Goal: Task Accomplishment & Management: Contribute content

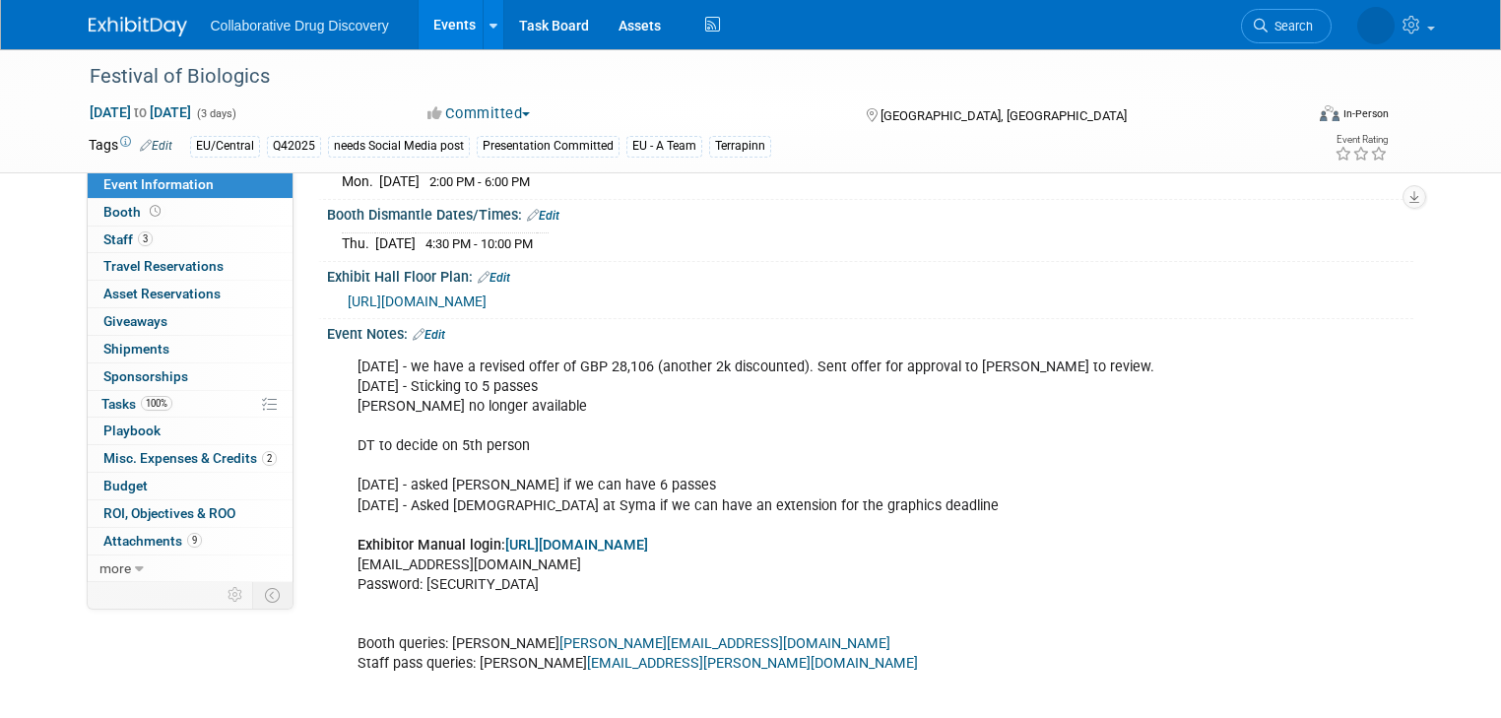
scroll to position [827, 0]
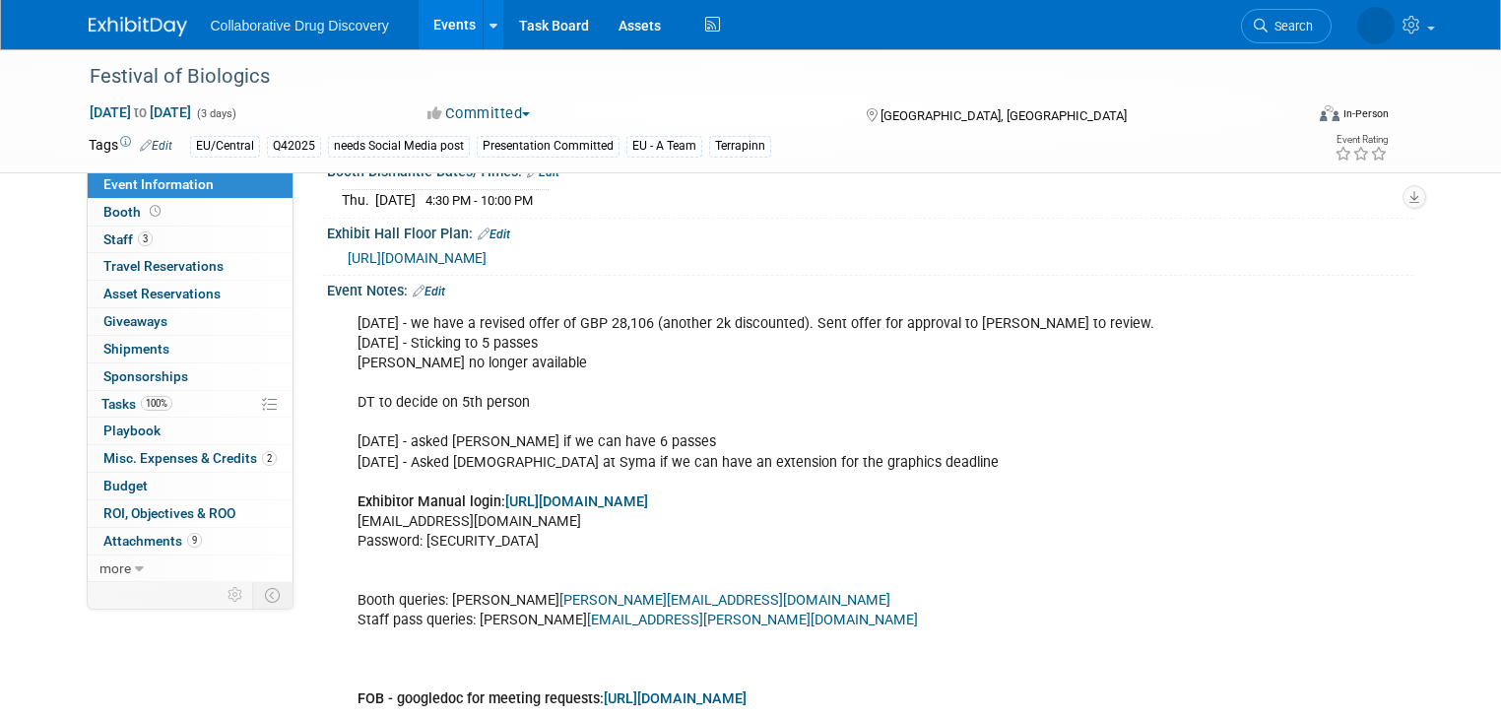
click at [421, 285] on link "Edit" at bounding box center [429, 292] width 32 height 14
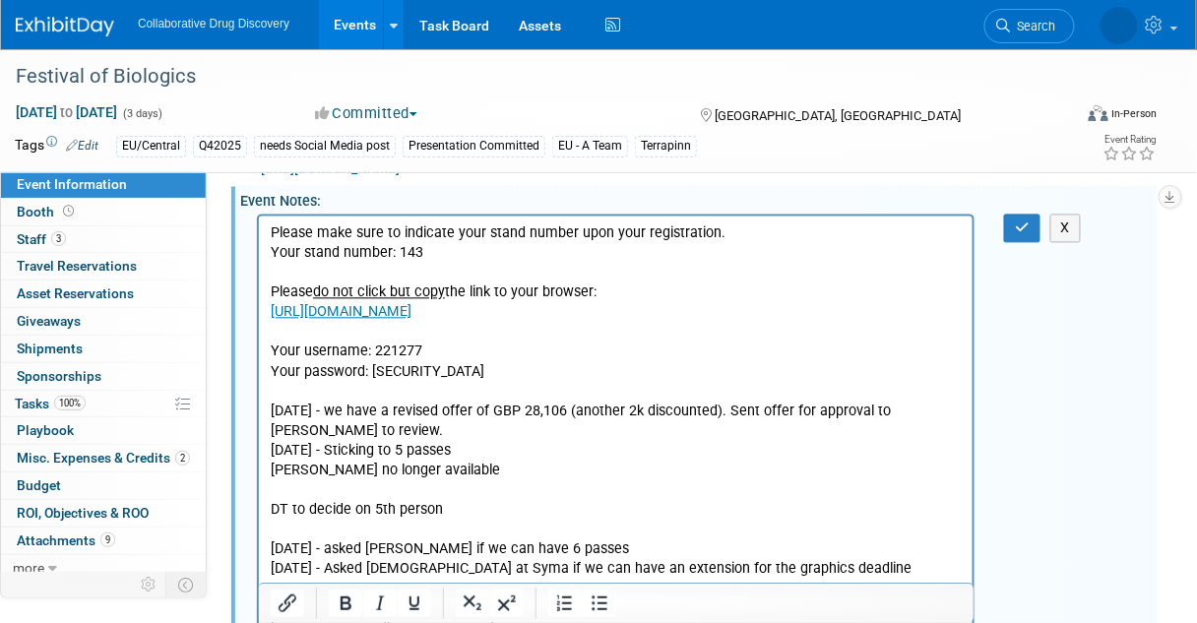
scroll to position [945, 0]
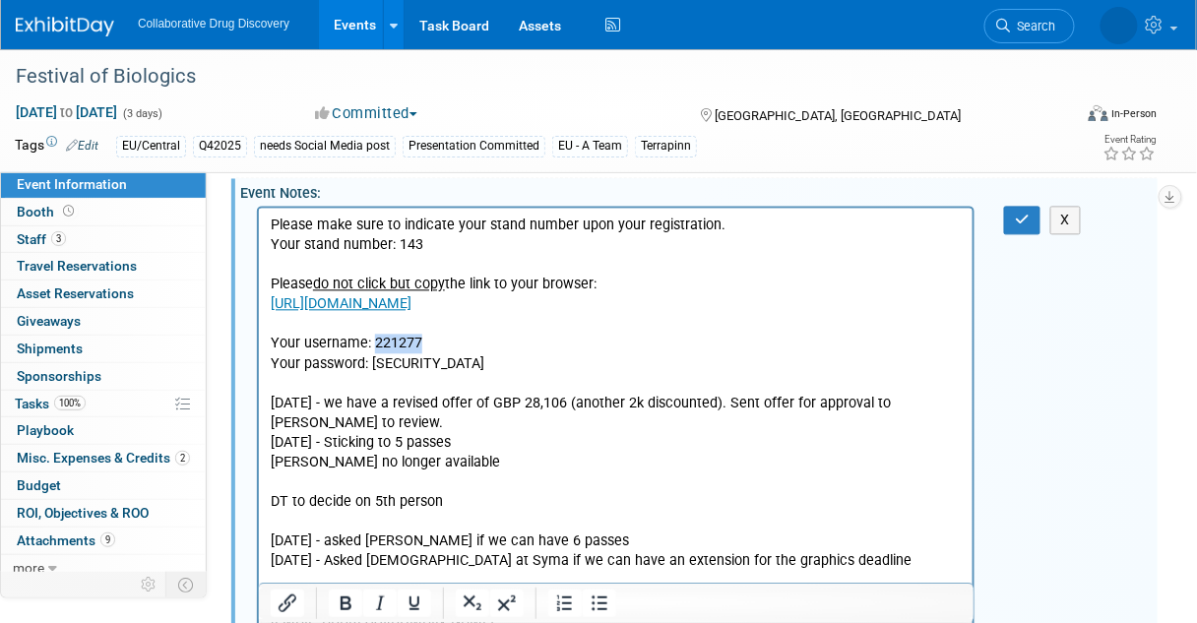
drag, startPoint x: 423, startPoint y: 345, endPoint x: 370, endPoint y: 340, distance: 53.4
click at [370, 340] on p "Your username: 221277" at bounding box center [615, 343] width 691 height 20
copy p "221277"
click at [419, 358] on p "Your password: t2unhe" at bounding box center [615, 364] width 691 height 20
drag, startPoint x: 417, startPoint y: 359, endPoint x: 370, endPoint y: 361, distance: 46.3
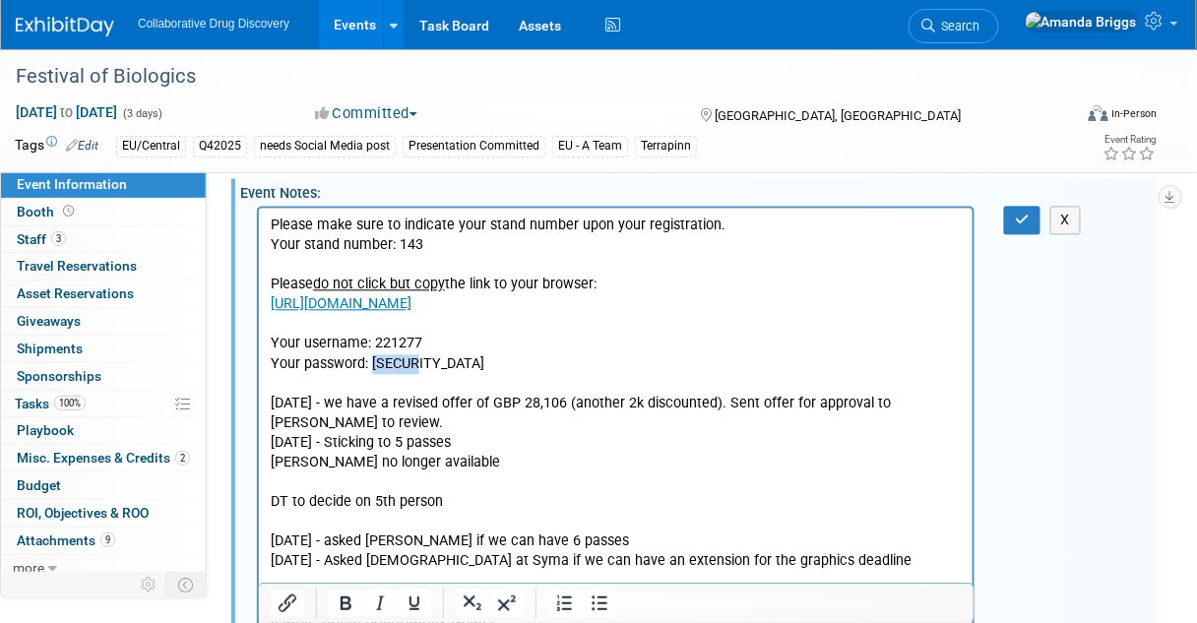
click at [370, 361] on p "Your password: t2unhe" at bounding box center [615, 364] width 691 height 20
copy p "t2unhe"
click at [382, 370] on p "Your password: t2unhe" at bounding box center [615, 364] width 691 height 20
drag, startPoint x: 414, startPoint y: 366, endPoint x: 369, endPoint y: 364, distance: 44.4
click at [369, 364] on p "Your password: [SECURITY_DATA]" at bounding box center [615, 364] width 691 height 20
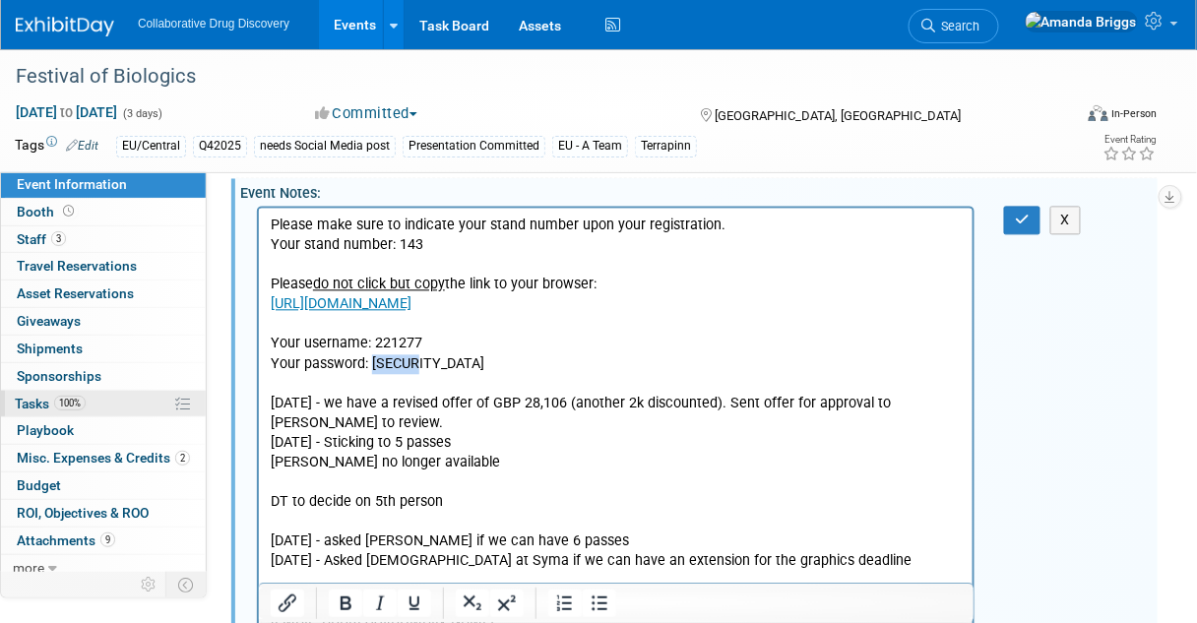
copy p "t2unhe"
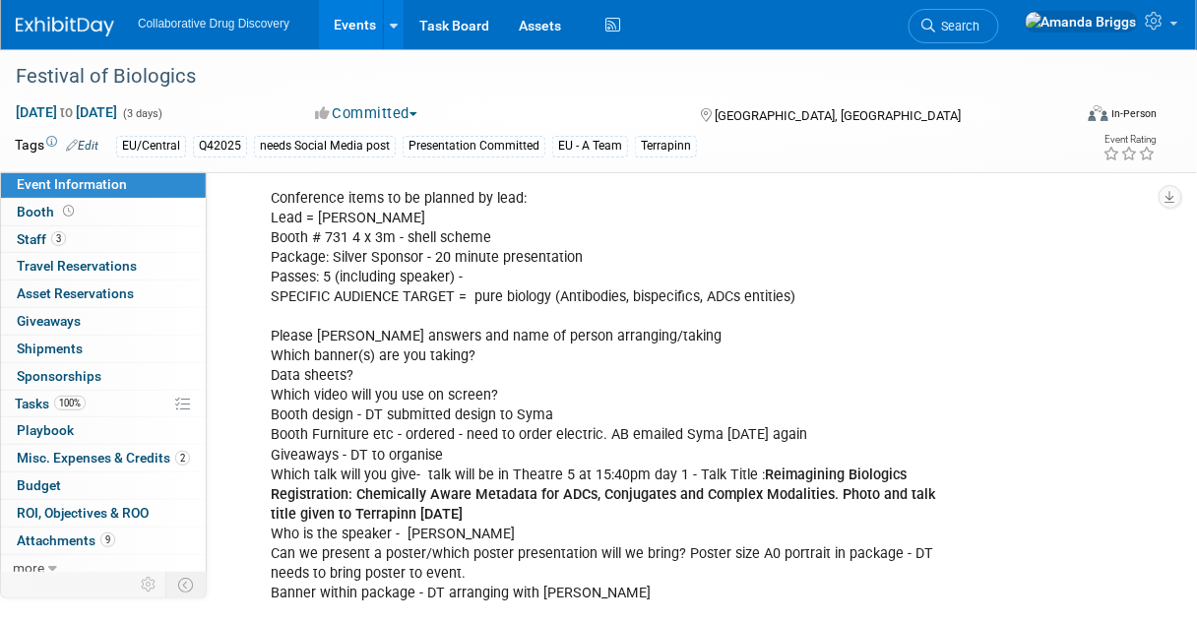
scroll to position [0, 0]
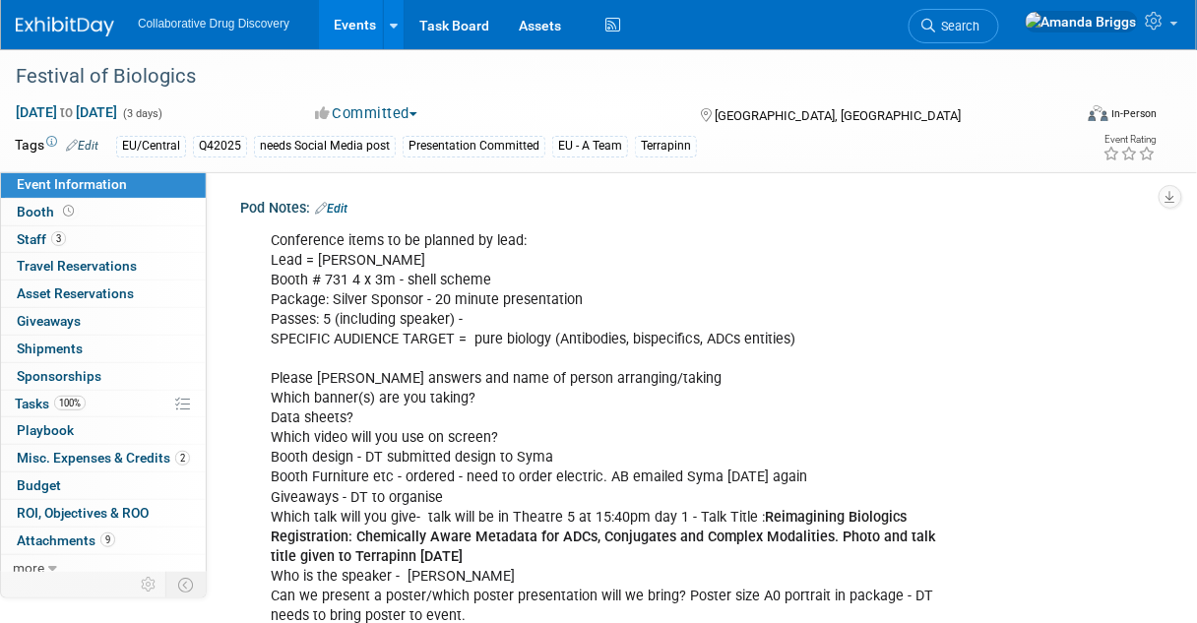
click at [628, 357] on div "Conference items to be planned by lead: Lead = [PERSON_NAME] # 731 4 x 3m - she…" at bounding box center [616, 459] width 718 height 475
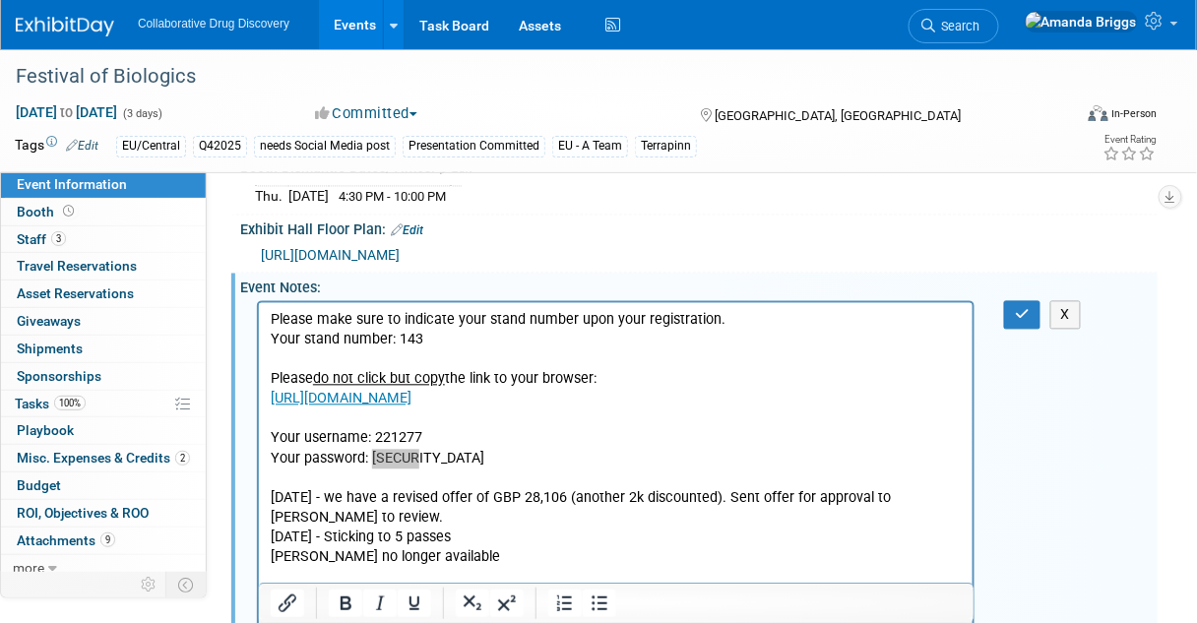
scroll to position [867, 0]
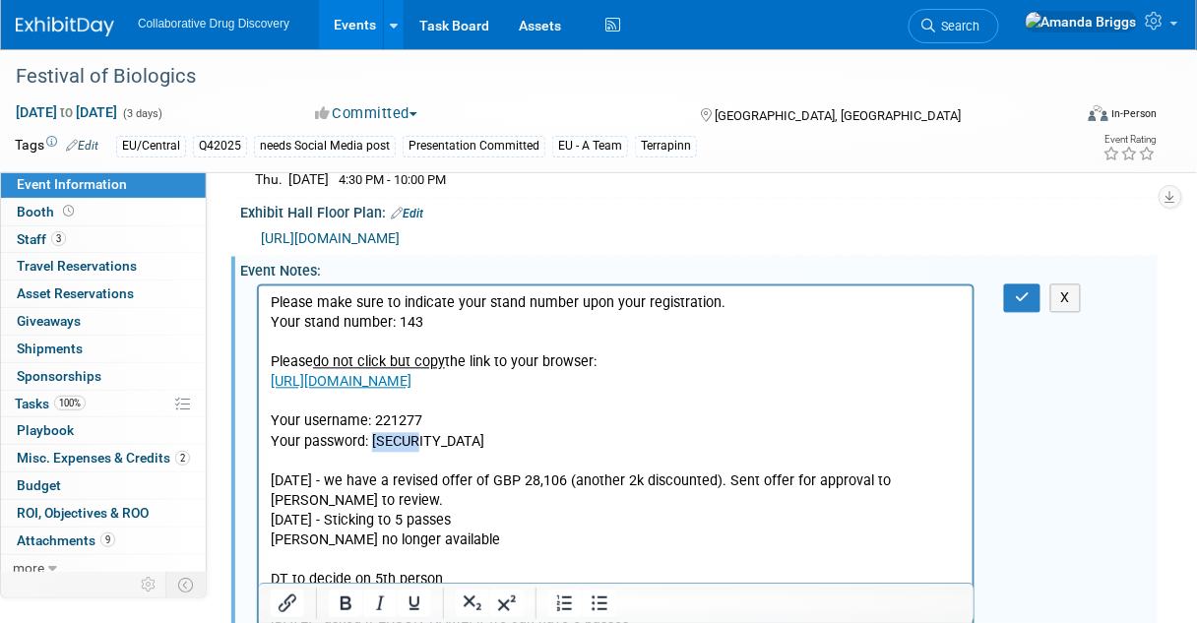
click at [442, 440] on p "Your password: [SECURITY_DATA]" at bounding box center [615, 442] width 691 height 20
drag, startPoint x: 442, startPoint y: 440, endPoint x: 269, endPoint y: 419, distance: 174.7
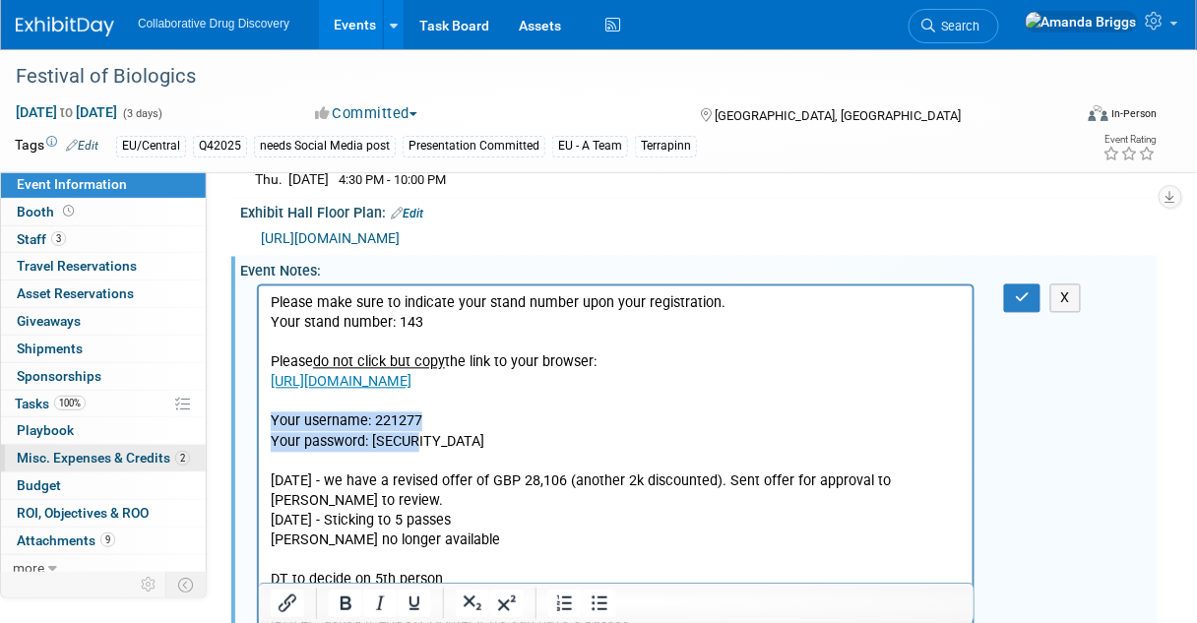
copy body "Your username: 221277 Your password: t2unhe"
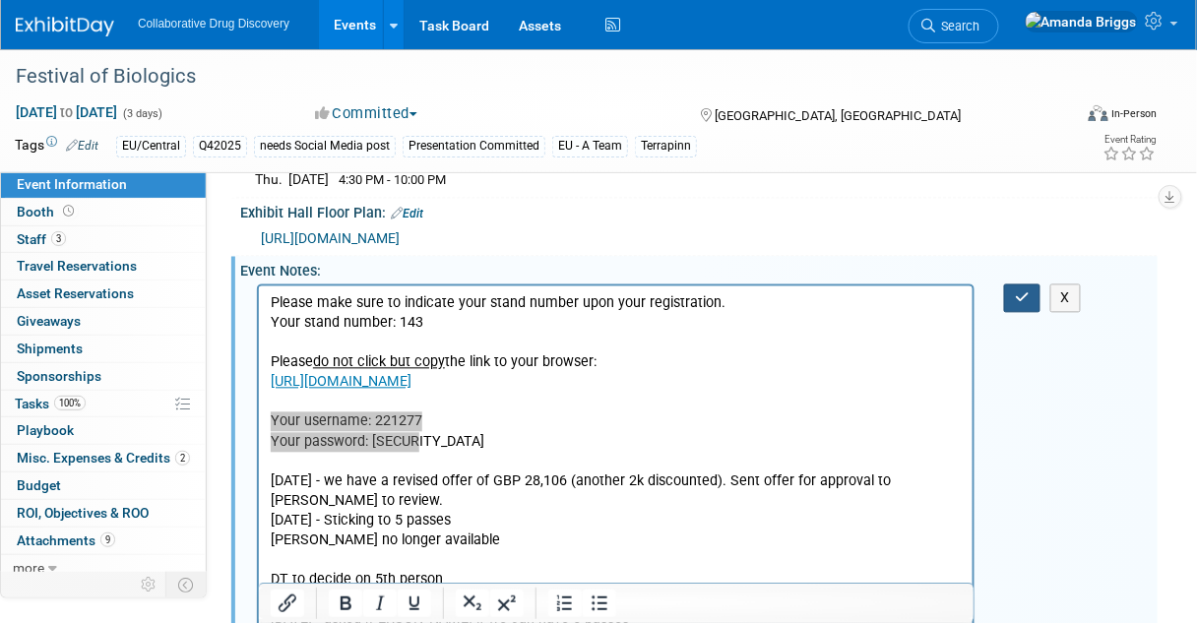
click at [1017, 305] on icon "button" at bounding box center [1022, 298] width 15 height 14
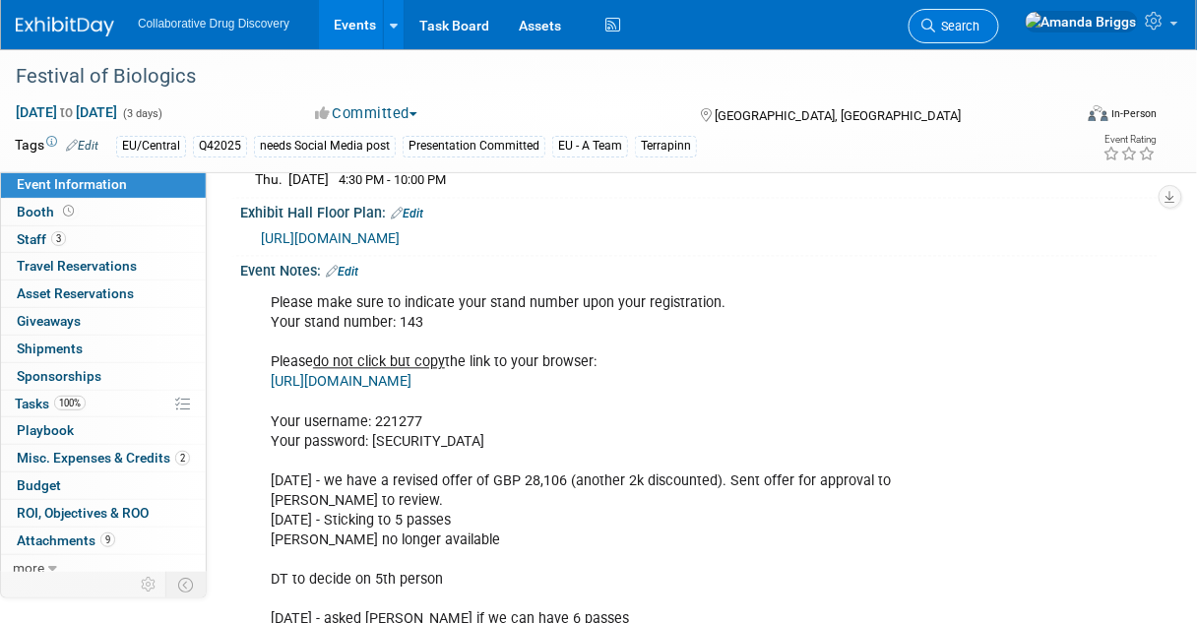
click at [981, 26] on span "Search" at bounding box center [958, 26] width 45 height 15
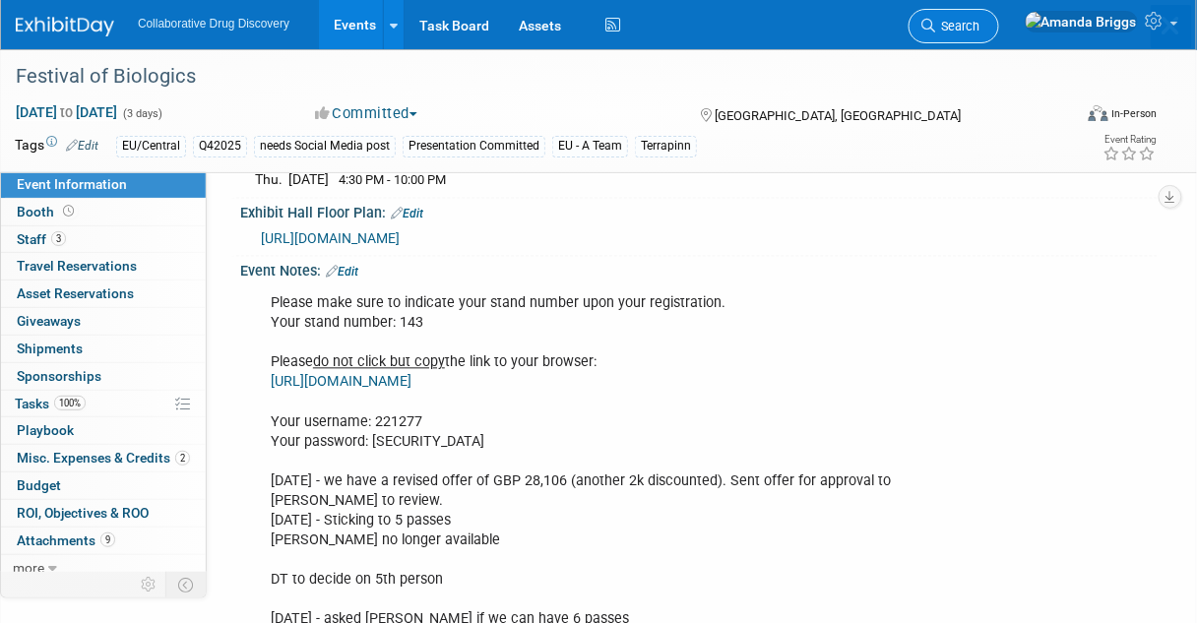
scroll to position [0, 0]
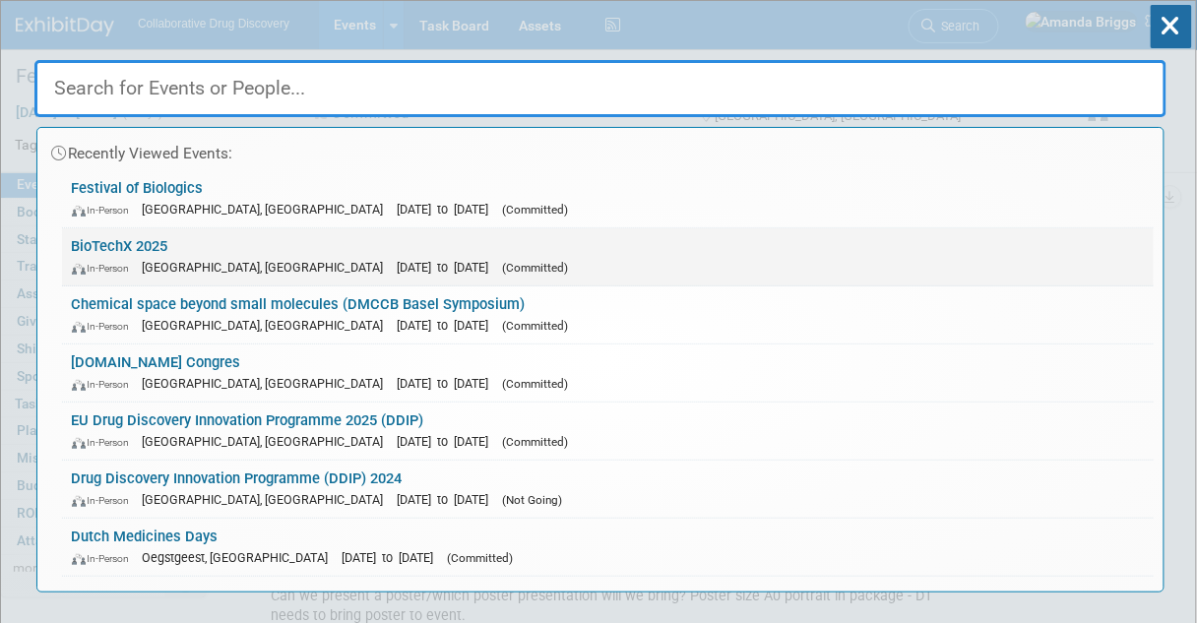
click at [135, 242] on link "BioTechX 2025 In-Person Basel, Switzerland Oct 6, 2025 to Oct 8, 2025 (Committe…" at bounding box center [608, 256] width 1092 height 57
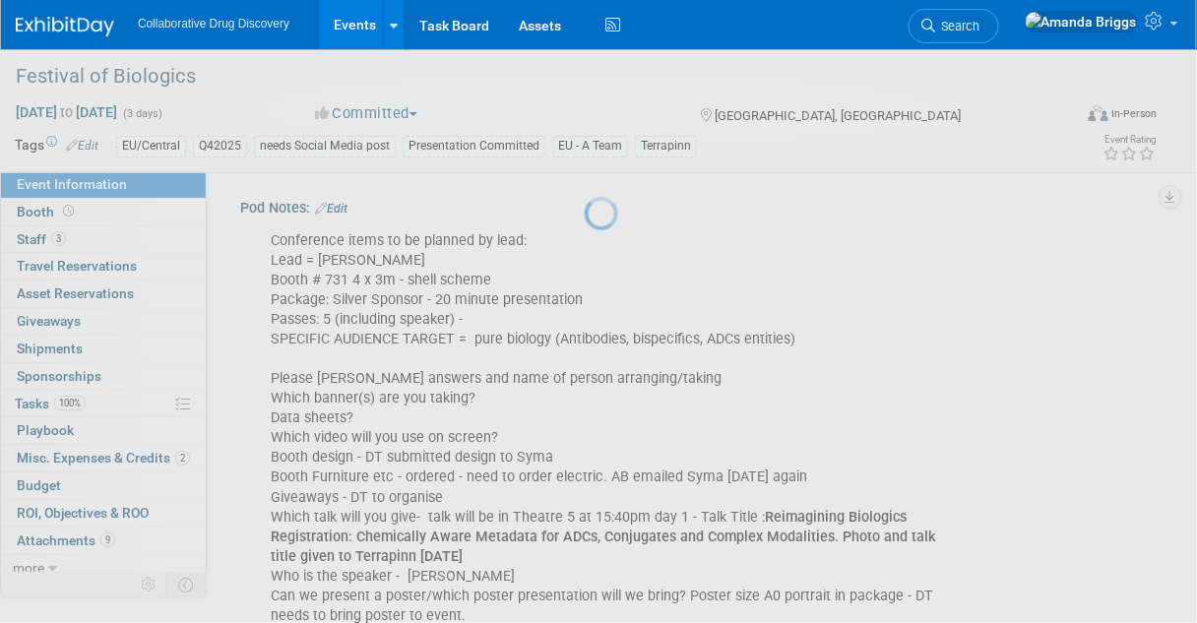
click at [585, 242] on div at bounding box center [599, 311] width 28 height 623
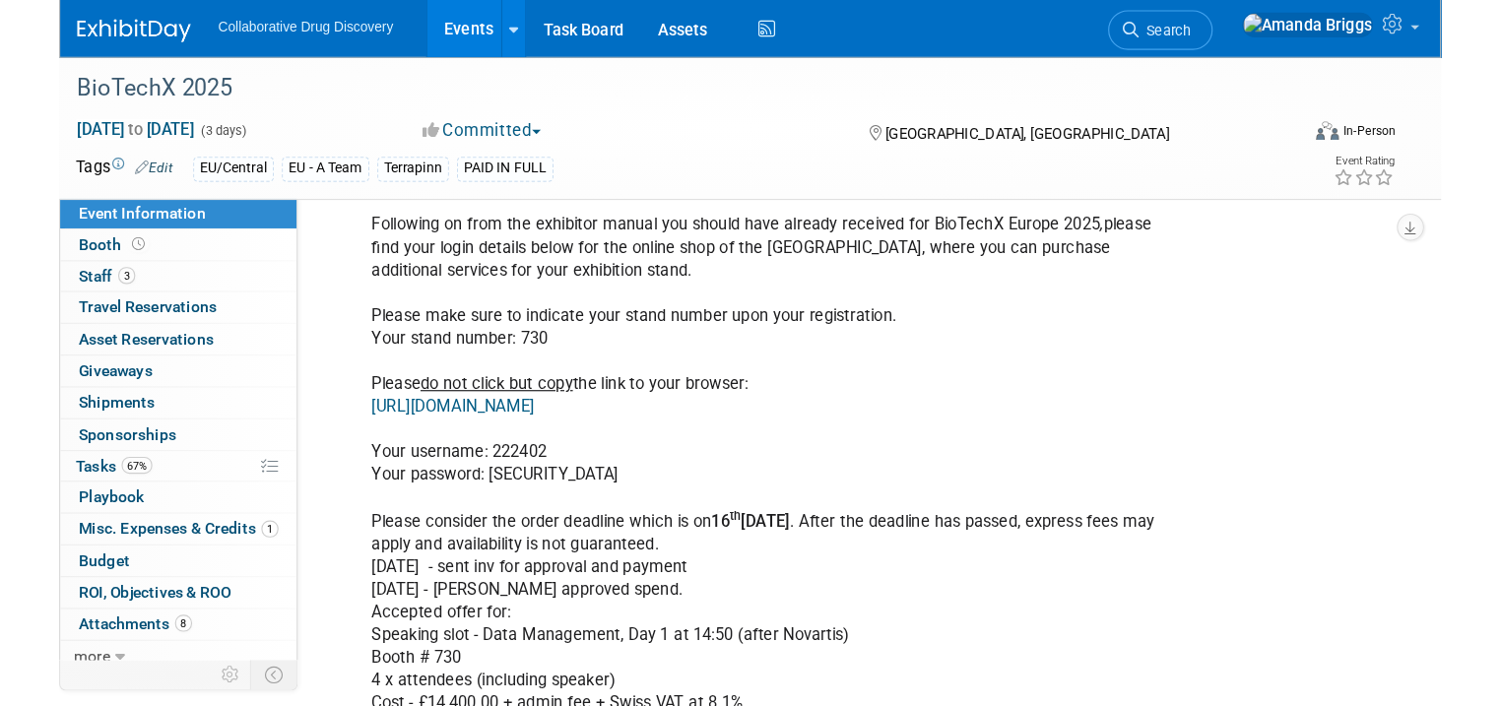
scroll to position [1891, 0]
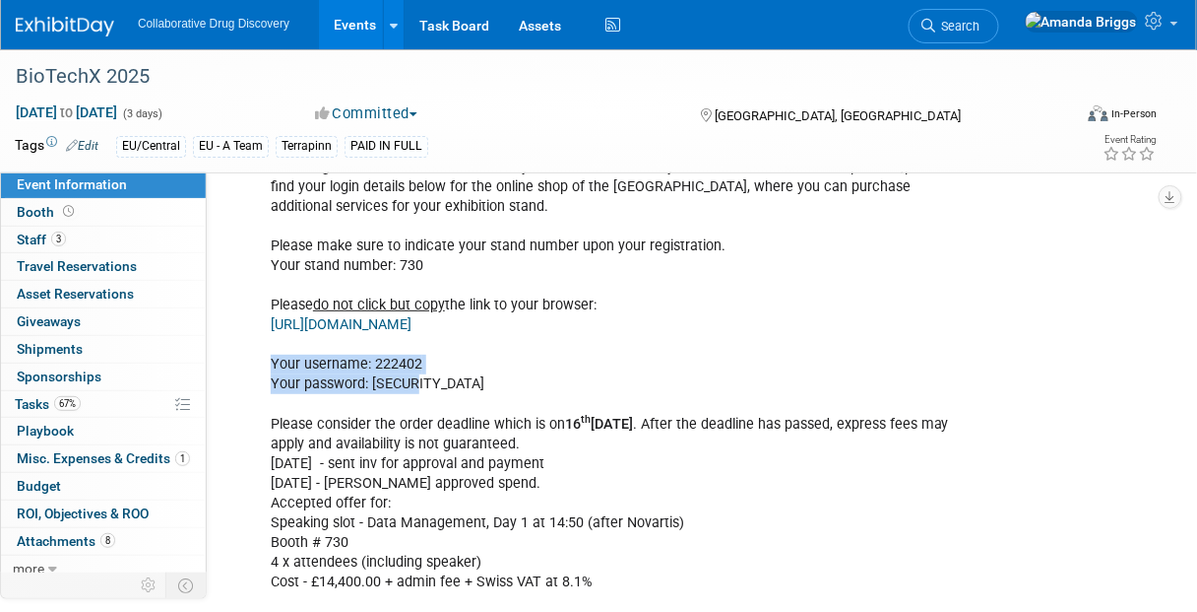
drag, startPoint x: 448, startPoint y: 407, endPoint x: 271, endPoint y: 388, distance: 178.2
copy div "Your username: 222402 Your password: dqhp32"
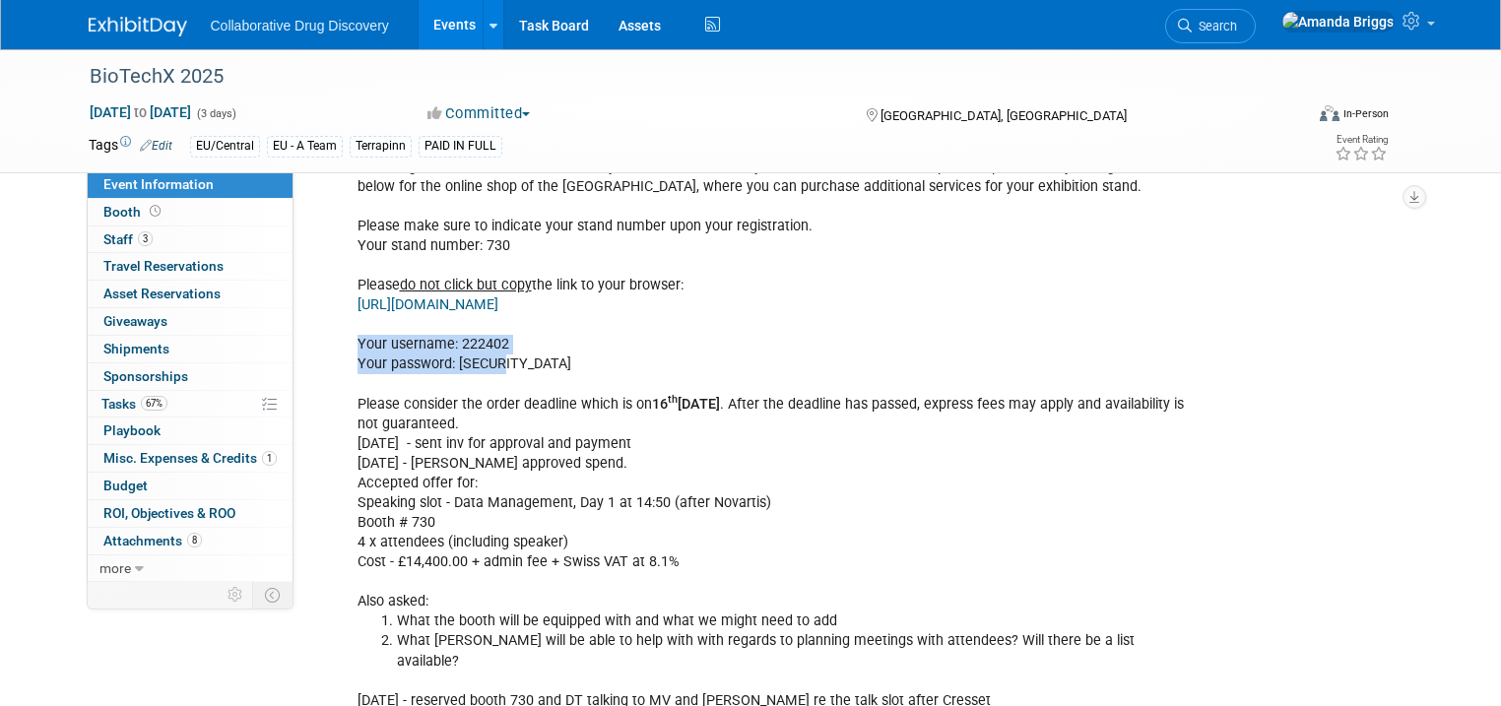
click at [425, 24] on link "Events" at bounding box center [455, 24] width 72 height 49
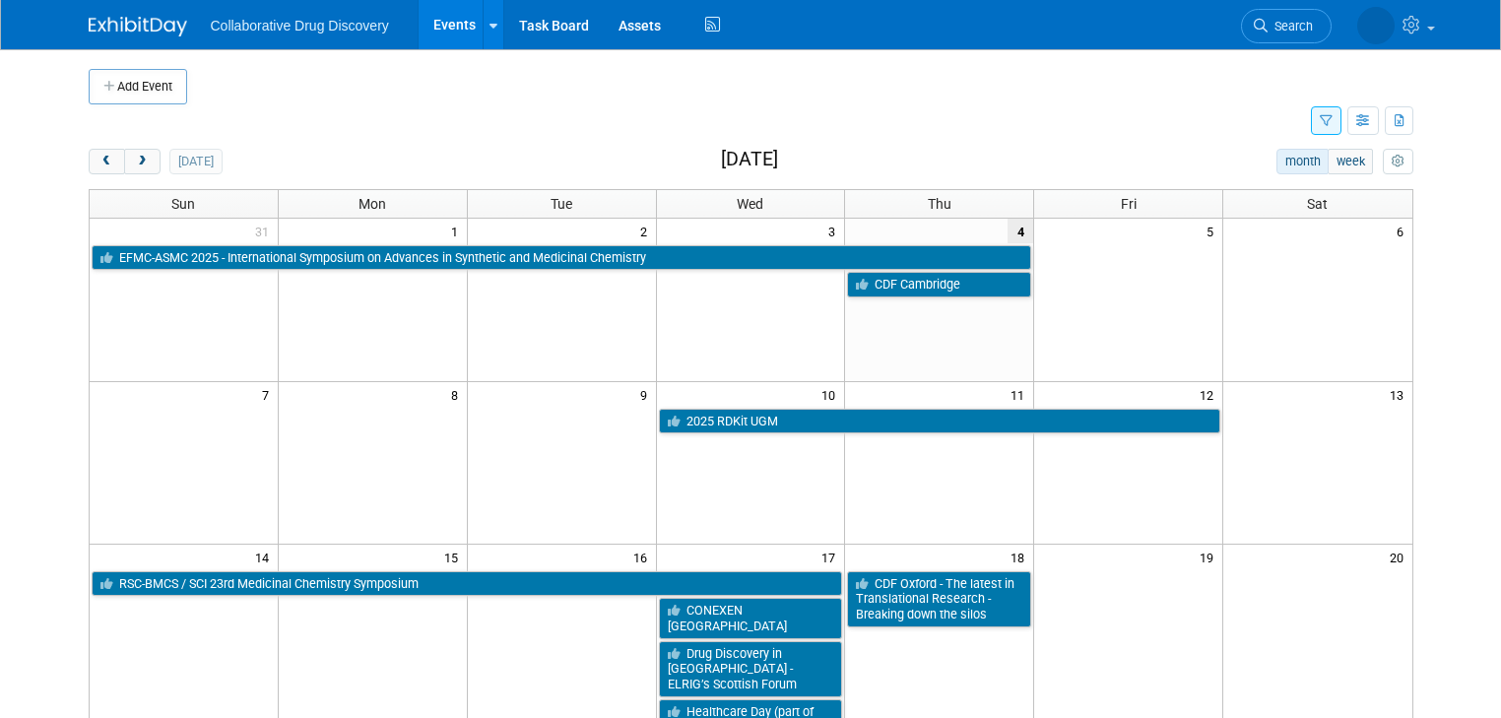
click at [1332, 120] on icon "button" at bounding box center [1326, 121] width 13 height 13
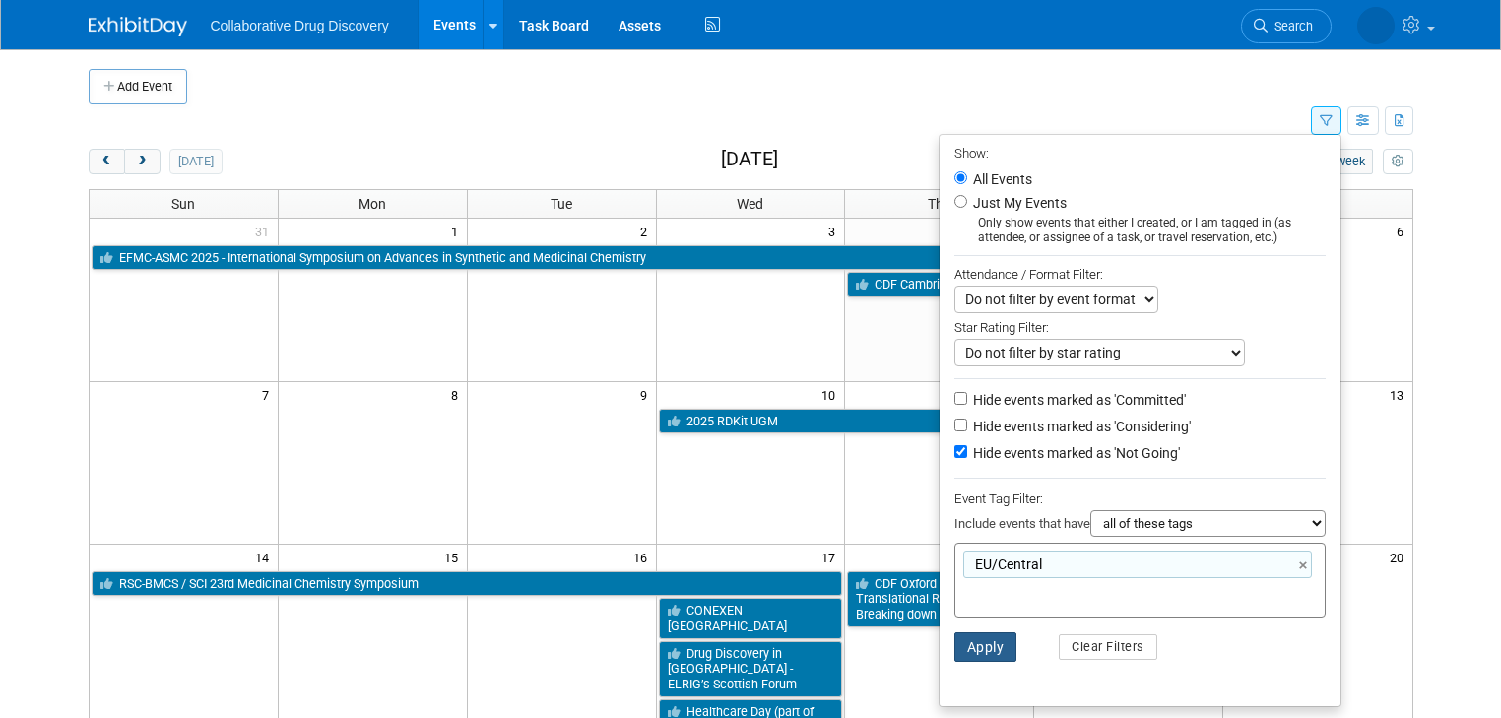
click at [998, 646] on button "Apply" at bounding box center [985, 647] width 63 height 30
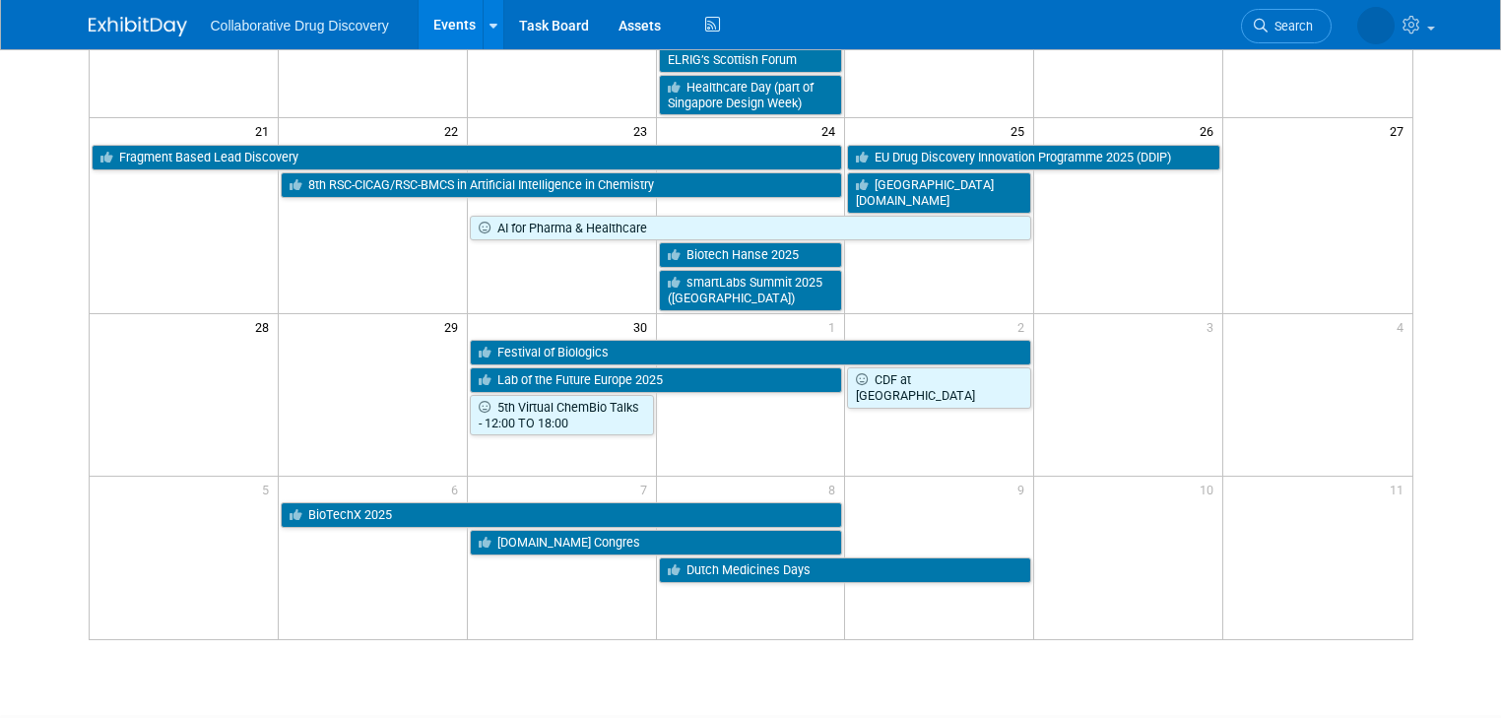
scroll to position [630, 0]
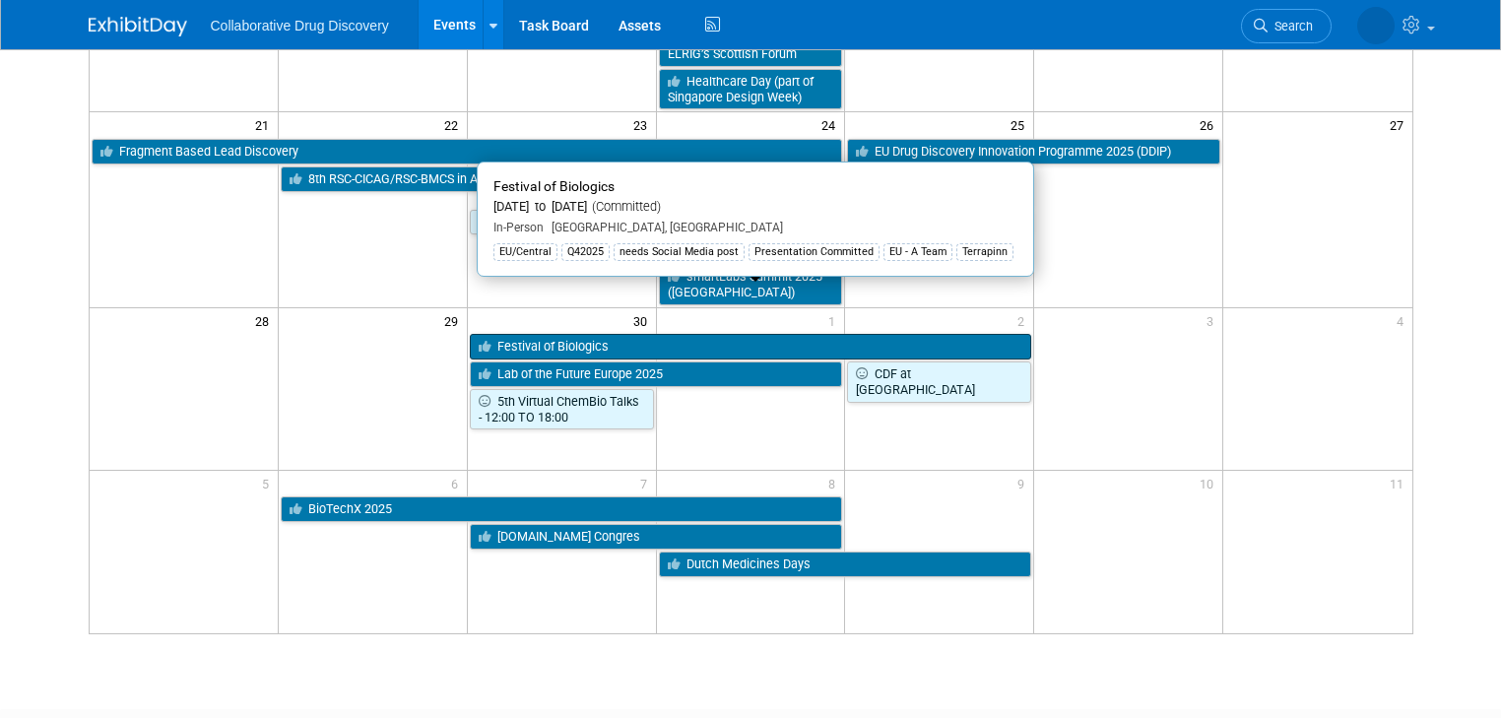
click at [681, 334] on link "Festival of Biologics" at bounding box center [751, 347] width 562 height 26
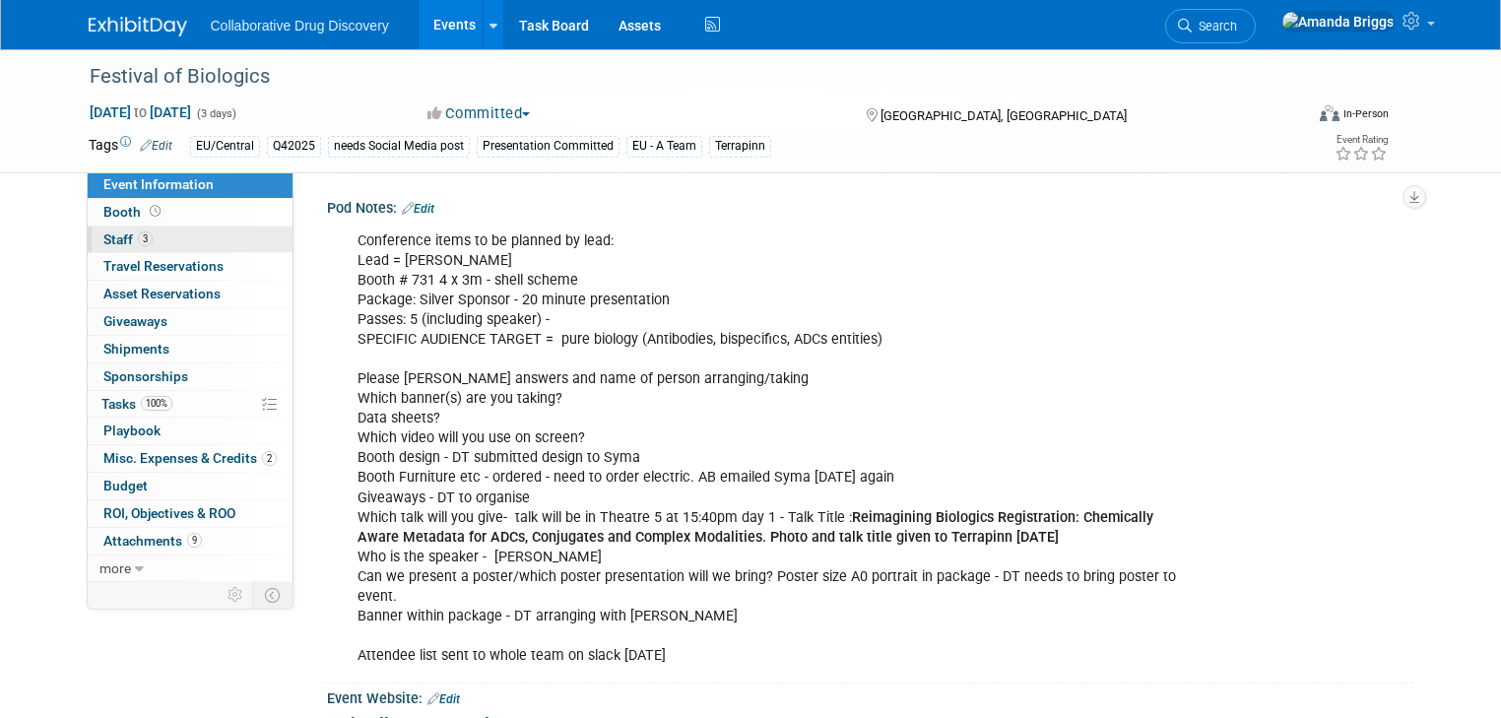
click at [103, 242] on span "Staff 3" at bounding box center [127, 239] width 49 height 16
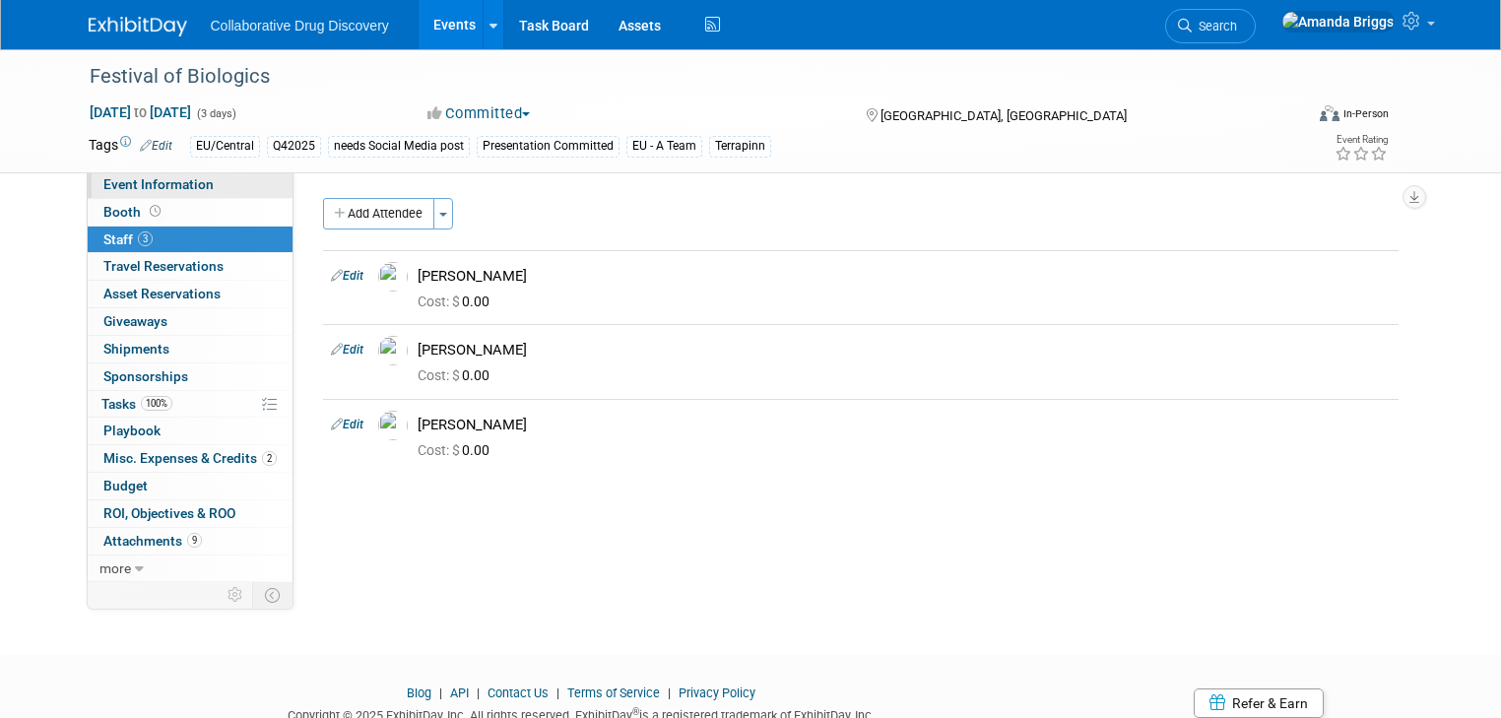
click at [138, 188] on span "Event Information" at bounding box center [158, 184] width 110 height 16
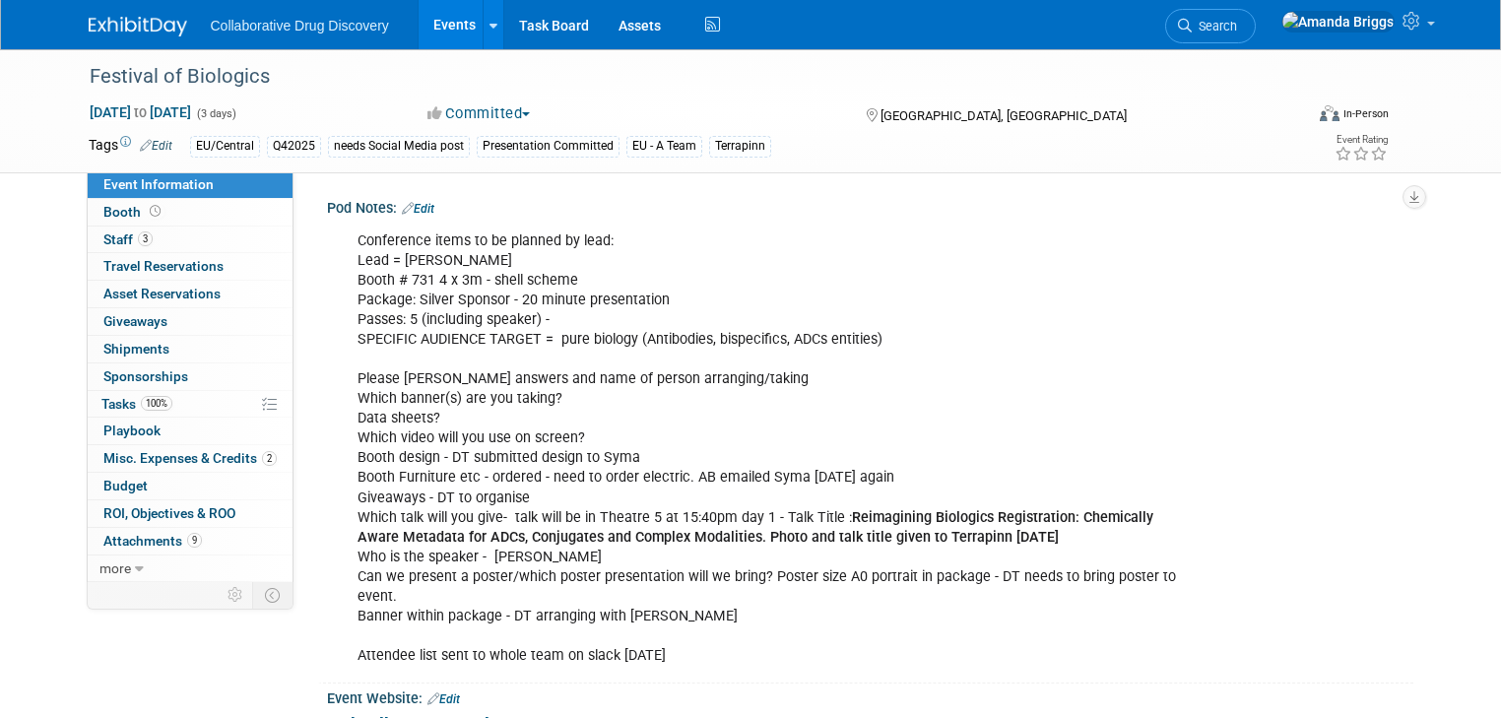
click at [405, 209] on link "Edit" at bounding box center [418, 209] width 32 height 14
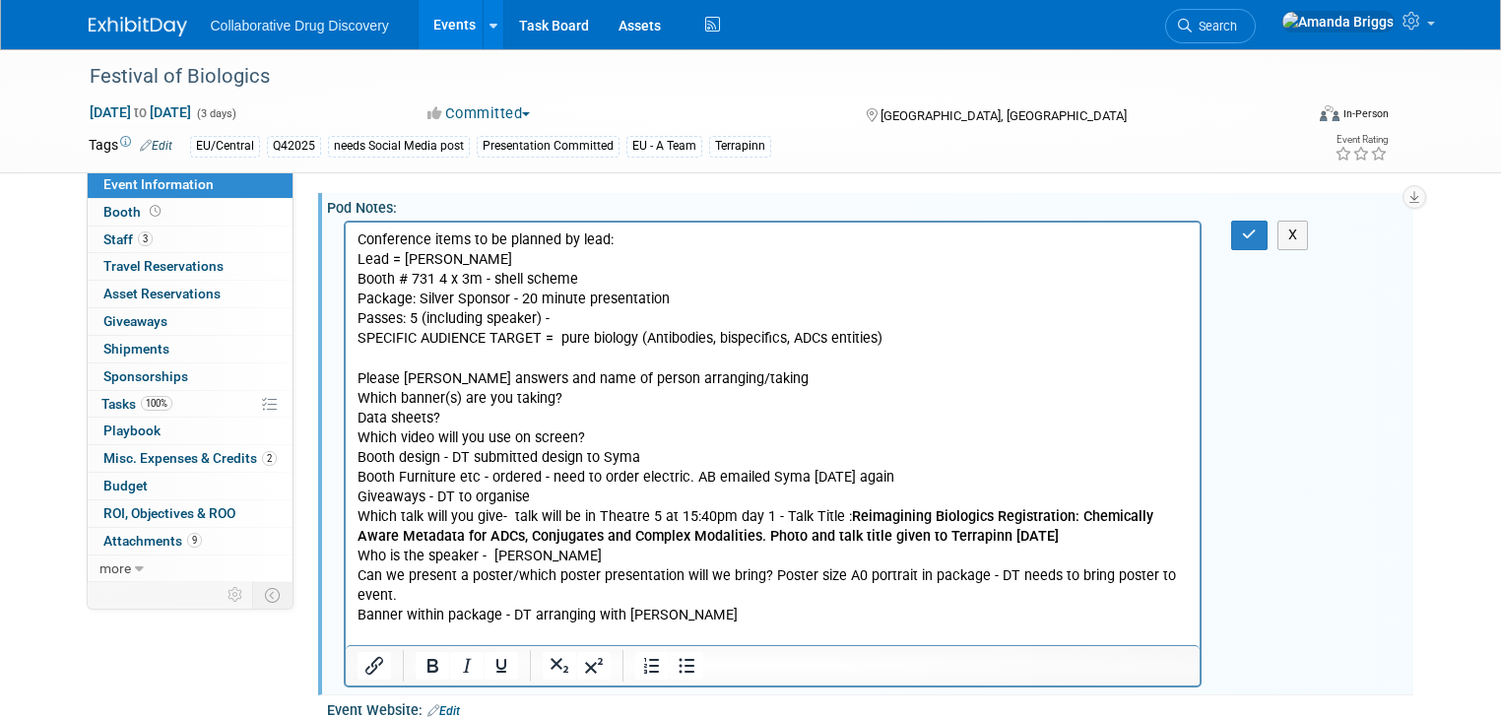
scroll to position [79, 0]
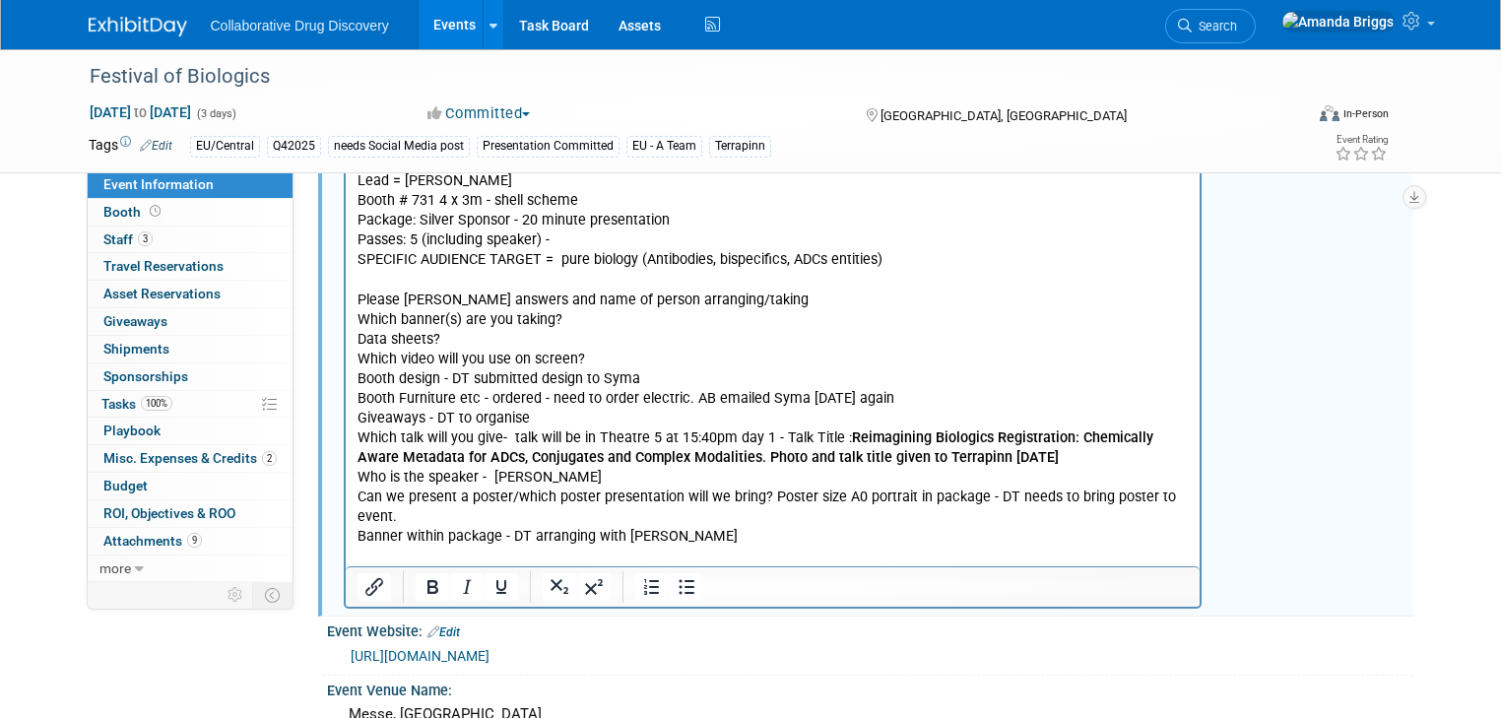
click at [543, 479] on p "Conference items to be planned by lead: Lead = Dimitris Booth # 731 4 x 3m - sh…" at bounding box center [772, 369] width 832 height 435
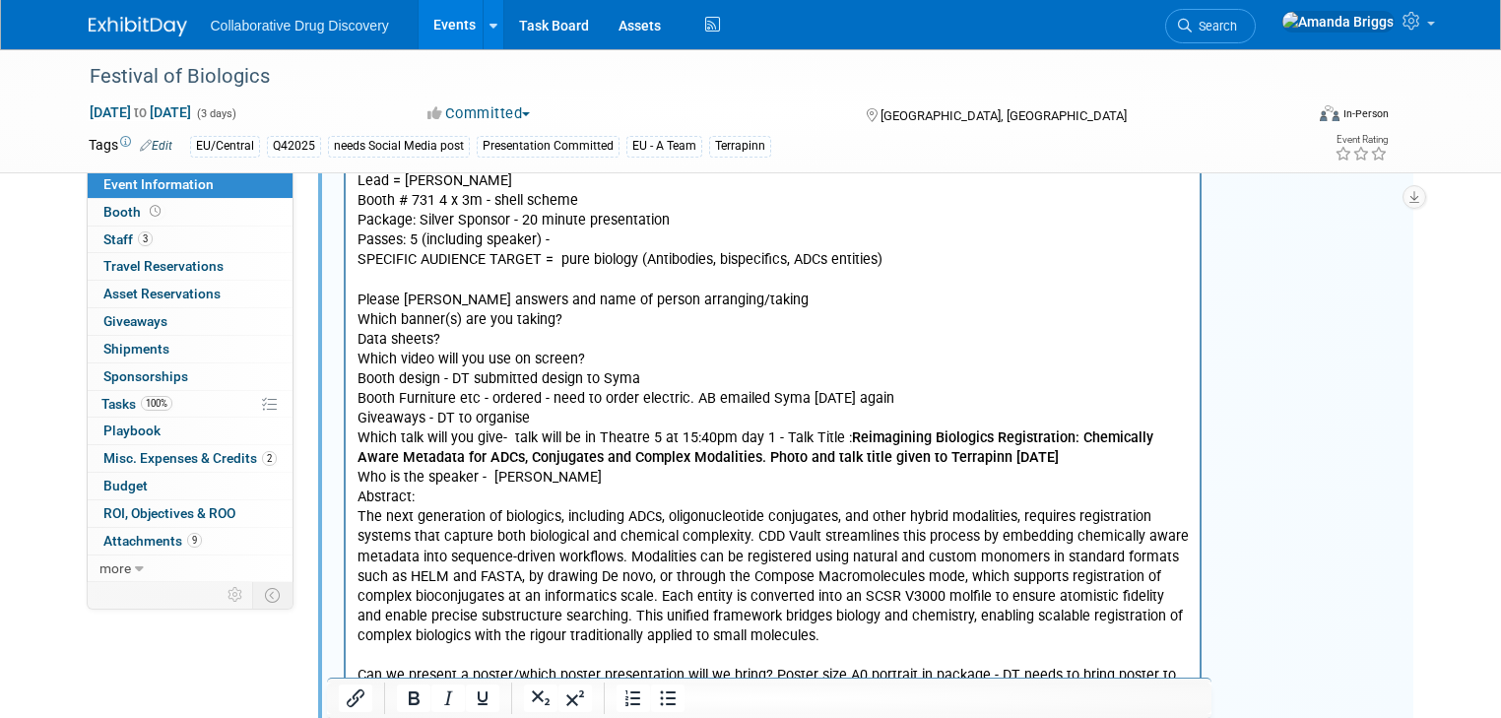
scroll to position [0, 0]
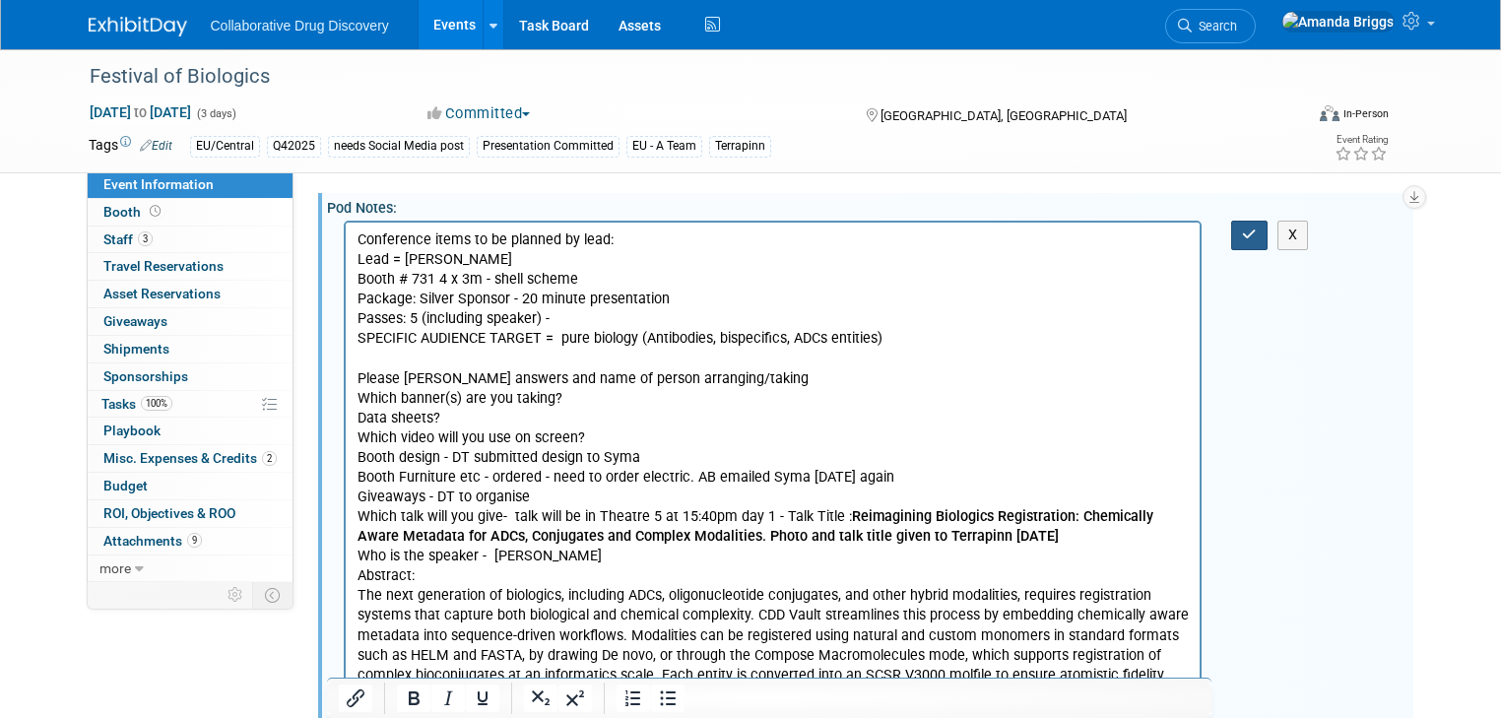
click at [1254, 235] on icon "button" at bounding box center [1249, 234] width 15 height 14
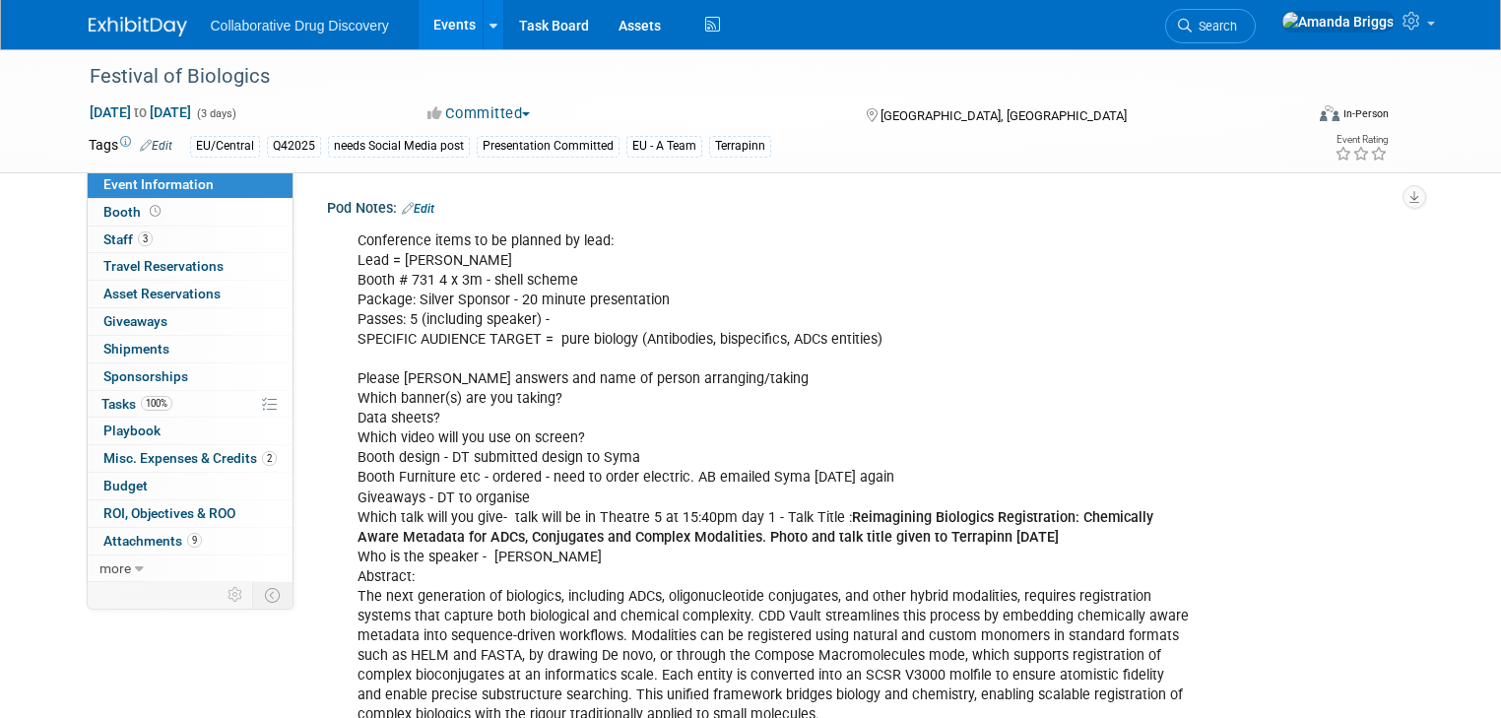
click at [431, 25] on link "Events" at bounding box center [455, 24] width 72 height 49
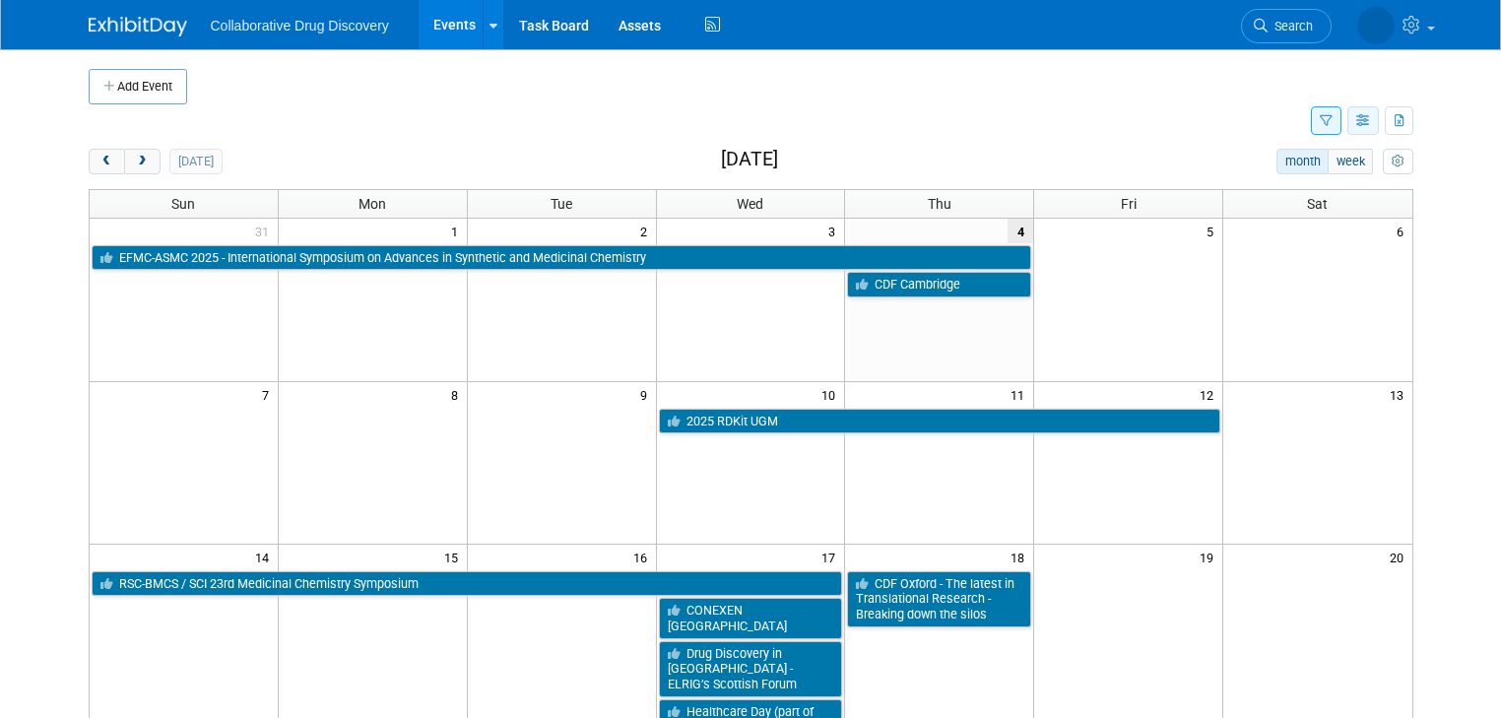
click at [1379, 128] on button "button" at bounding box center [1363, 120] width 32 height 29
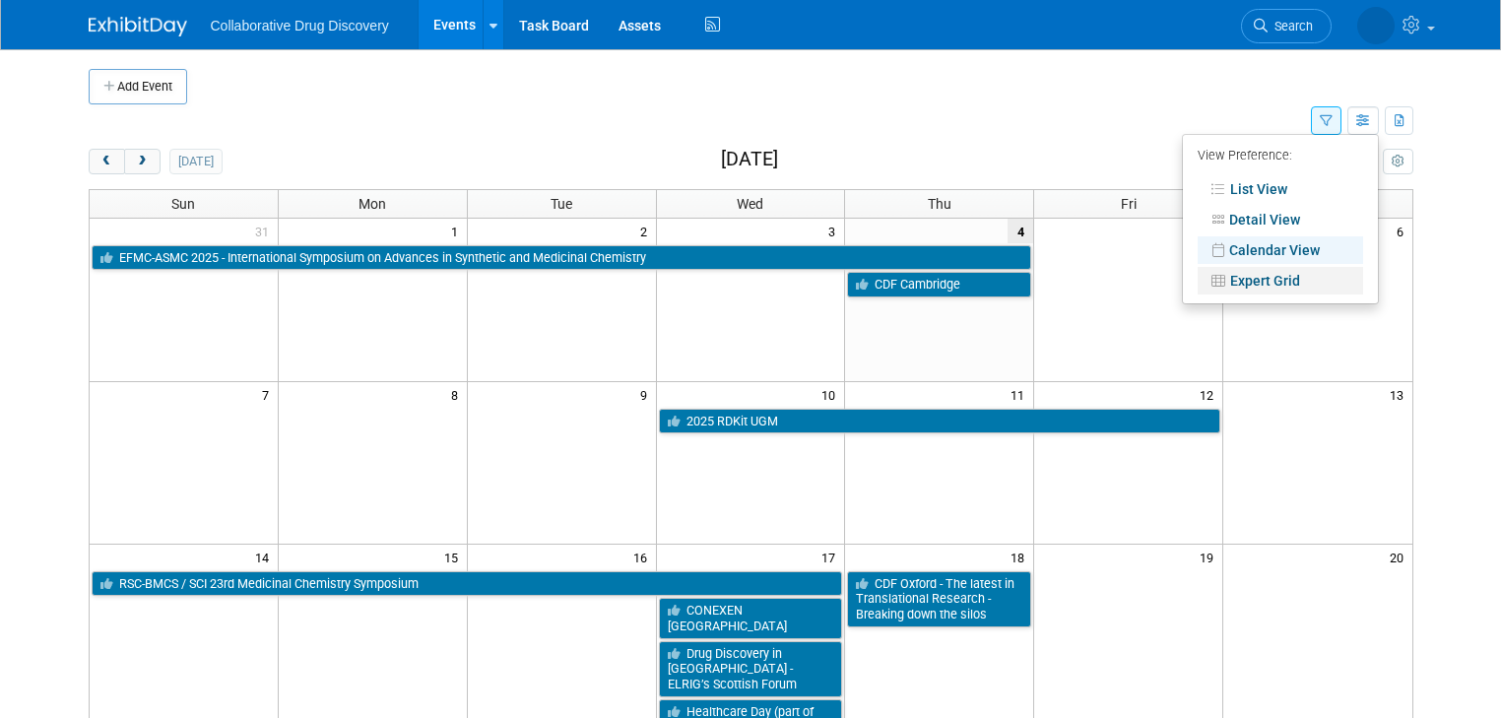
click at [1277, 281] on link "Expert Grid" at bounding box center [1279, 281] width 165 height 28
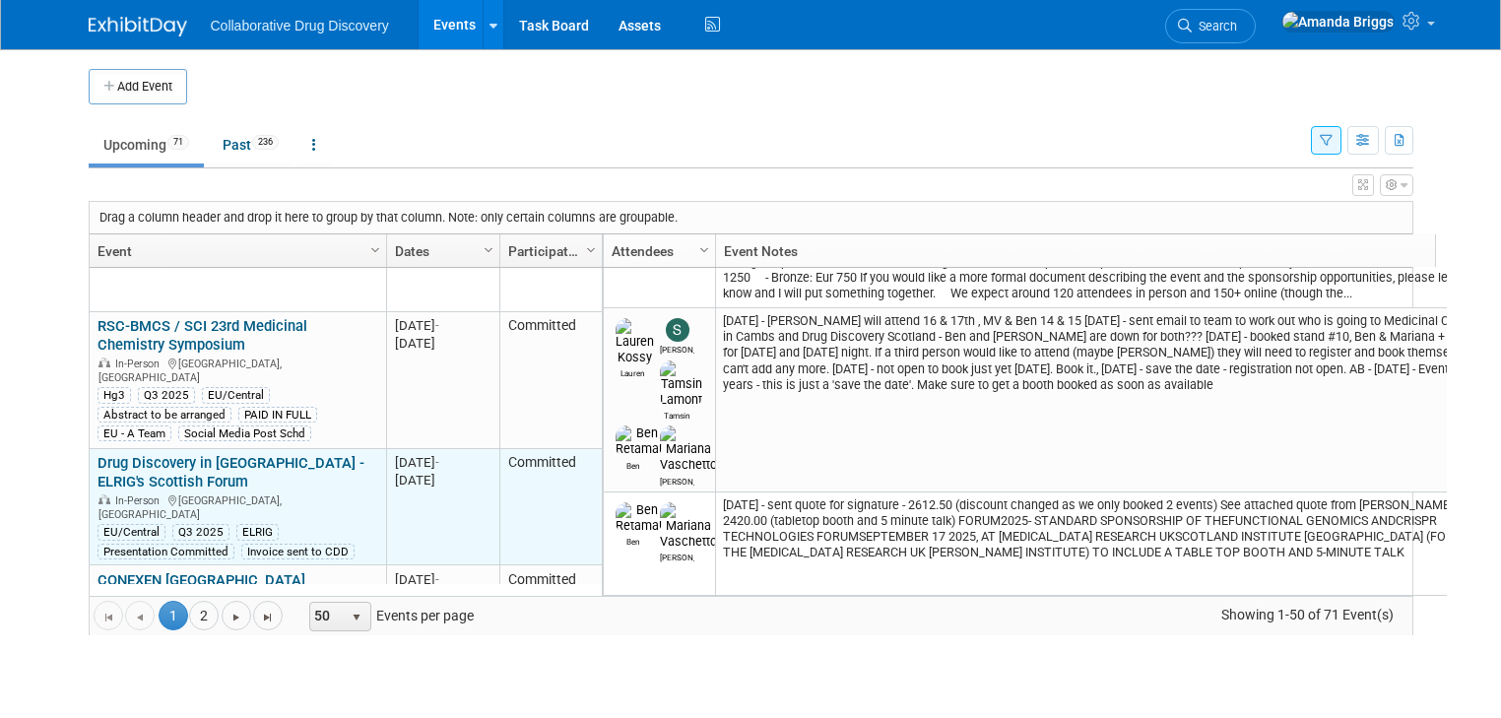
scroll to position [378, 0]
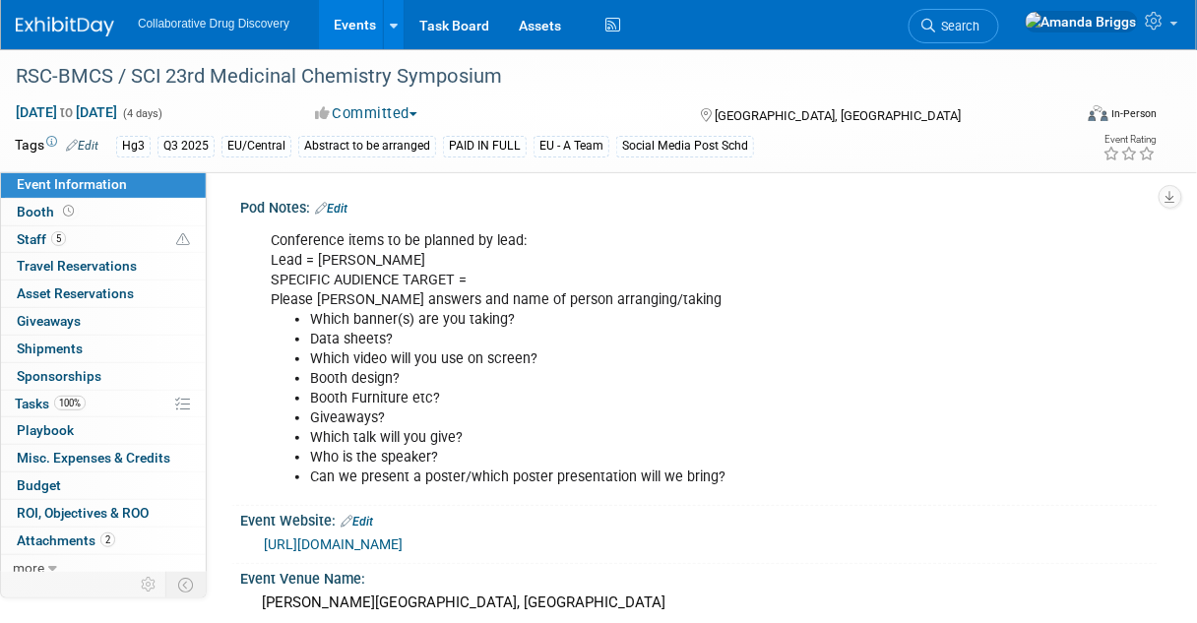
click at [369, 548] on link "https://www.rscbmcs.org/events/cammedchem25/" at bounding box center [333, 545] width 139 height 16
drag, startPoint x: 532, startPoint y: 75, endPoint x: 21, endPoint y: 44, distance: 512.0
click at [21, 44] on body "Collaborative Drug Discovery Events Add Event Bulk Upload Events Shareable Even…" at bounding box center [598, 311] width 1197 height 623
copy body "Recently Viewed Events: RSC-BMCS / SCI 23rd Medicinal Chemistry Symposium In-Pe…"
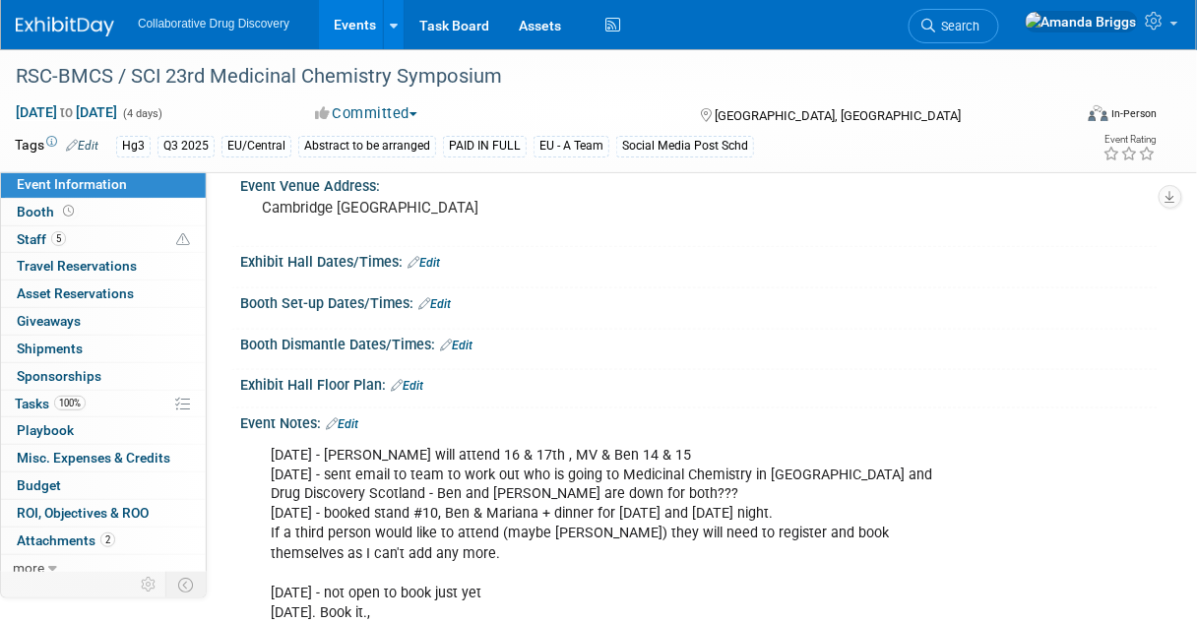
scroll to position [551, 0]
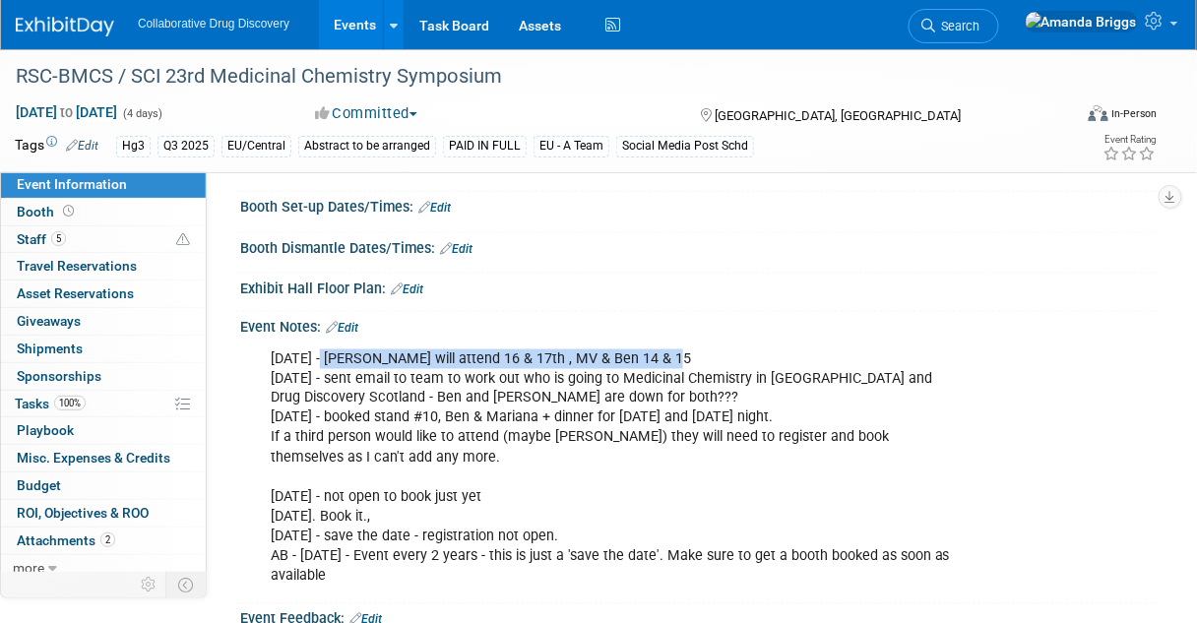
drag, startPoint x: 688, startPoint y: 353, endPoint x: 320, endPoint y: 355, distance: 368.3
click at [320, 355] on div "22JUL - Tamsin Lauren will attend 16 & 17th , MV & Ben 14 & 15 16APR - sent ema…" at bounding box center [616, 468] width 718 height 257
copy div "Tamsin Lauren will attend 16 & 17th , MV & Ben 14 & 15"
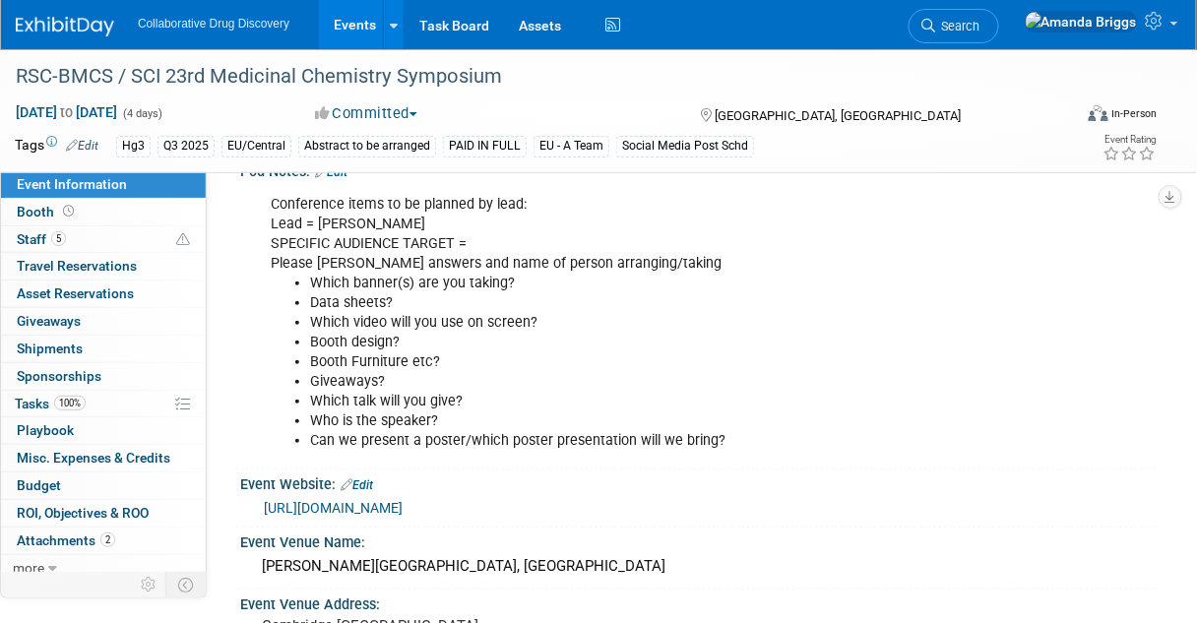
scroll to position [0, 0]
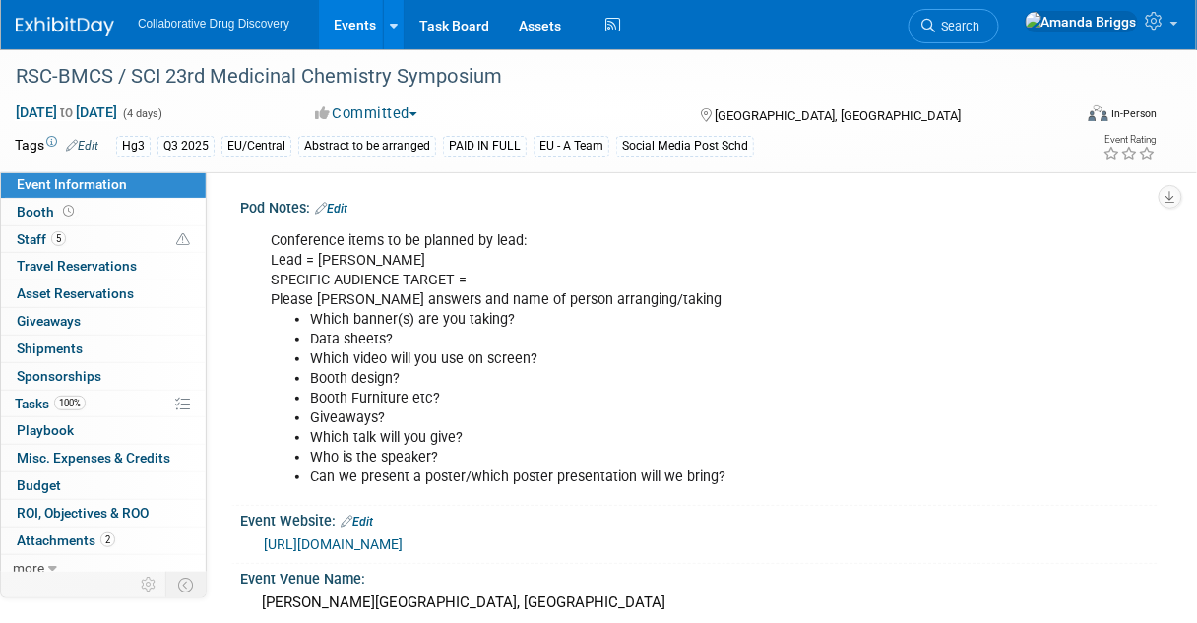
click at [96, 145] on link "Edit" at bounding box center [82, 146] width 32 height 14
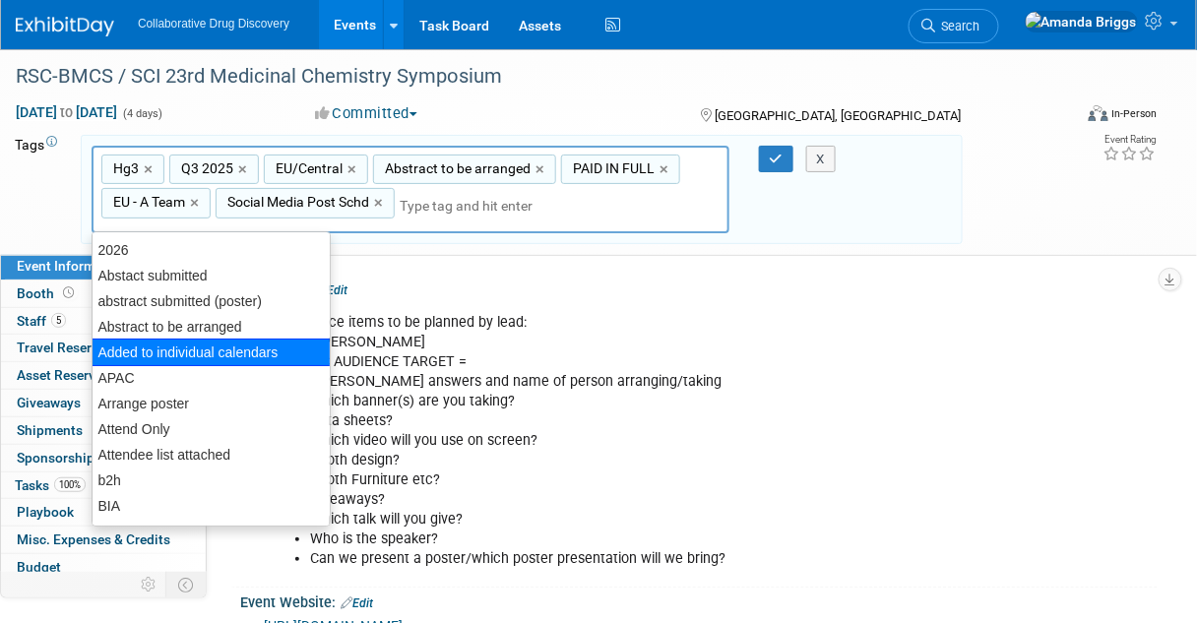
click at [142, 357] on div "Added to individual calendars" at bounding box center [211, 353] width 239 height 28
type input "Hg3, Q3 2025, EU/Central, Abstract to be arranged, PAID IN FULL, EU - A Team, S…"
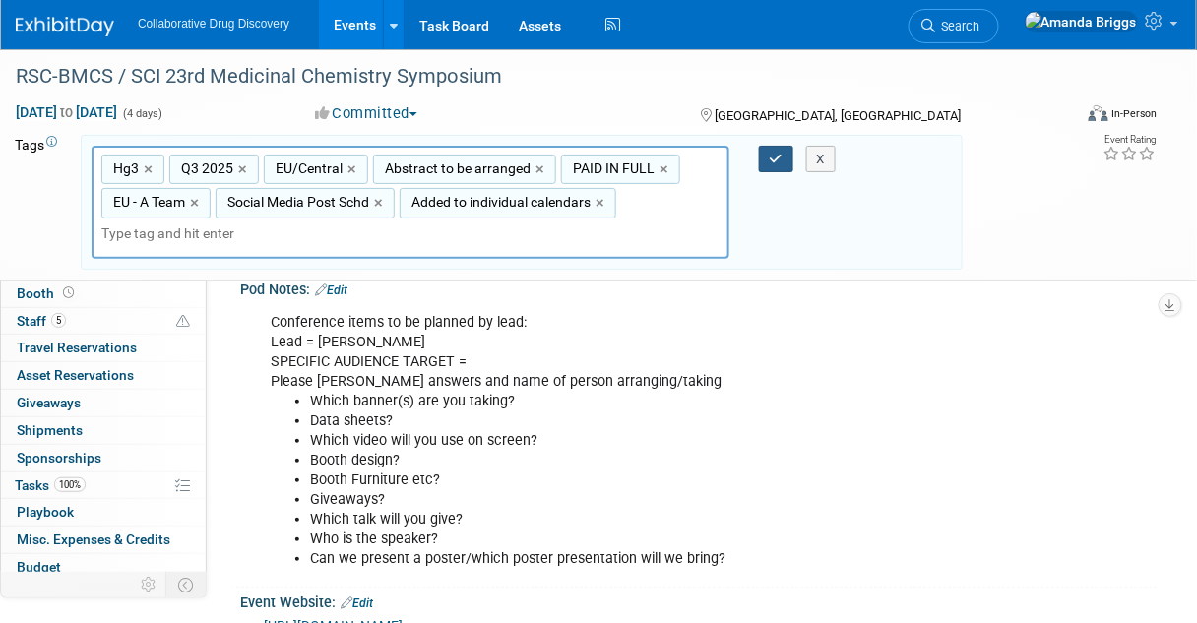
click at [775, 159] on icon "button" at bounding box center [777, 159] width 14 height 13
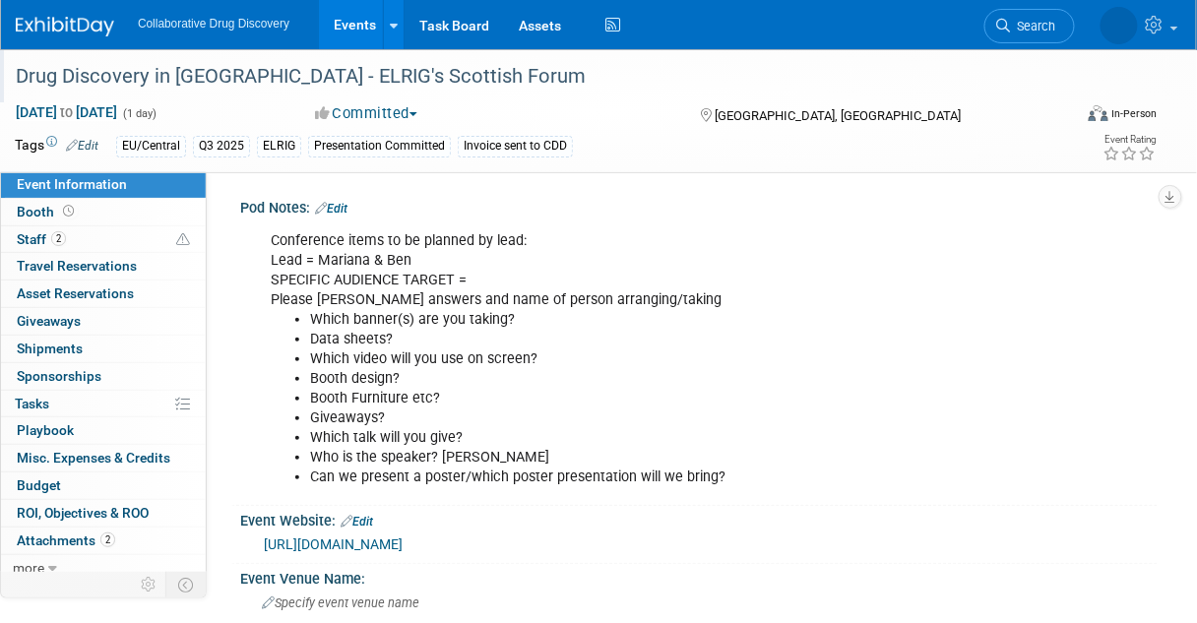
click at [495, 74] on div "Drug Discovery in [GEOGRAPHIC_DATA] - ELRIG's Scottish Forum" at bounding box center [535, 76] width 1052 height 35
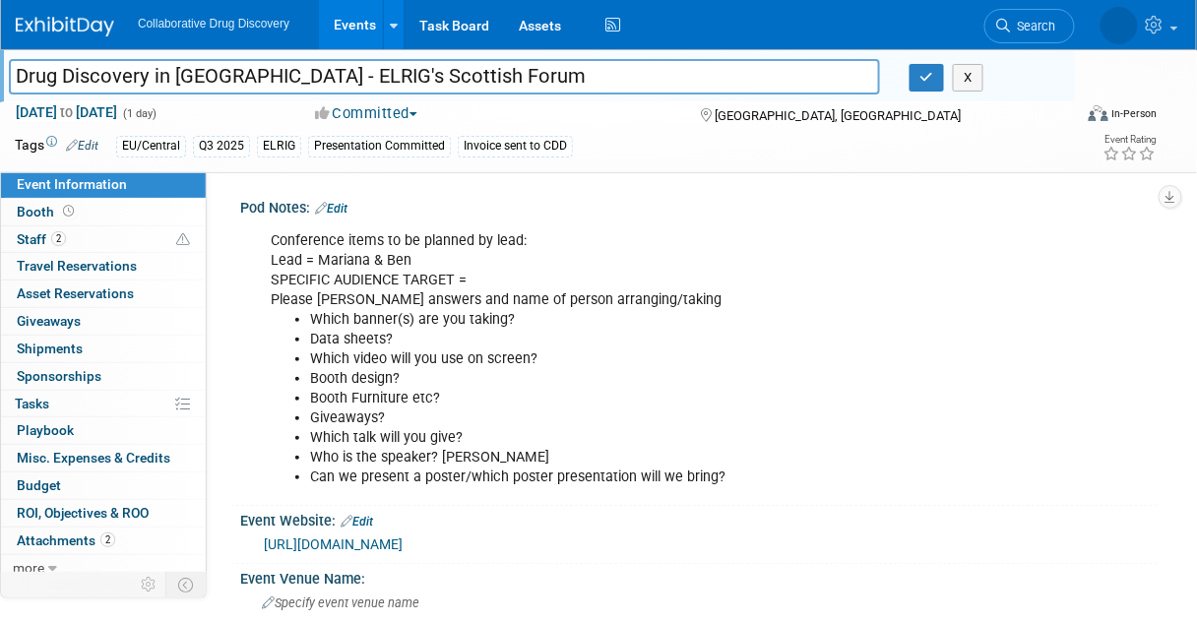
drag, startPoint x: 495, startPoint y: 74, endPoint x: -16, endPoint y: 69, distance: 511.1
click at [0, 69] on html "Collaborative Drug Discovery Events Add Event Bulk Upload Events Shareable Even…" at bounding box center [598, 311] width 1197 height 623
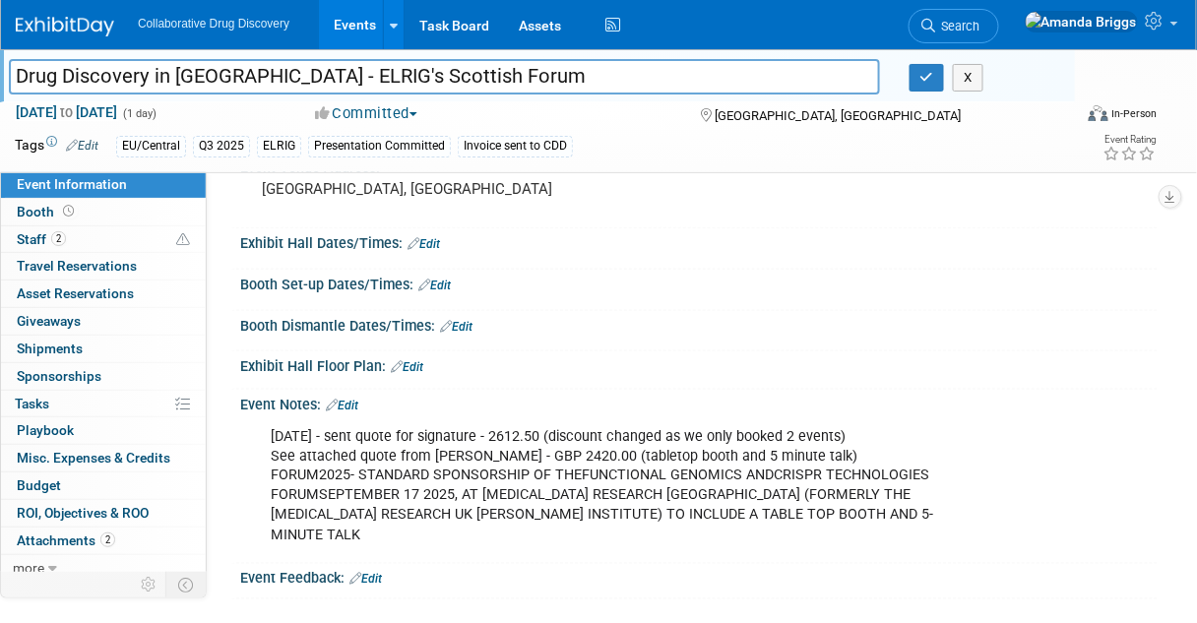
scroll to position [630, 0]
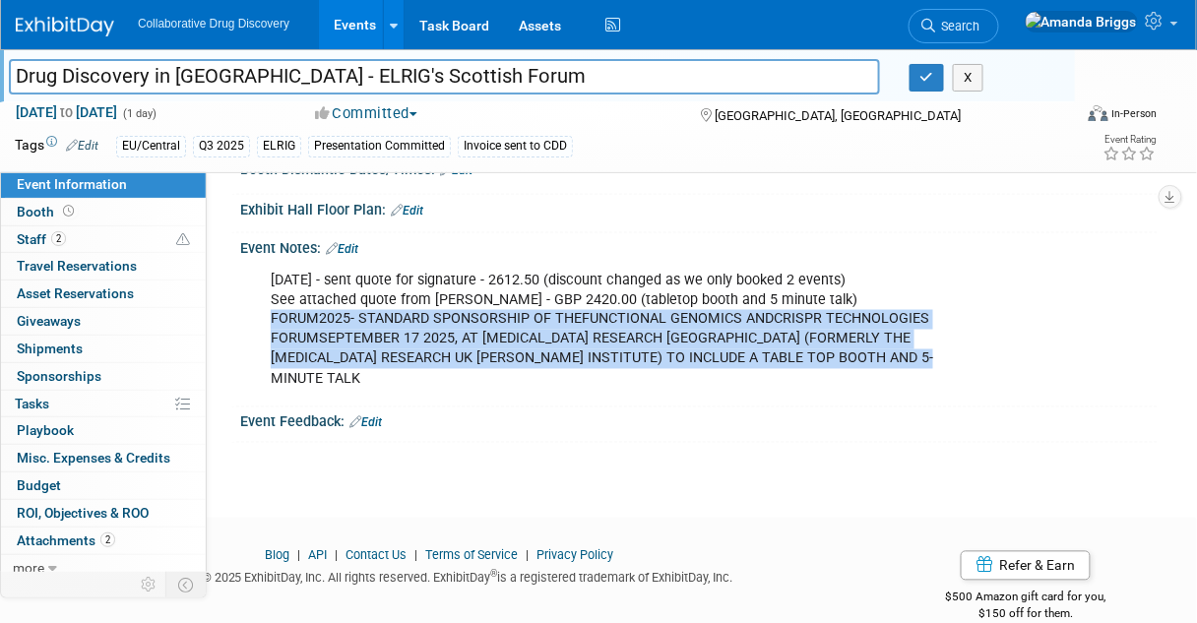
drag, startPoint x: 924, startPoint y: 357, endPoint x: 273, endPoint y: 324, distance: 651.8
click at [273, 324] on div "[DATE] - sent quote for signature - 2612.50 (discount changed as we only booked…" at bounding box center [616, 330] width 718 height 138
copy div "FORUM2025- STANDARD SPONSORSHIP OF THEFUNCTIONAL GENOMICS ANDCRISPR TECHNOLOGIE…"
click at [93, 145] on link "Edit" at bounding box center [82, 146] width 32 height 14
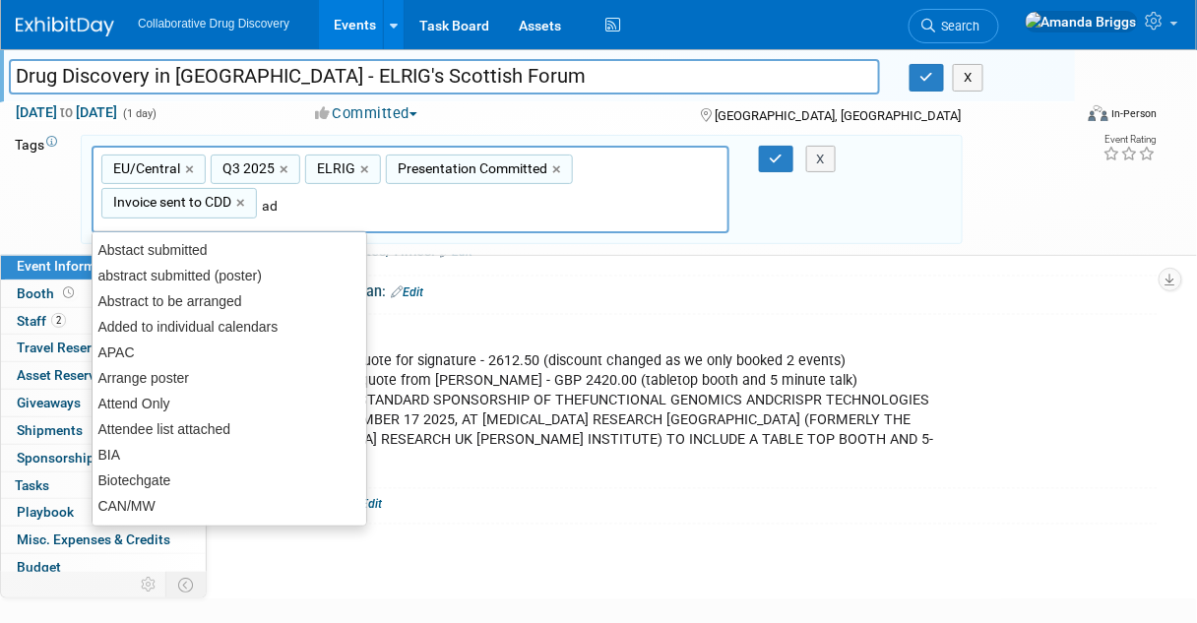
type input "add"
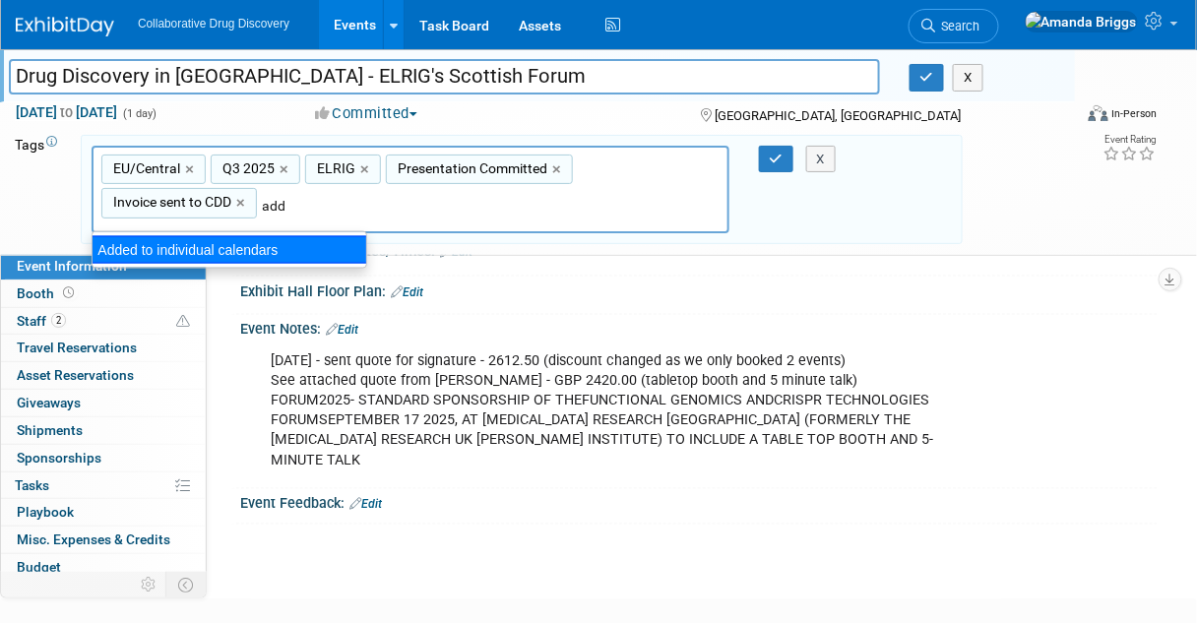
click at [127, 245] on div "Added to individual calendars" at bounding box center [230, 250] width 276 height 28
type input "EU/Central, Q3 2025, ELRIG, Presentation Committed, Invoice sent to CDD, Added …"
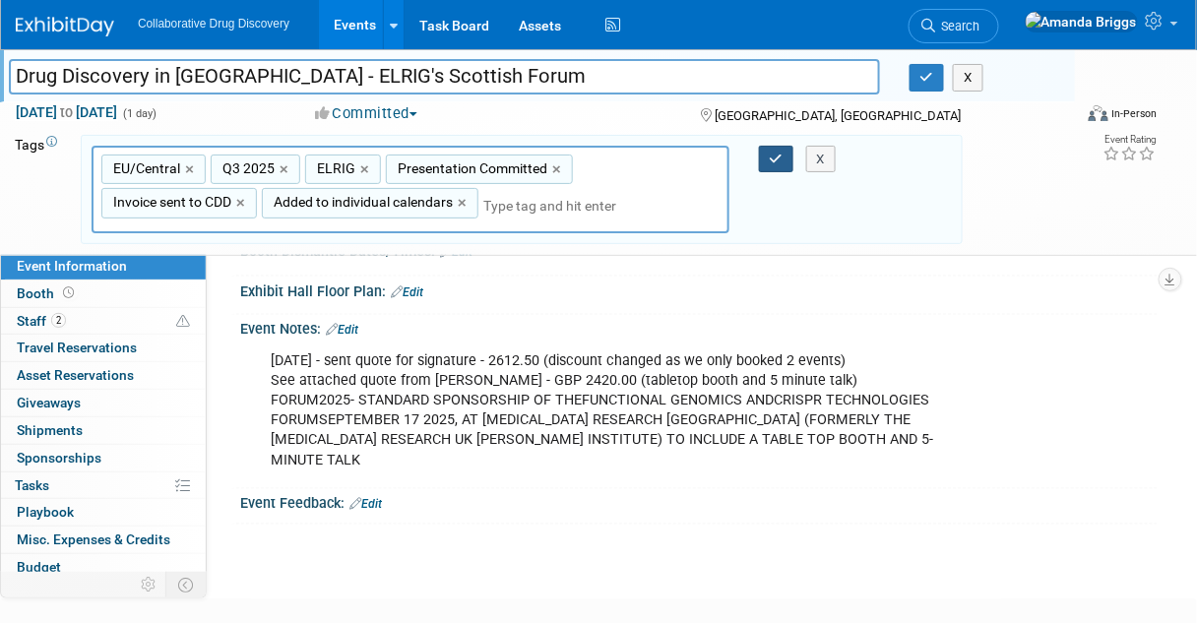
click at [768, 159] on button "button" at bounding box center [776, 160] width 35 height 28
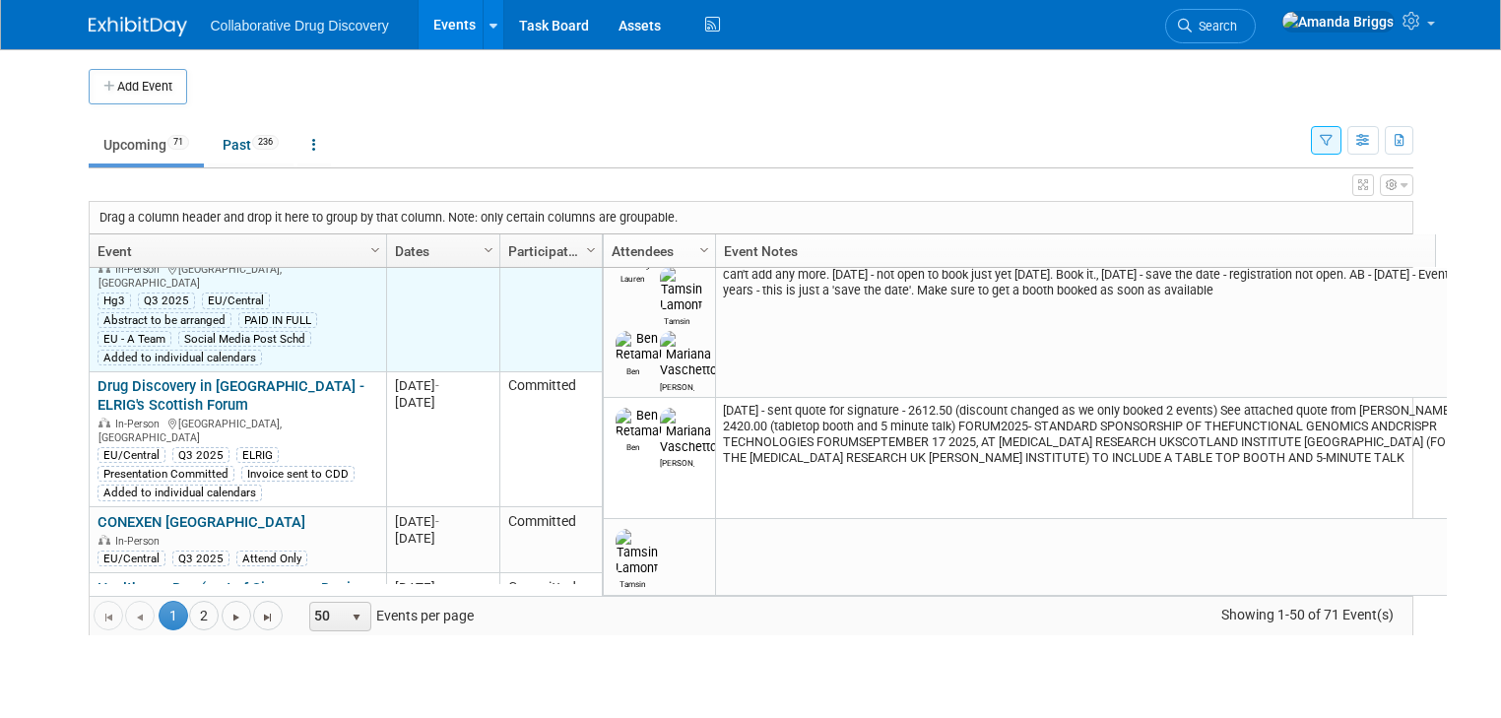
scroll to position [473, 0]
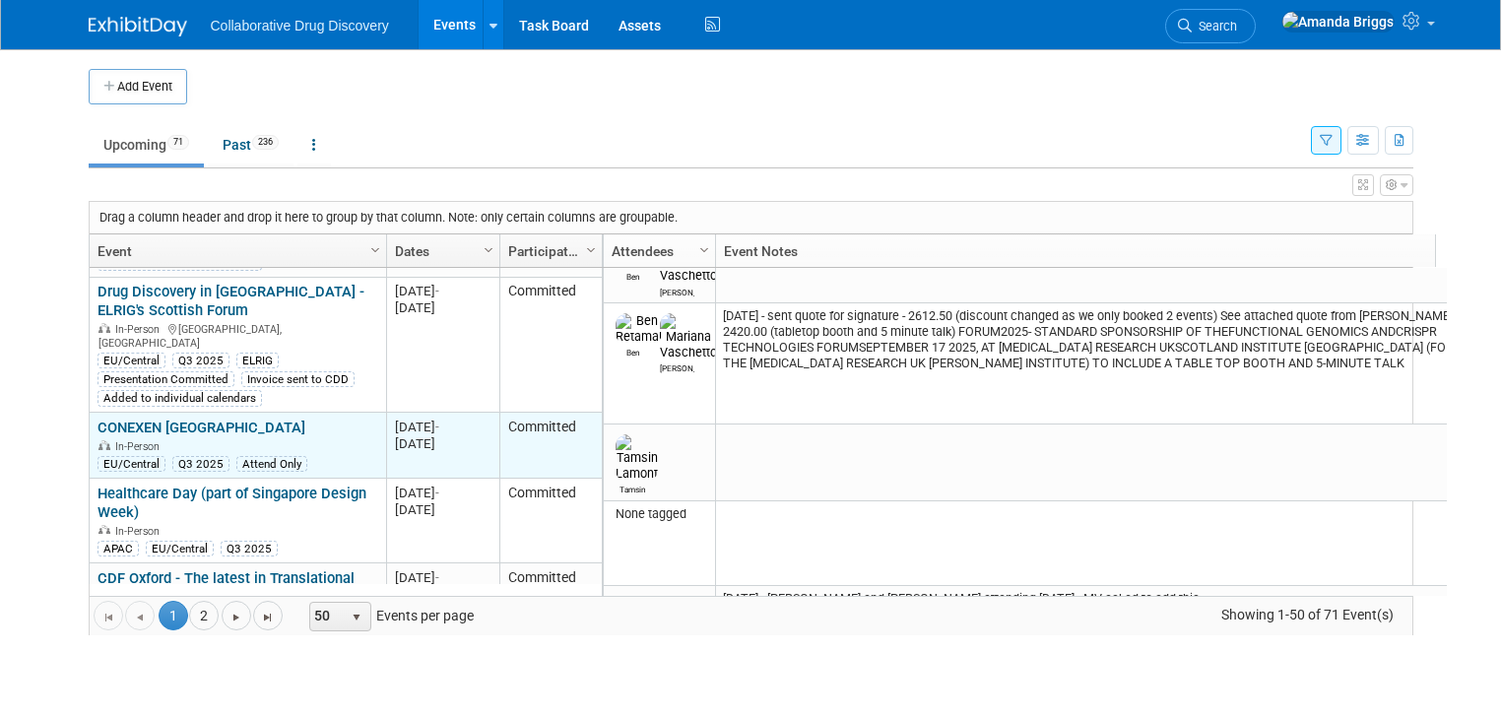
click at [161, 419] on link "CONEXEN [GEOGRAPHIC_DATA]" at bounding box center [201, 428] width 208 height 18
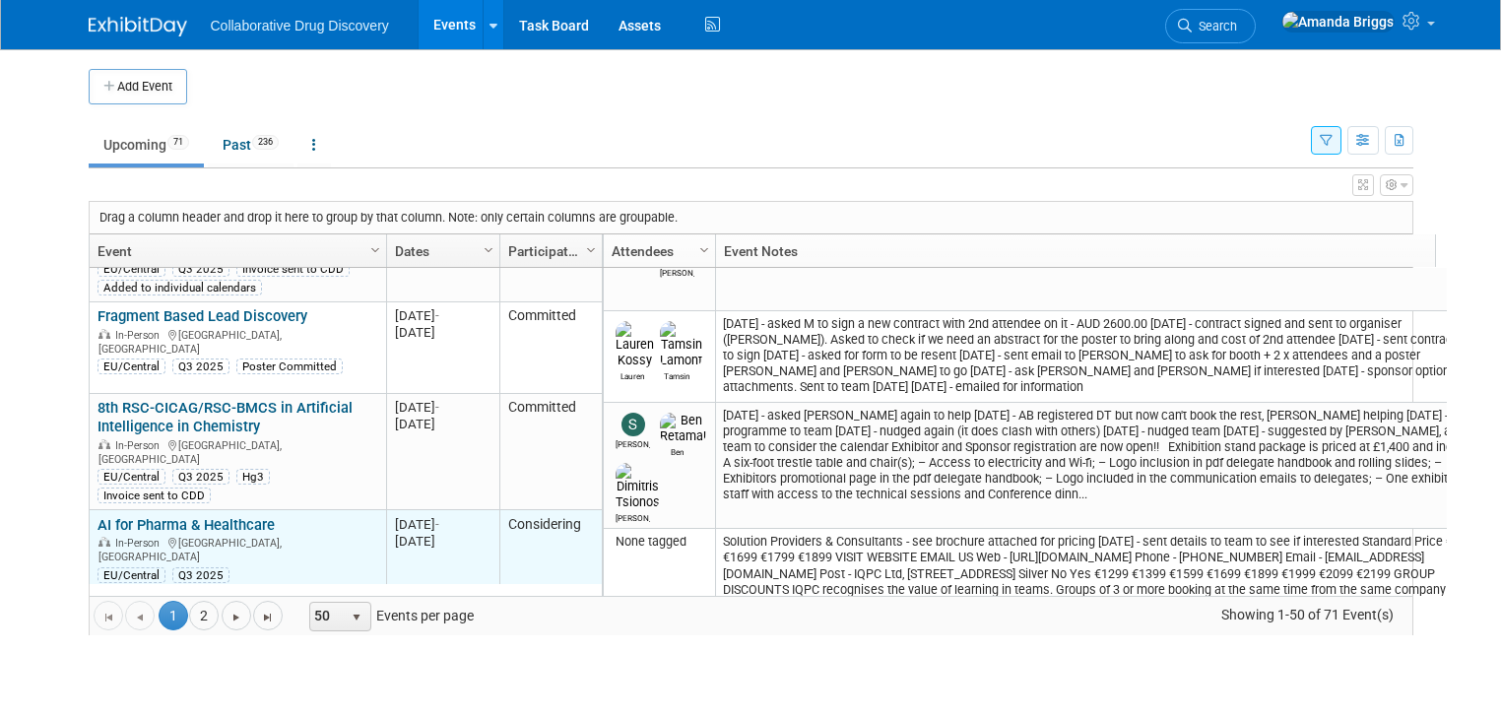
scroll to position [945, 0]
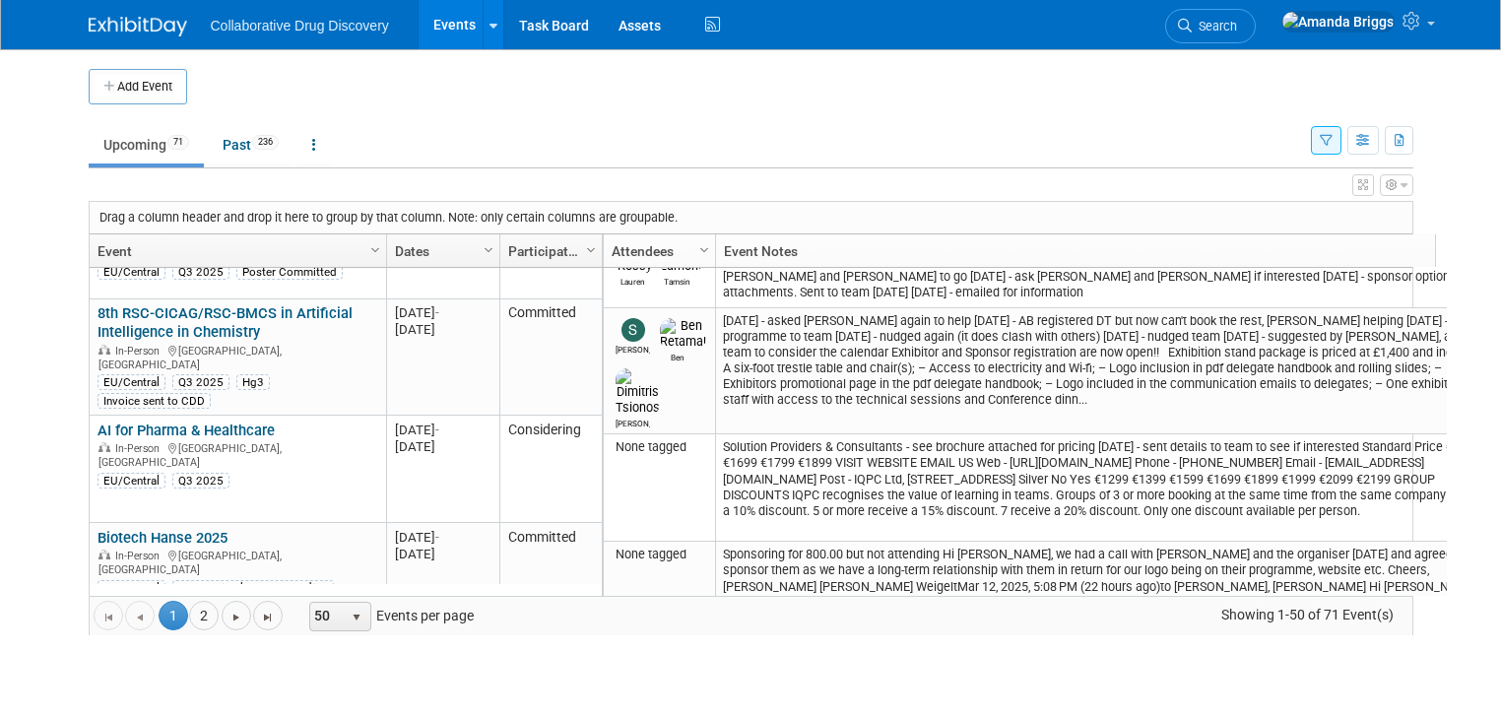
click at [1332, 141] on icon "button" at bounding box center [1326, 141] width 13 height 13
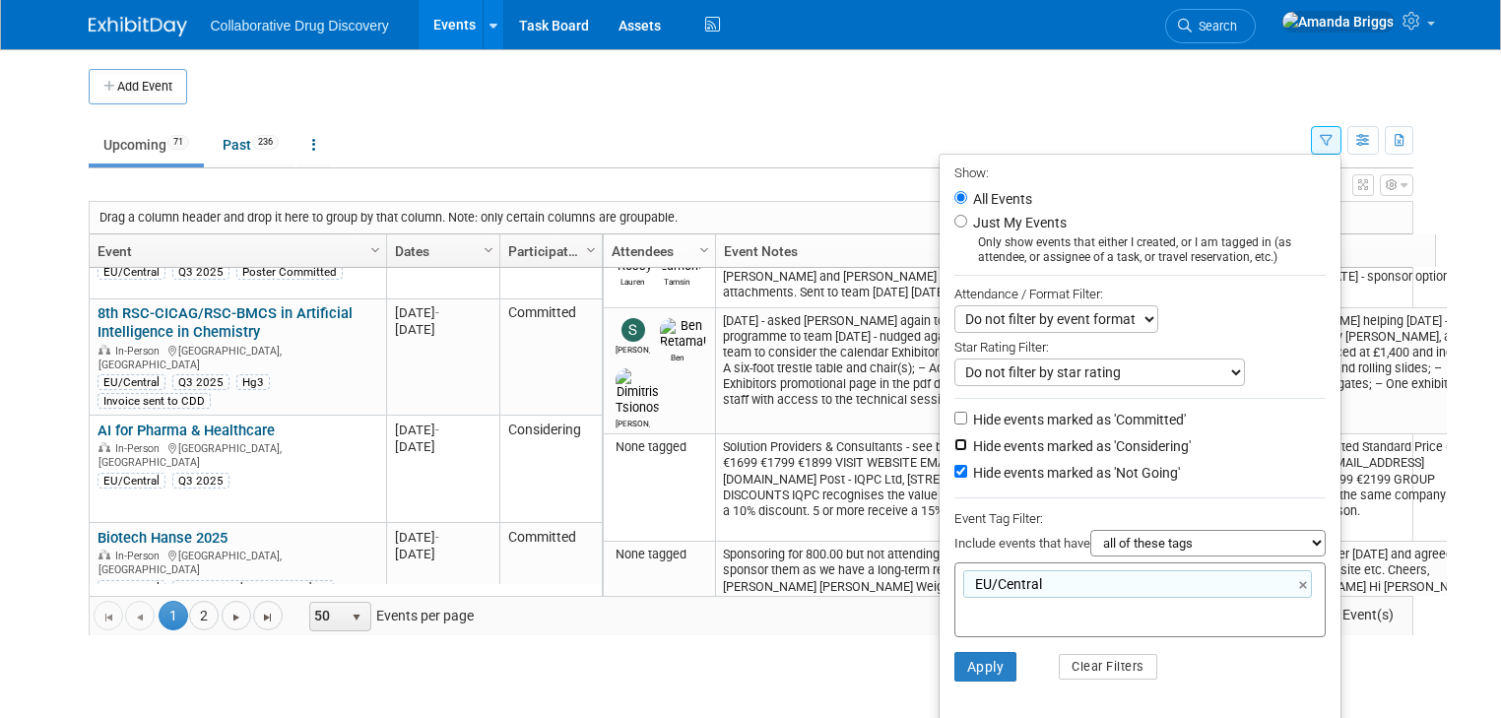
click at [965, 444] on input "Hide events marked as 'Considering'" at bounding box center [960, 444] width 13 height 13
checkbox input "true"
click at [995, 663] on button "Apply" at bounding box center [985, 667] width 63 height 30
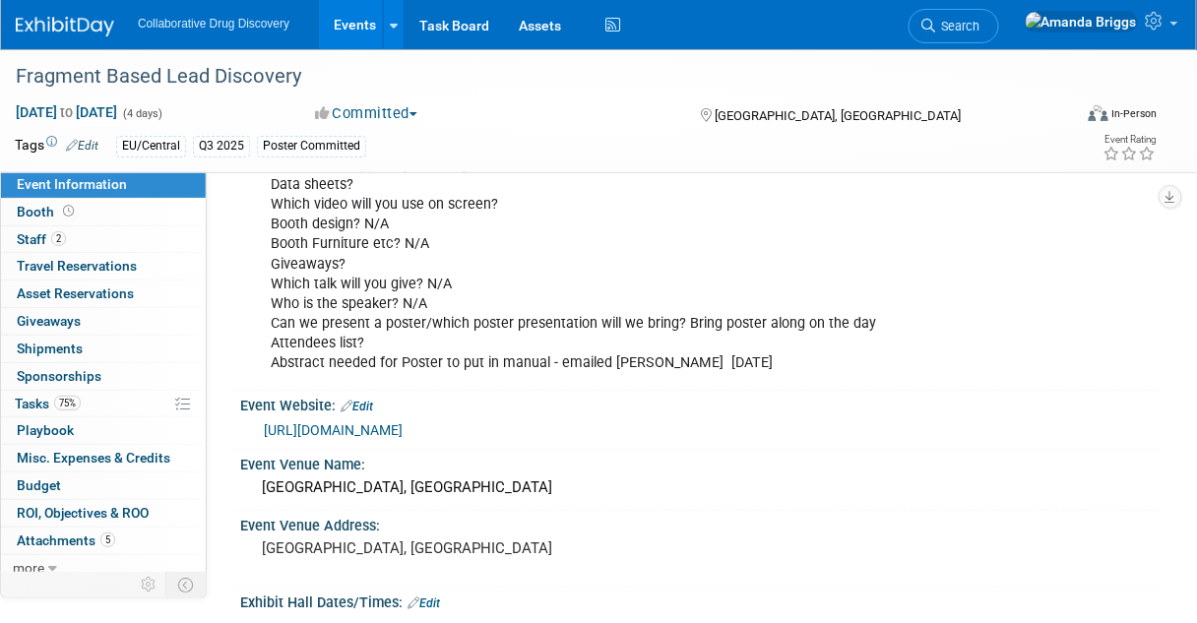
scroll to position [315, 0]
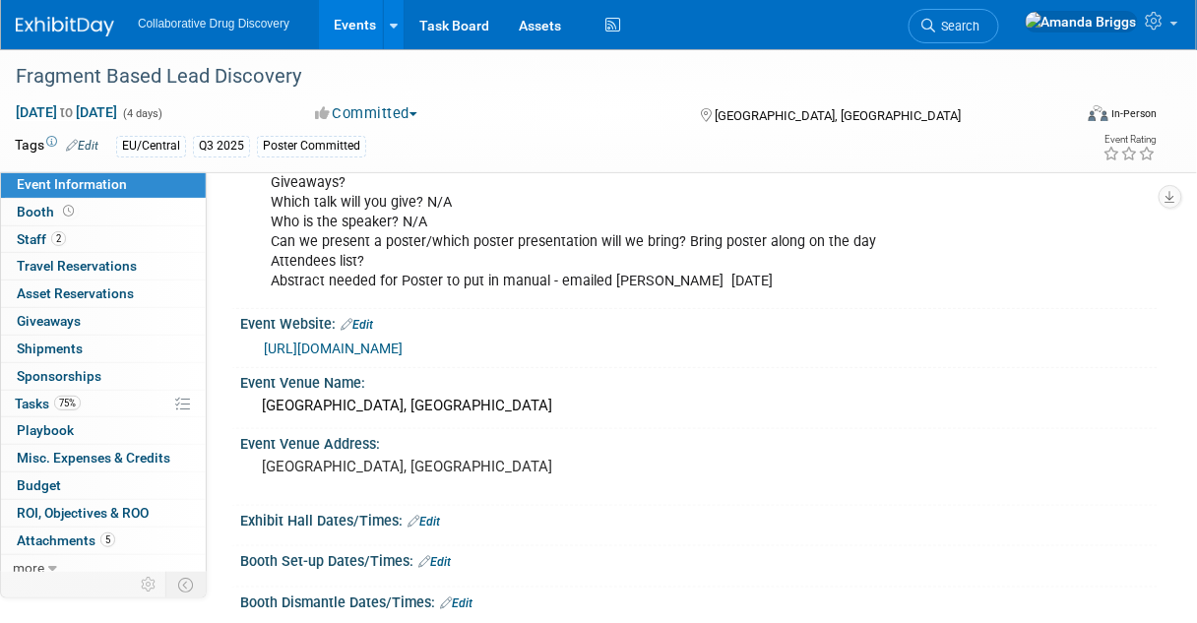
click at [352, 350] on link "[URL][DOMAIN_NAME]" at bounding box center [333, 349] width 139 height 16
click at [352, 90] on div "Fragment Based Lead Discovery" at bounding box center [535, 76] width 1052 height 35
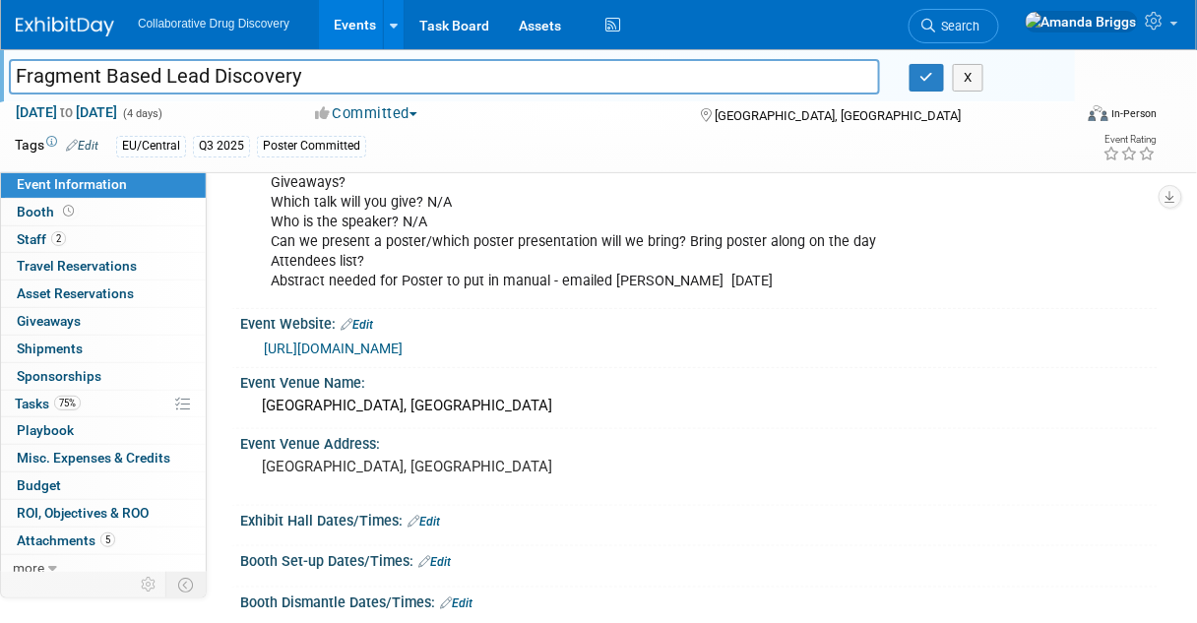
drag, startPoint x: 338, startPoint y: 80, endPoint x: -2, endPoint y: 83, distance: 339.8
click at [30, 239] on span "Staff 2" at bounding box center [41, 239] width 49 height 16
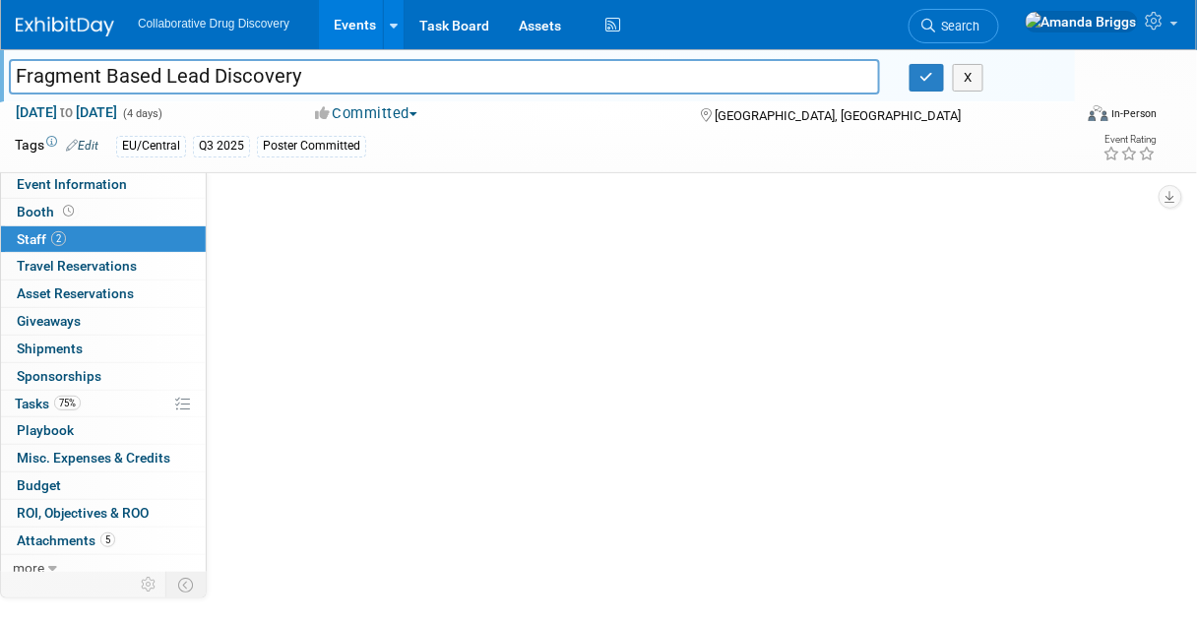
scroll to position [0, 0]
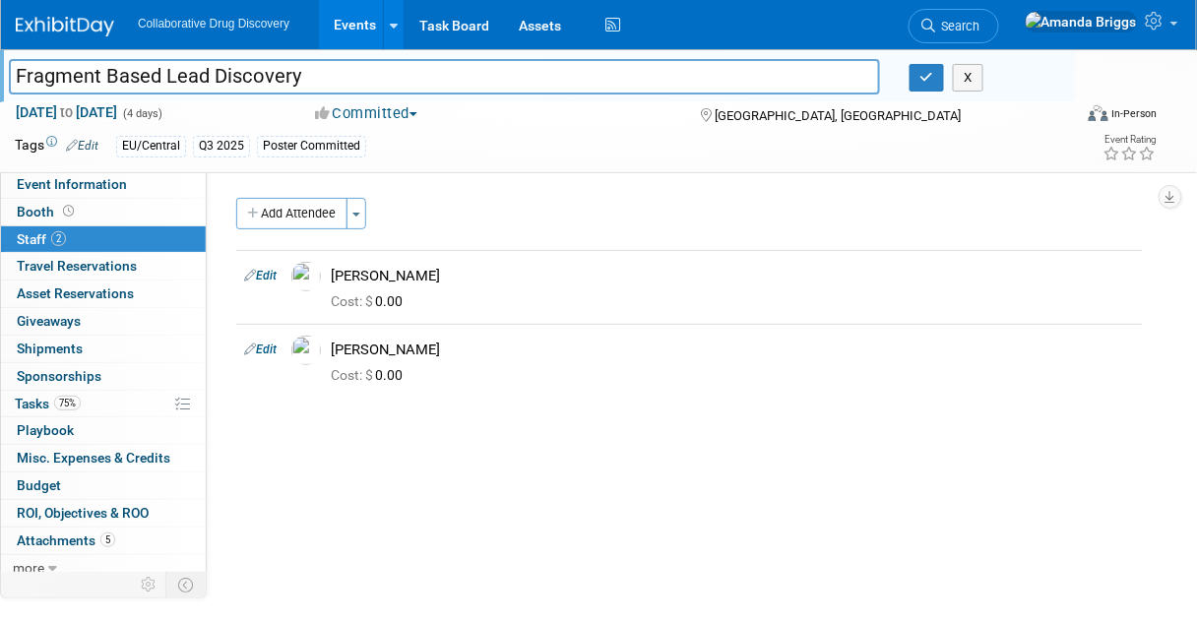
click at [90, 143] on link "Edit" at bounding box center [82, 146] width 32 height 14
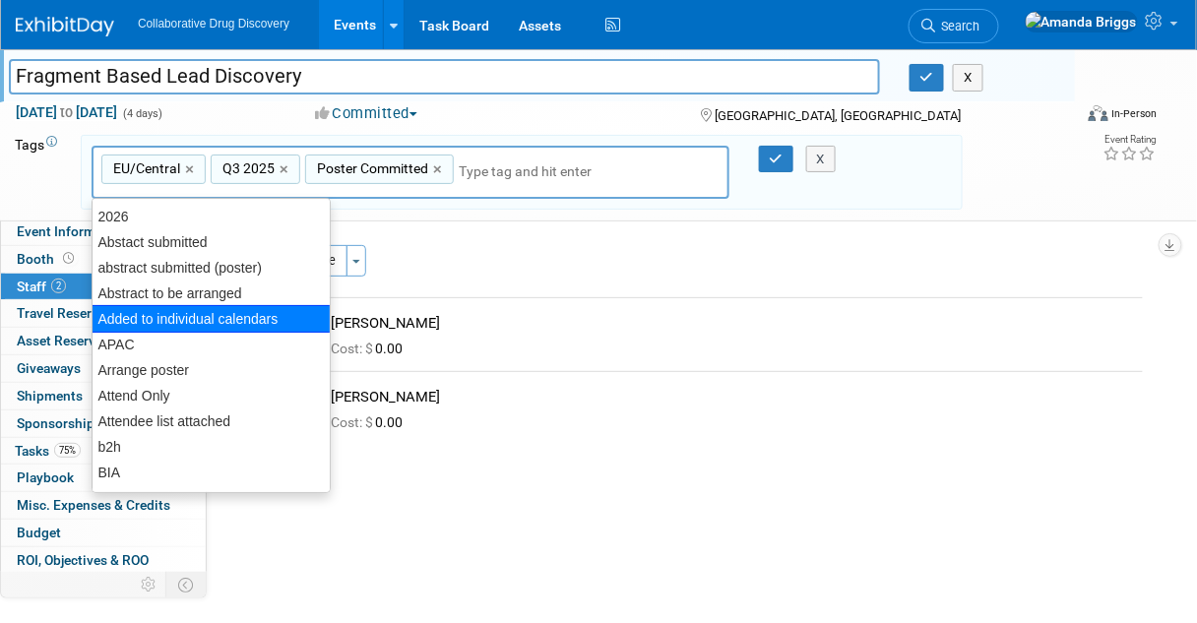
click at [104, 311] on div "Added to individual calendars" at bounding box center [211, 319] width 239 height 28
type input "EU/Central, Q3 2025, Poster Committed, Added to individual calendars"
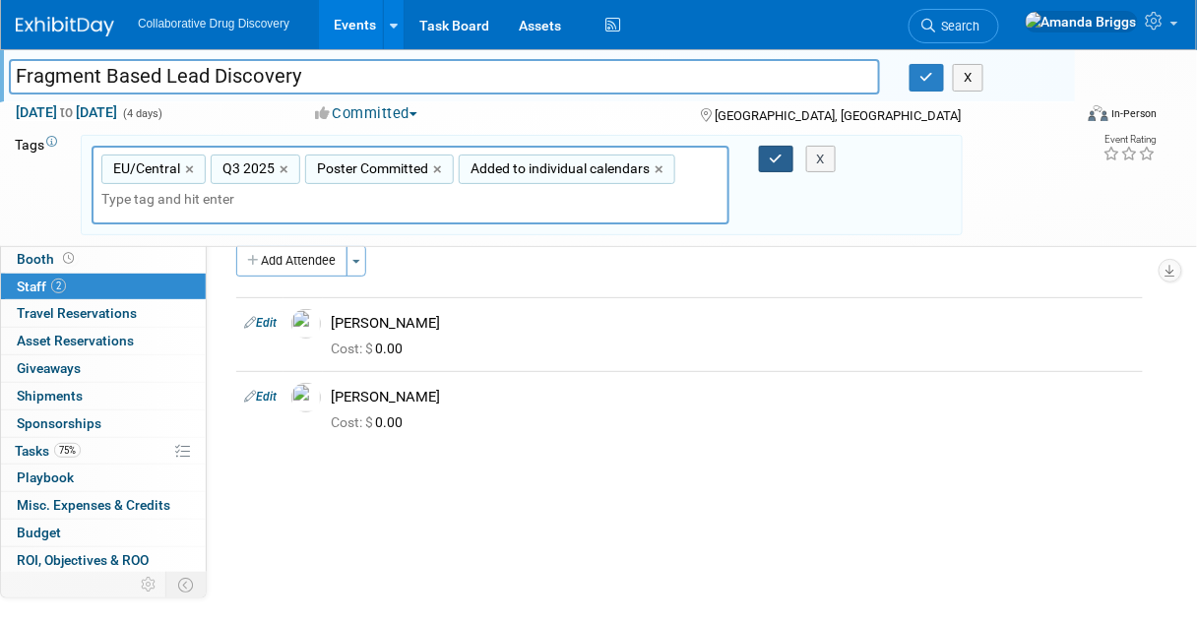
click at [777, 153] on icon "button" at bounding box center [777, 159] width 14 height 13
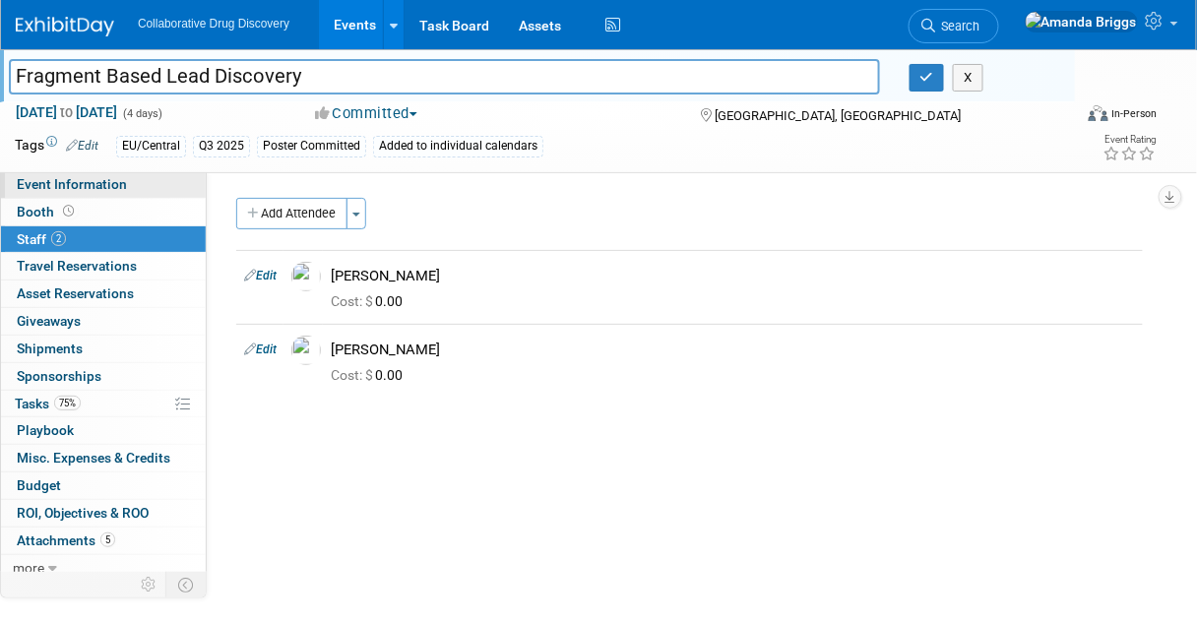
click at [60, 183] on span "Event Information" at bounding box center [72, 184] width 110 height 16
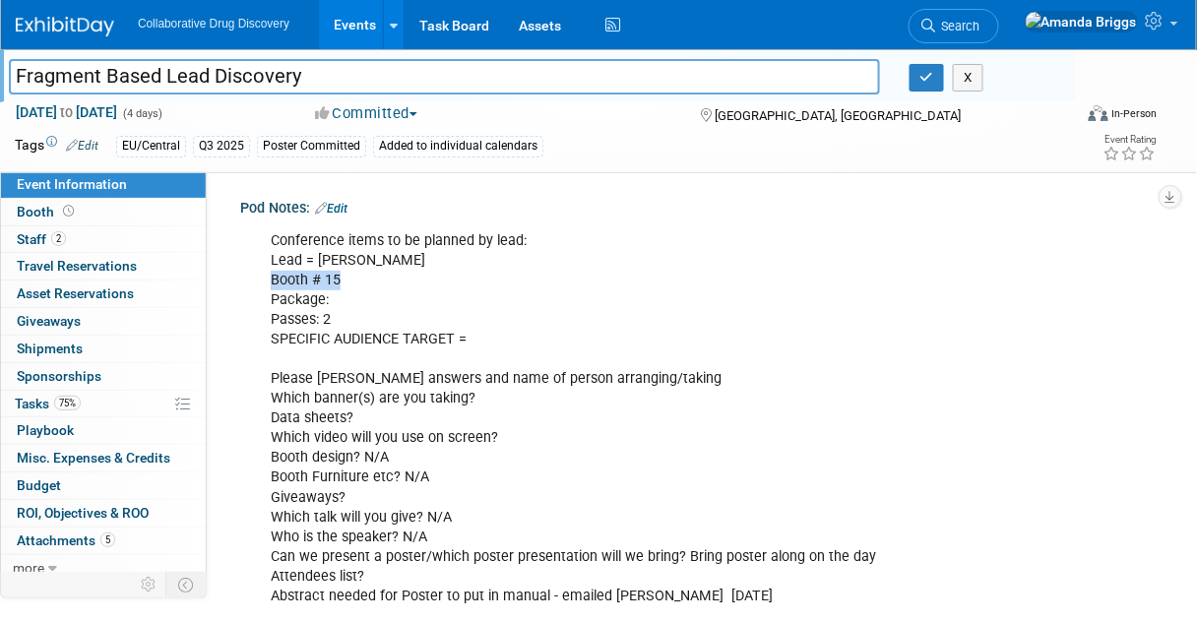
drag, startPoint x: 365, startPoint y: 279, endPoint x: 262, endPoint y: 280, distance: 103.4
click at [262, 280] on div "Conference items to be planned by lead: Lead = Tamsin Booth # 15 Package: Passe…" at bounding box center [616, 419] width 718 height 395
copy div "Booth # 15"
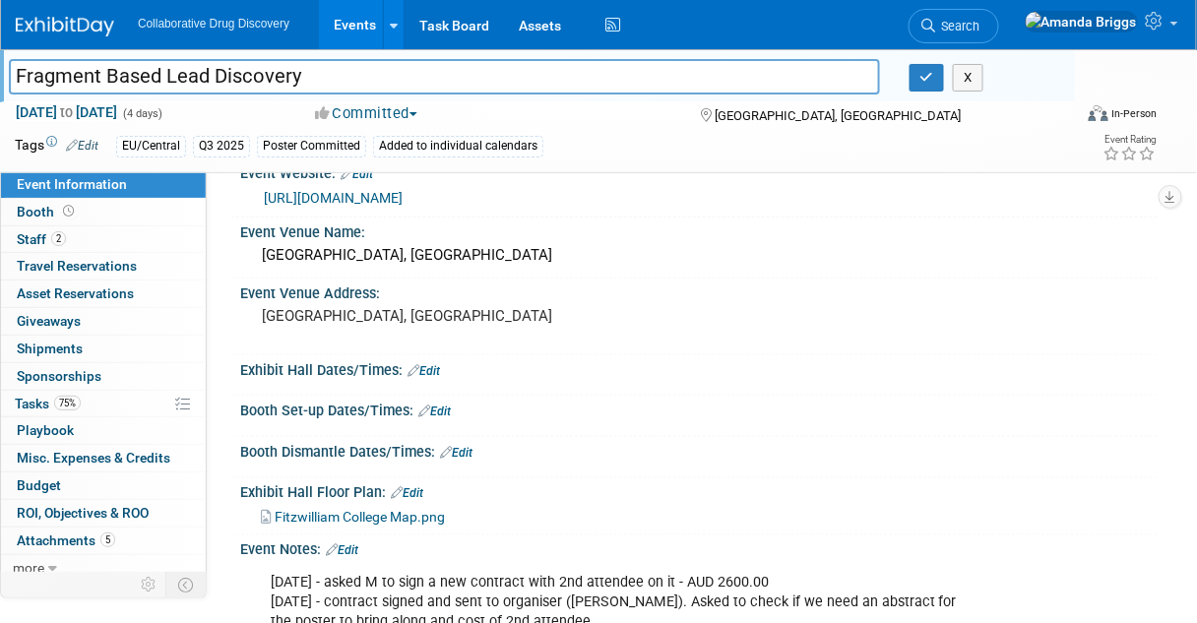
scroll to position [473, 0]
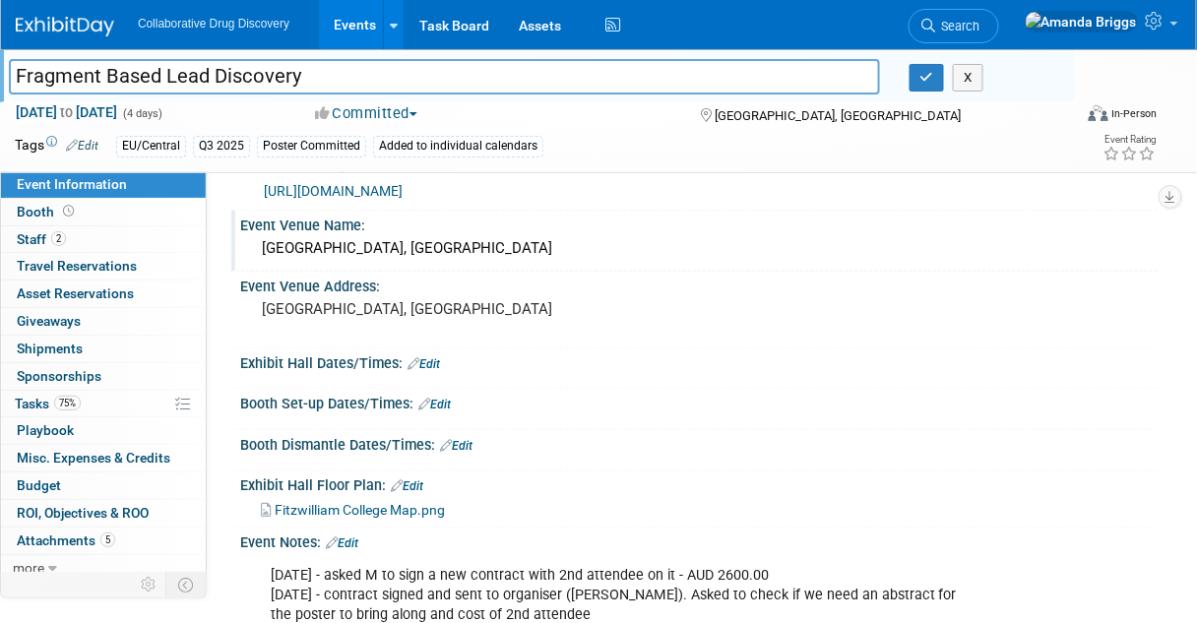
drag, startPoint x: 472, startPoint y: 248, endPoint x: 243, endPoint y: 244, distance: 228.5
click at [243, 244] on div "Fitzwilliam College, Cambridge" at bounding box center [699, 249] width 918 height 32
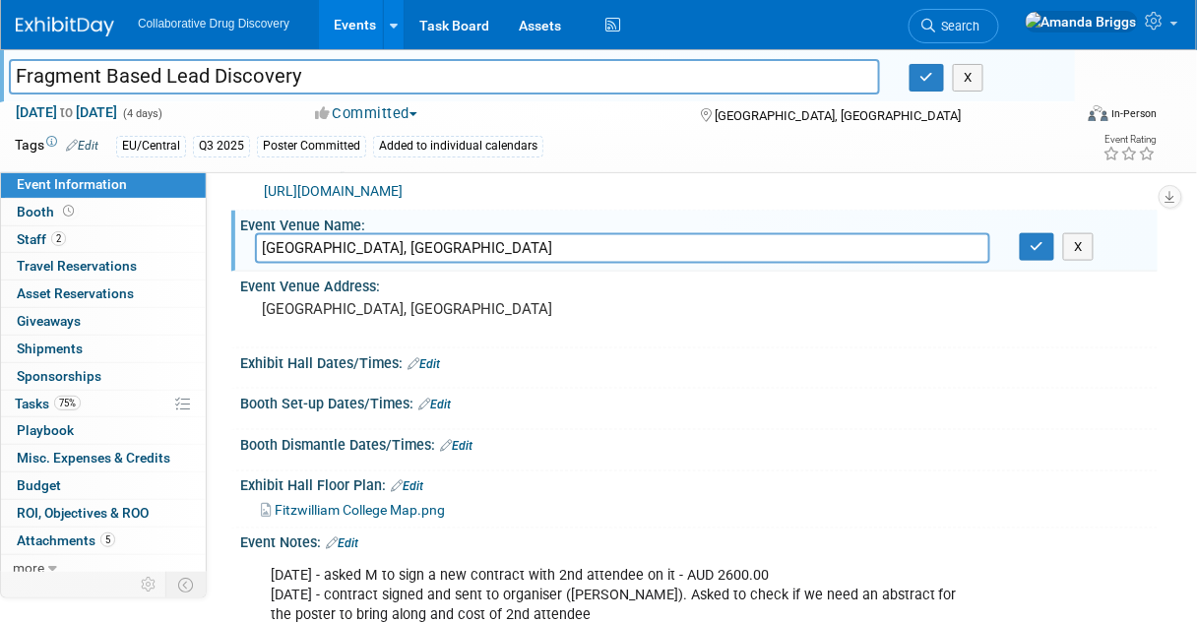
click at [507, 243] on input "Fitzwilliam College, Cambridge" at bounding box center [623, 248] width 736 height 31
drag, startPoint x: 507, startPoint y: 243, endPoint x: 254, endPoint y: 249, distance: 253.2
click at [255, 249] on input "Fitzwilliam College, Cambridge" at bounding box center [623, 248] width 736 height 31
click at [1040, 249] on icon "button" at bounding box center [1038, 246] width 14 height 13
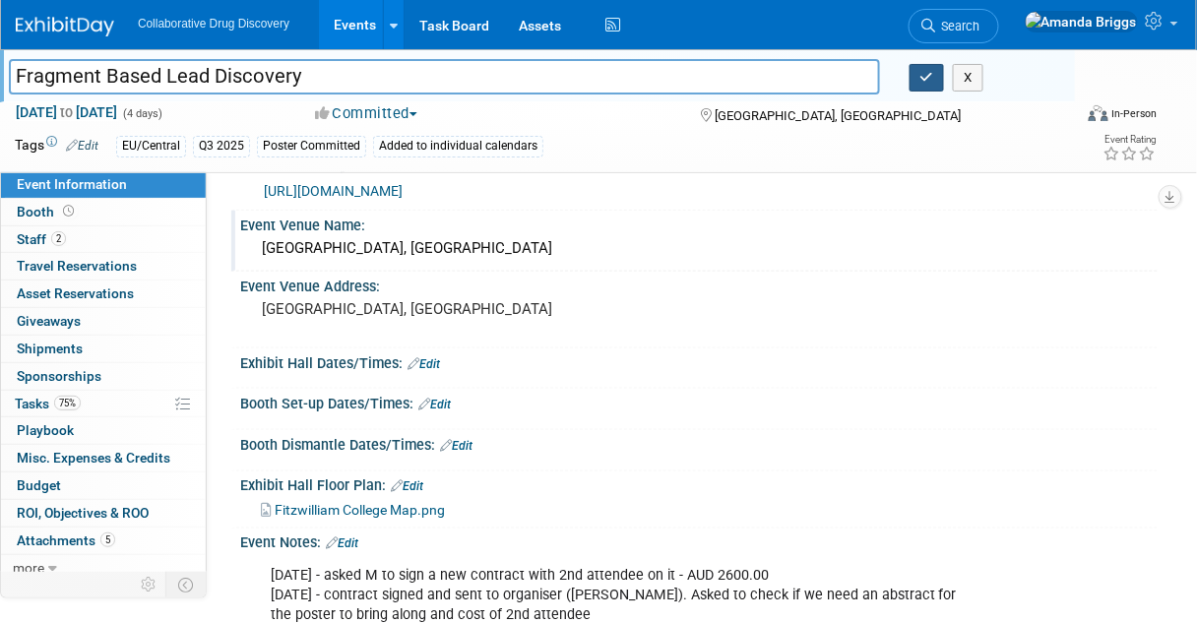
click at [919, 71] on button "button" at bounding box center [927, 78] width 35 height 28
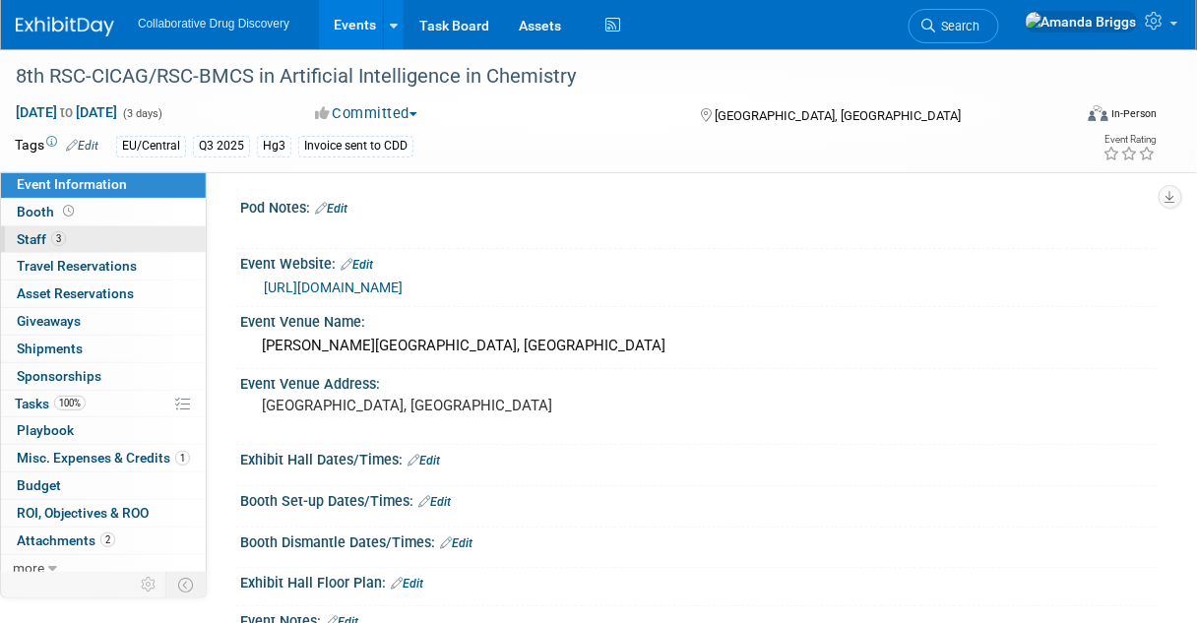
click at [39, 237] on span "Staff 3" at bounding box center [41, 239] width 49 height 16
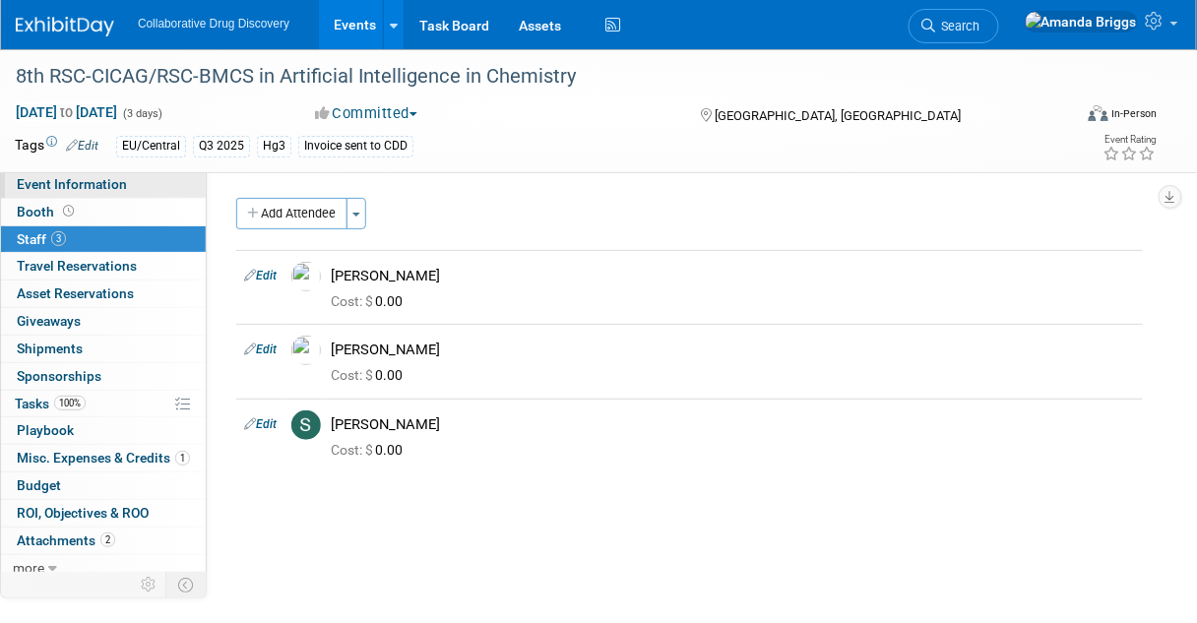
click at [97, 188] on span "Event Information" at bounding box center [72, 184] width 110 height 16
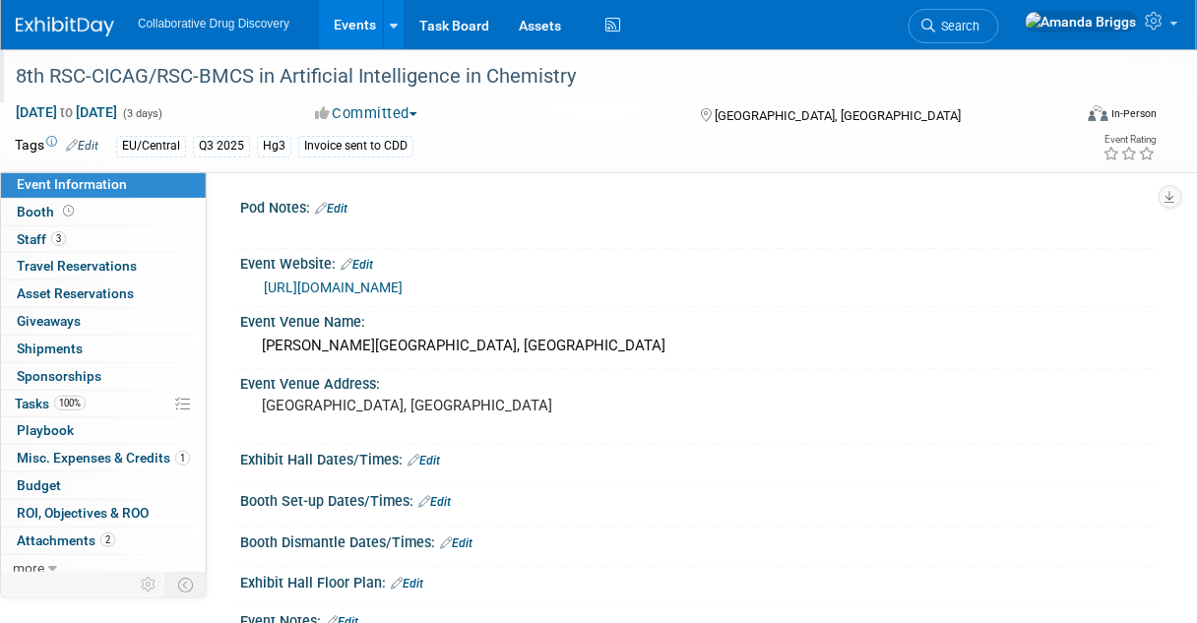
click at [588, 82] on div "8th RSC-CICAG/RSC-BMCS in Artificial Intelligence in Chemistry" at bounding box center [535, 76] width 1052 height 35
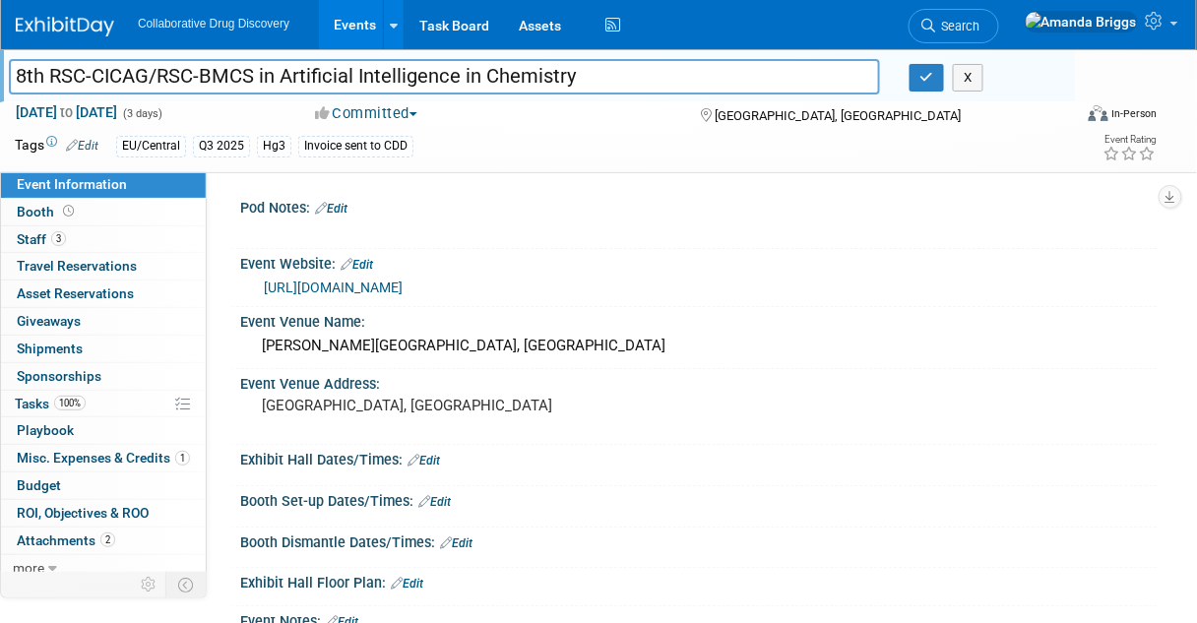
drag, startPoint x: 588, startPoint y: 82, endPoint x: -41, endPoint y: 92, distance: 629.3
click at [0, 92] on html "Collaborative Drug Discovery Events Add Event Bulk Upload Events Shareable Even…" at bounding box center [598, 311] width 1197 height 623
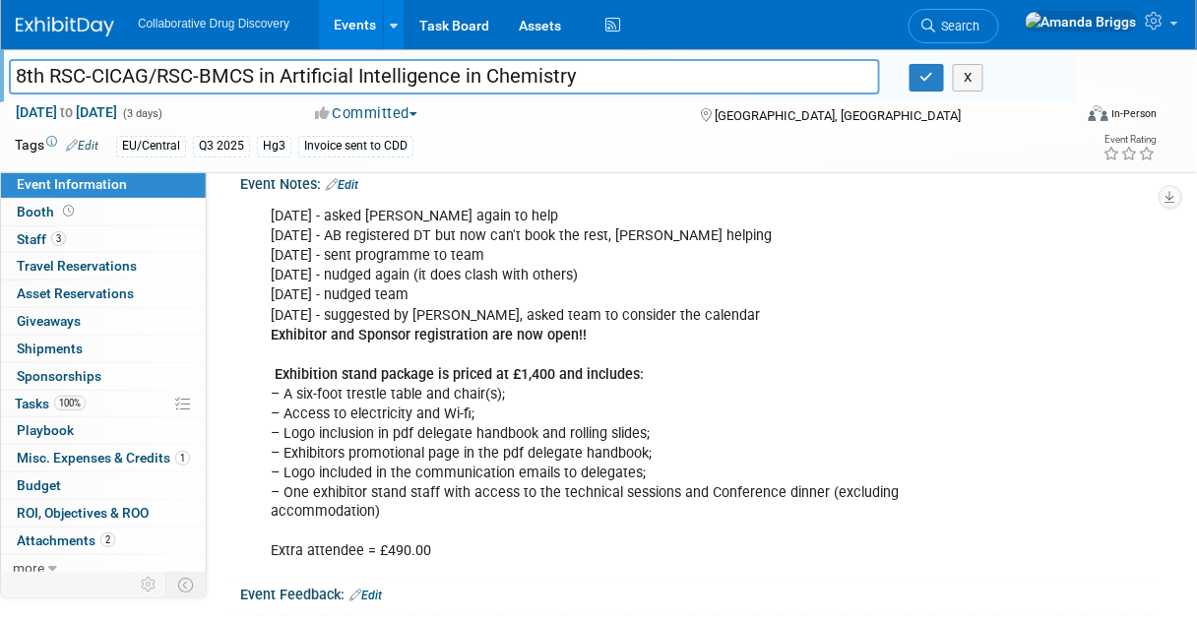
scroll to position [473, 0]
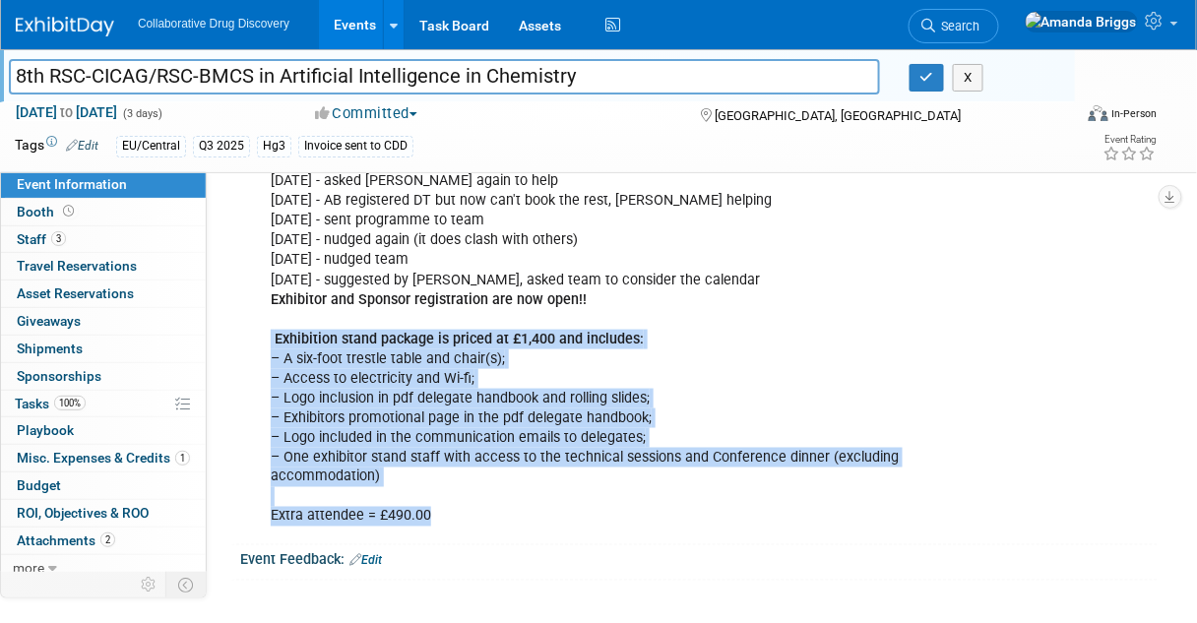
drag, startPoint x: 432, startPoint y: 512, endPoint x: 270, endPoint y: 341, distance: 236.1
click at [270, 341] on div "12AUG2025 - asked Ellie again to help 07AUG2025 - AB registered DT but now can'…" at bounding box center [616, 349] width 718 height 375
copy div "Exhibition stand package is priced at £1,400 and includes: – A six-foot trestle…"
click at [86, 146] on link "Edit" at bounding box center [82, 146] width 32 height 14
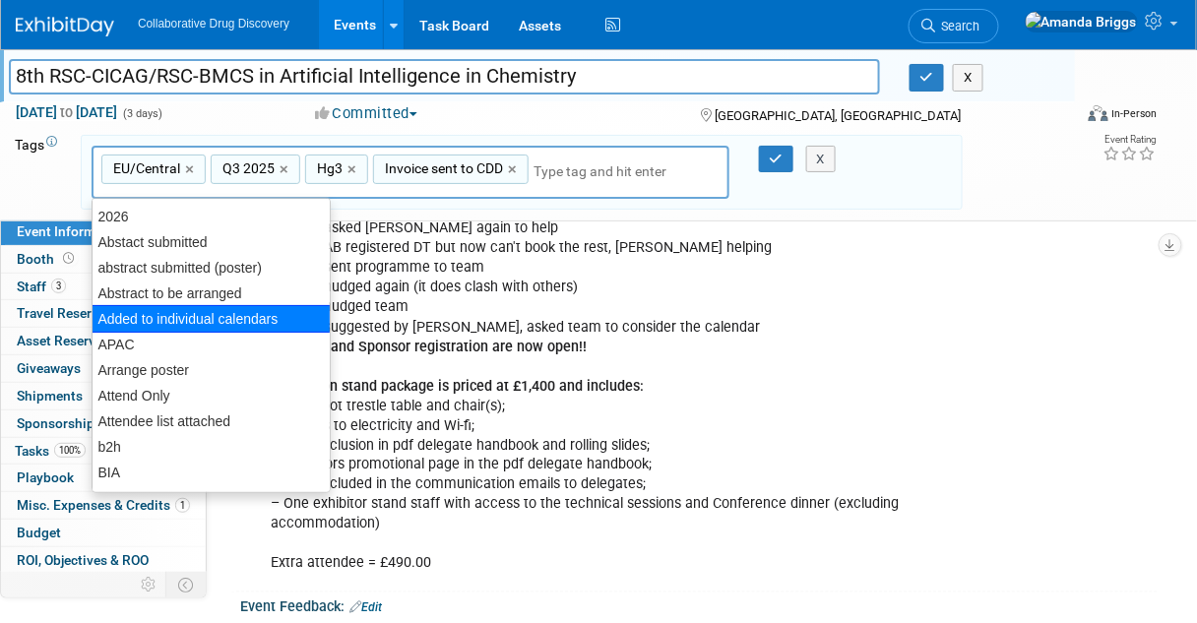
click at [220, 318] on div "Added to individual calendars" at bounding box center [211, 319] width 239 height 28
type input "EU/Central, Q3 2025, Hg3, Invoice sent to CDD, Added to individual calendars"
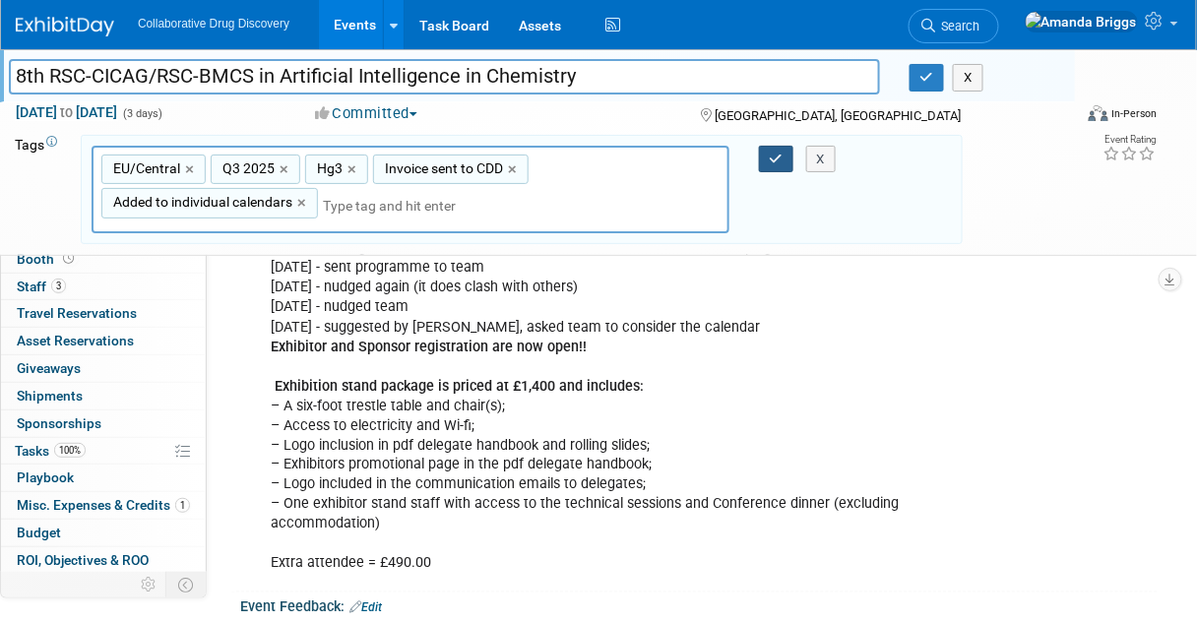
click at [771, 159] on icon "button" at bounding box center [777, 159] width 14 height 13
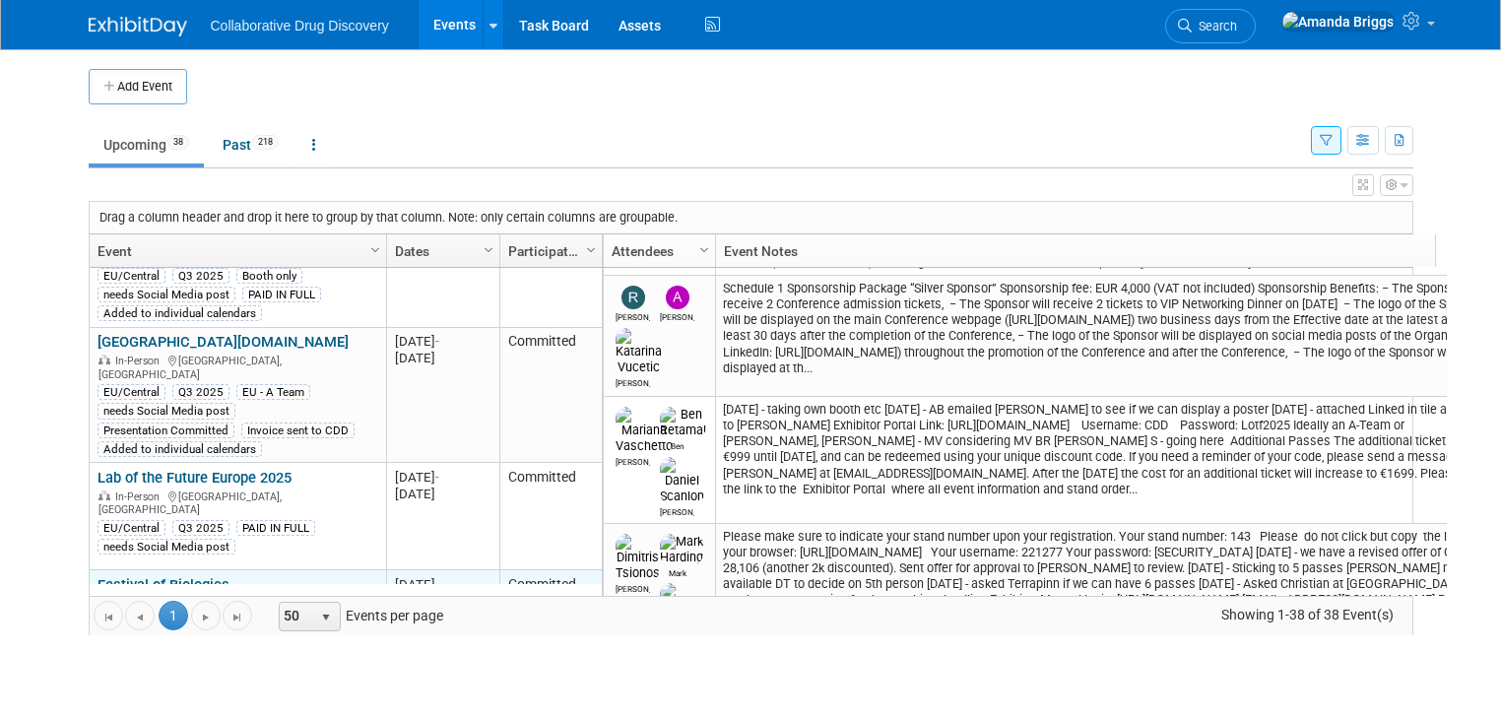
scroll to position [1513, 0]
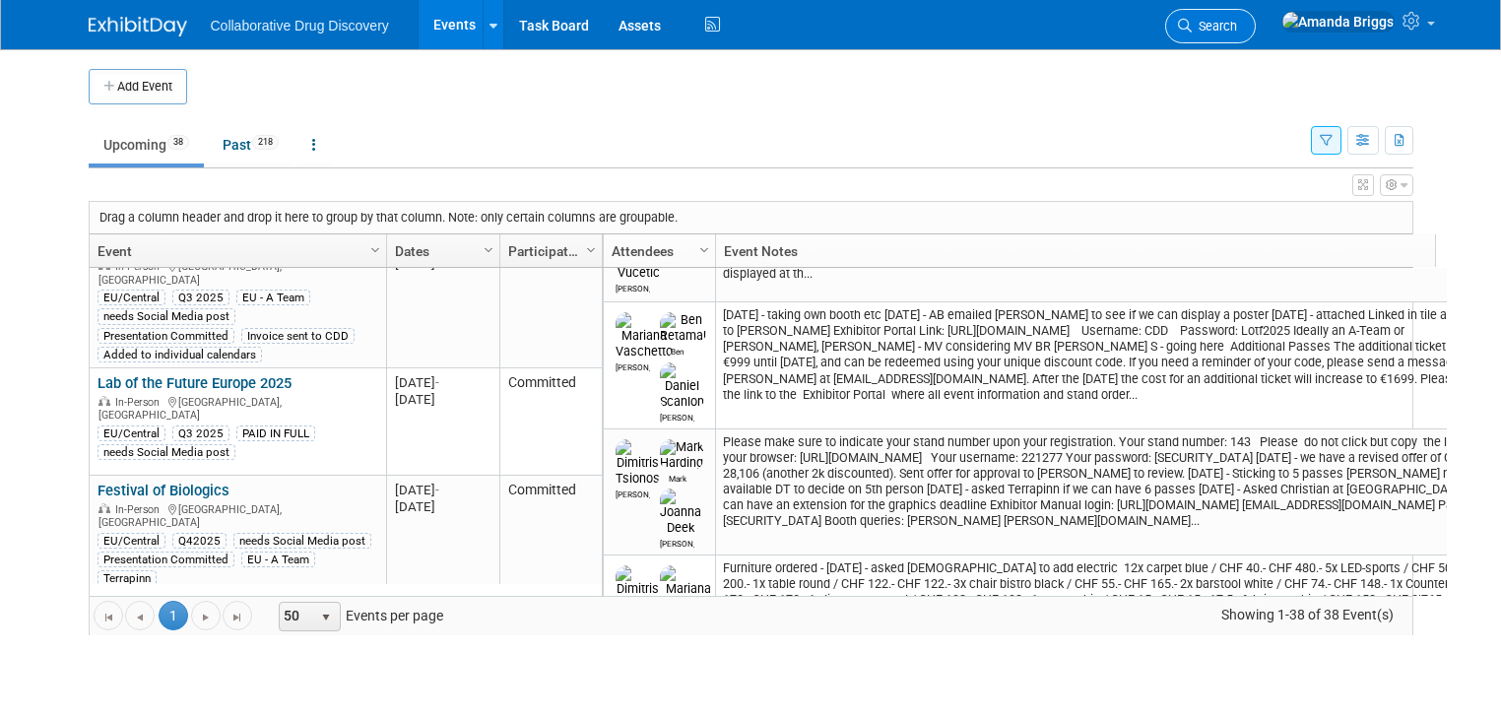
click at [1237, 27] on span "Search" at bounding box center [1214, 26] width 45 height 15
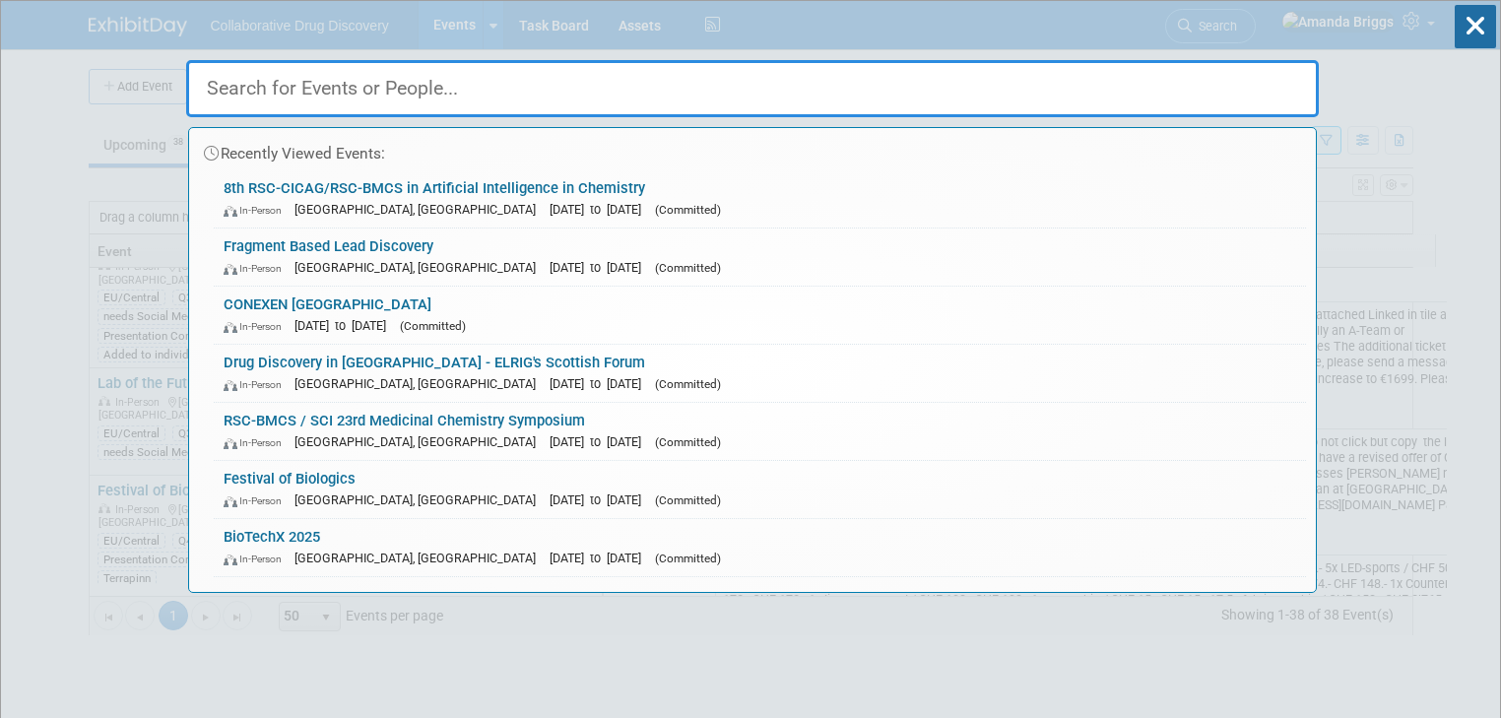
click at [593, 91] on input "text" at bounding box center [752, 88] width 1132 height 57
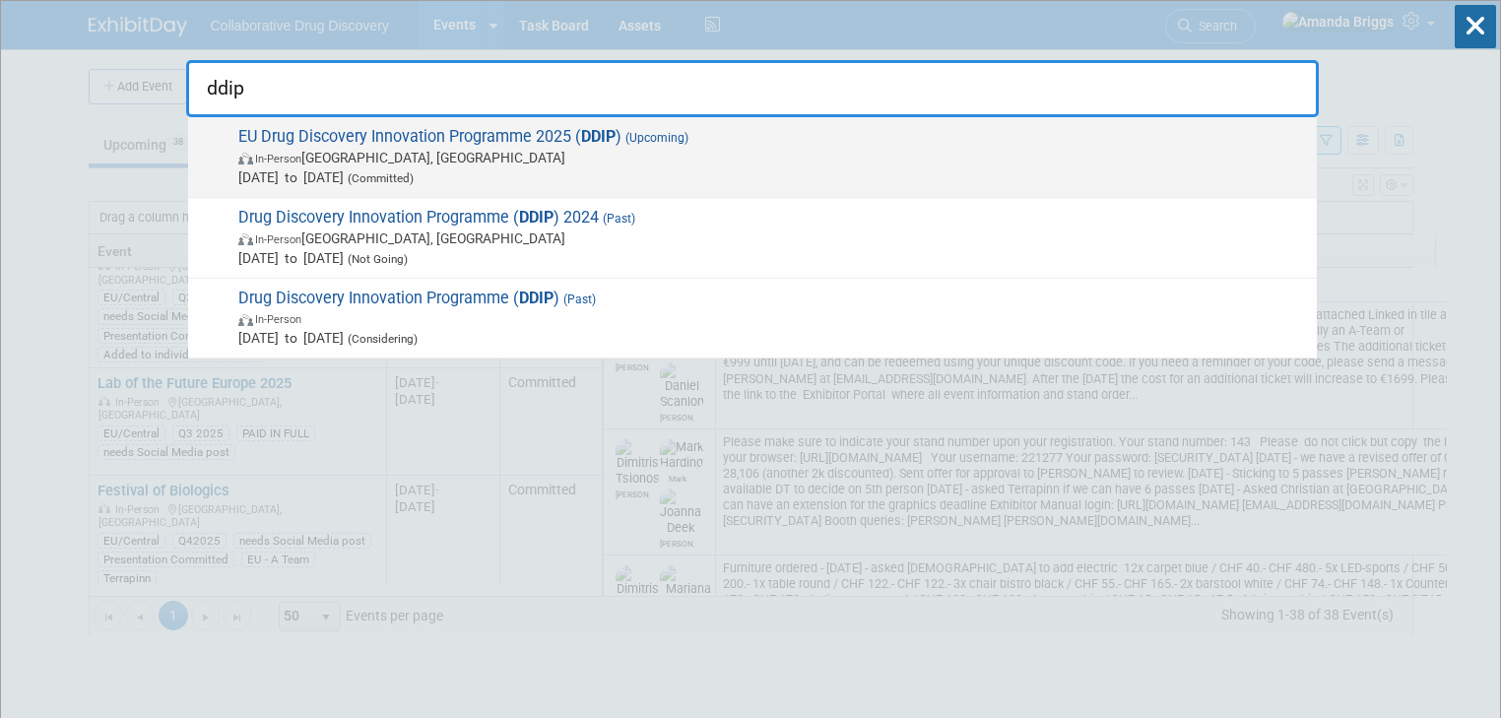
type input "ddip"
click at [430, 132] on span "EU Drug Discovery Innovation Programme 2025 ( DDIP ) (Upcoming) In-Person Barce…" at bounding box center [769, 157] width 1074 height 60
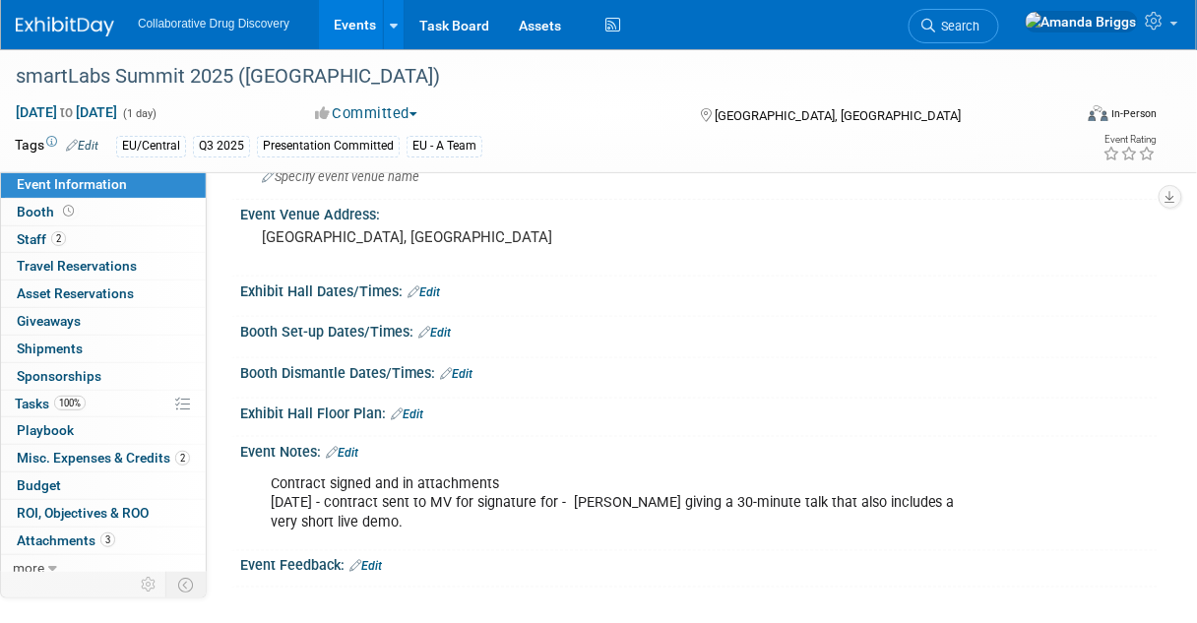
scroll to position [551, 0]
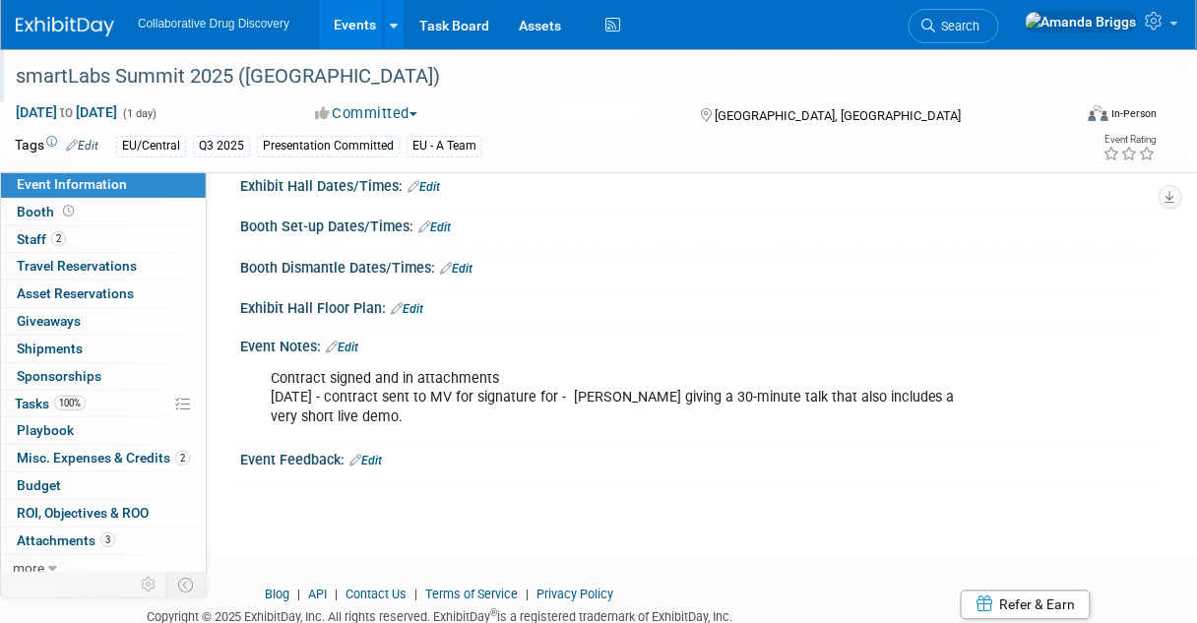
click at [372, 78] on div "smartLabs Summit 2025 ([GEOGRAPHIC_DATA])" at bounding box center [535, 76] width 1052 height 35
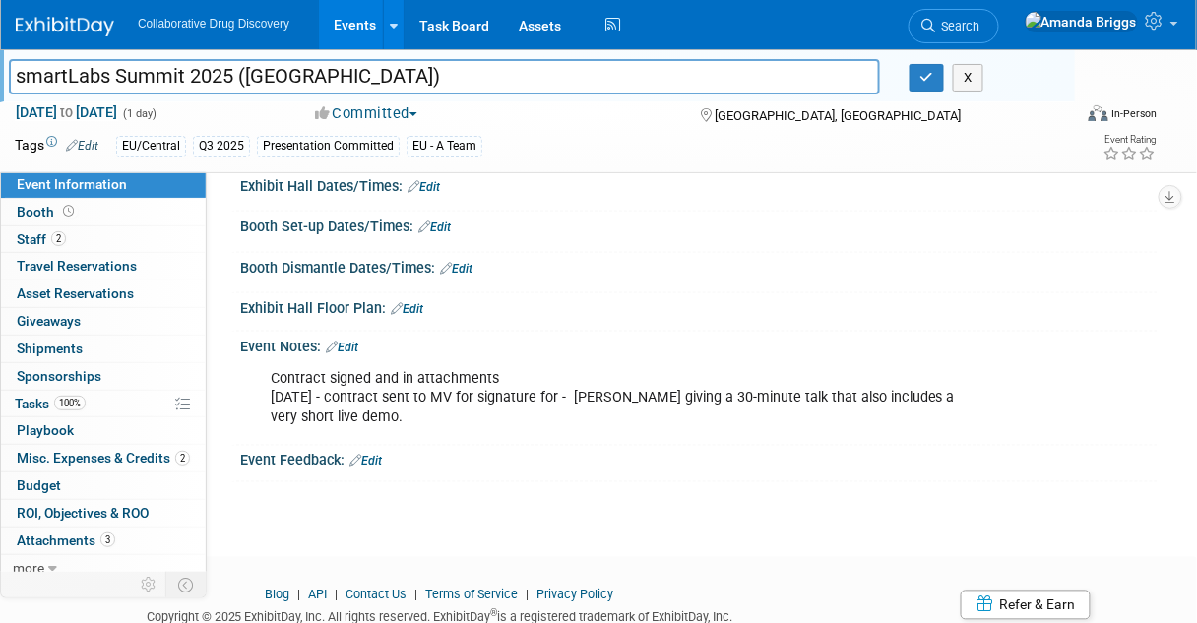
drag, startPoint x: 372, startPoint y: 78, endPoint x: -2, endPoint y: 82, distance: 374.2
click at [30, 235] on span "Staff 2" at bounding box center [41, 239] width 49 height 16
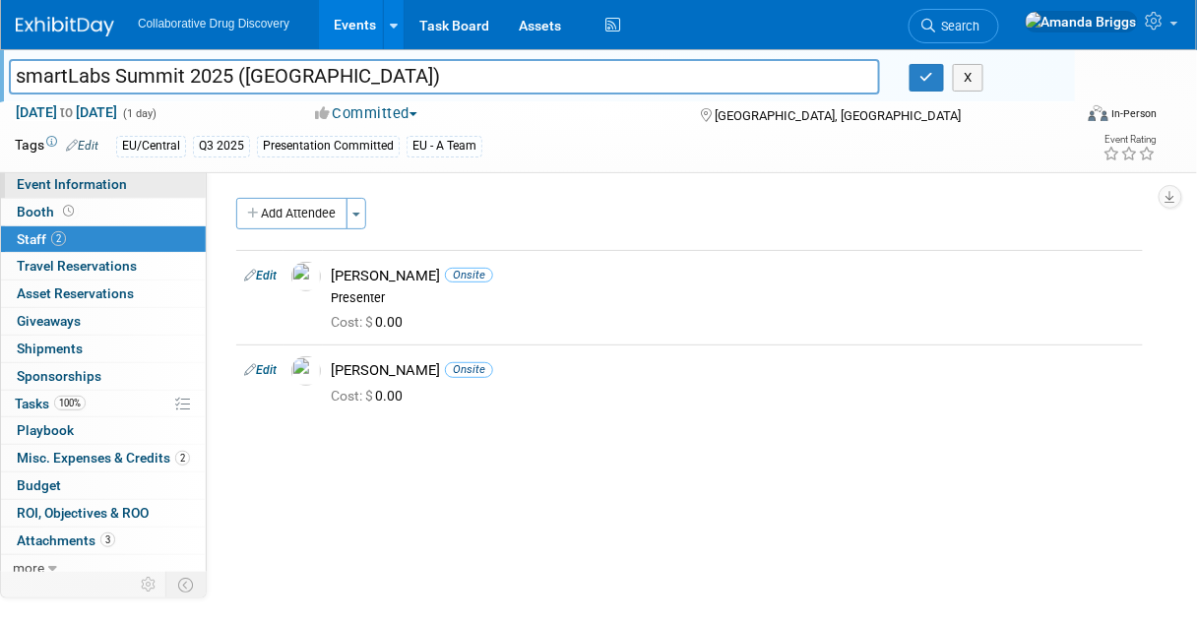
click at [89, 189] on span "Event Information" at bounding box center [72, 184] width 110 height 16
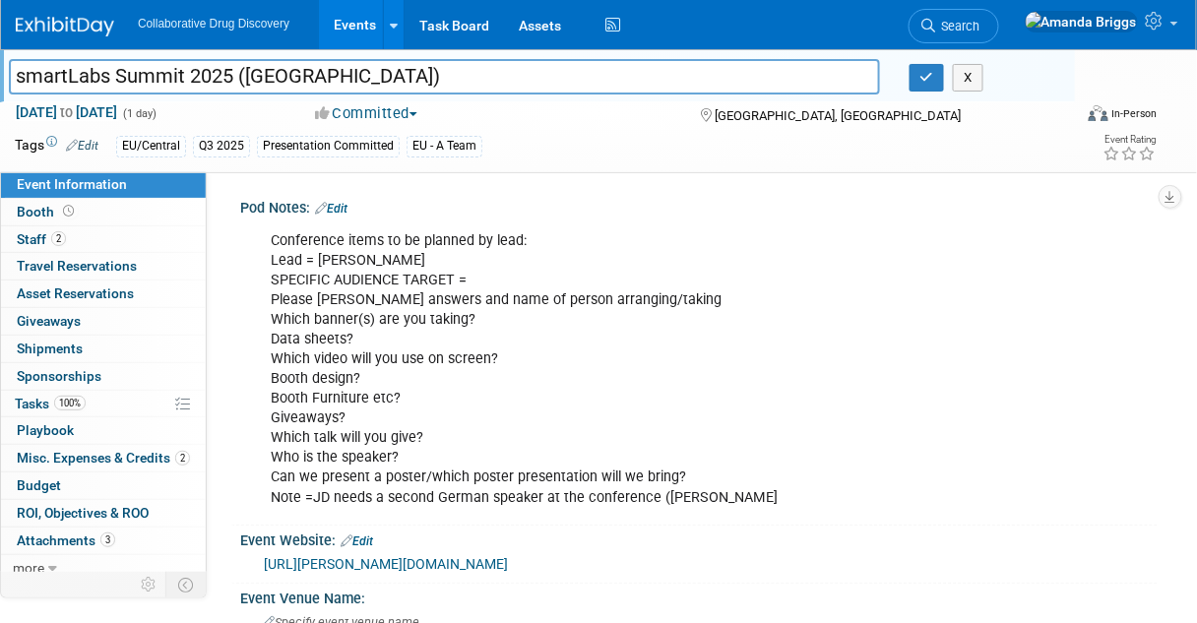
click at [716, 495] on div "Conference items to be planned by lead: Lead = [PERSON_NAME] SPECIFIC AUDIENCE …" at bounding box center [616, 370] width 718 height 296
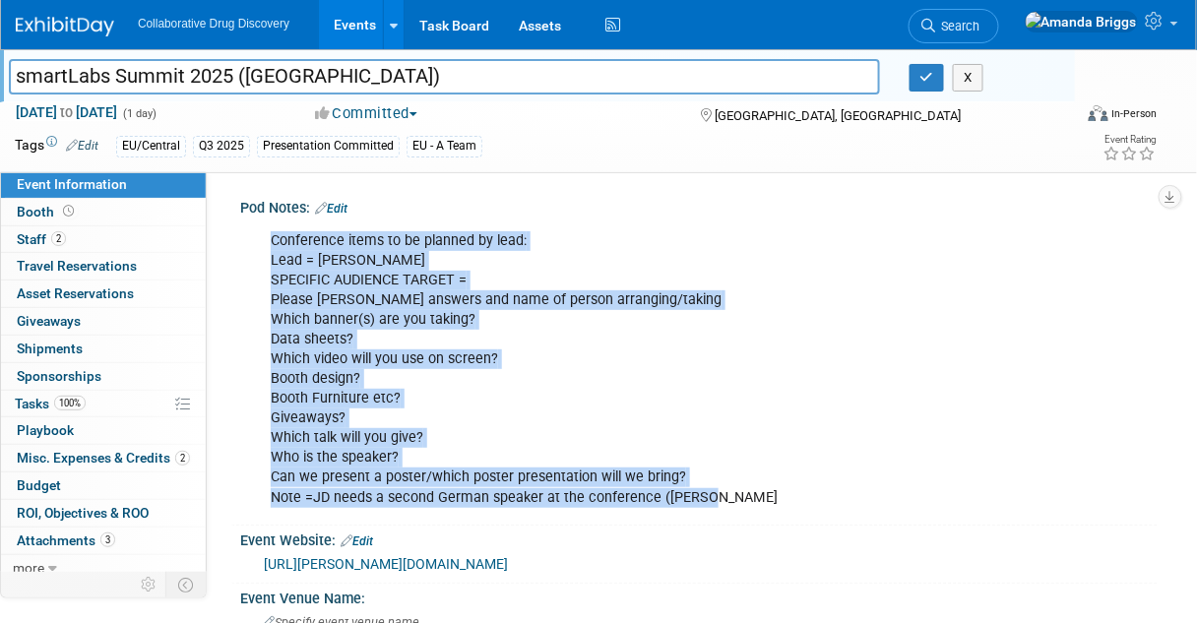
drag, startPoint x: 715, startPoint y: 495, endPoint x: 269, endPoint y: 240, distance: 513.9
click at [269, 240] on div "Conference items to be planned by lead: Lead = [PERSON_NAME] SPECIFIC AUDIENCE …" at bounding box center [616, 370] width 718 height 296
copy div "Conference items to be planned by lead: Lead = [PERSON_NAME] SPECIFIC AUDIENCE …"
click at [91, 181] on span "Event Information" at bounding box center [72, 184] width 110 height 16
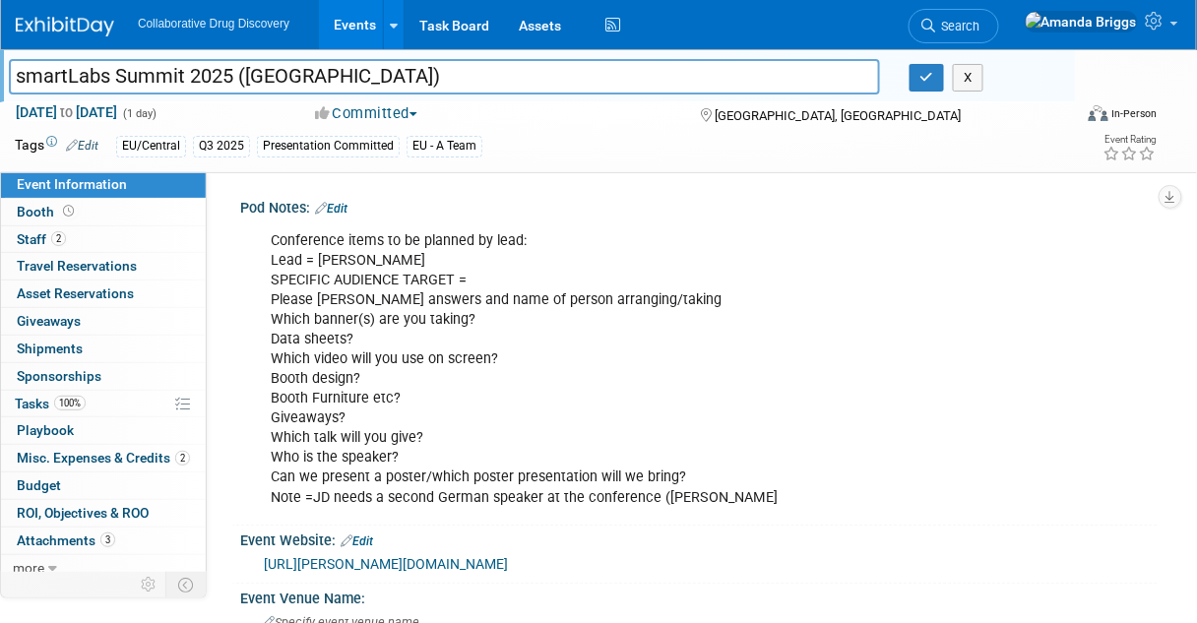
scroll to position [158, 0]
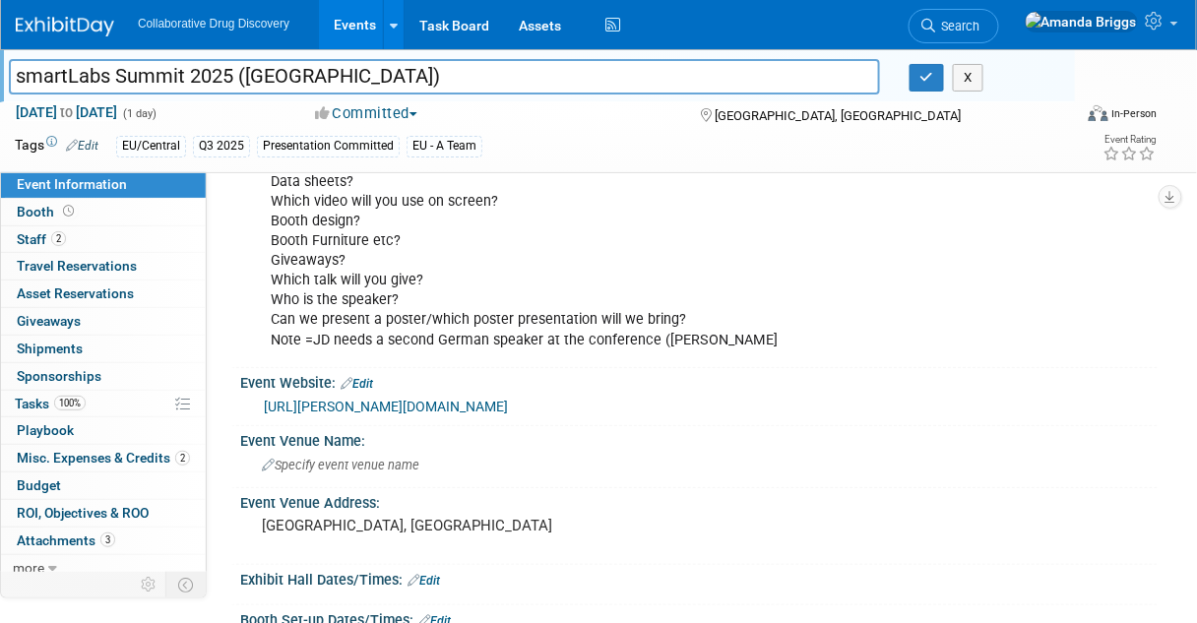
click at [94, 139] on link "Edit" at bounding box center [82, 146] width 32 height 14
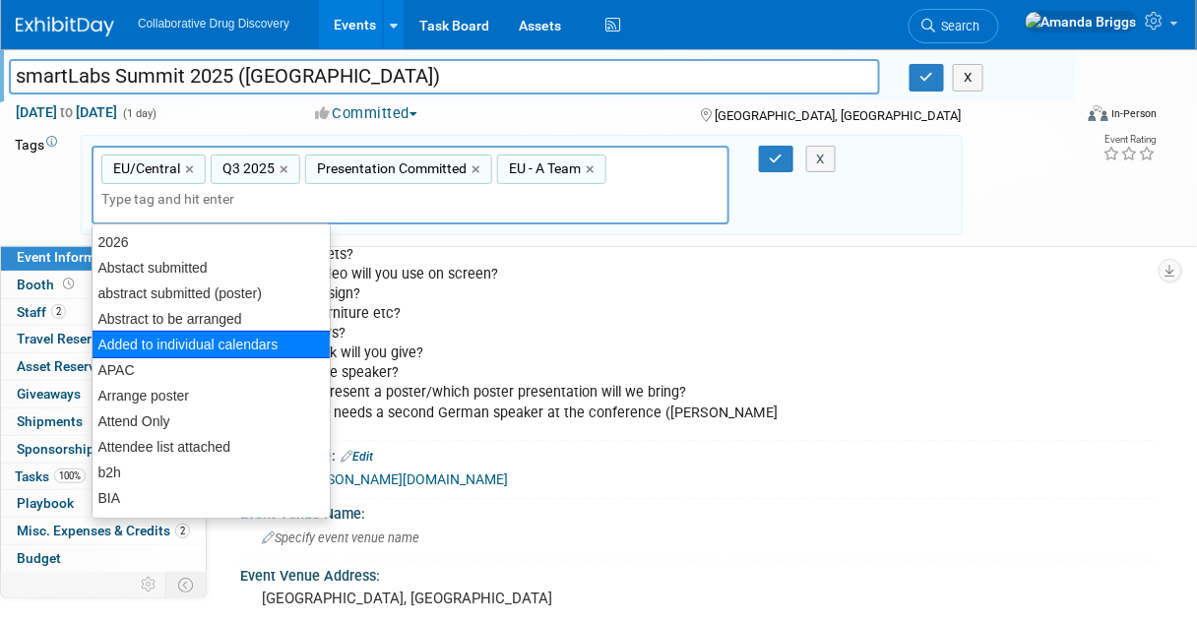
click at [126, 339] on div "Added to individual calendars" at bounding box center [211, 345] width 239 height 28
type input "EU/Central, Q3 2025, Presentation Committed, EU - A Team, Added to individual c…"
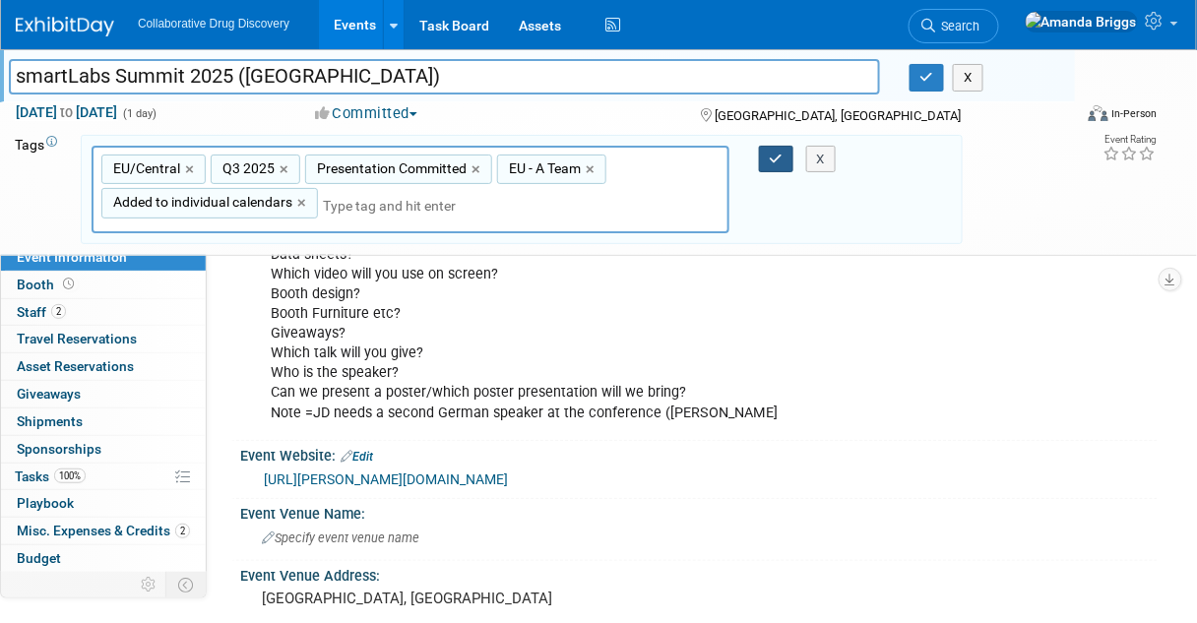
click at [771, 154] on icon "button" at bounding box center [777, 159] width 14 height 13
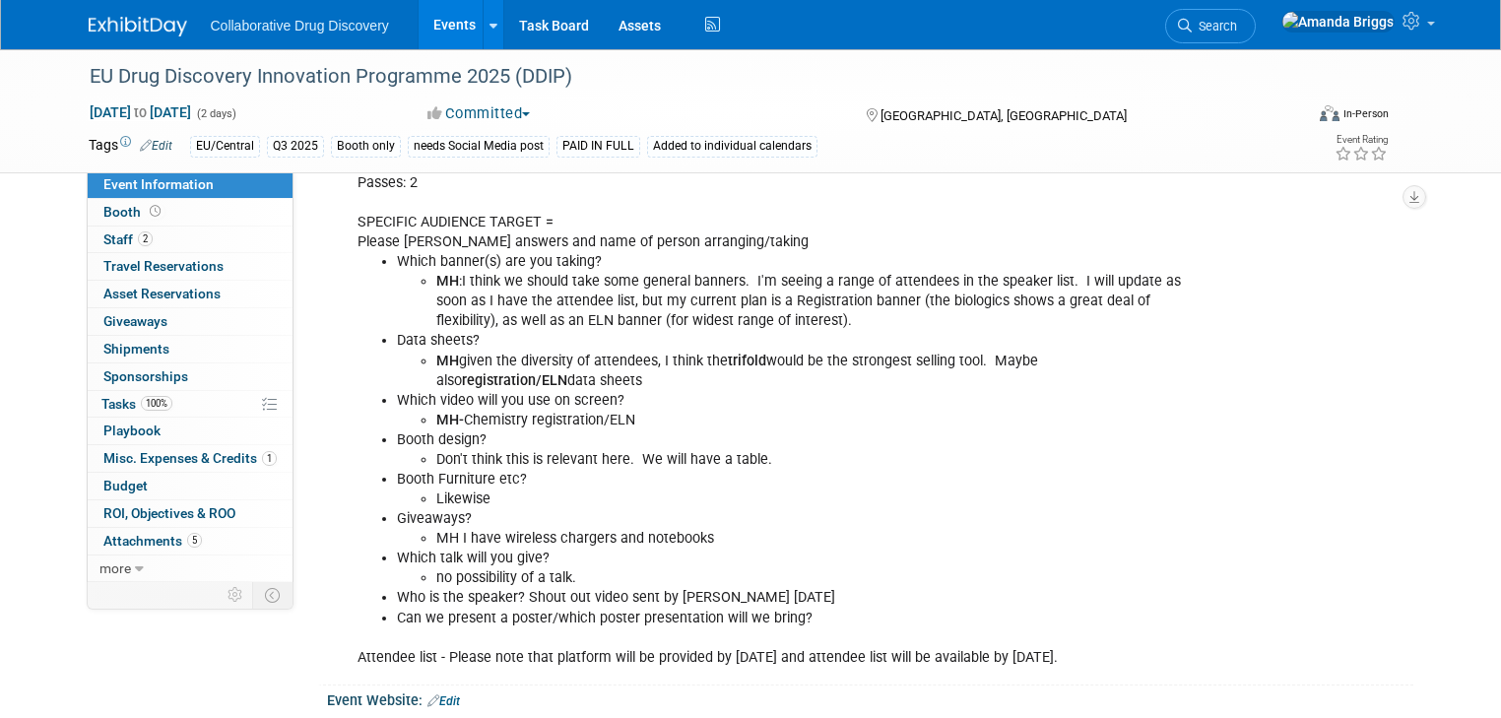
scroll to position [158, 0]
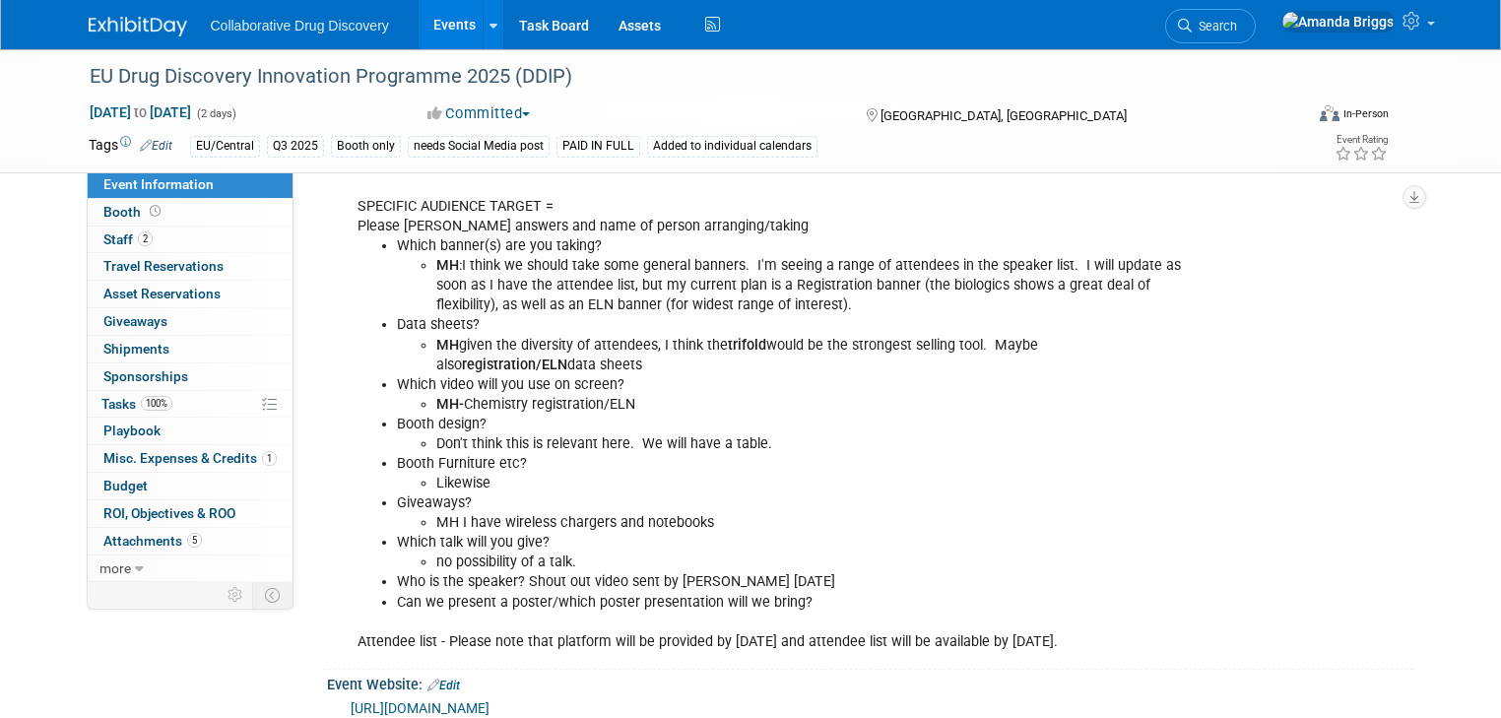
scroll to position [158, 0]
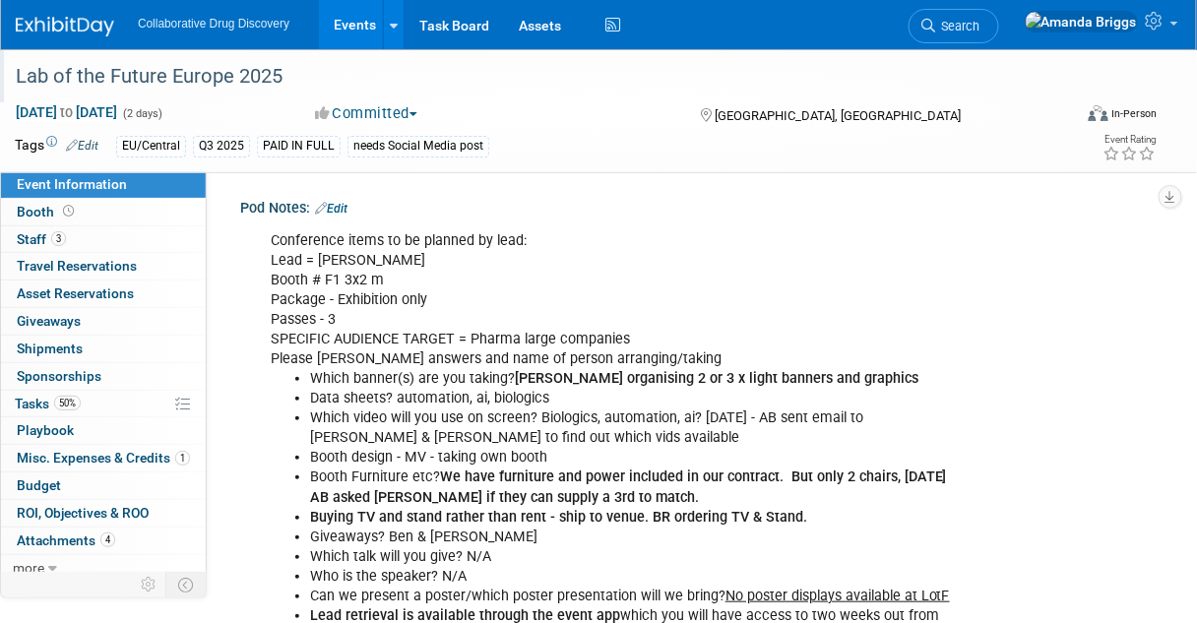
click at [302, 76] on div "Lab of the Future Europe 2025" at bounding box center [535, 76] width 1052 height 35
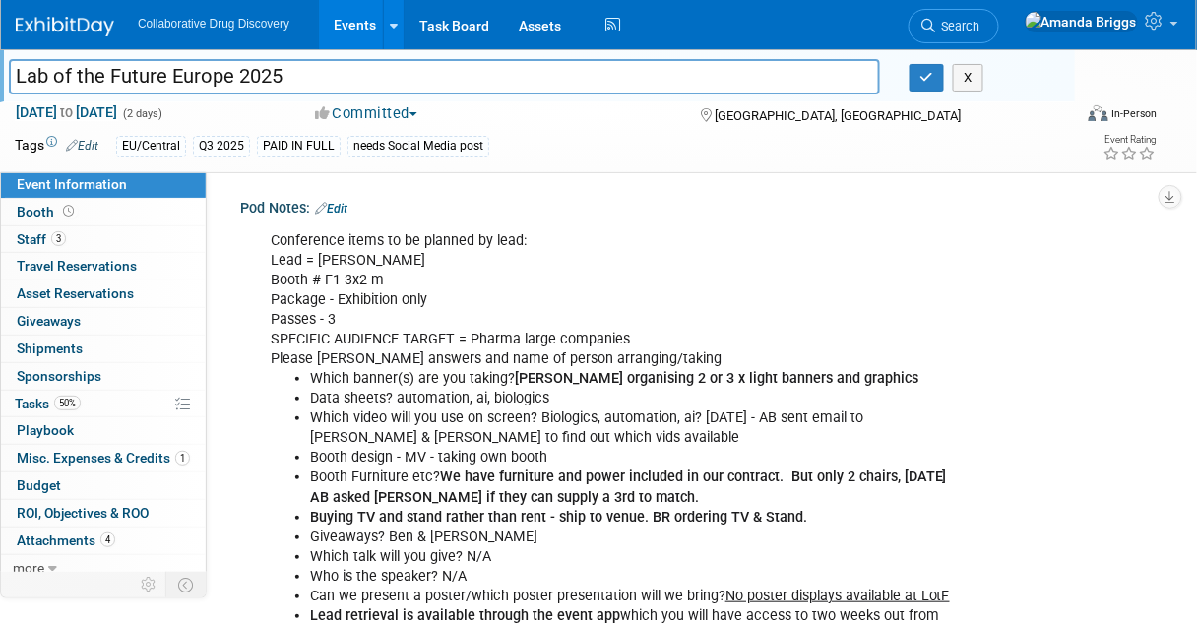
drag, startPoint x: 302, startPoint y: 76, endPoint x: -2, endPoint y: 85, distance: 304.4
click at [0, 85] on html "Collaborative Drug Discovery Events Add Event Bulk Upload Events Shareable Even…" at bounding box center [598, 311] width 1197 height 623
click at [295, 76] on input "Lab of the Future Europe 2025" at bounding box center [445, 76] width 872 height 34
drag, startPoint x: 295, startPoint y: 76, endPoint x: -5, endPoint y: 80, distance: 300.4
click at [0, 80] on html "Collaborative Drug Discovery Events Add Event Bulk Upload Events Shareable Even…" at bounding box center [598, 311] width 1197 height 623
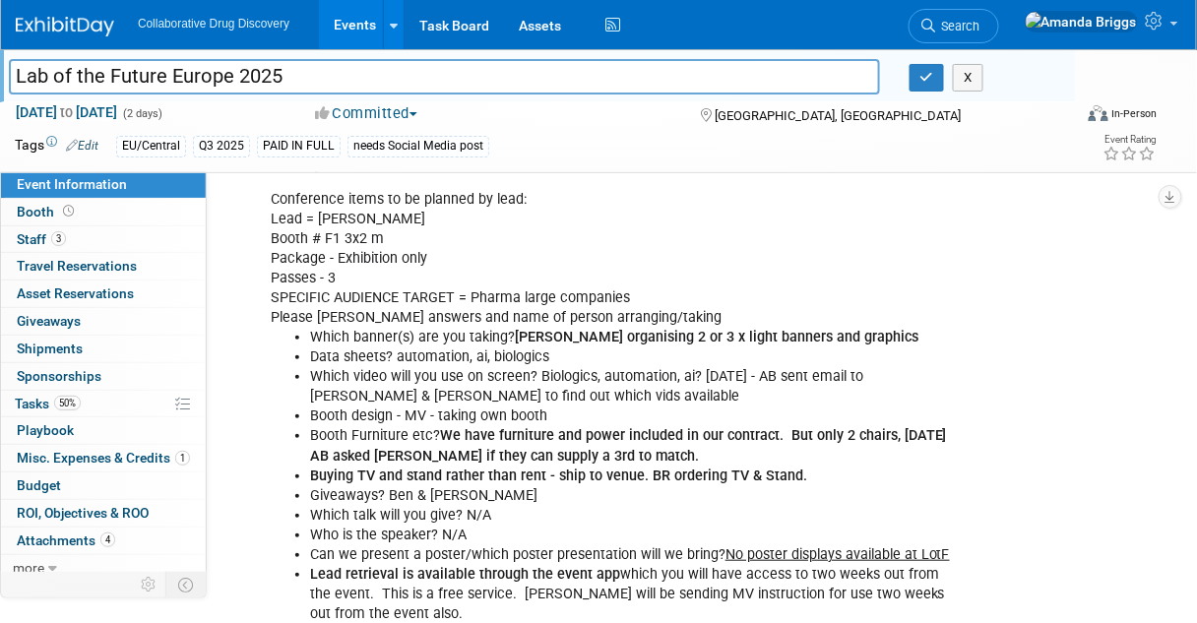
scroll to position [79, 0]
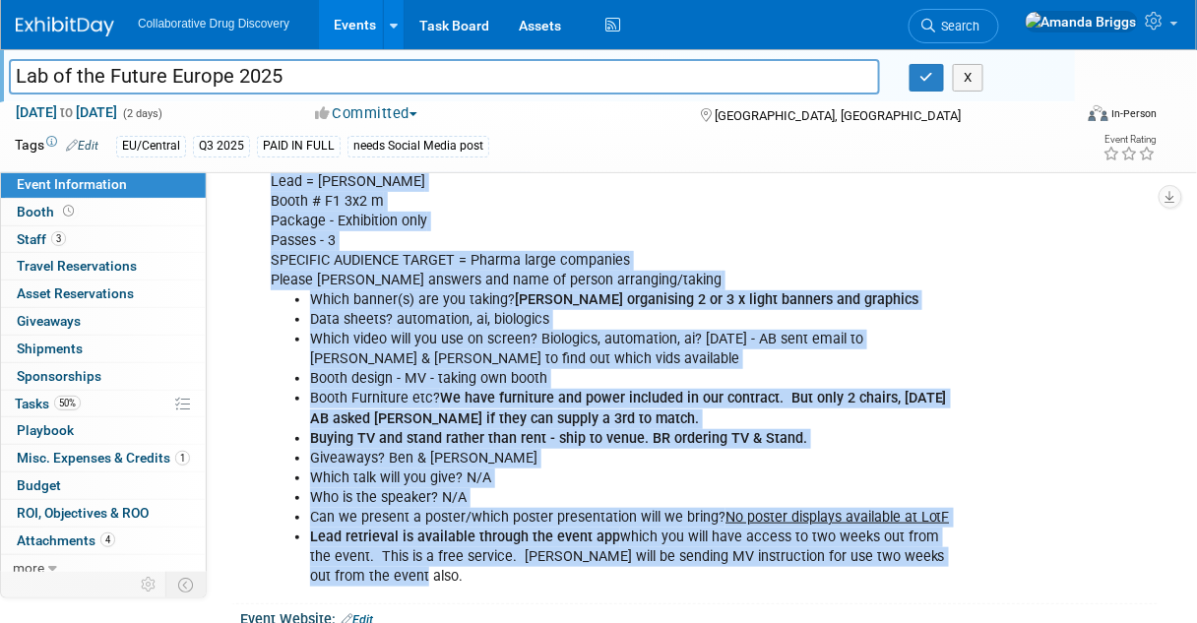
drag, startPoint x: 338, startPoint y: 571, endPoint x: 234, endPoint y: 277, distance: 312.1
click at [234, 277] on div "Pod Notes: Edit Conference items to be planned by lead: Lead = Ben Booth # F1 3…" at bounding box center [694, 359] width 927 height 490
copy div "Pod Notes: Edit Conference items to be planned by lead: Lead = Ben Booth # F1 3…"
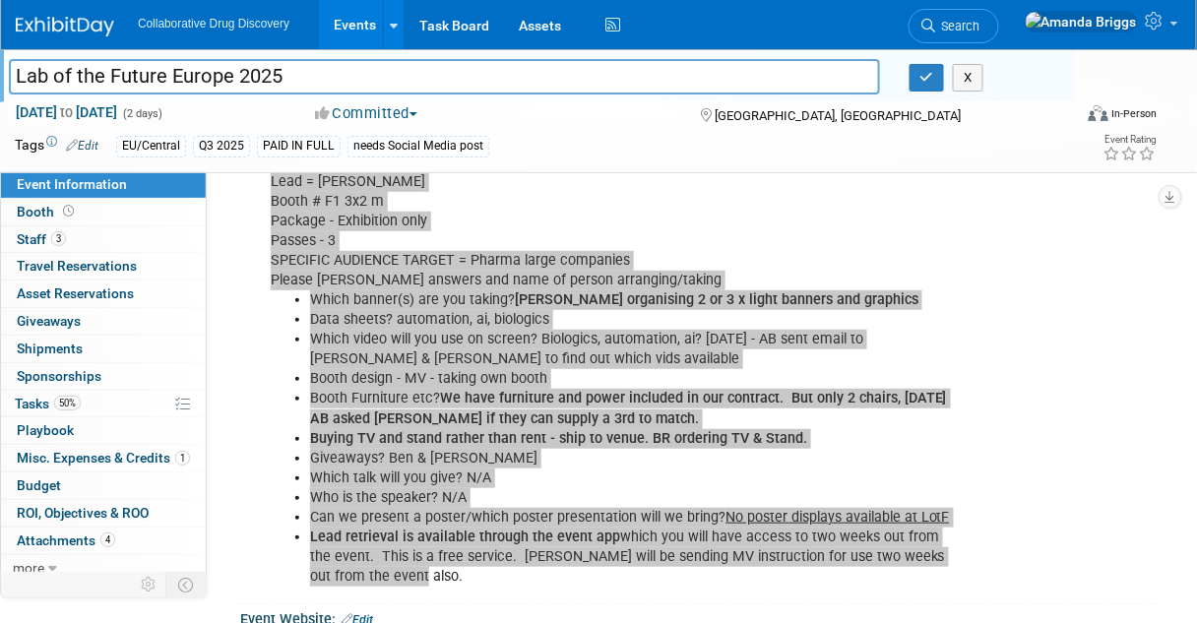
scroll to position [0, 0]
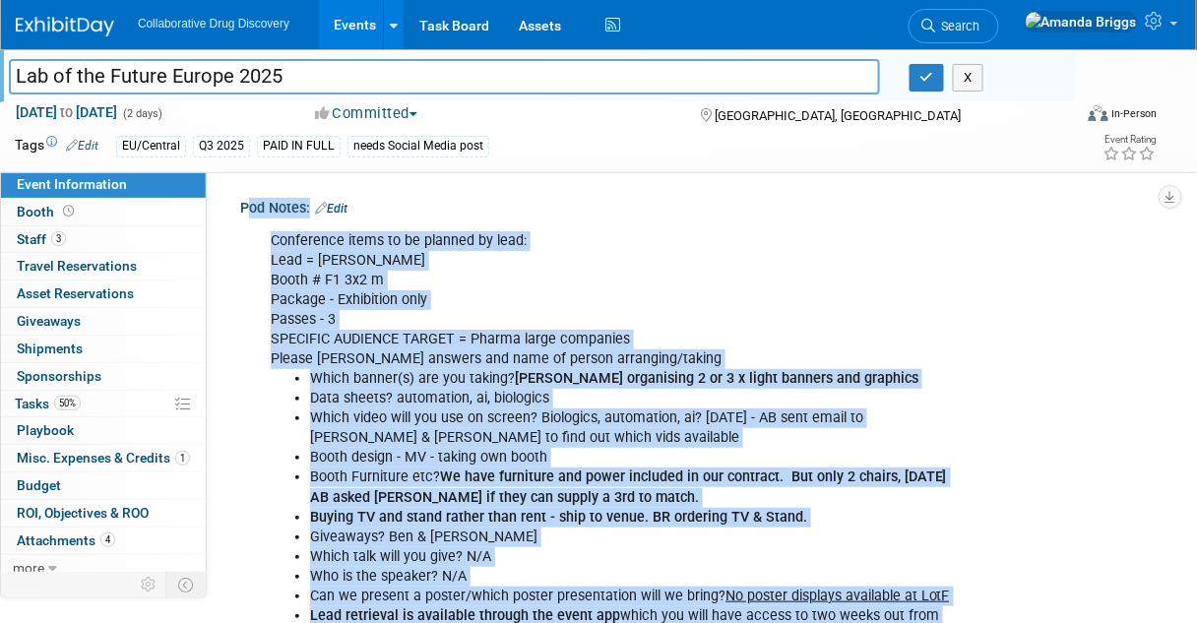
click at [90, 144] on link "Edit" at bounding box center [82, 146] width 32 height 14
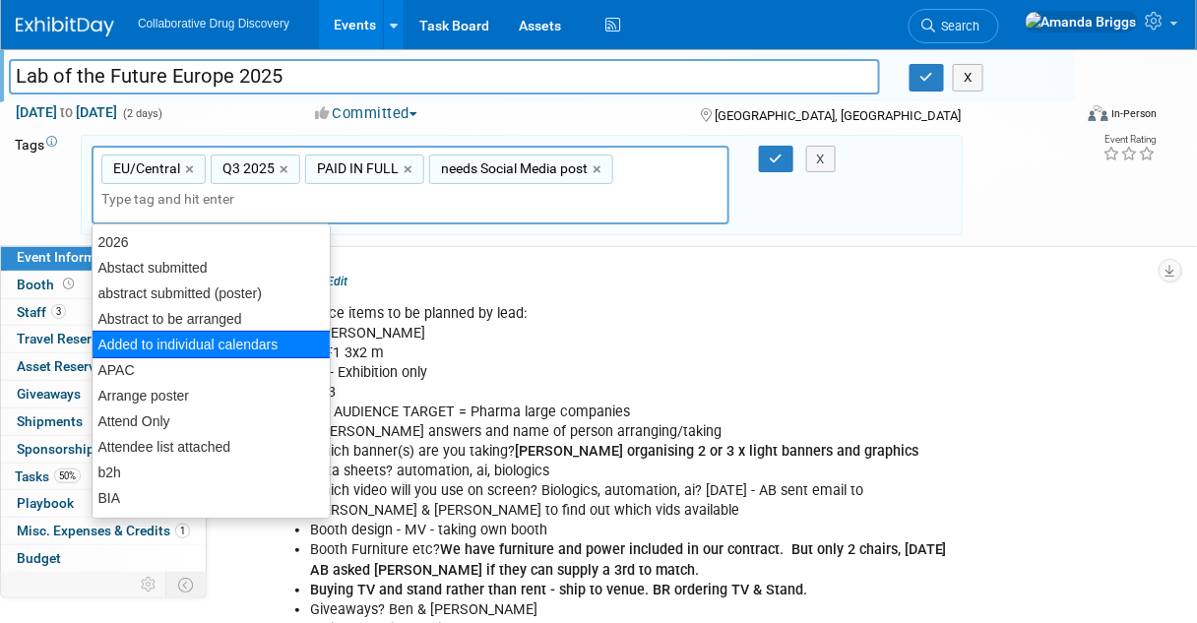
drag, startPoint x: 159, startPoint y: 341, endPoint x: 282, endPoint y: 307, distance: 127.6
click at [162, 339] on div "Added to individual calendars" at bounding box center [211, 345] width 239 height 28
type input "EU/Central, Q3 2025, PAID IN FULL, needs Social Media post, Added to individual…"
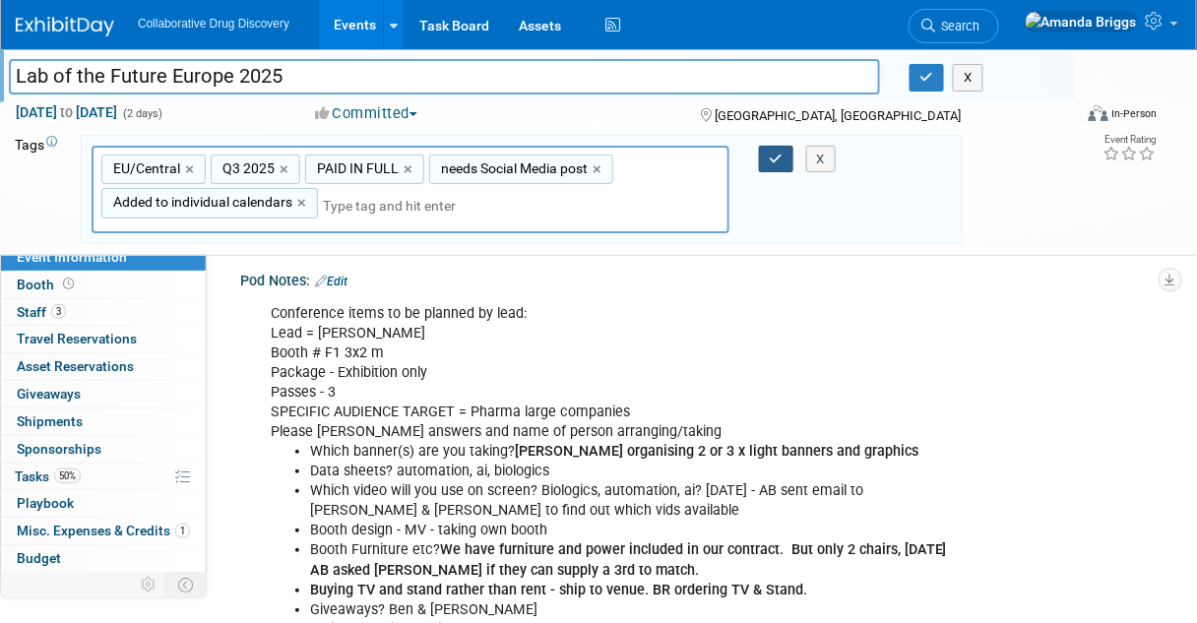
click at [773, 153] on icon "button" at bounding box center [777, 159] width 14 height 13
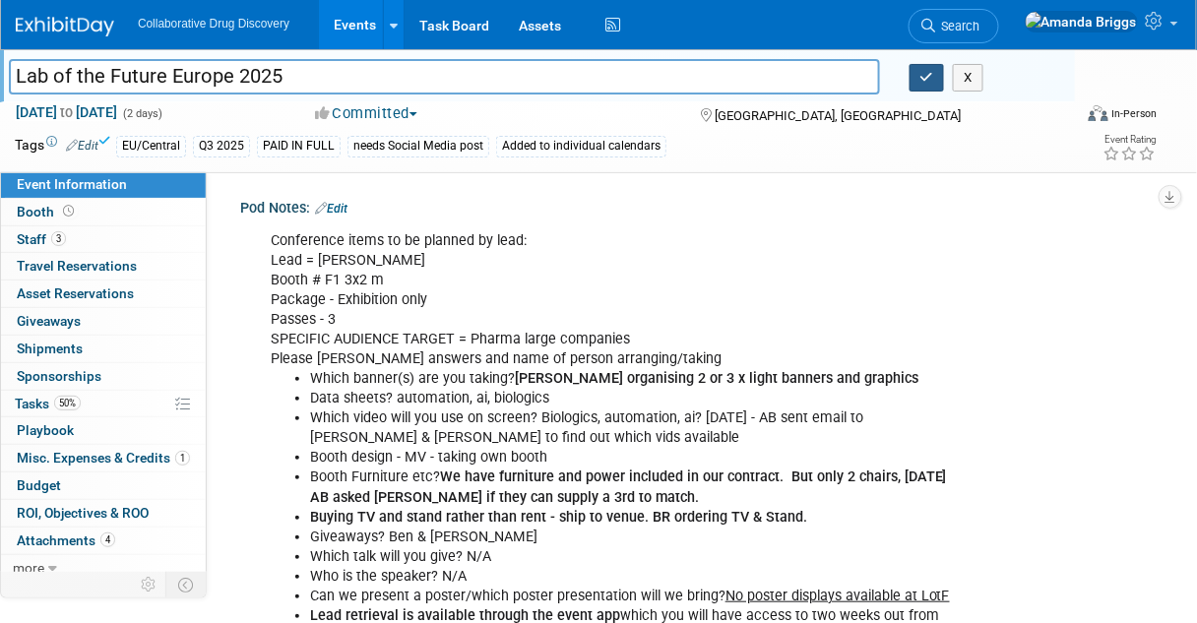
click at [931, 76] on icon "button" at bounding box center [928, 77] width 14 height 13
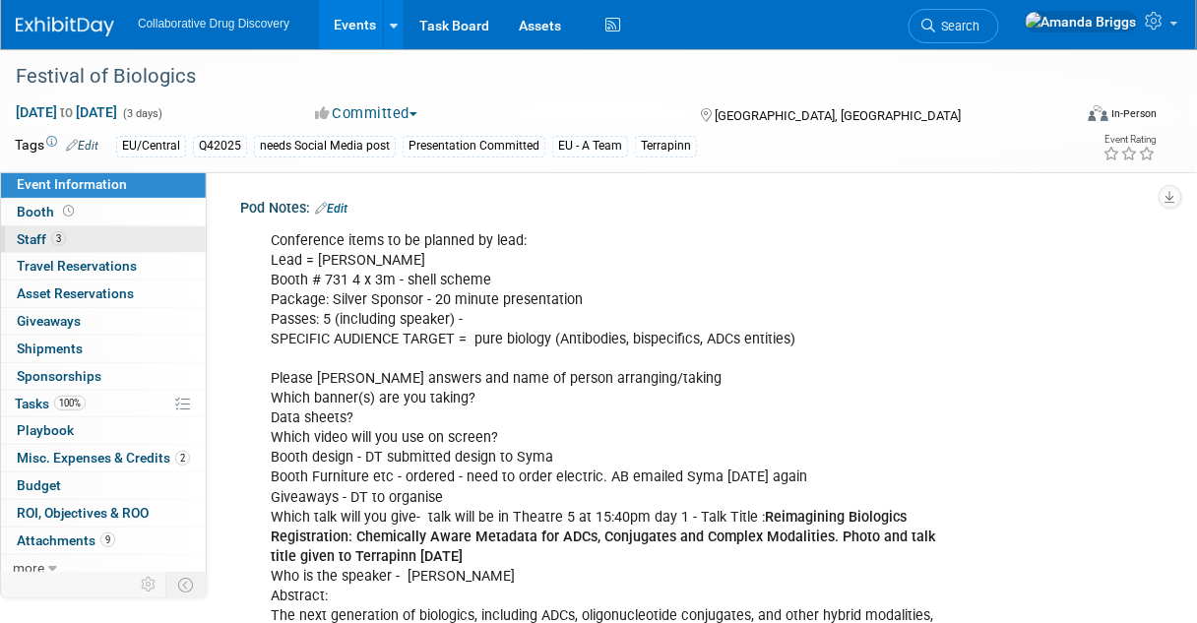
click at [39, 241] on span "Staff 3" at bounding box center [41, 239] width 49 height 16
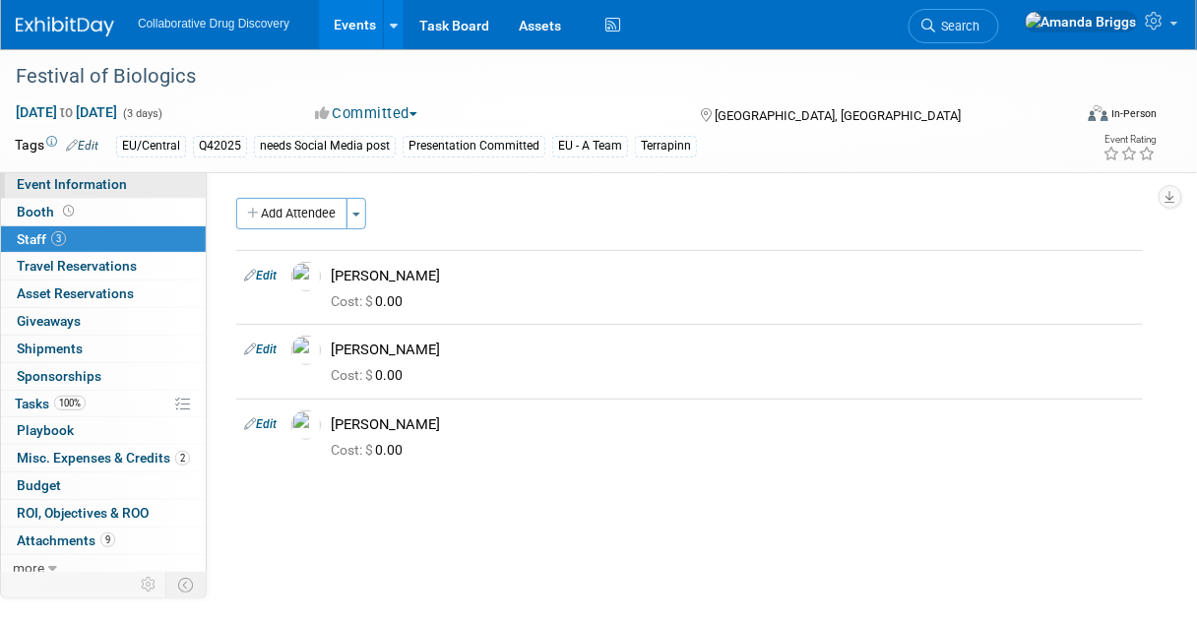
click at [83, 182] on span "Event Information" at bounding box center [72, 184] width 110 height 16
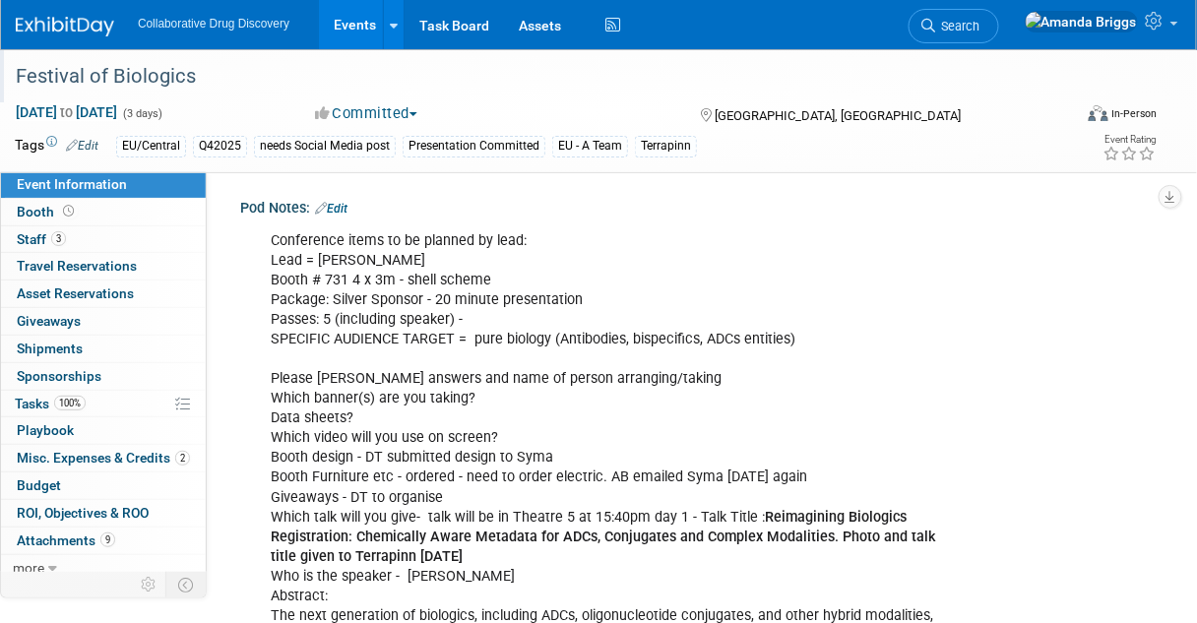
drag, startPoint x: 169, startPoint y: 76, endPoint x: 10, endPoint y: 68, distance: 159.7
click at [10, 68] on div "Festival of Biologics" at bounding box center [535, 76] width 1052 height 35
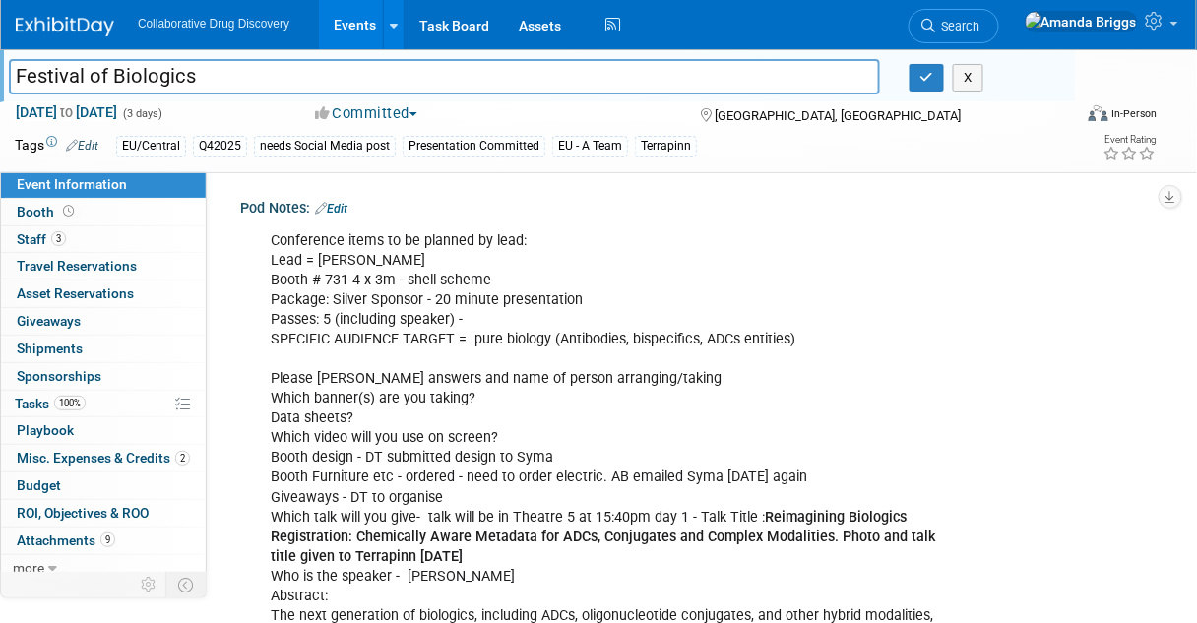
click at [259, 85] on input "Festival of Biologics" at bounding box center [445, 76] width 872 height 34
drag, startPoint x: 234, startPoint y: 81, endPoint x: 14, endPoint y: 85, distance: 220.6
click at [14, 85] on input "Festival of Biologics" at bounding box center [445, 76] width 872 height 34
click at [341, 215] on link "Edit" at bounding box center [331, 209] width 32 height 14
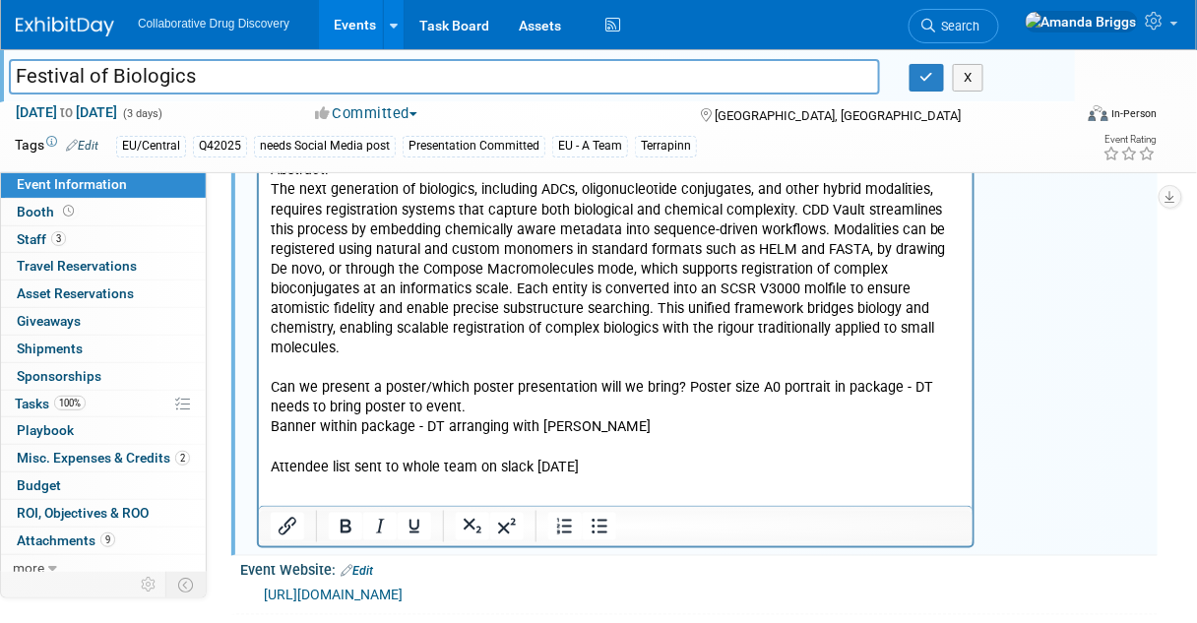
scroll to position [551, 0]
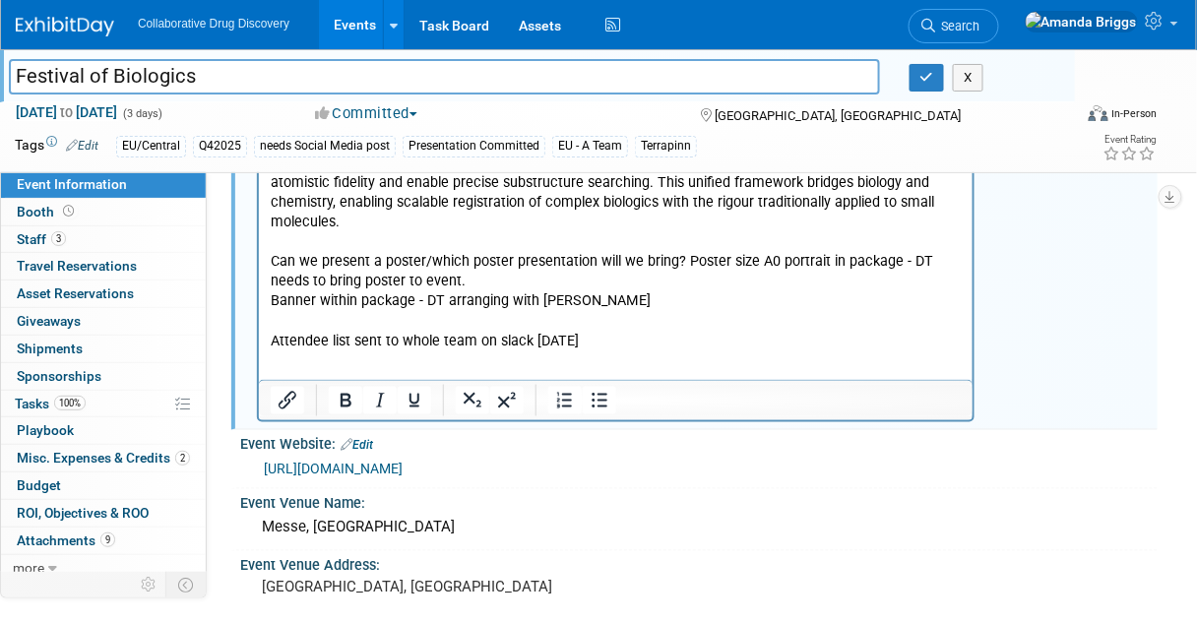
click at [615, 320] on p "Conference items to be planned by lead: Lead = [PERSON_NAME] # 731 4 x 3m - she…" at bounding box center [615, 16] width 691 height 673
click at [812, 353] on html "Conference items to be planned by lead: Lead = [PERSON_NAME] # 731 4 x 3m - she…" at bounding box center [615, 12] width 714 height 680
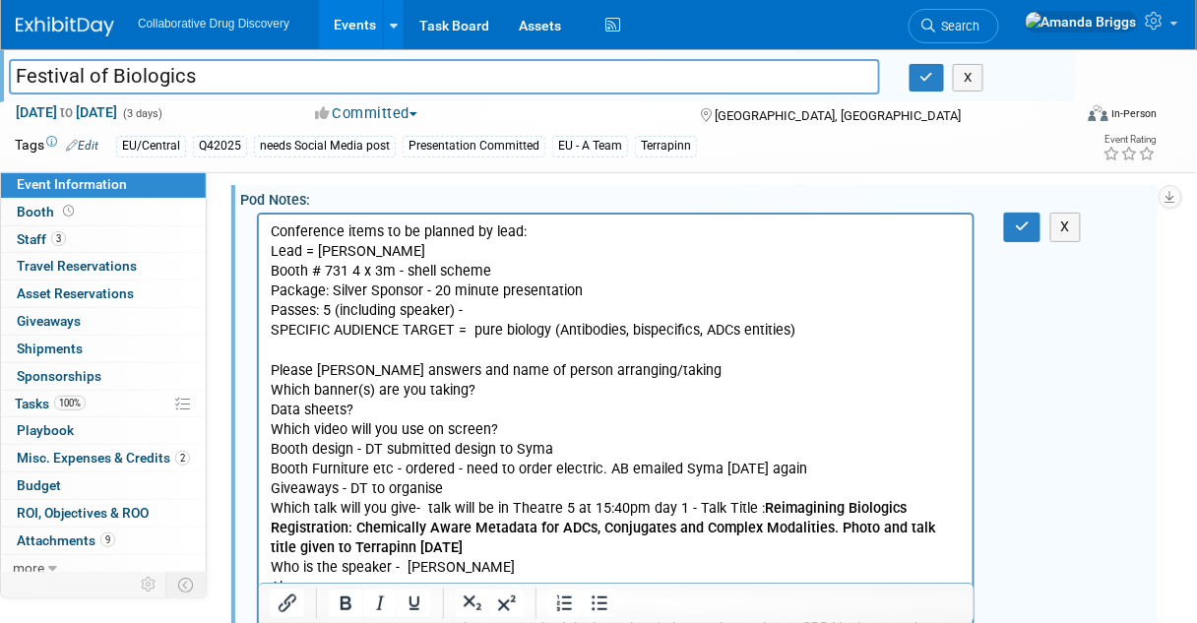
scroll to position [0, 0]
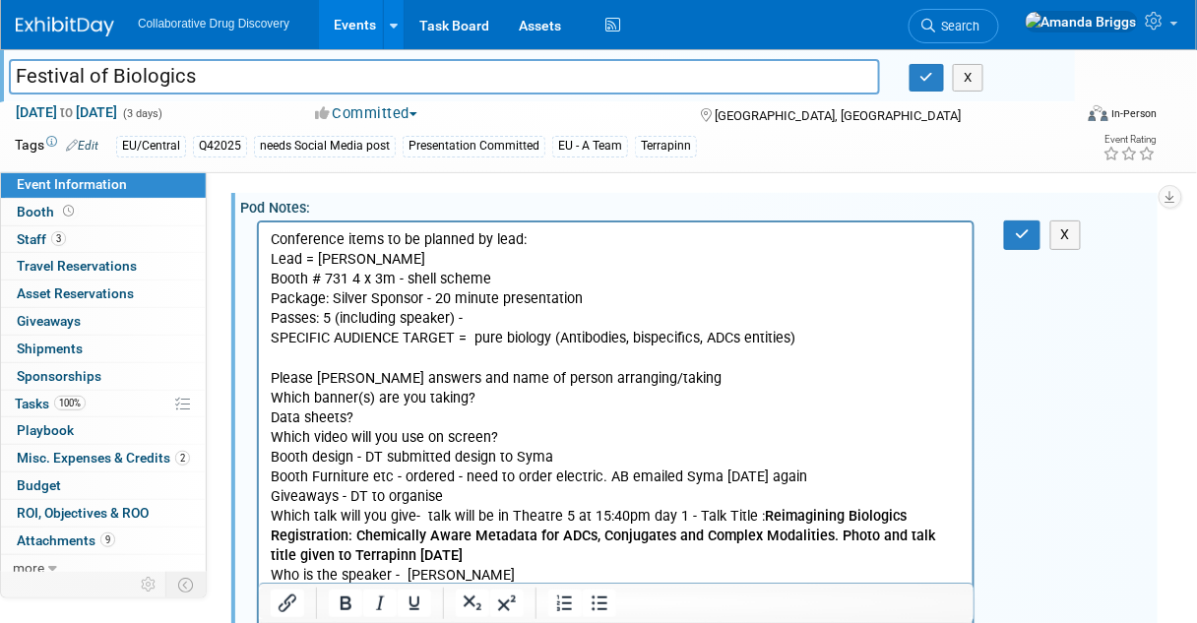
drag, startPoint x: 677, startPoint y: 868, endPoint x: 244, endPoint y: 226, distance: 774.0
click at [258, 226] on html "Conference items to be planned by lead: Lead = Dimitris Booth # 731 4 x 3m - sh…" at bounding box center [615, 563] width 714 height 680
copy p "Conference items to be planned by lead: Lead = Dimitris Booth # 731 4 x 3m - sh…"
click at [30, 240] on span "Staff 3" at bounding box center [41, 239] width 49 height 16
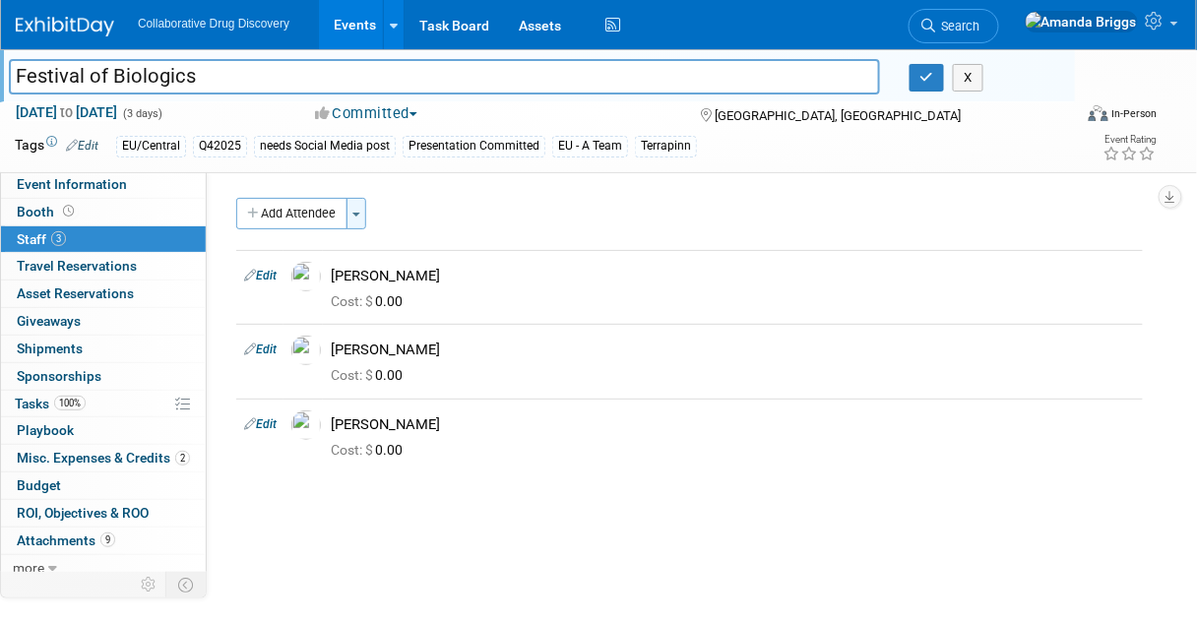
click at [354, 211] on button "Toggle Dropdown" at bounding box center [357, 214] width 20 height 32
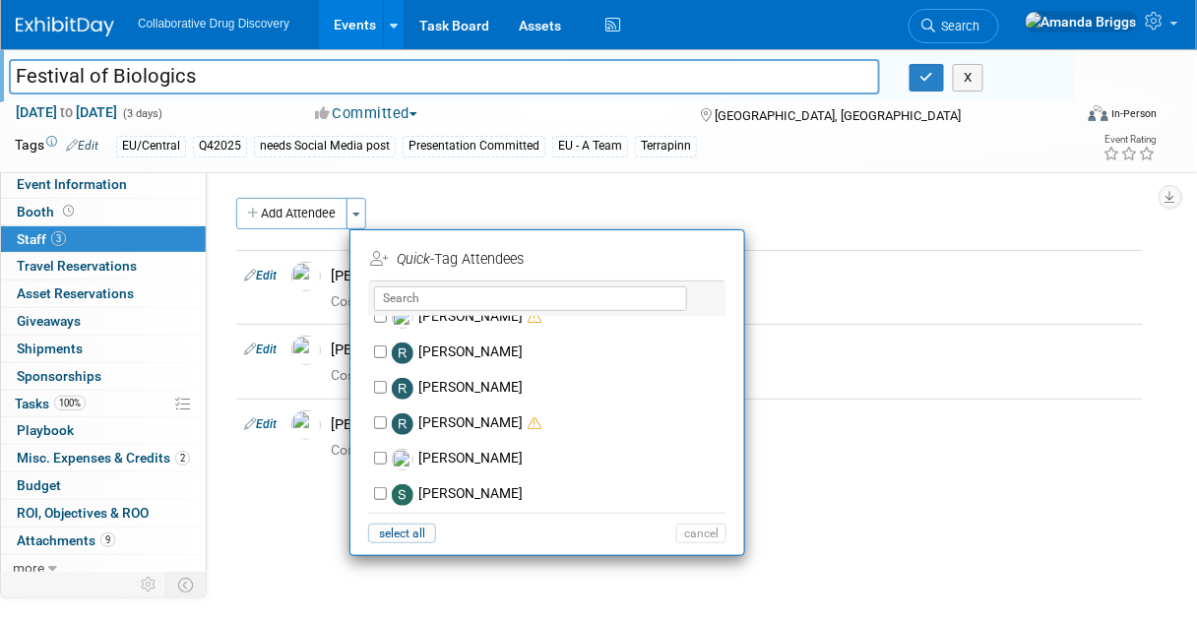
scroll to position [1497, 0]
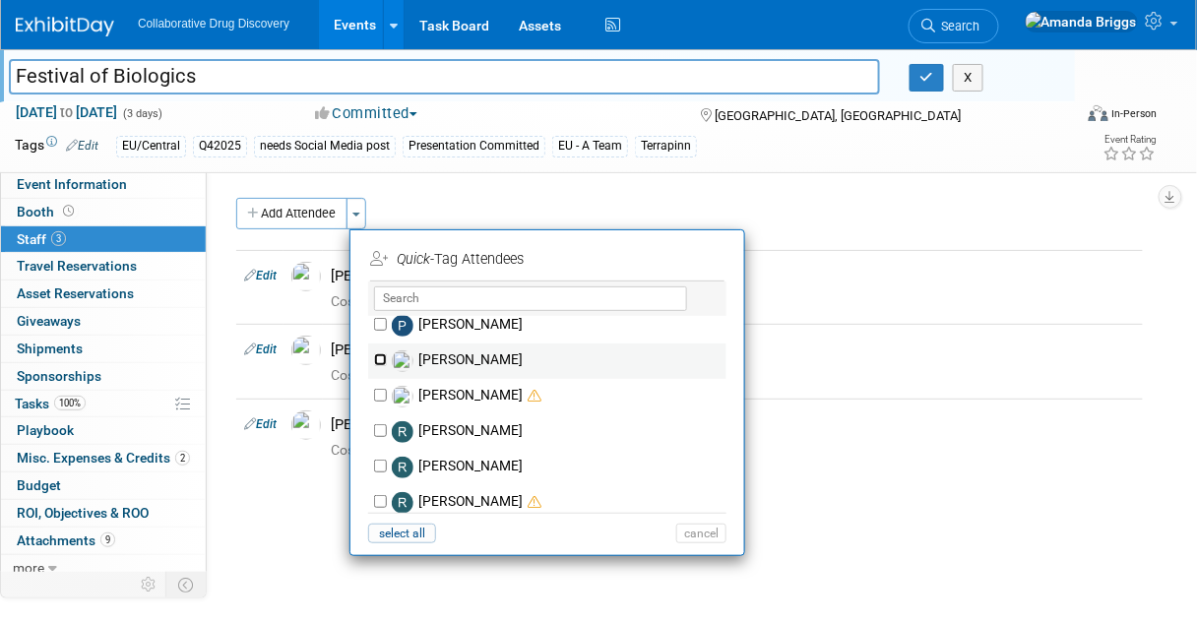
click at [378, 356] on input "[PERSON_NAME]" at bounding box center [380, 360] width 13 height 13
checkbox input "true"
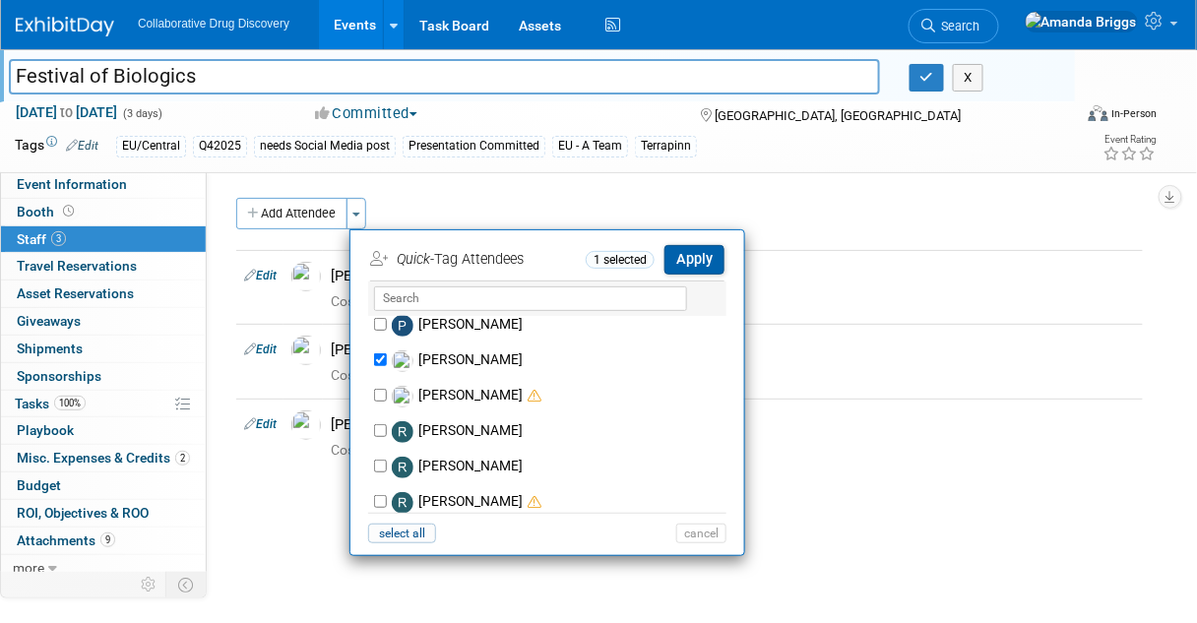
click at [703, 256] on button "Apply" at bounding box center [695, 259] width 60 height 29
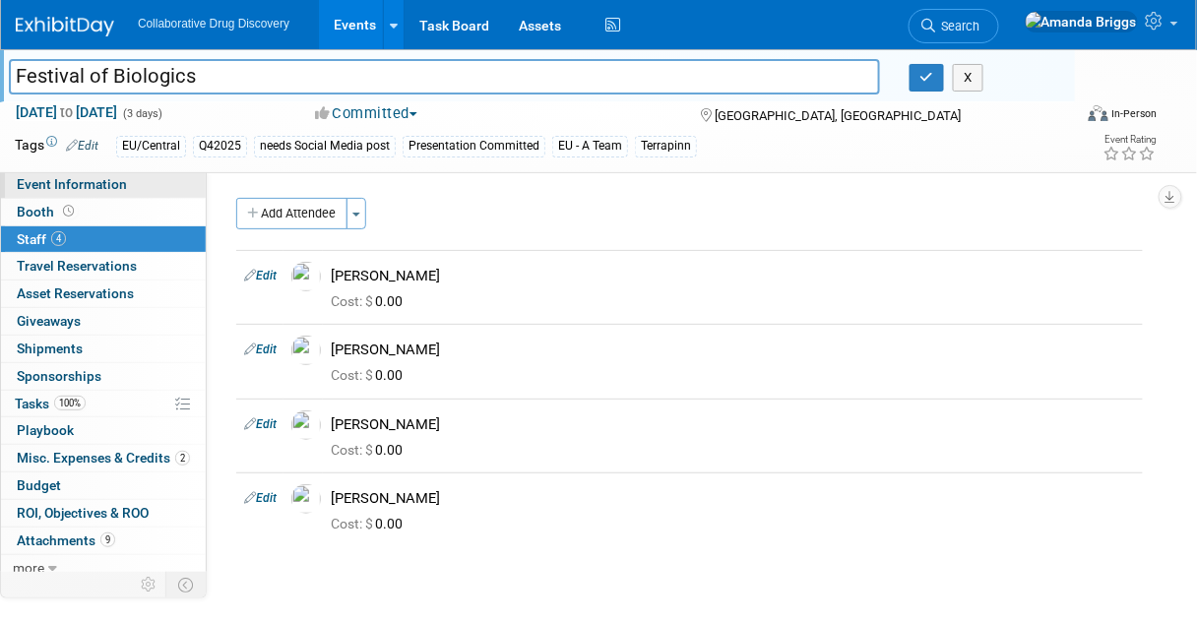
click at [84, 183] on span "Event Information" at bounding box center [72, 184] width 110 height 16
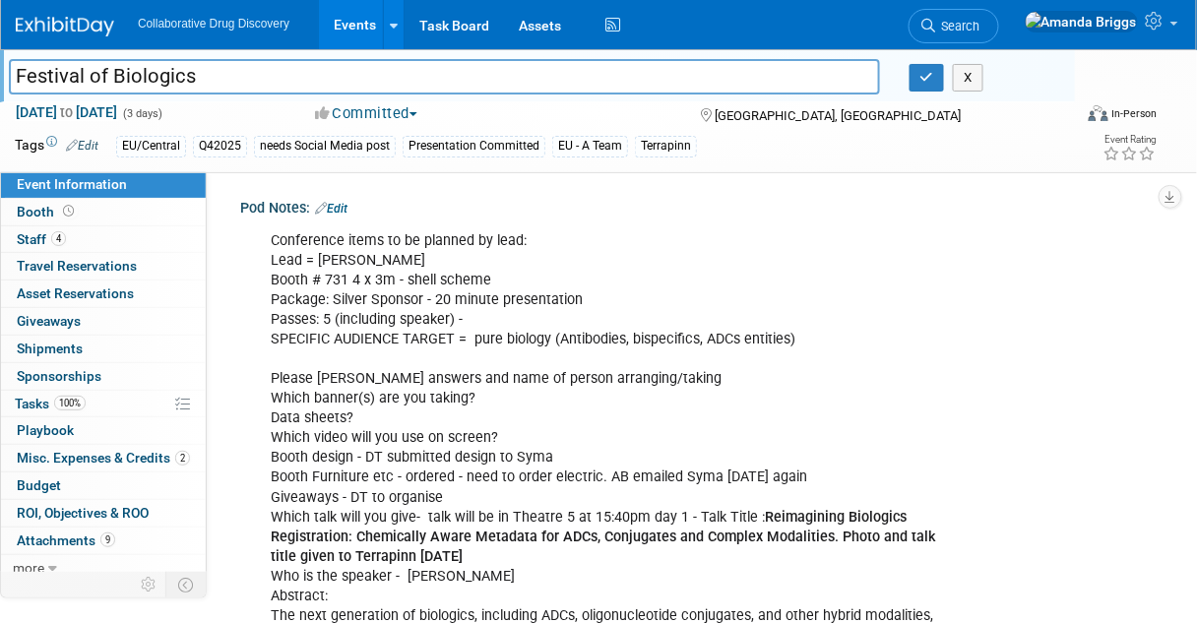
click at [91, 146] on link "Edit" at bounding box center [82, 146] width 32 height 14
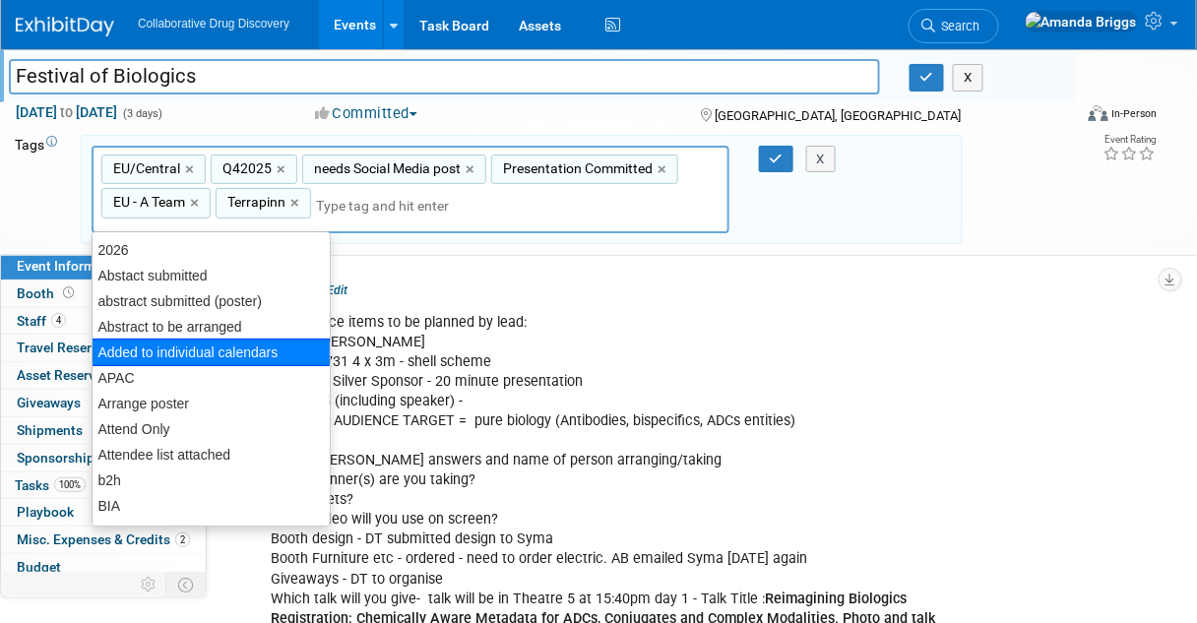
click at [131, 350] on div "Added to individual calendars" at bounding box center [211, 353] width 239 height 28
type input "EU/Central, Q42025, needs Social Media post, Presentation Committed, EU - A Tea…"
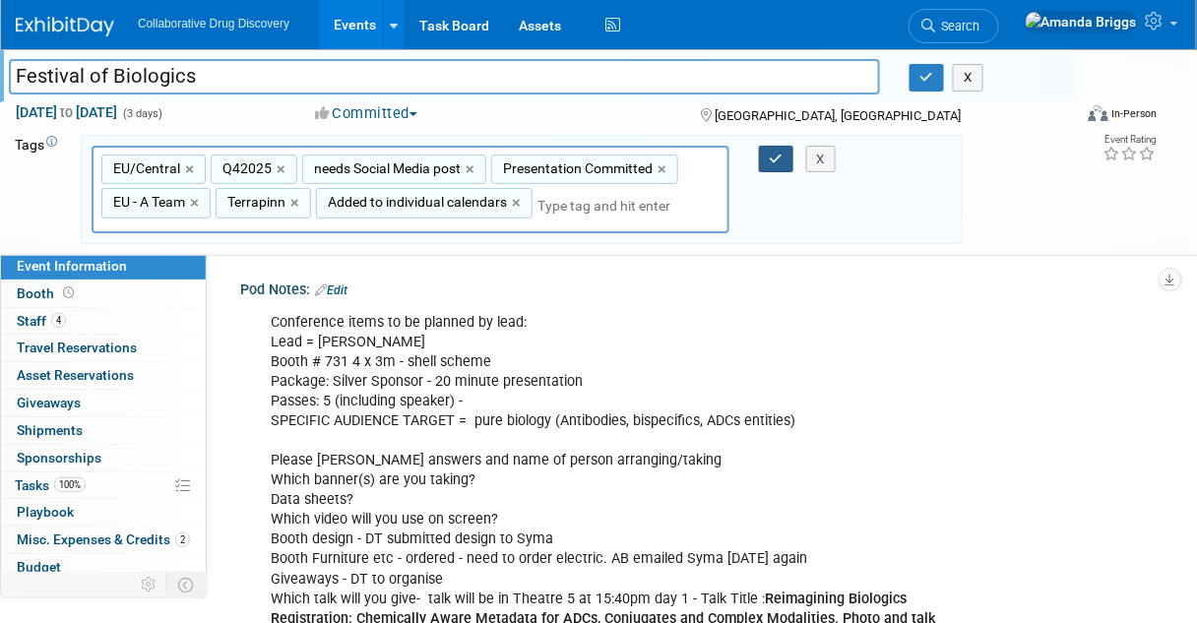
click at [773, 159] on icon "button" at bounding box center [777, 159] width 14 height 13
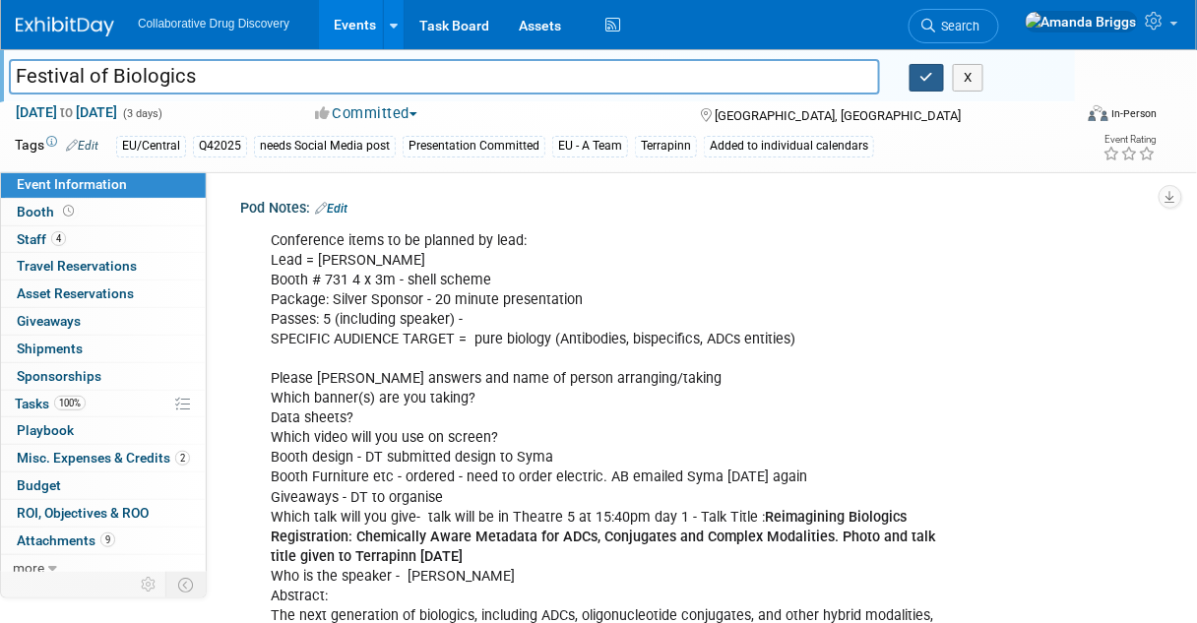
click at [917, 82] on button "button" at bounding box center [927, 78] width 35 height 28
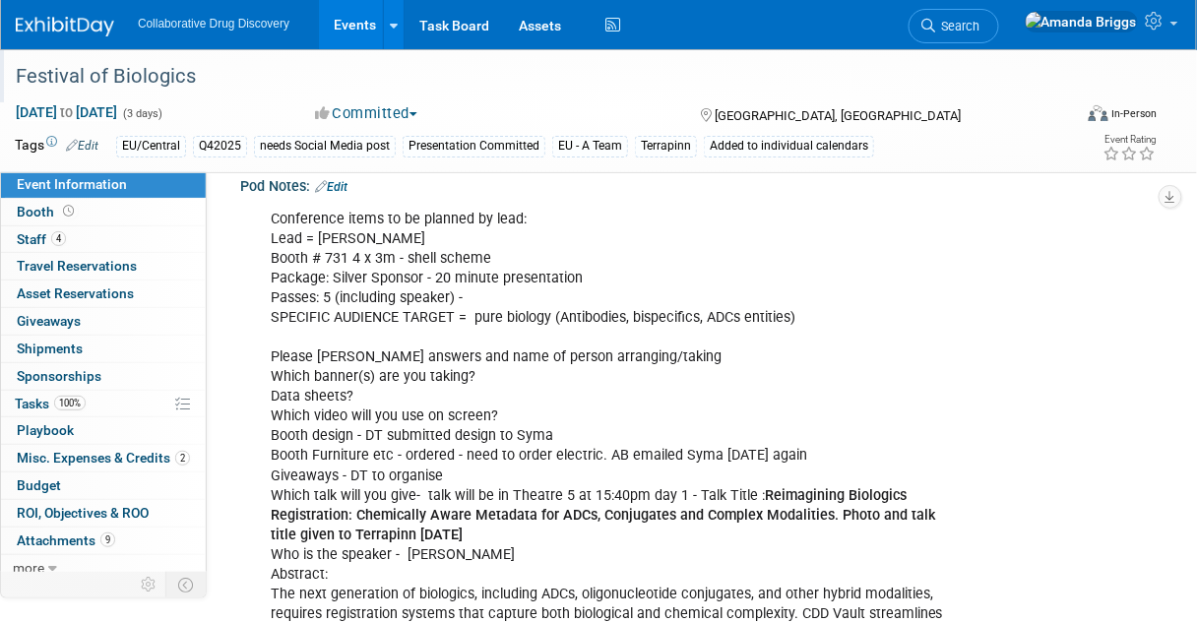
scroll to position [0, 0]
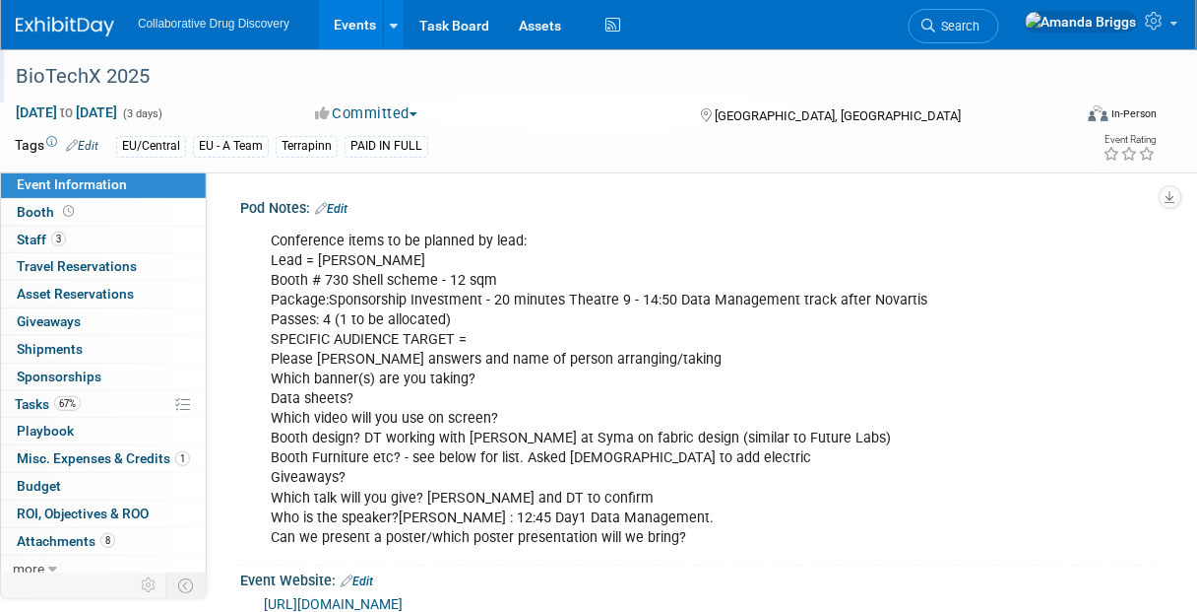
click at [190, 85] on div "BioTechX 2025" at bounding box center [535, 76] width 1052 height 35
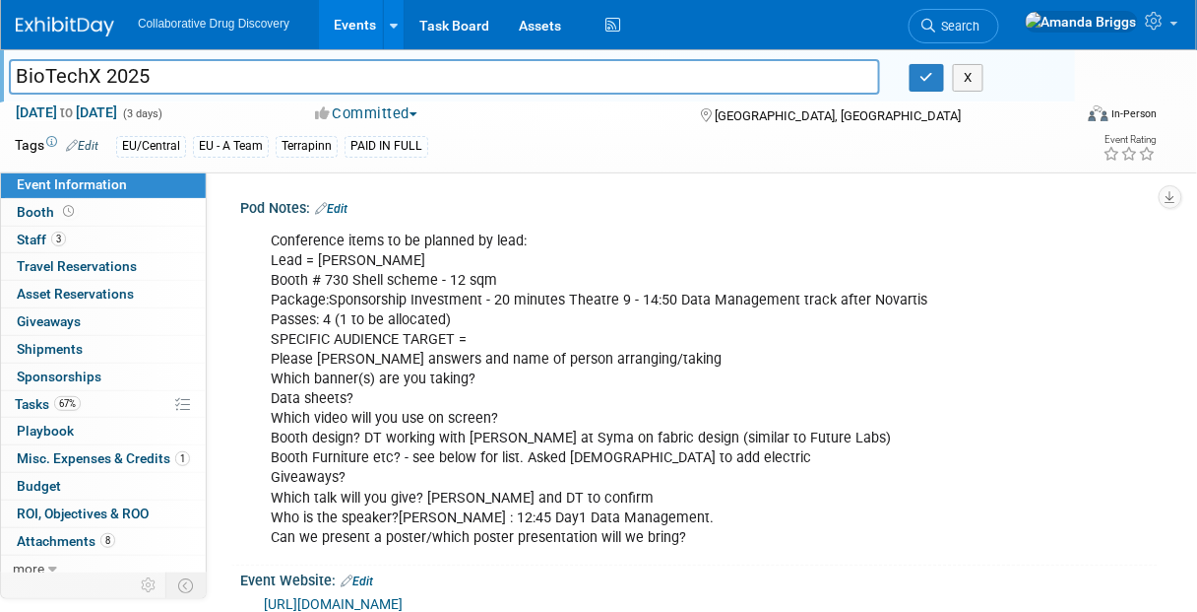
drag, startPoint x: 187, startPoint y: 83, endPoint x: 8, endPoint y: 84, distance: 179.2
click at [9, 84] on input "BioTechX 2025" at bounding box center [445, 76] width 872 height 34
click at [24, 236] on span "Staff 3" at bounding box center [41, 239] width 49 height 16
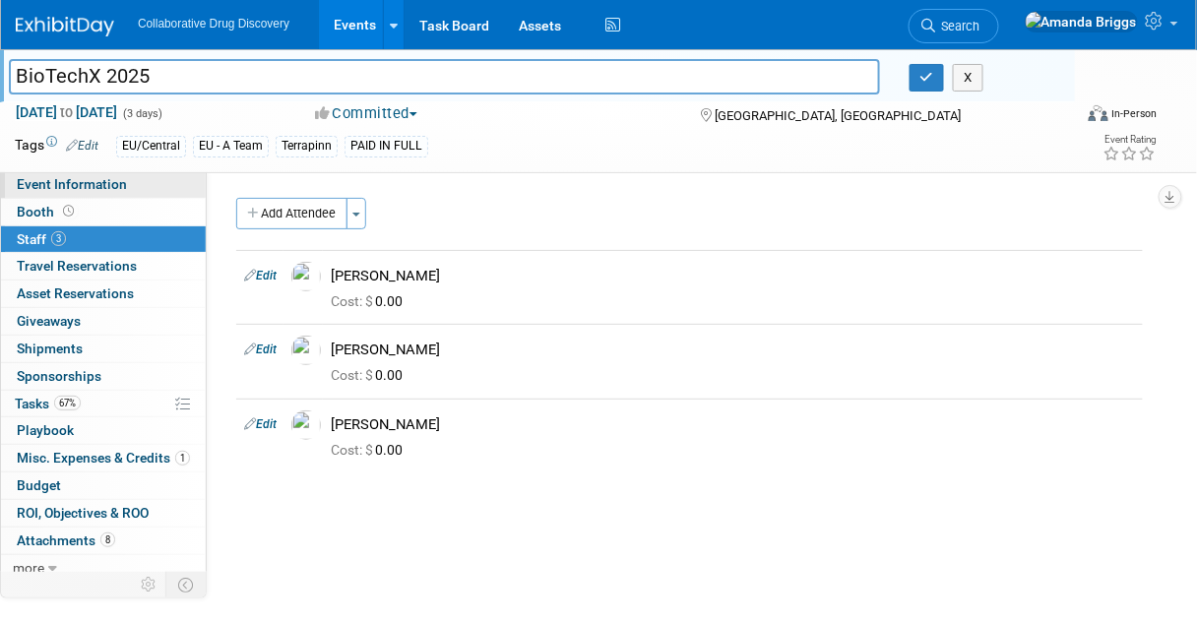
click at [56, 180] on span "Event Information" at bounding box center [72, 184] width 110 height 16
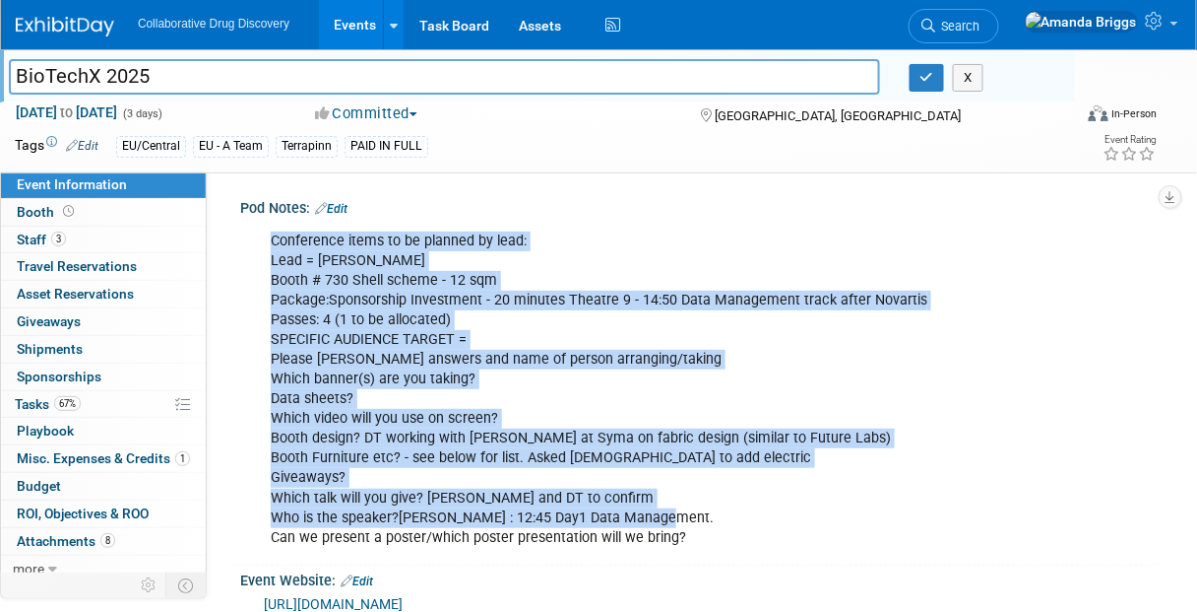
drag, startPoint x: 666, startPoint y: 516, endPoint x: 242, endPoint y: 300, distance: 475.2
click at [242, 300] on div "Conference items to be planned by lead: Lead = Dimitris Booth # 730 Shell schem…" at bounding box center [699, 388] width 918 height 343
copy div "Conference items to be planned by lead: Lead = Dimitris Booth # 730 Shell schem…"
click at [882, 369] on div "Conference items to be planned by lead: Lead = Dimitris Booth # 730 Shell schem…" at bounding box center [616, 390] width 718 height 336
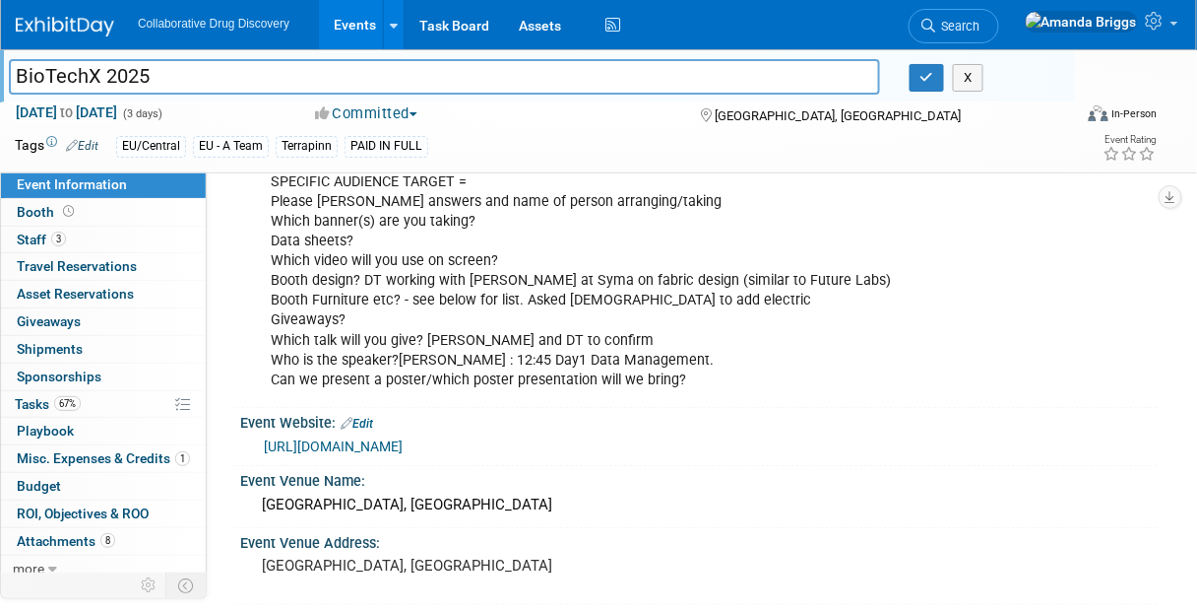
scroll to position [79, 0]
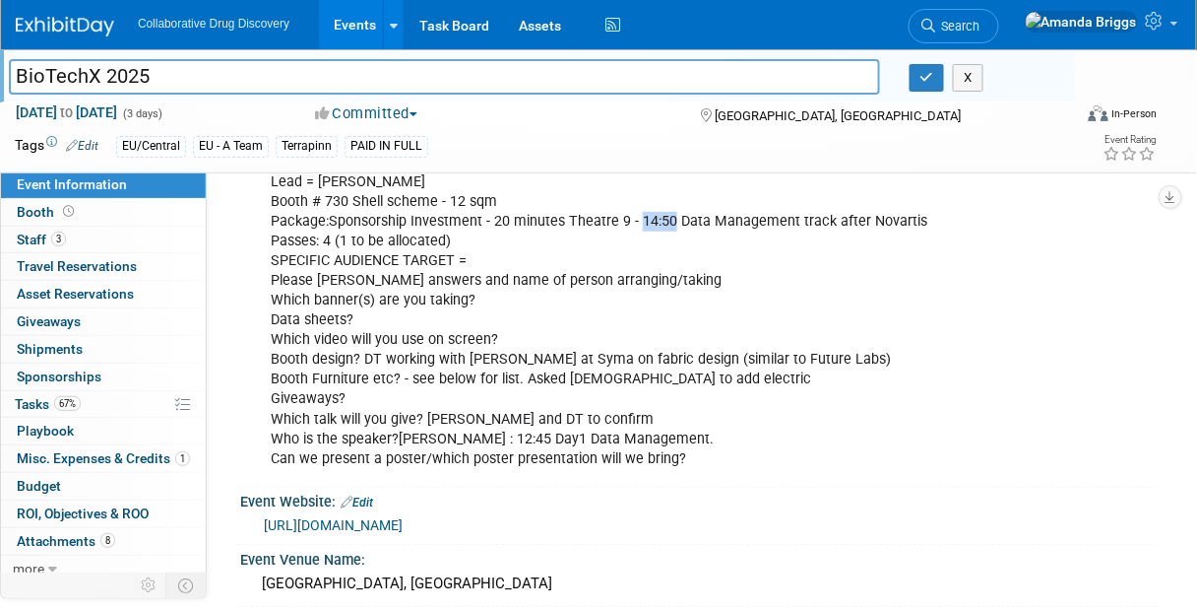
drag, startPoint x: 670, startPoint y: 218, endPoint x: 637, endPoint y: 222, distance: 32.7
click at [637, 222] on div "Conference items to be planned by lead: Lead = Dimitris Booth # 730 Shell schem…" at bounding box center [616, 311] width 718 height 336
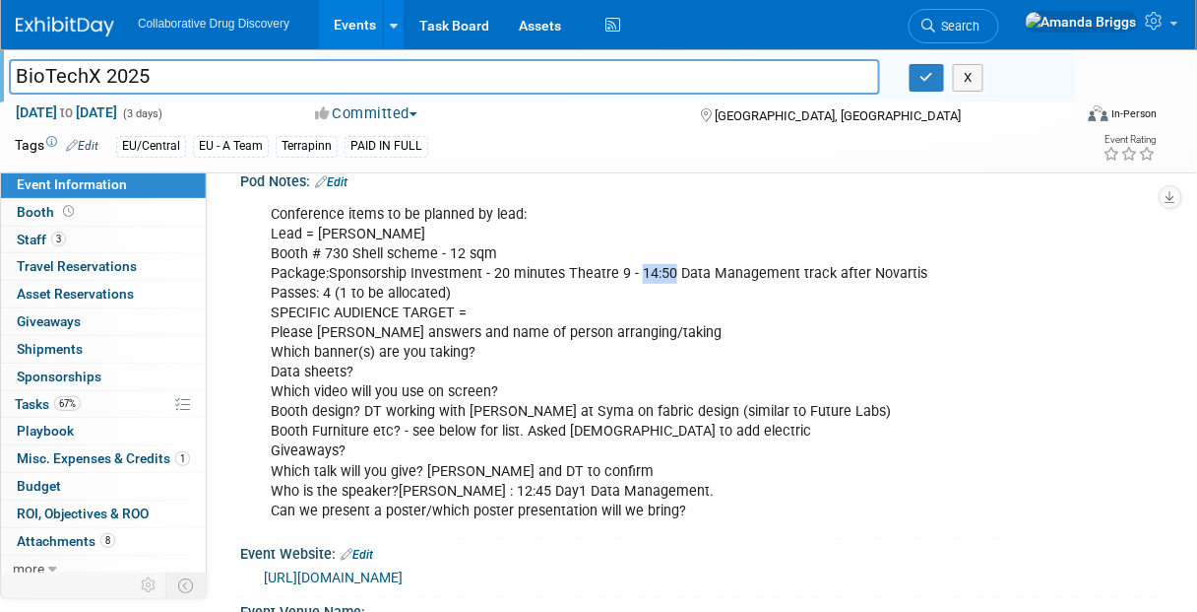
scroll to position [0, 0]
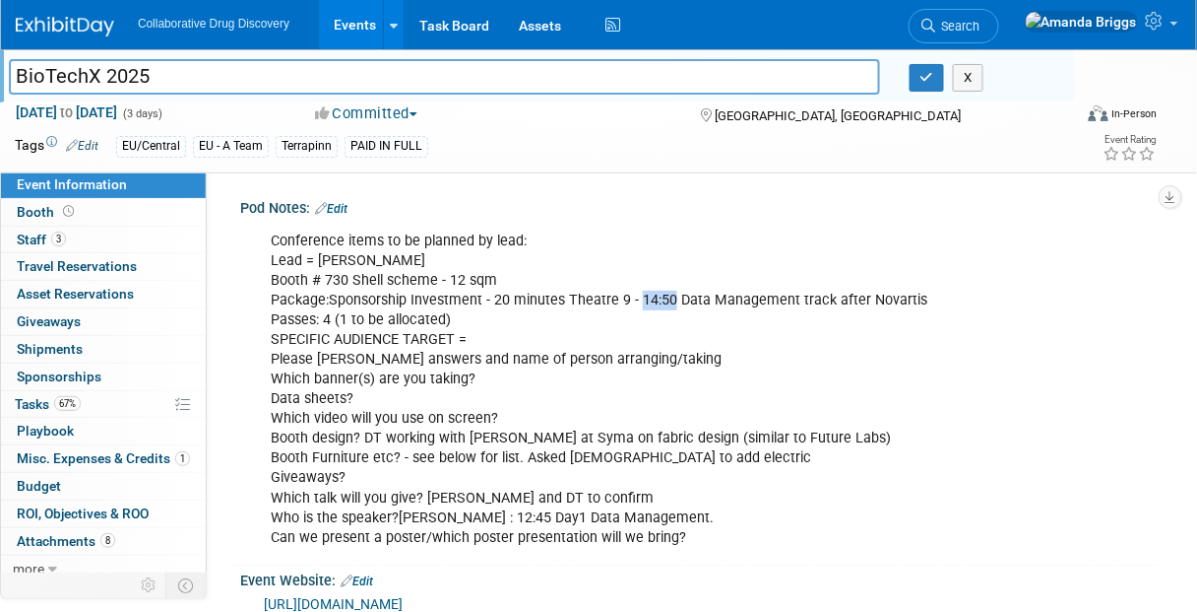
click at [346, 206] on link "Edit" at bounding box center [331, 209] width 32 height 14
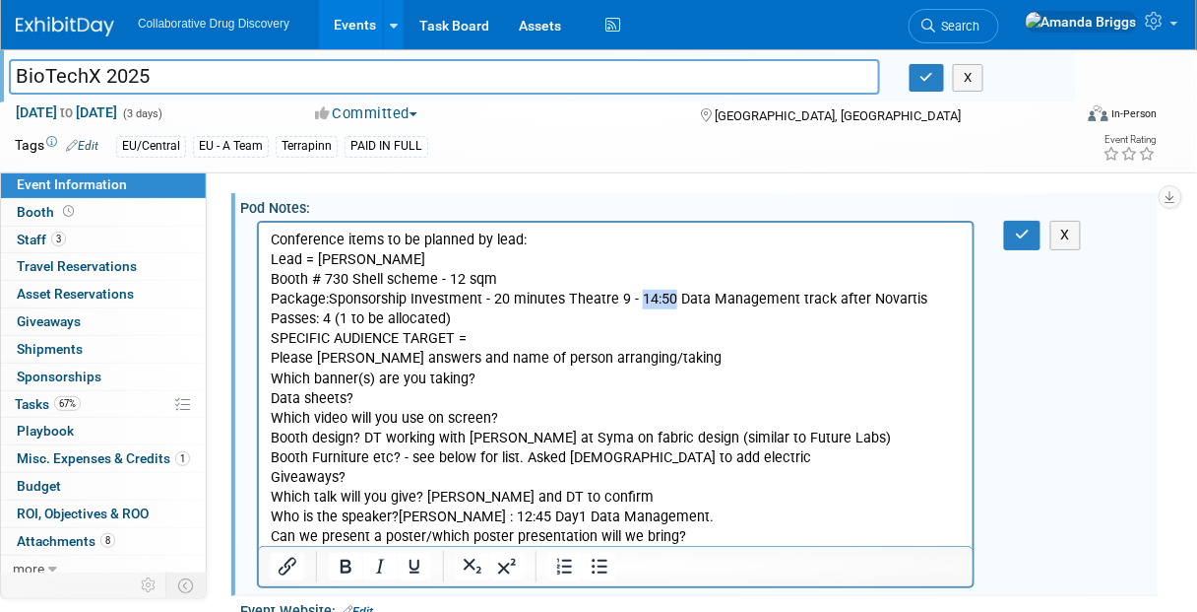
drag, startPoint x: 669, startPoint y: 297, endPoint x: 637, endPoint y: 299, distance: 31.6
click at [637, 299] on p "Conference items to be planned by lead: Lead = Dimitris Booth # 730 Shell schem…" at bounding box center [615, 388] width 691 height 316
drag, startPoint x: 929, startPoint y: 303, endPoint x: 827, endPoint y: 306, distance: 101.5
click at [827, 306] on p "Conference items to be planned by lead: Lead = Dimitris Booth # 730 Shell schem…" at bounding box center [615, 388] width 691 height 316
click at [622, 299] on p "Conference items to be planned by lead: Lead = Dimitris Booth # 730 Shell schem…" at bounding box center [615, 388] width 691 height 316
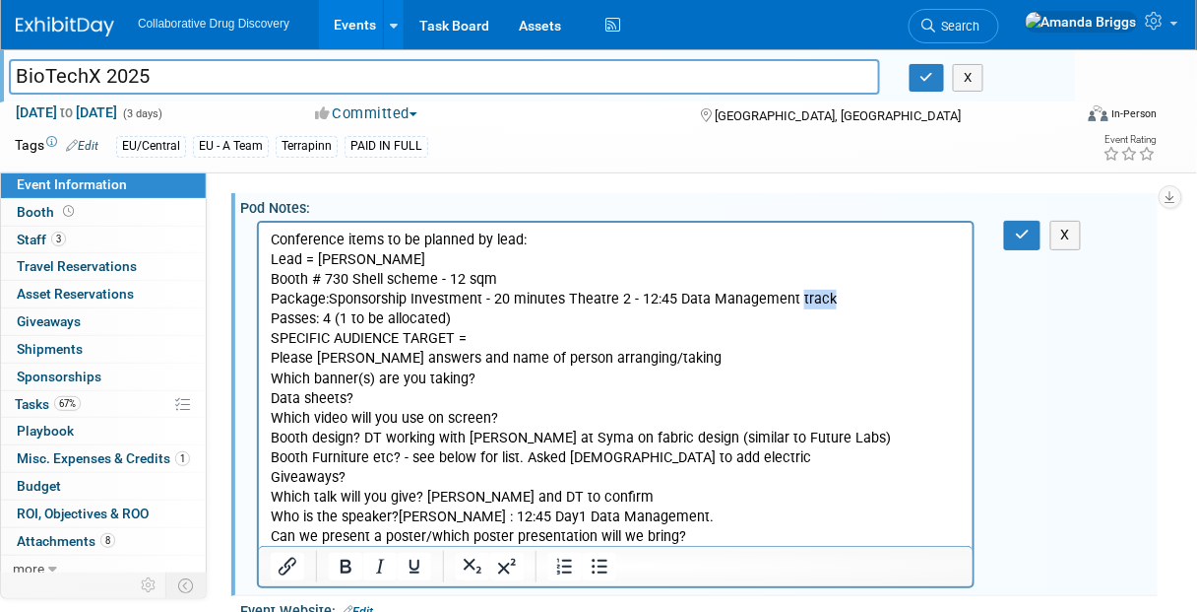
drag, startPoint x: 822, startPoint y: 298, endPoint x: 791, endPoint y: 295, distance: 31.7
click at [791, 295] on p "Conference items to be planned by lead: Lead = Dimitris Booth # 730 Shell schem…" at bounding box center [615, 388] width 691 height 316
click at [923, 299] on p "Conference items to be planned by lead: Lead = Dimitris Booth # 730 Shell schem…" at bounding box center [615, 388] width 691 height 316
click at [916, 292] on p "Conference items to be planned by lead: Lead = Dimitris Booth # 730 Shell schem…" at bounding box center [615, 388] width 691 height 316
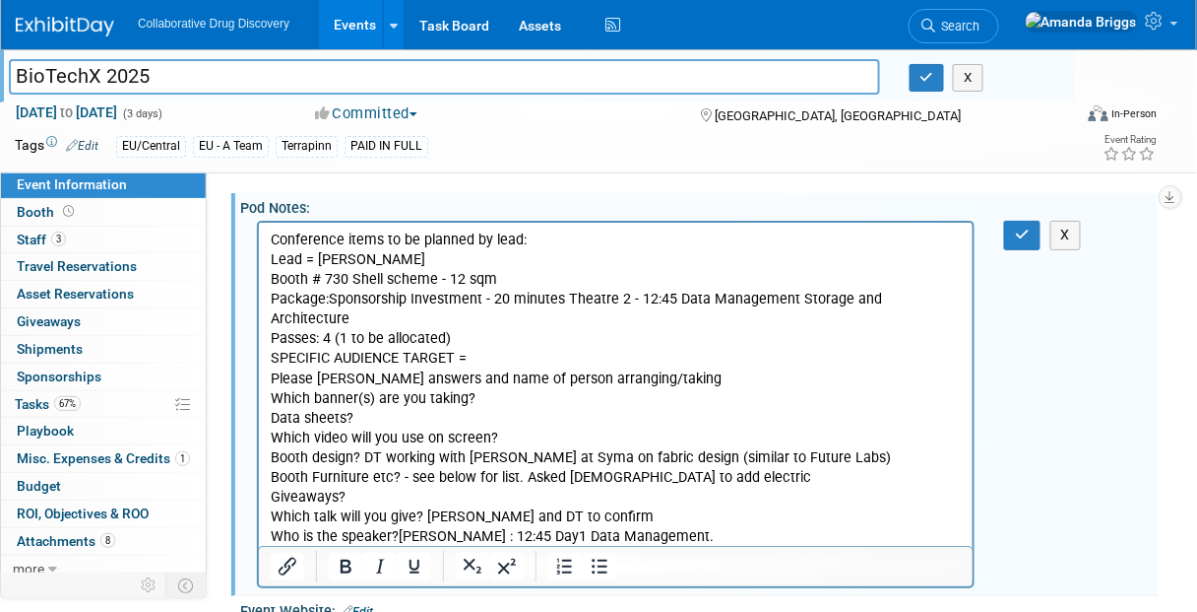
click at [937, 361] on p "Conference items to be planned by lead: Lead = Dimitris Booth # 730 Shell schem…" at bounding box center [615, 398] width 691 height 336
click at [1021, 237] on icon "button" at bounding box center [1022, 234] width 15 height 14
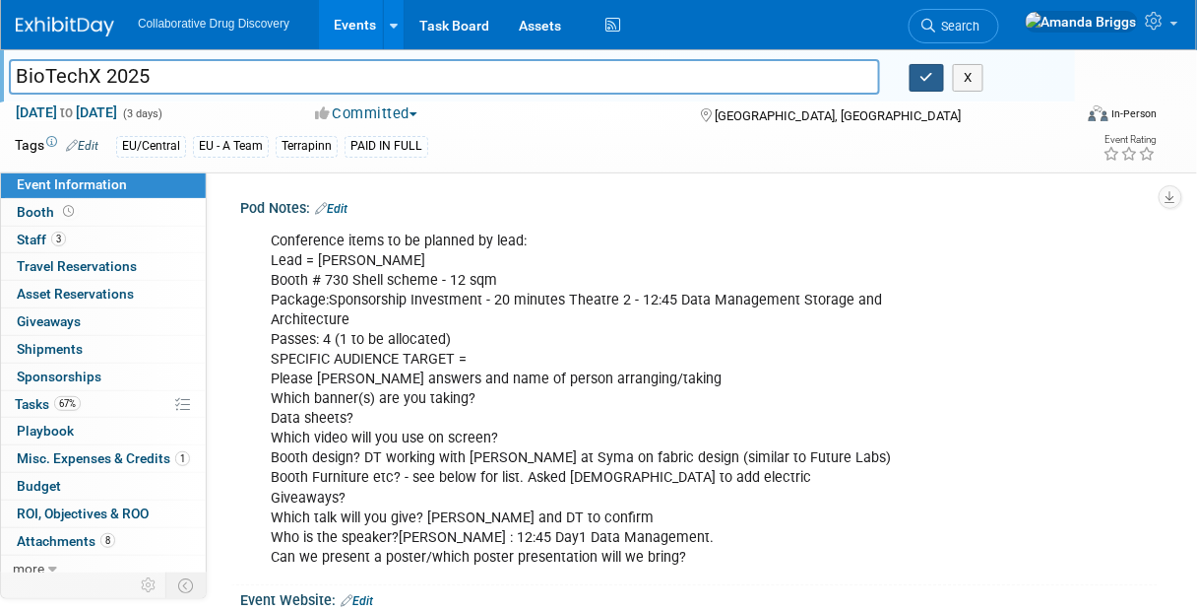
click at [926, 78] on icon "button" at bounding box center [928, 77] width 14 height 13
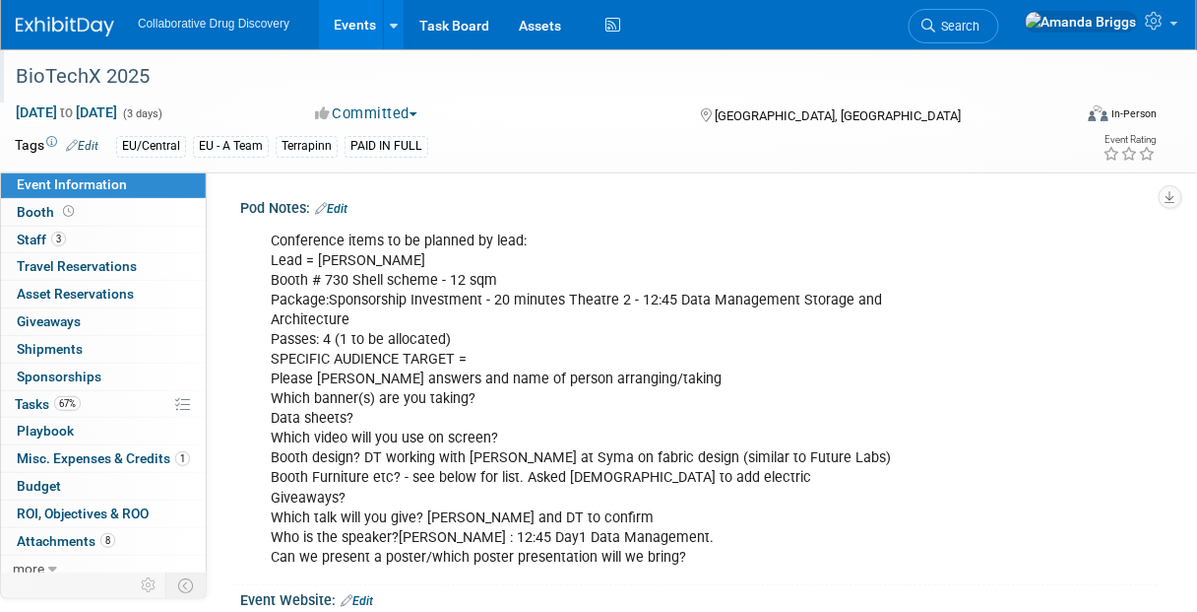
click at [92, 146] on link "Edit" at bounding box center [82, 146] width 32 height 14
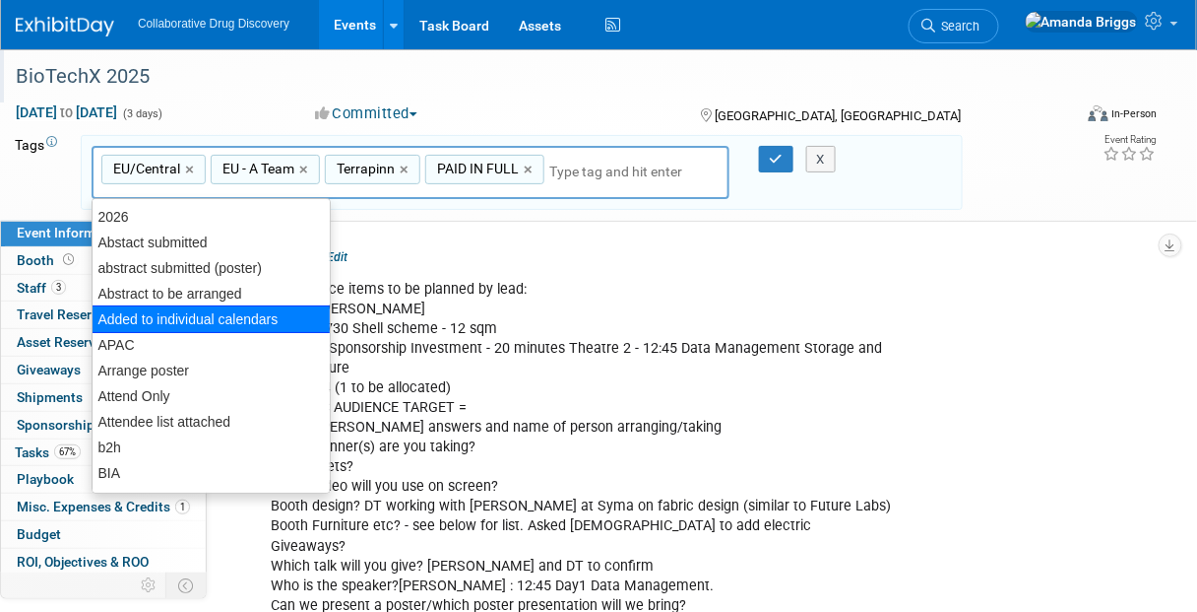
click at [168, 318] on div "Added to individual calendars" at bounding box center [211, 319] width 239 height 28
type input "EU/Central, EU - A Team, Terrapinn, PAID IN FULL, Added to individual calendars"
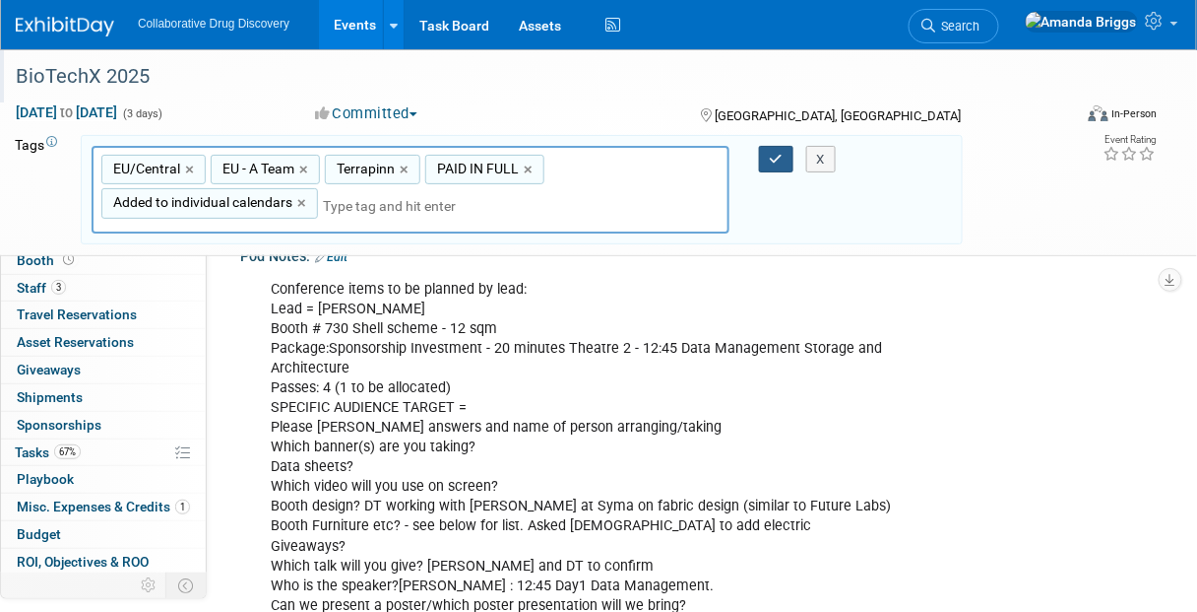
click at [768, 162] on button "button" at bounding box center [776, 160] width 35 height 28
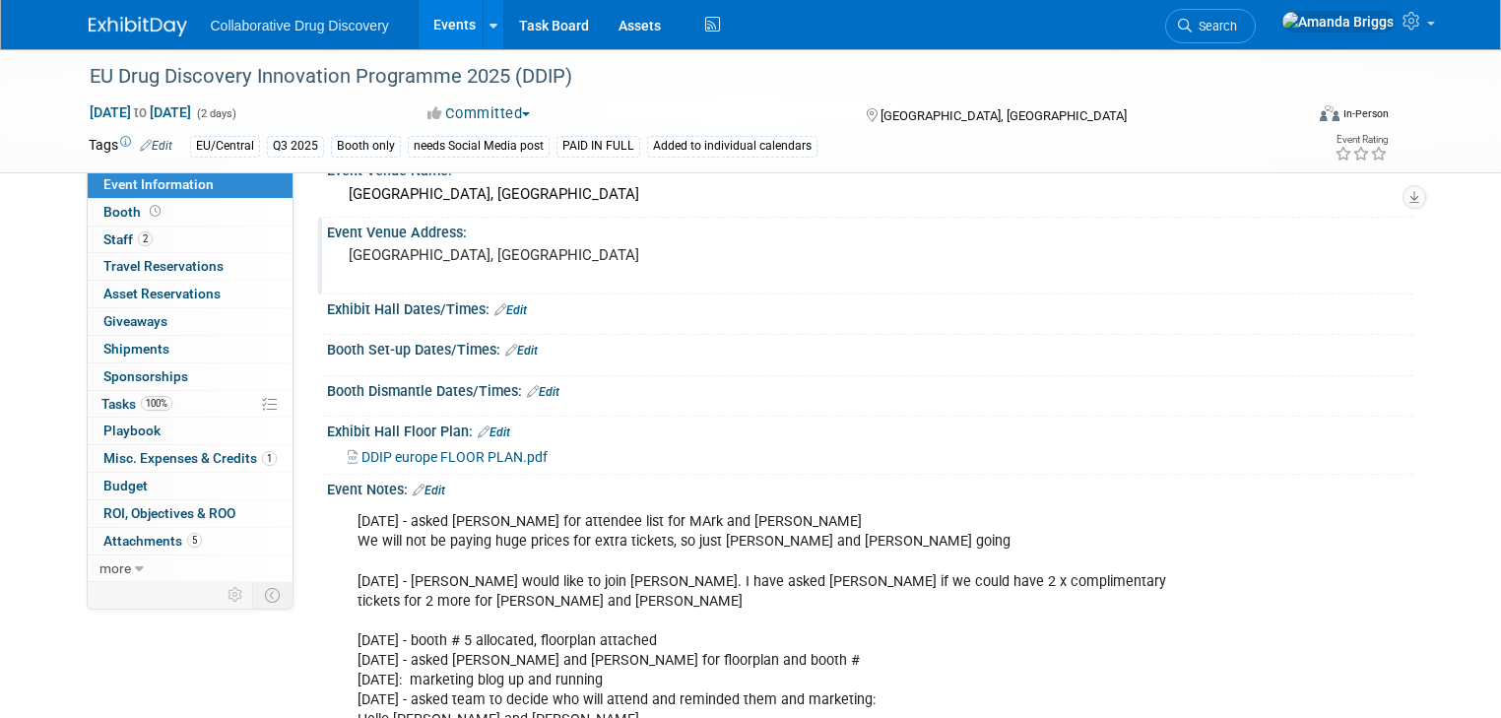
scroll to position [867, 0]
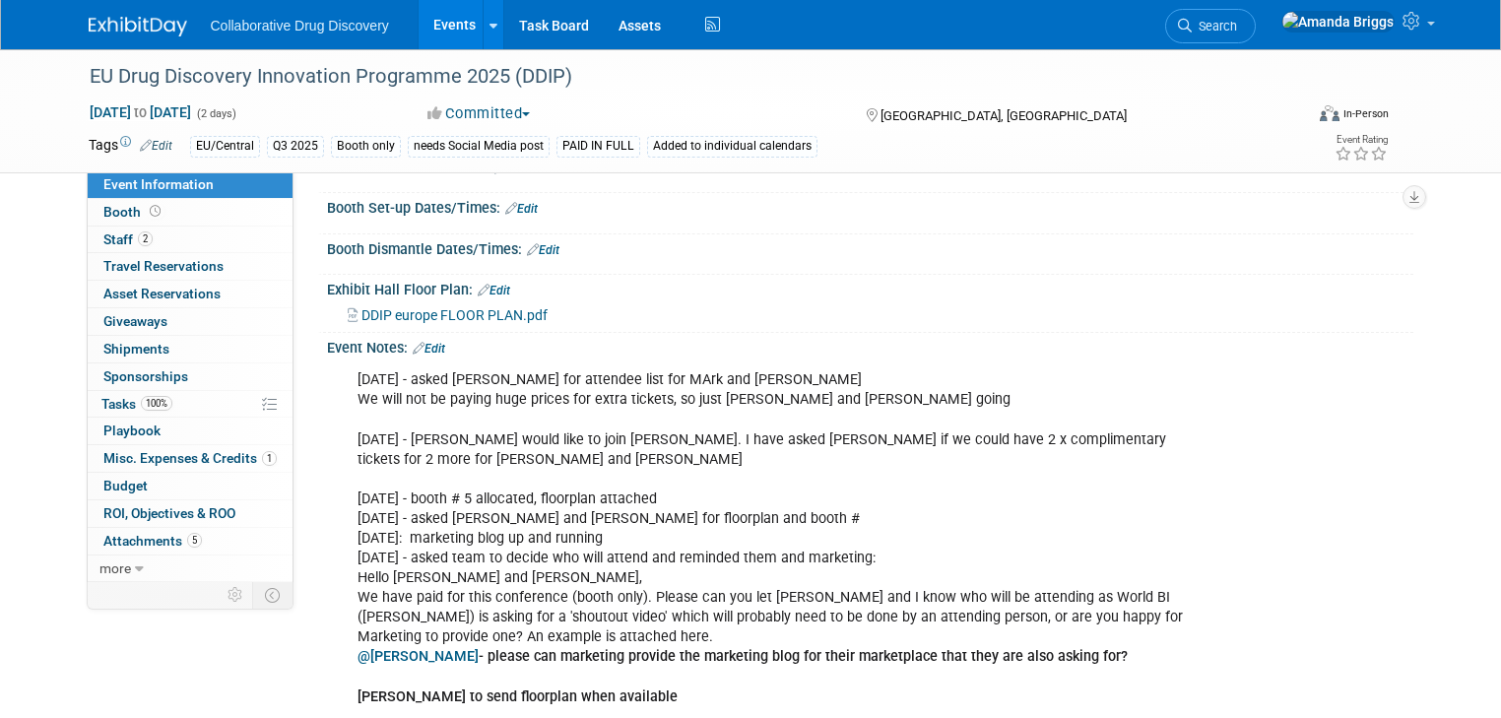
click at [421, 345] on link "Edit" at bounding box center [429, 349] width 32 height 14
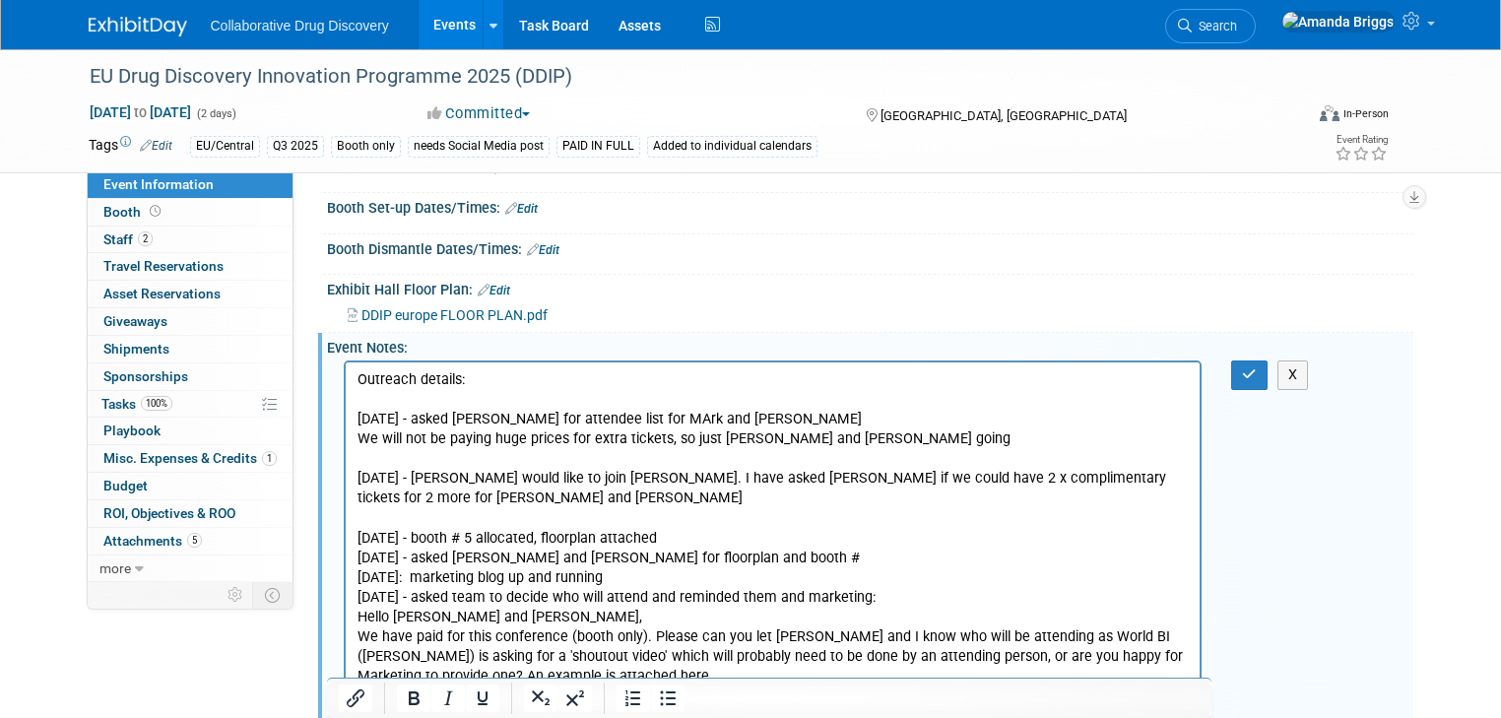
scroll to position [1009, 0]
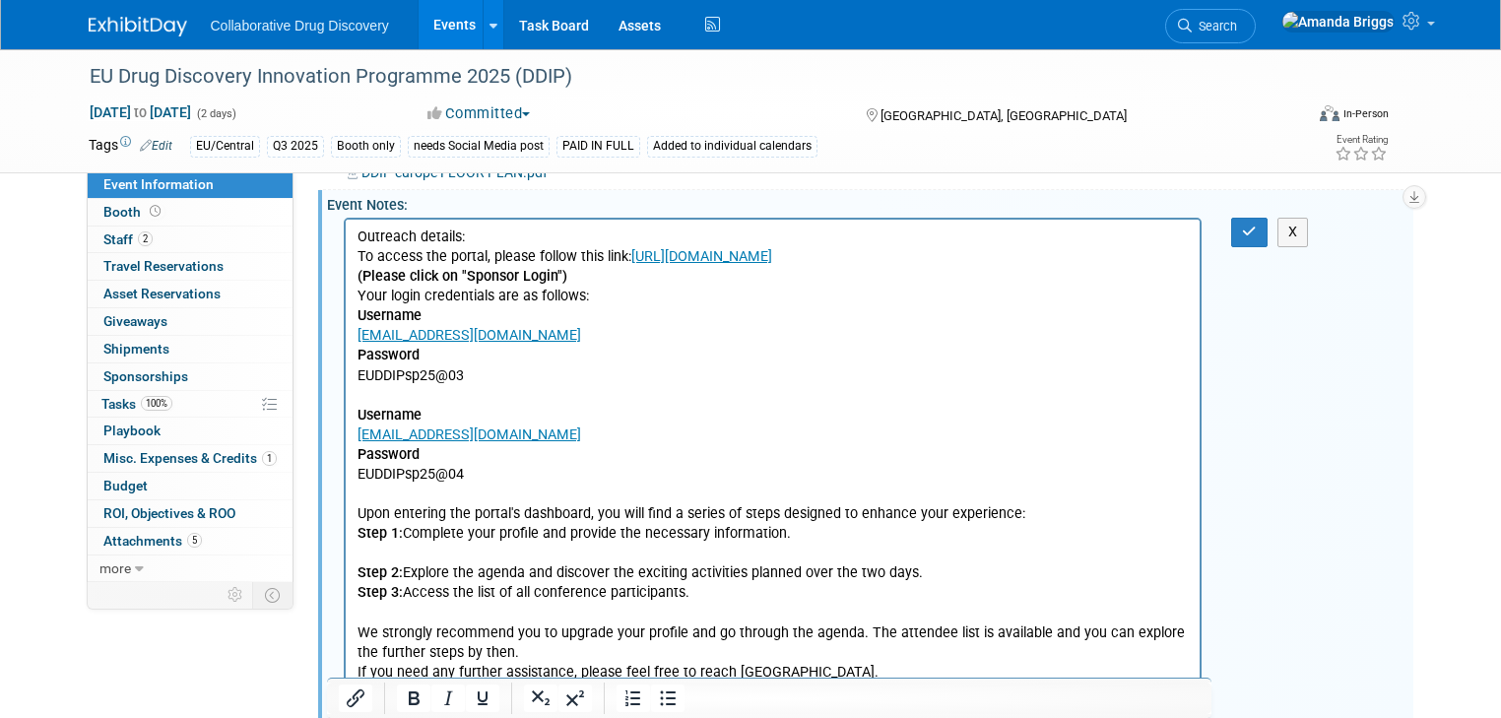
click at [358, 237] on p "Outreach details:" at bounding box center [772, 237] width 832 height 20
click at [1257, 232] on icon "button" at bounding box center [1249, 232] width 15 height 14
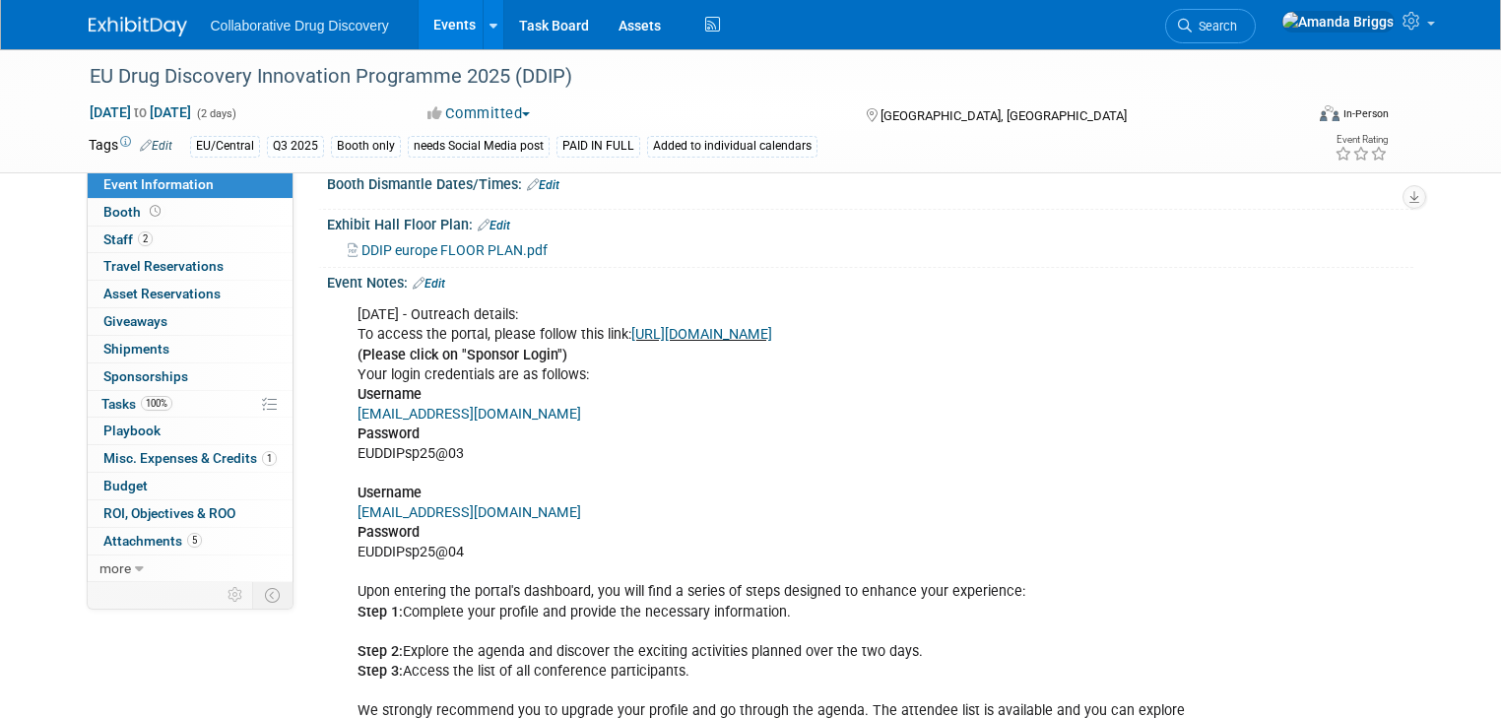
scroll to position [931, 0]
drag, startPoint x: 692, startPoint y: 516, endPoint x: 342, endPoint y: 335, distance: 394.6
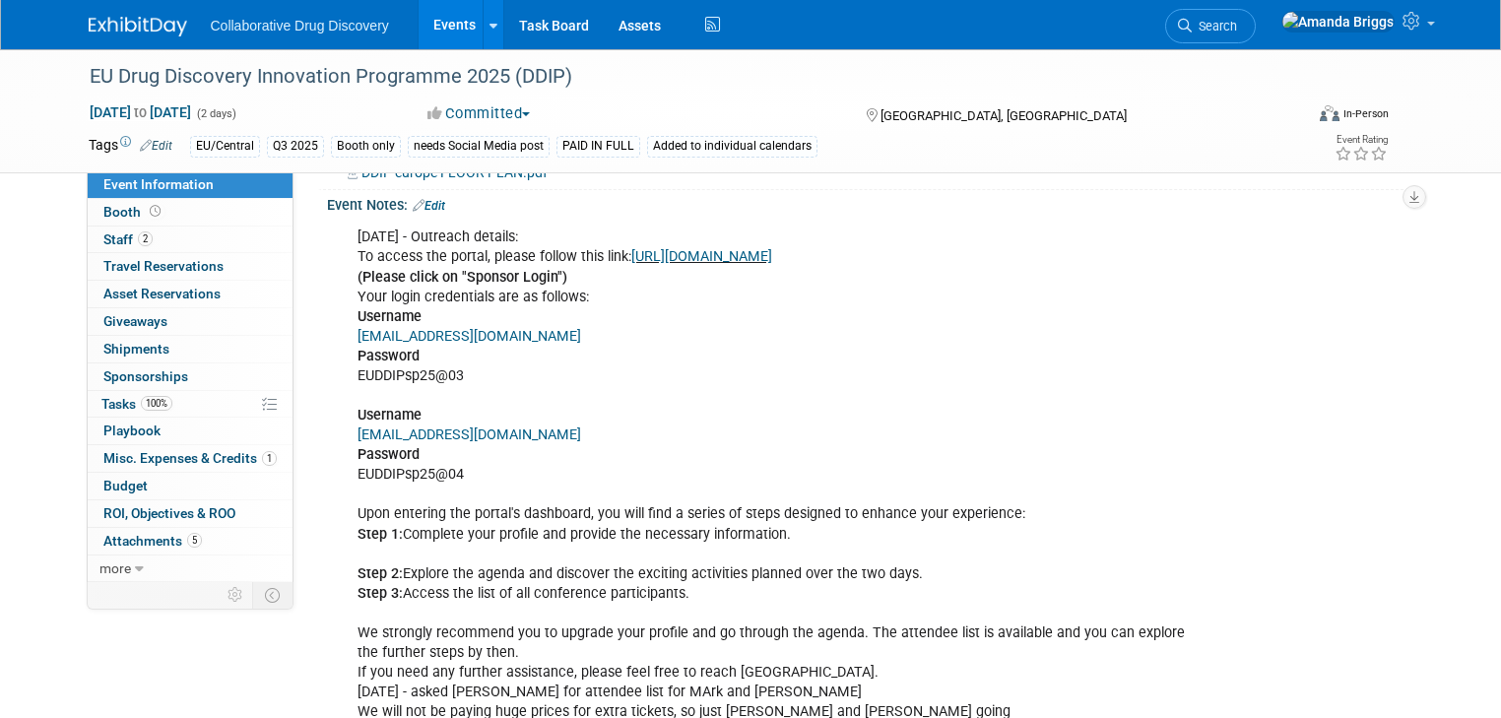
drag, startPoint x: 686, startPoint y: 595, endPoint x: 339, endPoint y: 256, distance: 485.4
drag, startPoint x: 845, startPoint y: 252, endPoint x: 614, endPoint y: 256, distance: 231.5
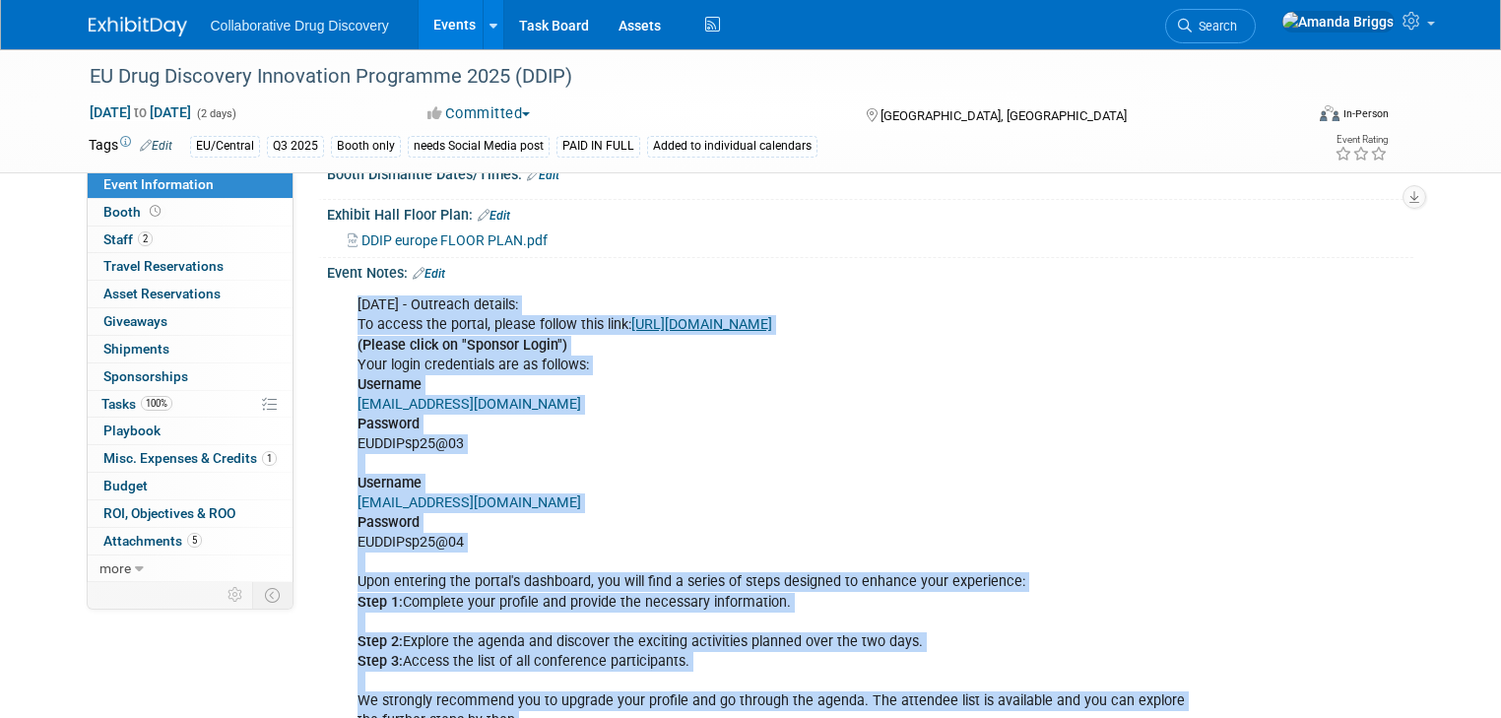
scroll to position [931, 0]
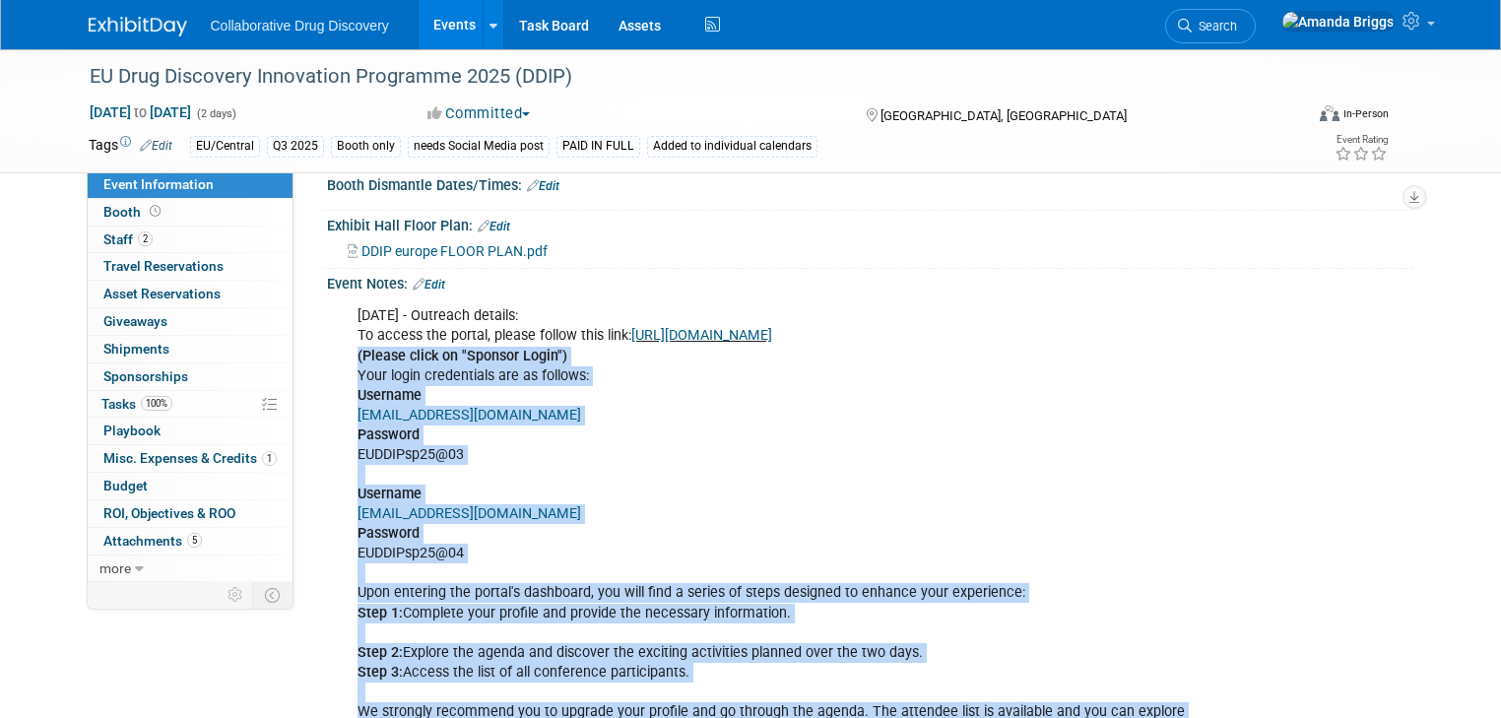
drag, startPoint x: 494, startPoint y: 569, endPoint x: 331, endPoint y: 351, distance: 273.0
copy div "(Please click on "Sponsor Login") Your login credentials are as follows: Userna…"
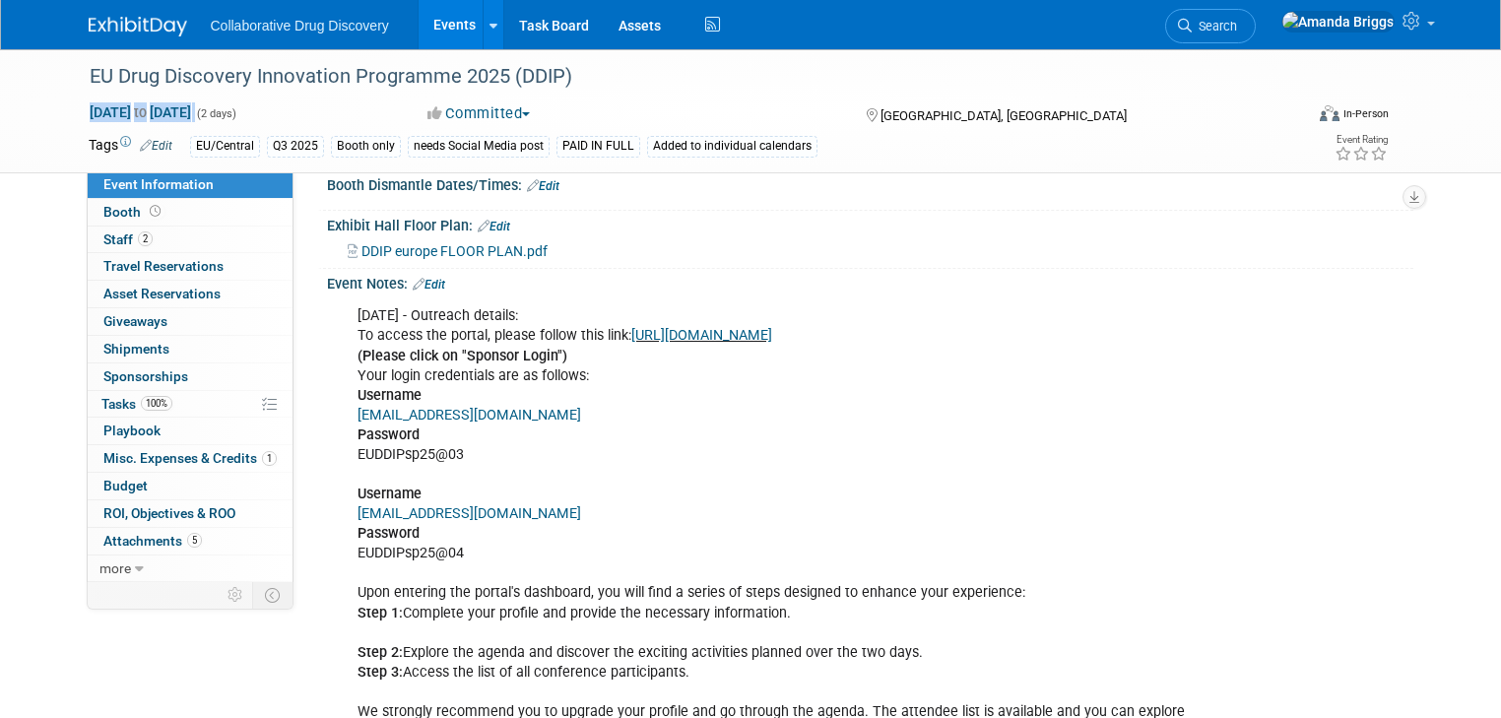
drag, startPoint x: 265, startPoint y: 108, endPoint x: 59, endPoint y: 114, distance: 205.9
click at [74, 114] on div "Sep 25, 2025 to Sep 26, 2025 (2 days) Sep 25, 2025 to Sep 26, 2025" at bounding box center [240, 112] width 333 height 20
click at [150, 106] on span "to" at bounding box center [140, 112] width 19 height 16
select select "8"
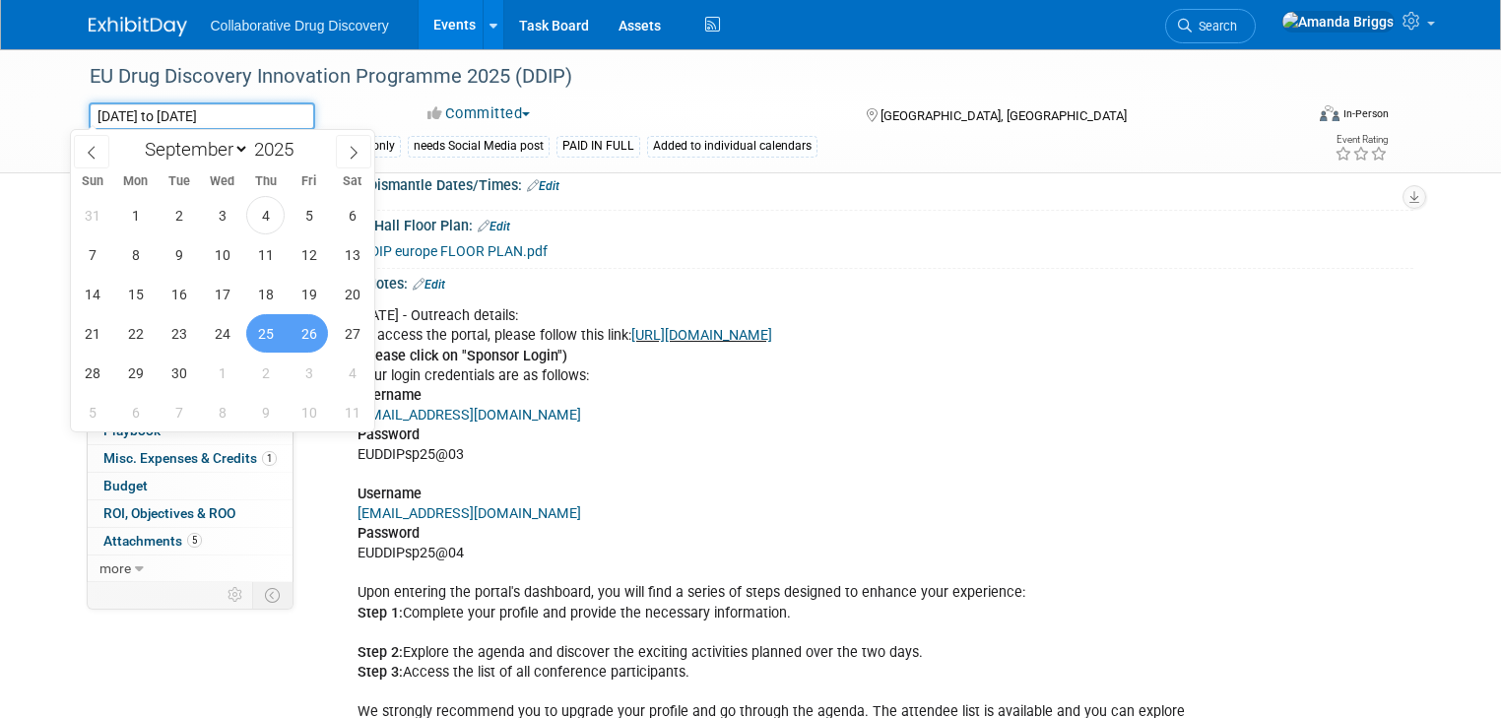
drag, startPoint x: 260, startPoint y: 109, endPoint x: 76, endPoint y: 122, distance: 184.6
click at [89, 122] on input "Sep 25, 2025 to Sep 26, 2025" at bounding box center [202, 116] width 226 height 28
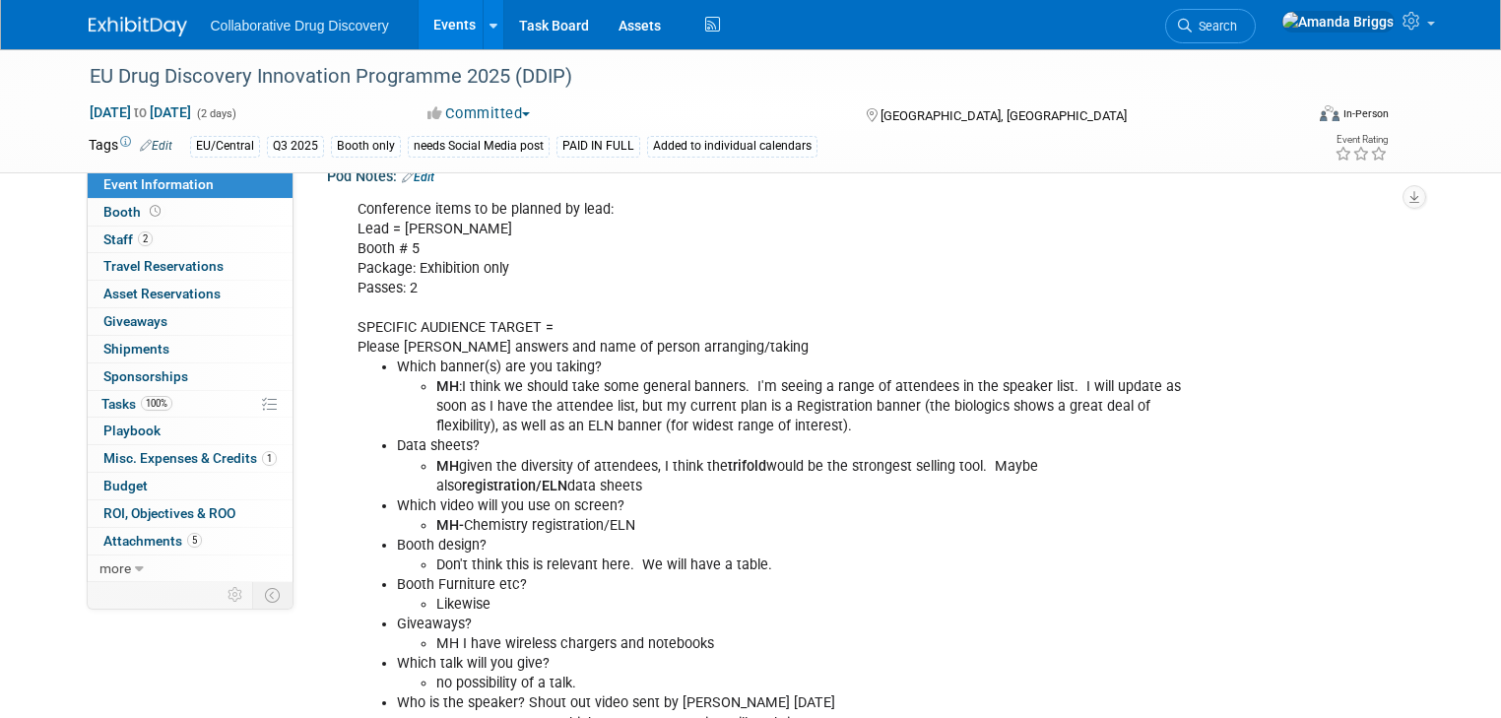
scroll to position [0, 0]
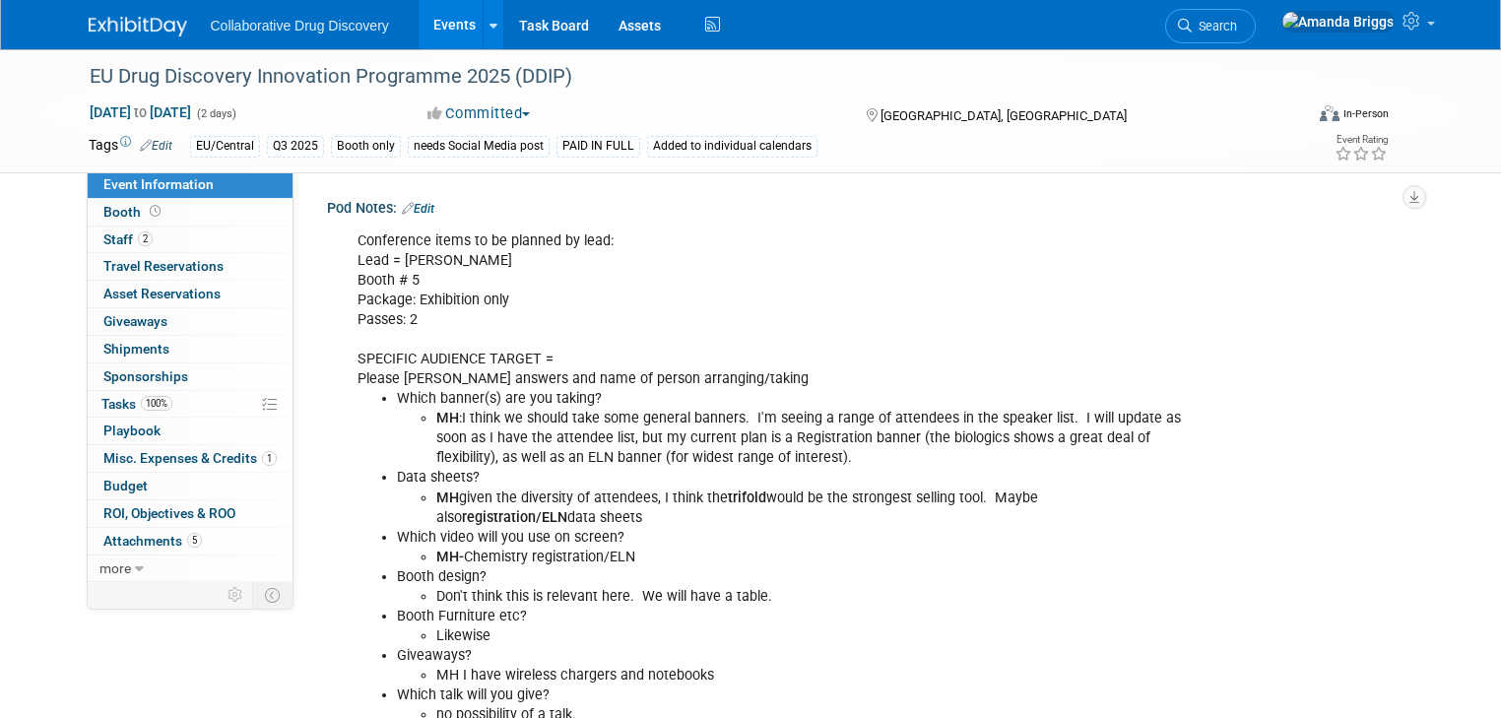
click at [433, 24] on link "Events" at bounding box center [455, 24] width 72 height 49
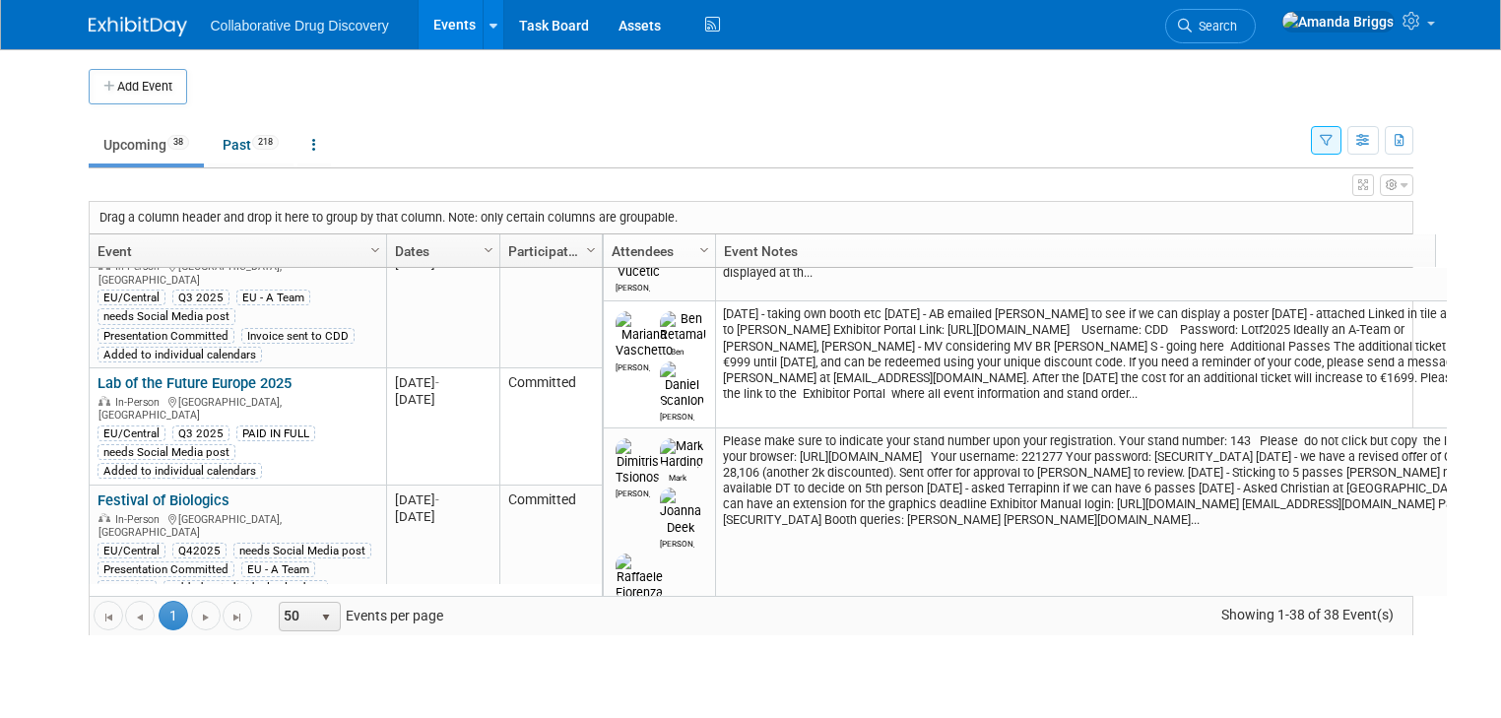
click at [140, 608] on link "BioTechX 2025" at bounding box center [145, 617] width 97 height 18
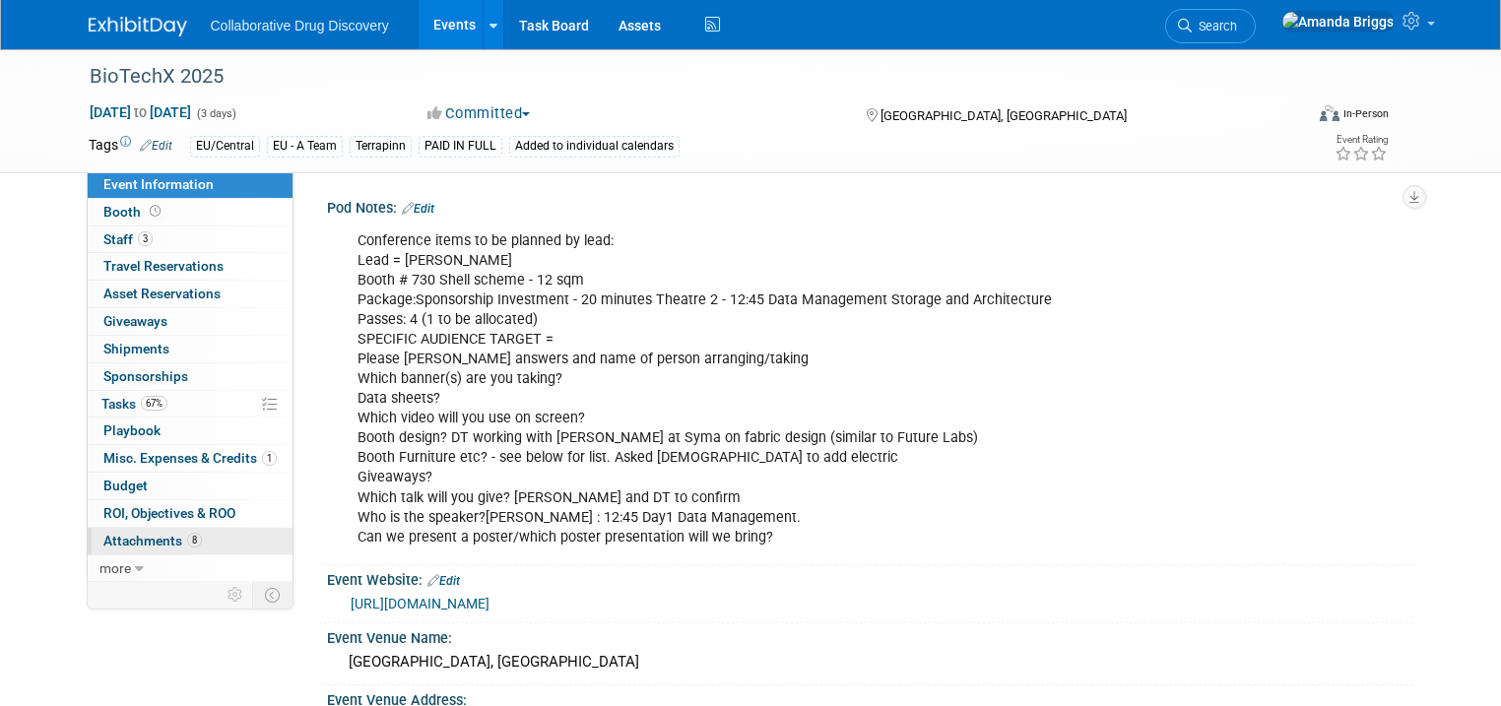
click at [125, 545] on span "Attachments 8" at bounding box center [152, 541] width 98 height 16
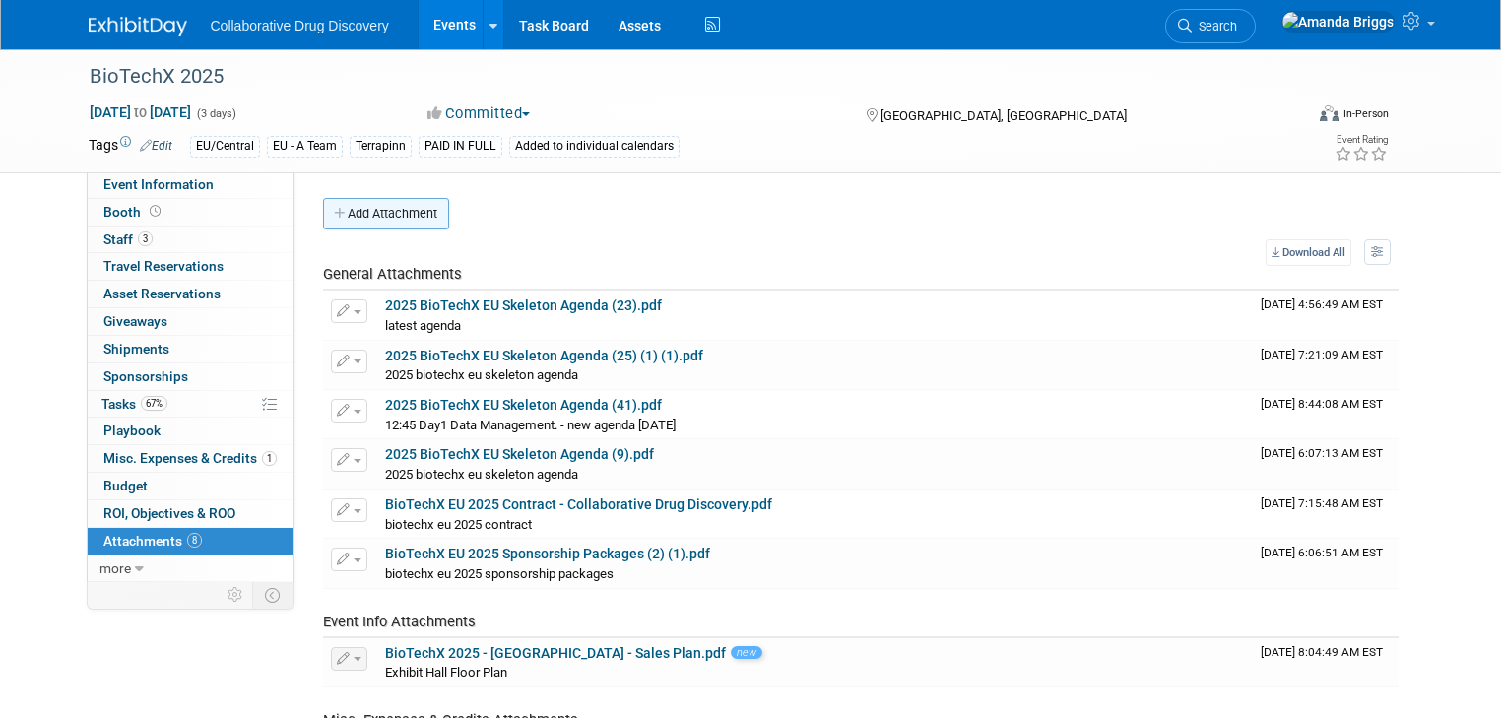
click at [361, 213] on button "Add Attachment" at bounding box center [386, 214] width 126 height 32
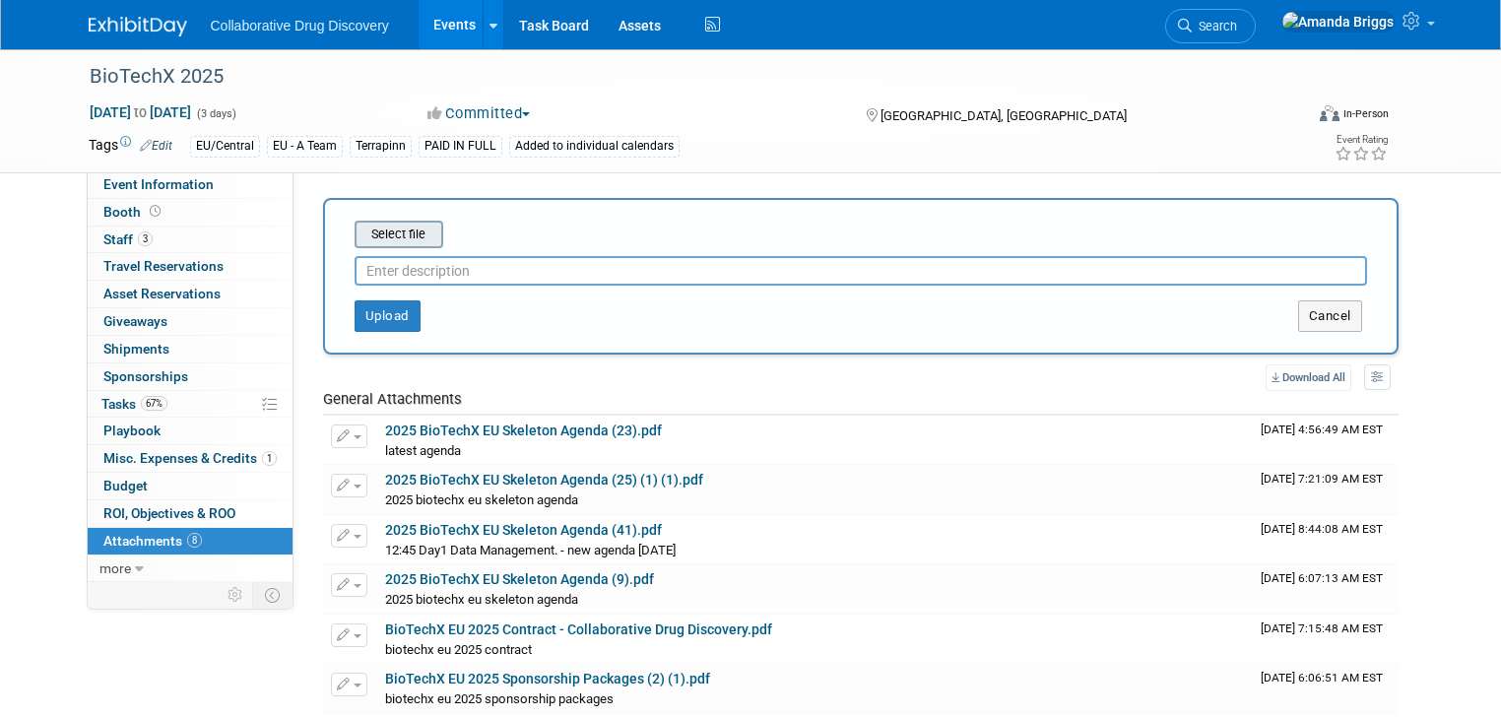
click at [373, 228] on input "file" at bounding box center [324, 235] width 234 height 24
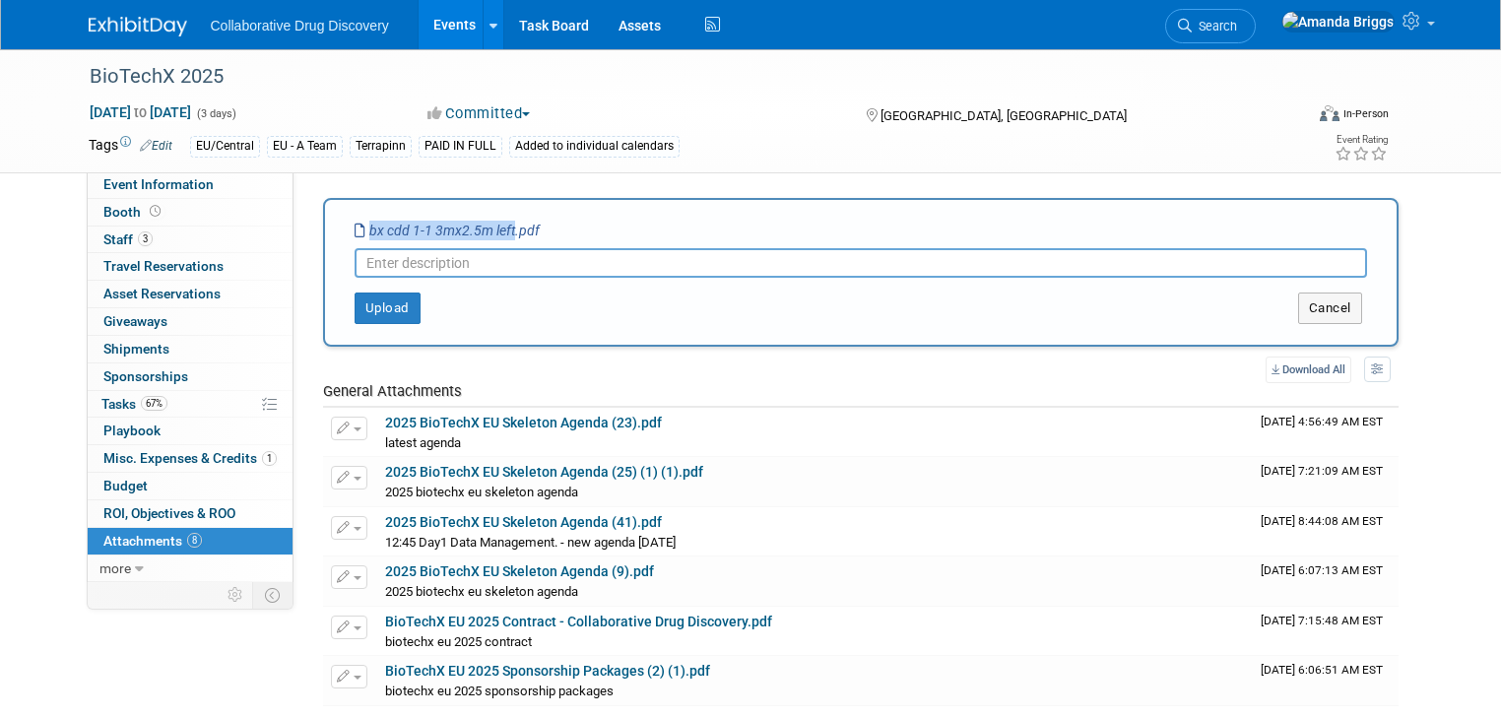
drag, startPoint x: 496, startPoint y: 230, endPoint x: 351, endPoint y: 230, distance: 145.7
click at [355, 230] on icon "bx cdd 1-1 3mx2.5m left.pdf" at bounding box center [447, 231] width 185 height 16
copy icon "bx cdd 1-1 3mx2.5m left"
click at [386, 269] on input "text" at bounding box center [861, 263] width 1012 height 30
paste input "bx cdd 1-1 3mx2.5m left"
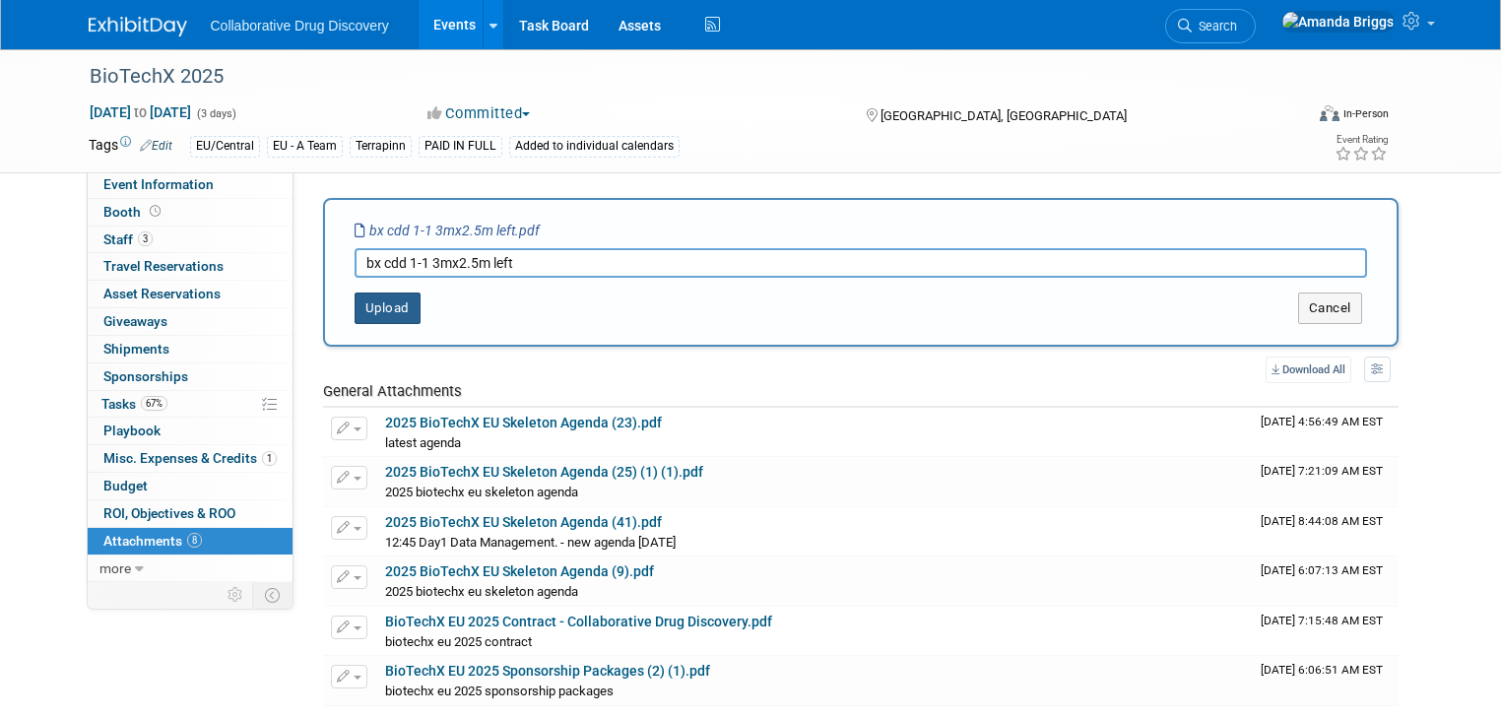
click at [374, 311] on button "Upload" at bounding box center [388, 308] width 66 height 32
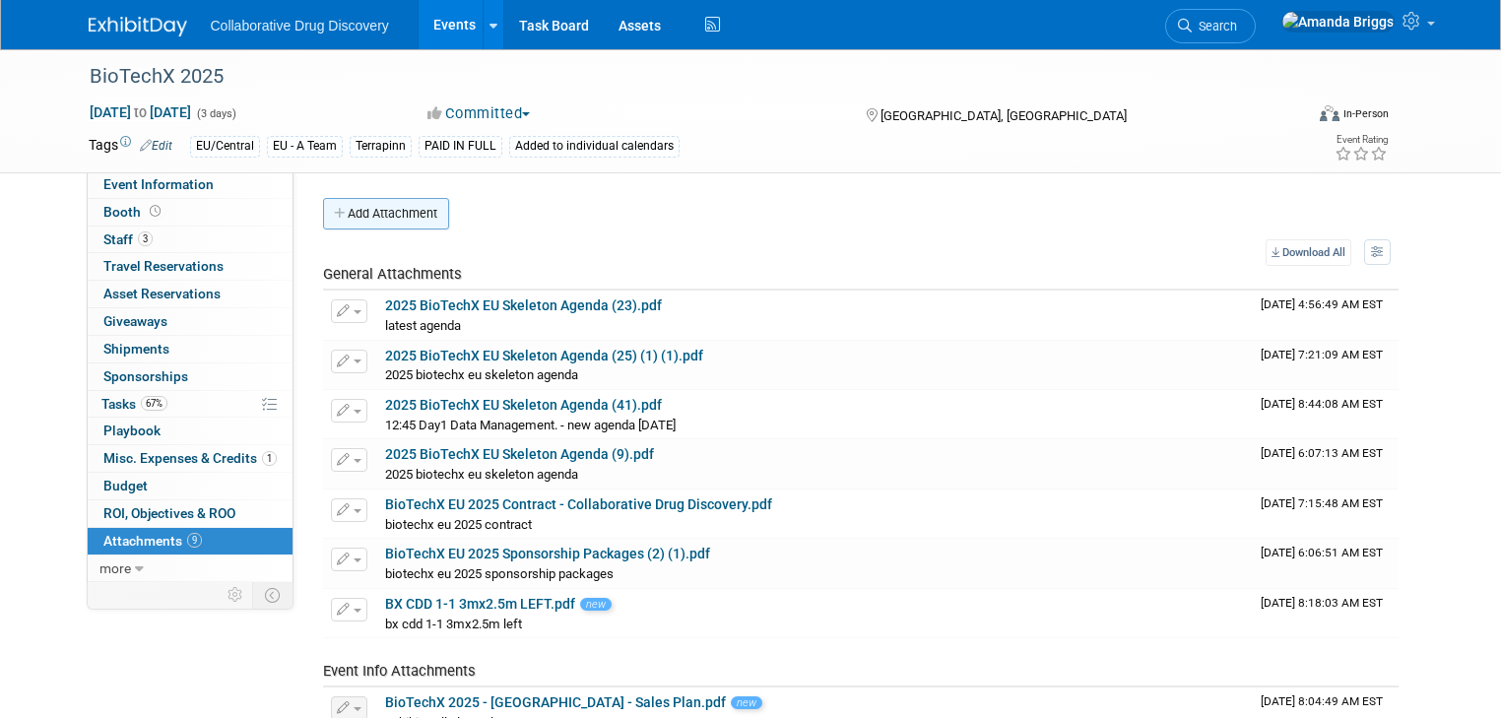
click at [380, 221] on button "Add Attachment" at bounding box center [386, 214] width 126 height 32
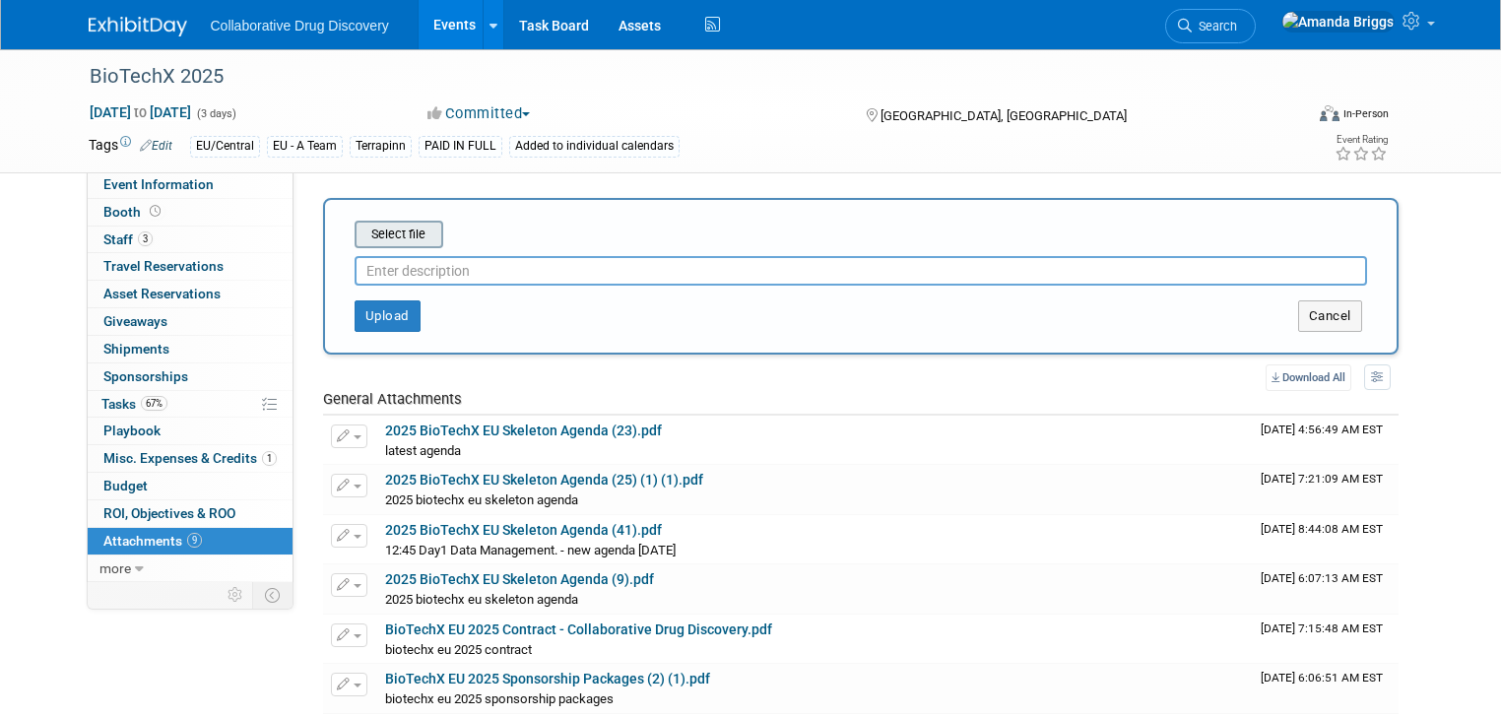
click at [386, 240] on input "file" at bounding box center [324, 235] width 234 height 24
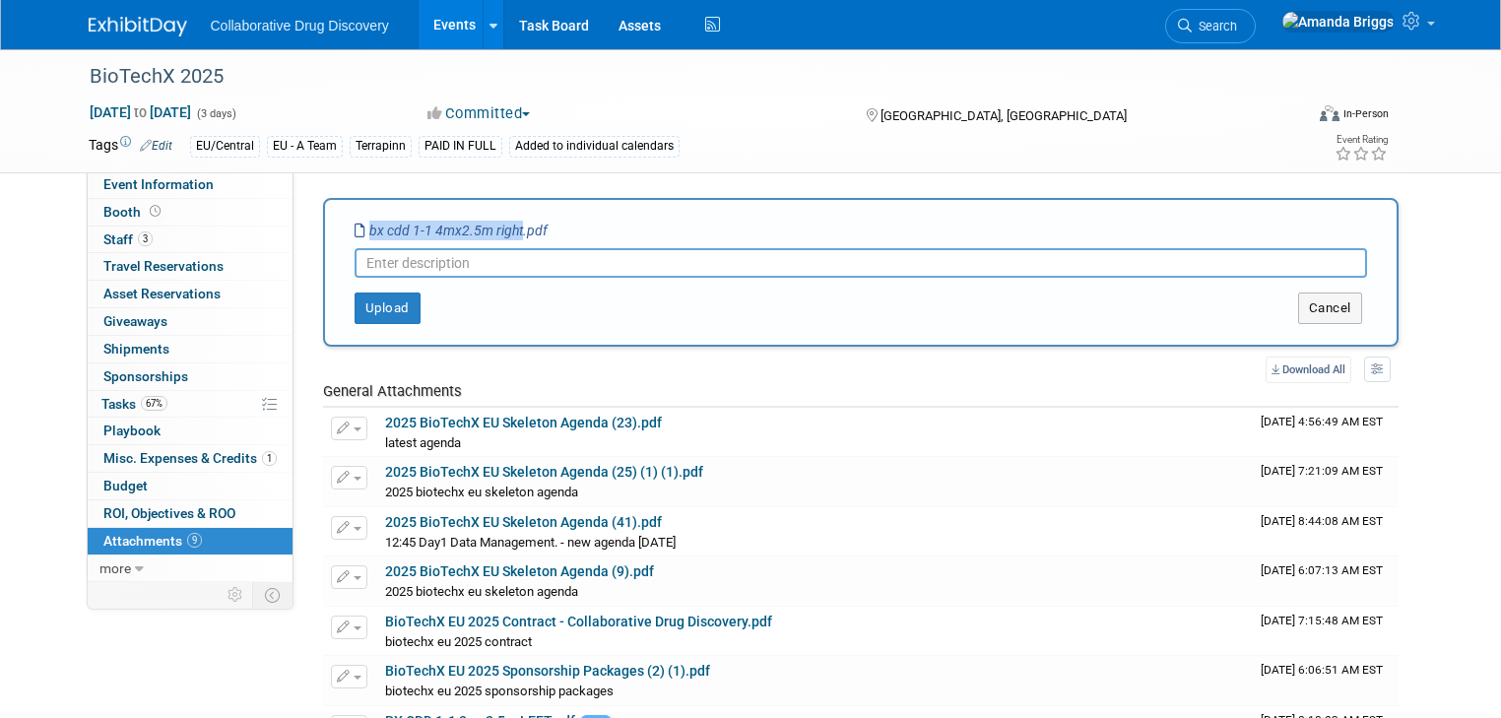
drag, startPoint x: 503, startPoint y: 228, endPoint x: 344, endPoint y: 230, distance: 159.5
click at [355, 230] on icon "bx cdd 1-1 4mx2.5m right.pdf" at bounding box center [451, 231] width 193 height 16
copy icon "bx cdd 1-1 4mx2.5m right"
click at [385, 257] on input "text" at bounding box center [861, 263] width 1012 height 30
paste input "bx cdd 1-1 4mx2.5m right"
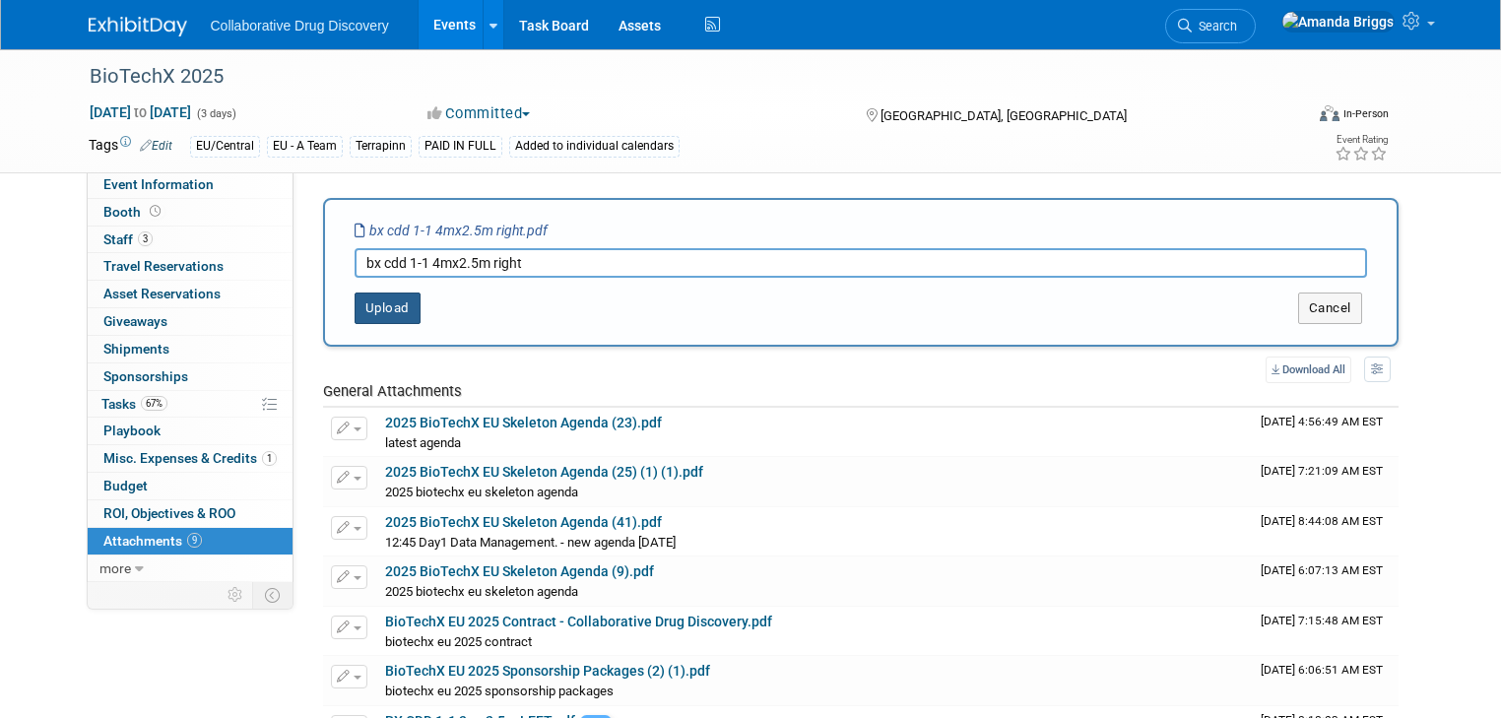
type input "bx cdd 1-1 4mx2.5m right"
click at [367, 311] on button "Upload" at bounding box center [388, 308] width 66 height 32
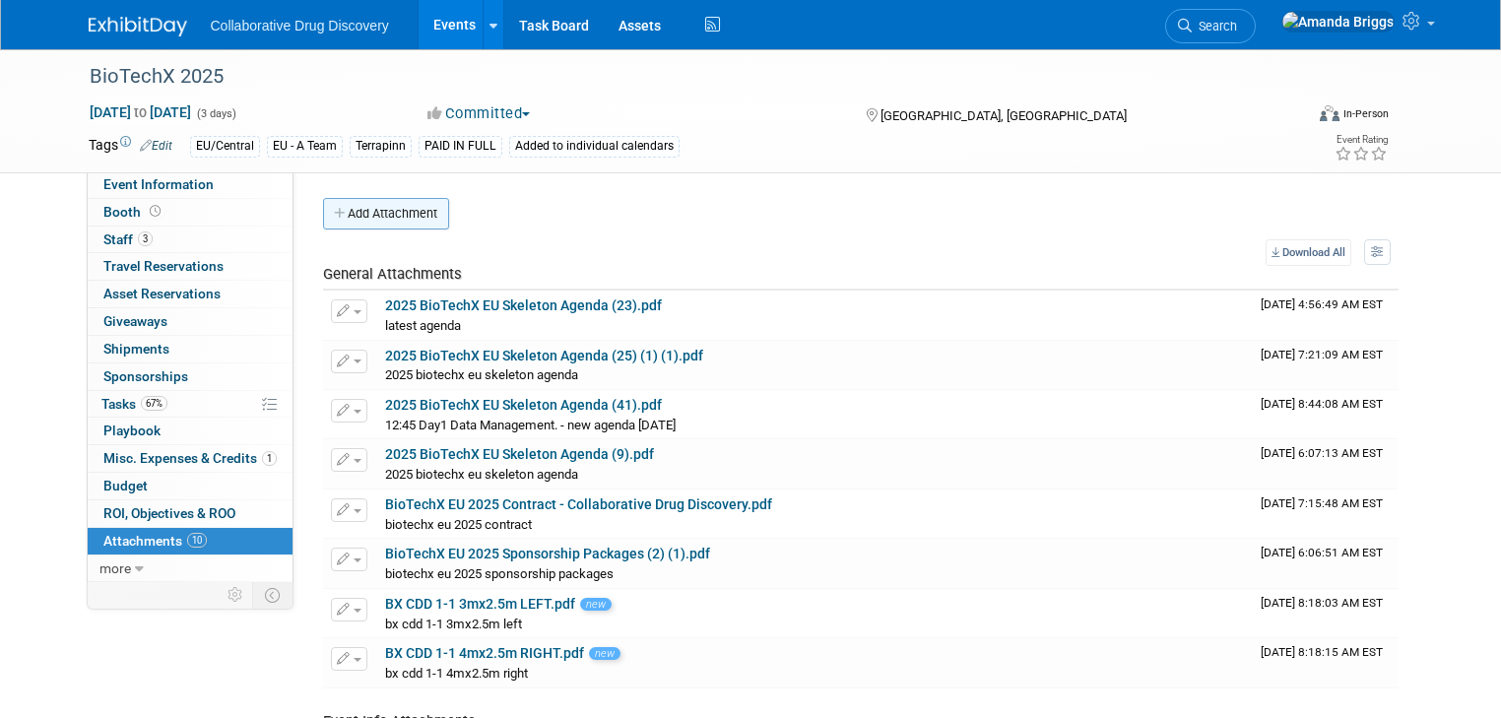
click at [376, 220] on button "Add Attachment" at bounding box center [386, 214] width 126 height 32
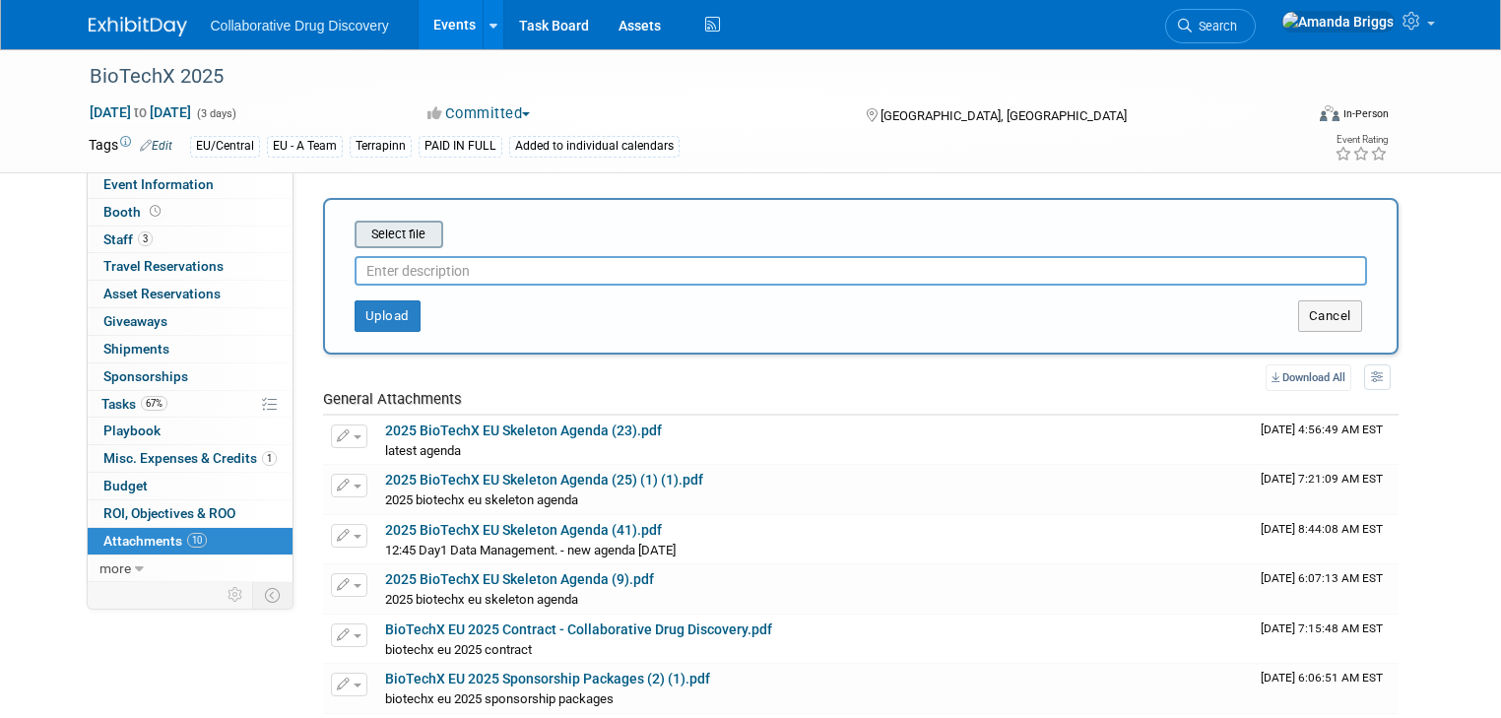
click at [380, 231] on input "file" at bounding box center [324, 235] width 234 height 24
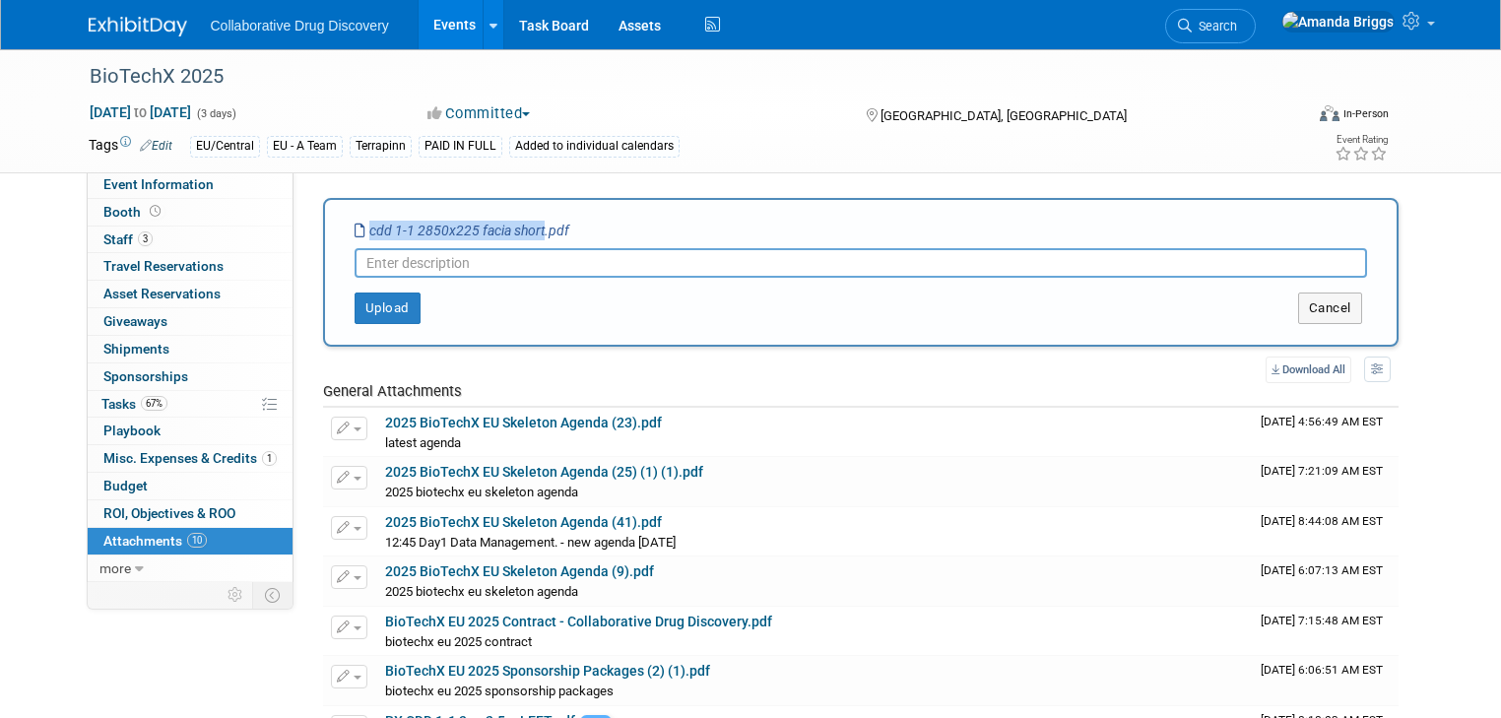
drag, startPoint x: 525, startPoint y: 229, endPoint x: 347, endPoint y: 234, distance: 178.3
click at [355, 234] on icon "cdd 1-1 2850x225 facia short.pdf" at bounding box center [462, 231] width 215 height 16
copy icon "cdd 1-1 2850x225 facia short"
click at [355, 260] on input "text" at bounding box center [861, 263] width 1012 height 30
paste input "cdd 1-1 2850x225 facia short"
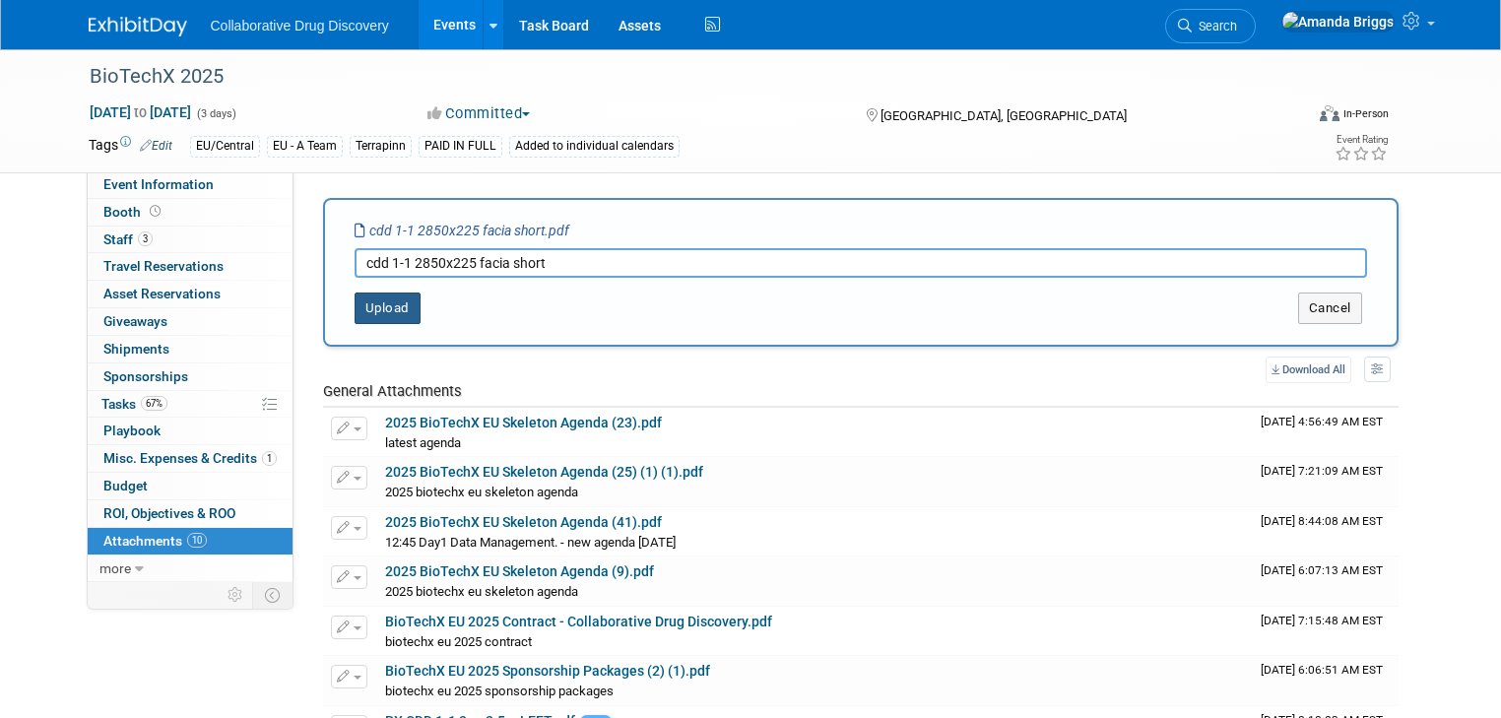
type input "cdd 1-1 2850x225 facia short"
click at [356, 305] on button "Upload" at bounding box center [388, 308] width 66 height 32
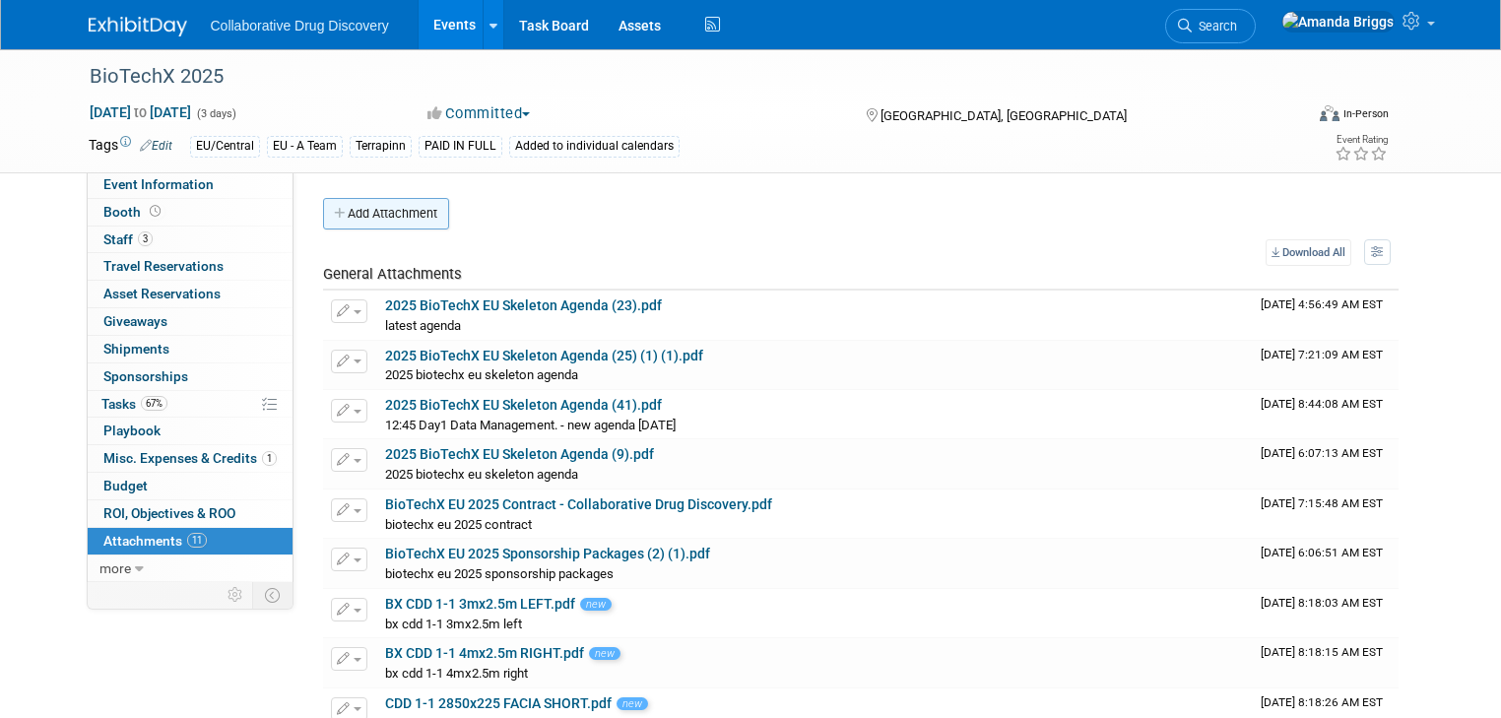
click at [370, 219] on button "Add Attachment" at bounding box center [386, 214] width 126 height 32
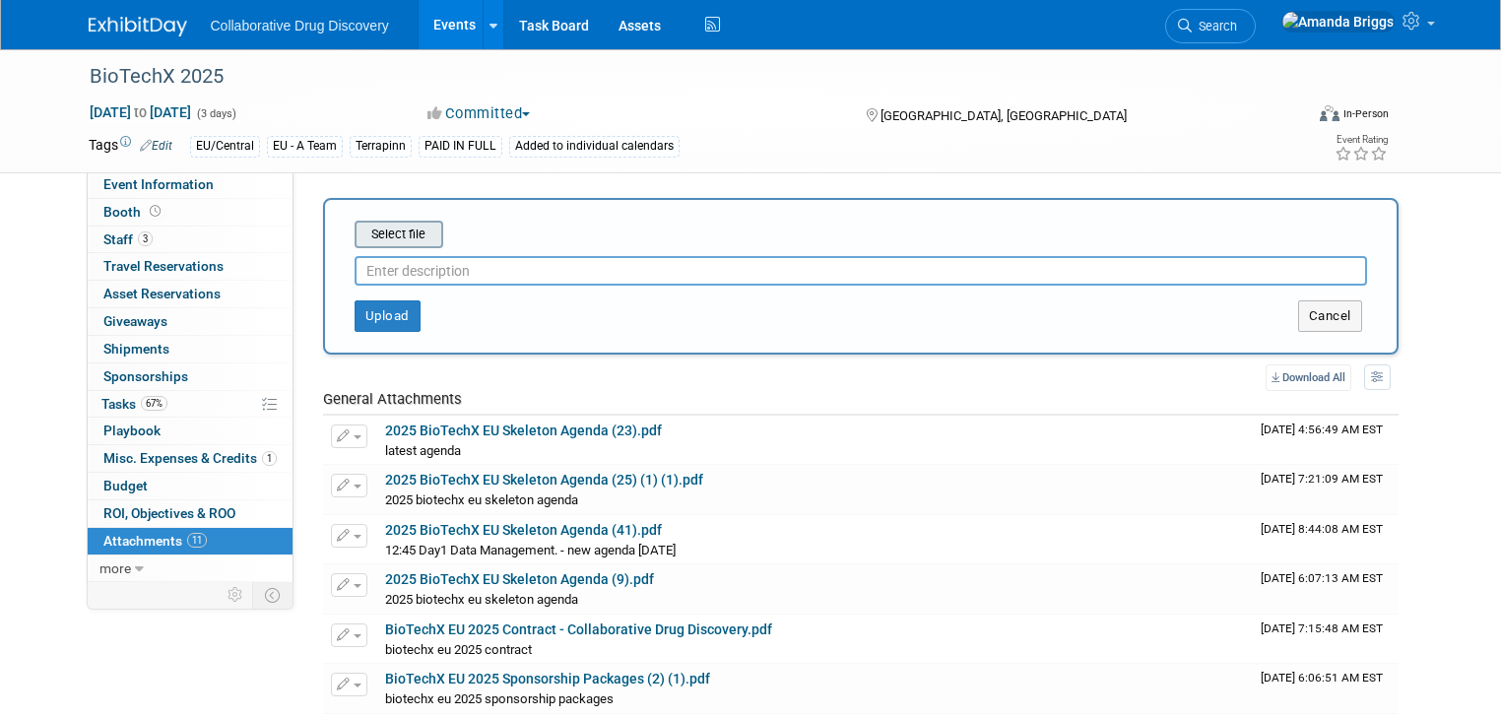
click at [374, 236] on input "file" at bounding box center [324, 235] width 234 height 24
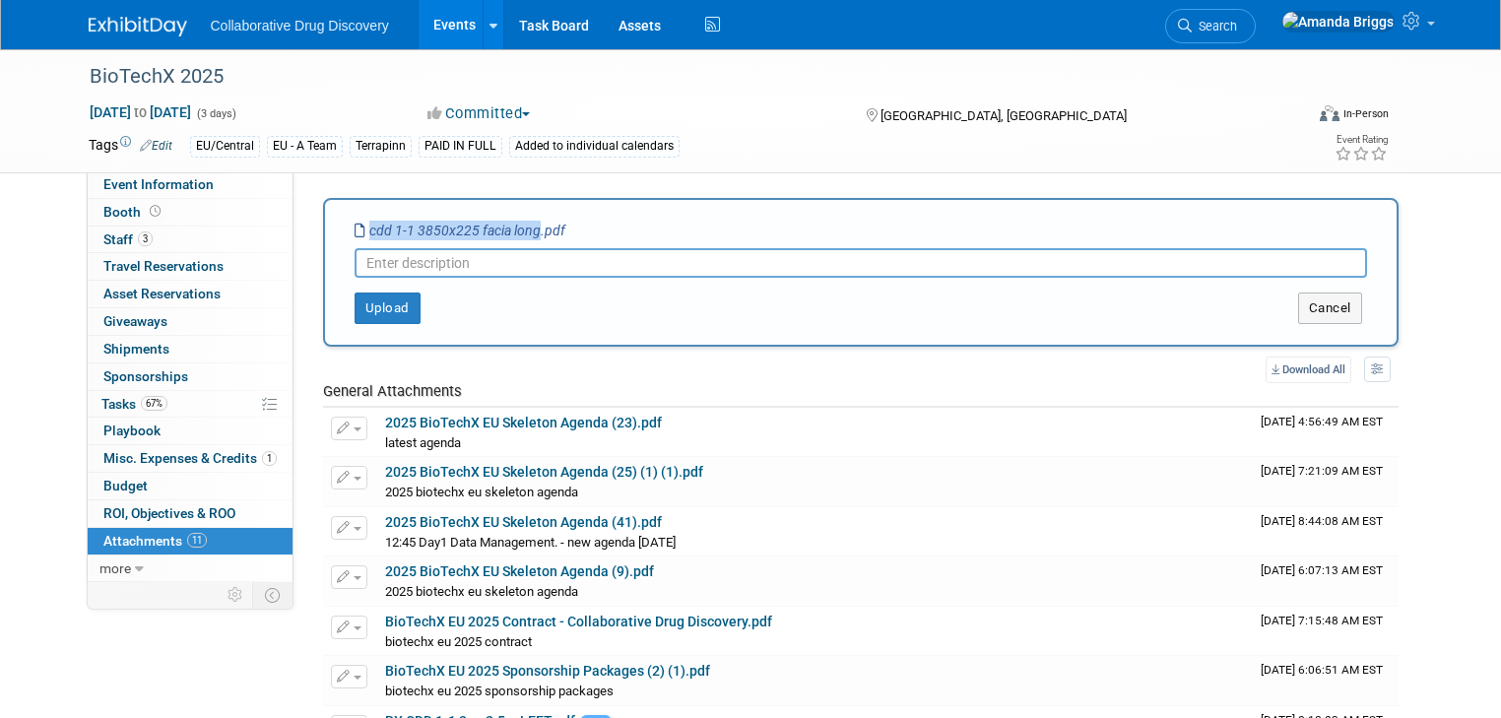
drag, startPoint x: 517, startPoint y: 228, endPoint x: 342, endPoint y: 229, distance: 175.3
click at [355, 229] on icon "cdd 1-1 3850x225 facia long.pdf" at bounding box center [460, 231] width 211 height 16
copy icon "cdd 1-1 3850x225 facia long"
click at [362, 266] on input "text" at bounding box center [861, 263] width 1012 height 30
paste input "cdd 1-1 3850x225 facia long"
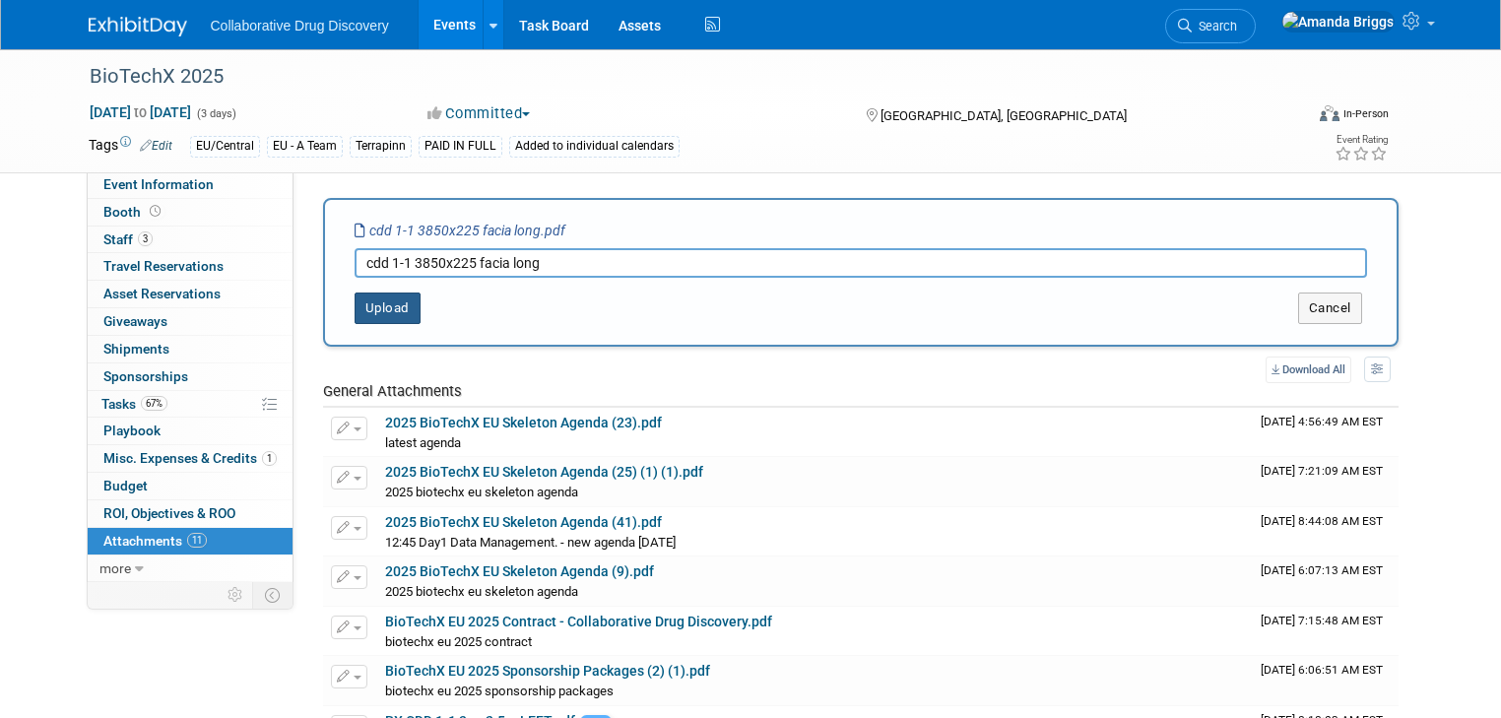
type input "cdd 1-1 3850x225 facia long"
click at [364, 303] on button "Upload" at bounding box center [388, 308] width 66 height 32
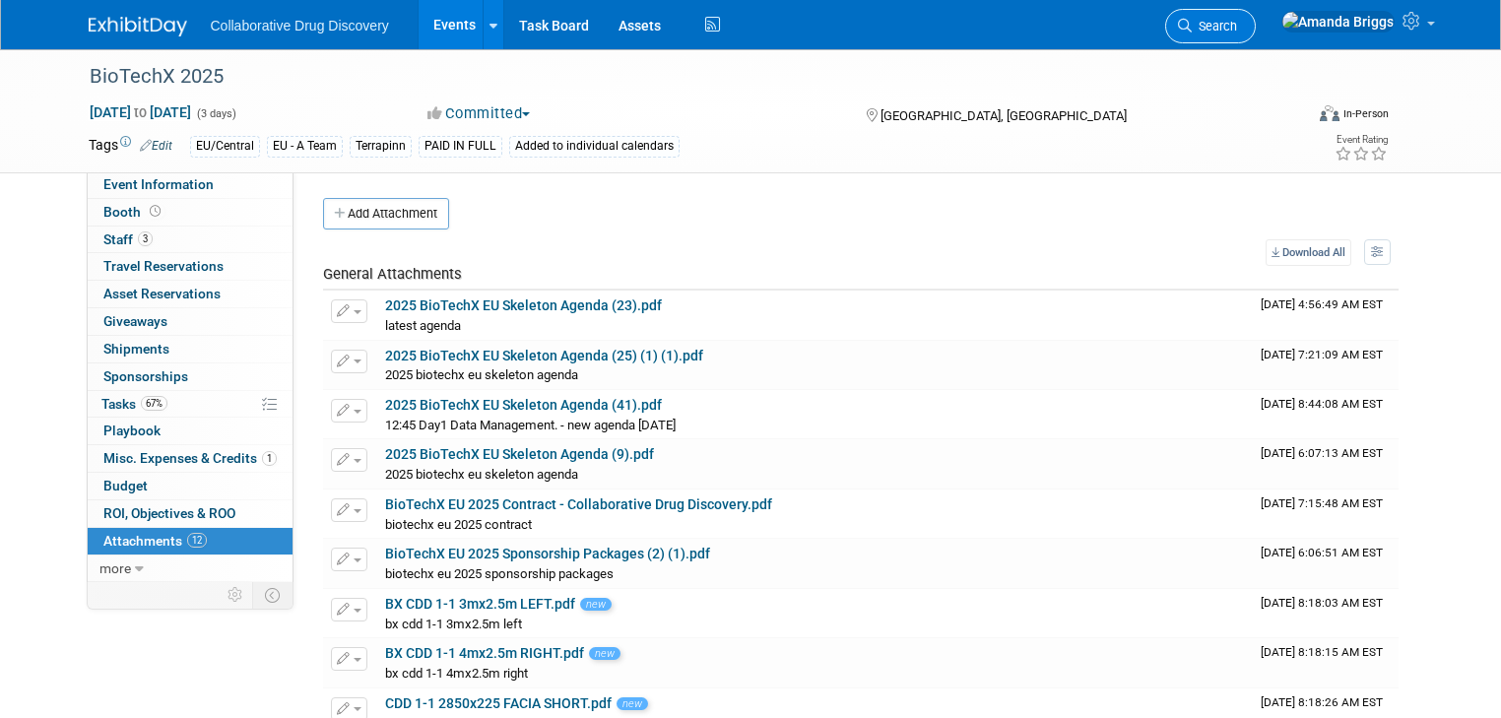
click at [1237, 27] on span "Search" at bounding box center [1214, 26] width 45 height 15
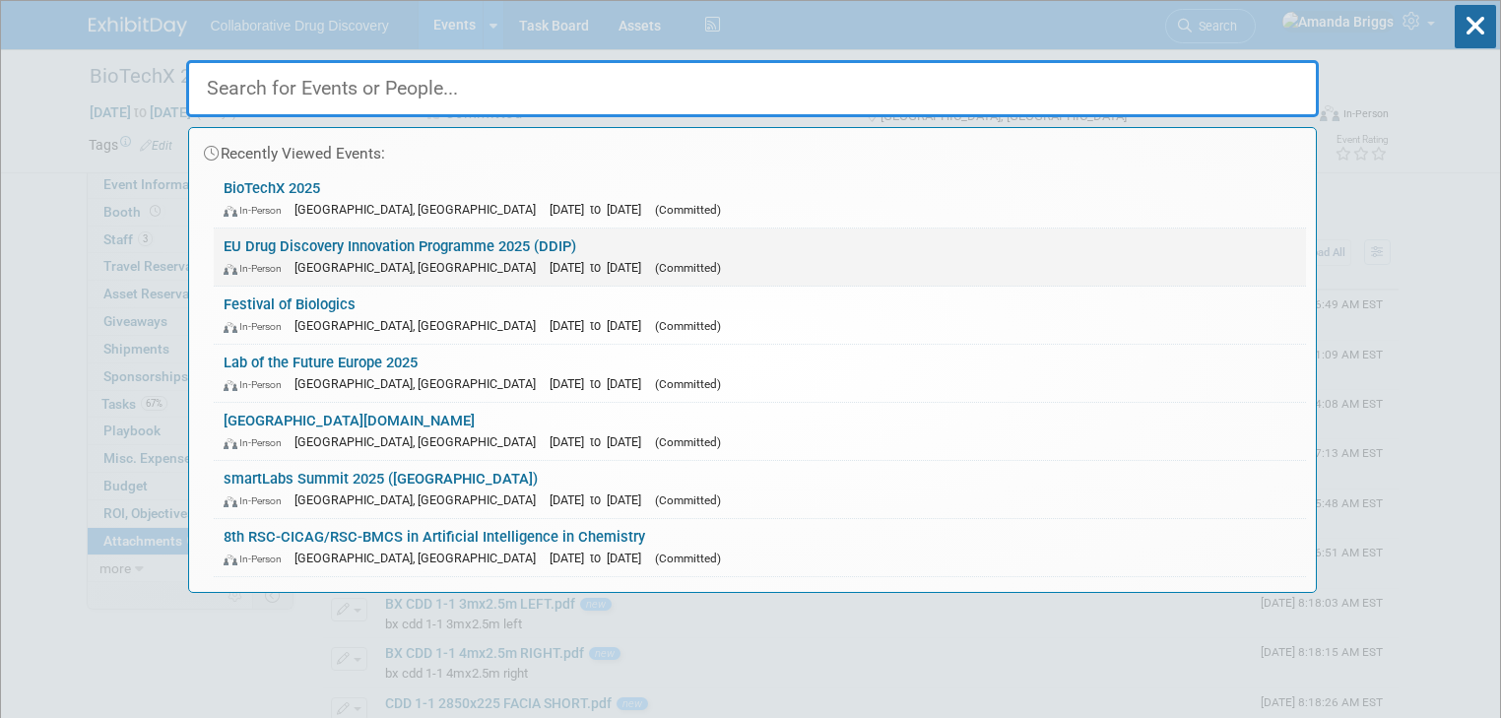
click at [357, 245] on link "EU Drug Discovery Innovation Programme 2025 (DDIP) In-Person Barcelona, Spain S…" at bounding box center [760, 256] width 1092 height 57
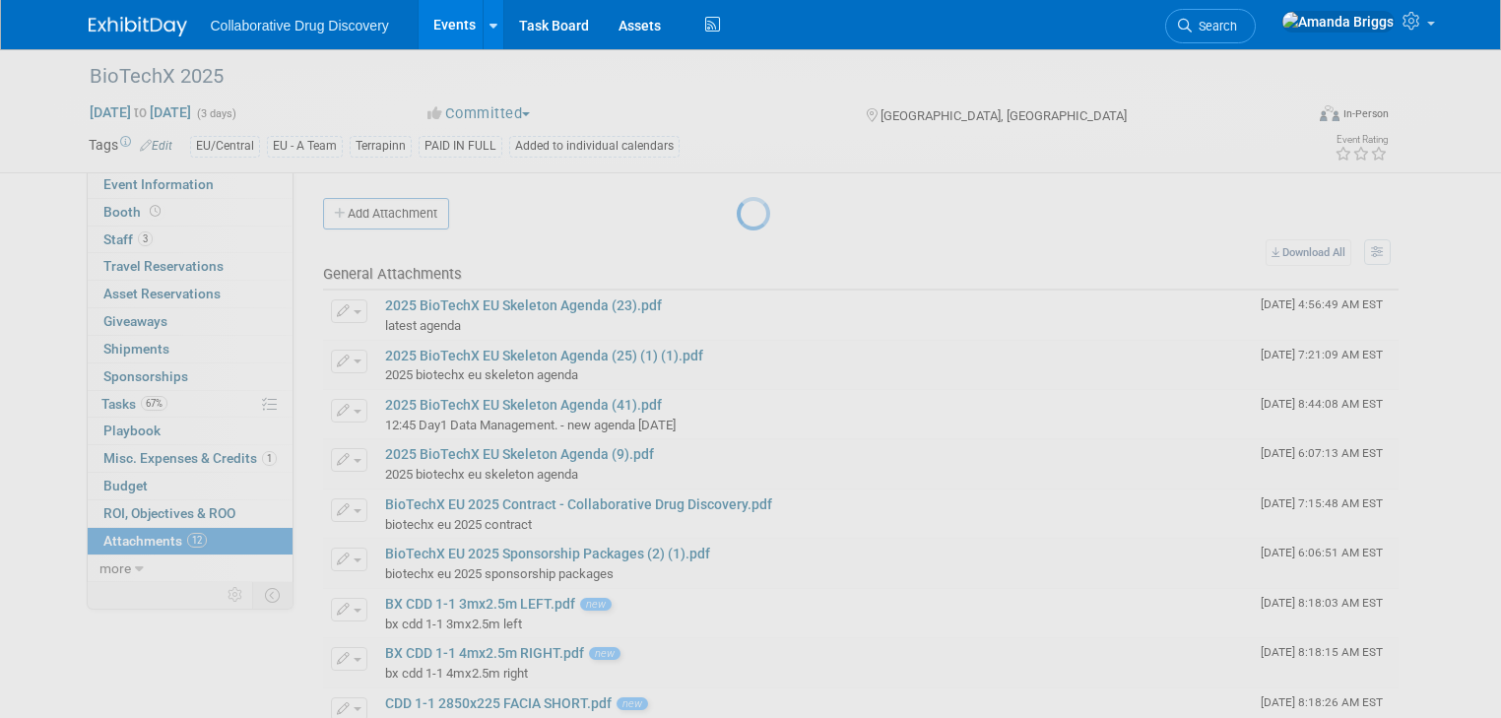
click at [737, 245] on div at bounding box center [751, 359] width 28 height 718
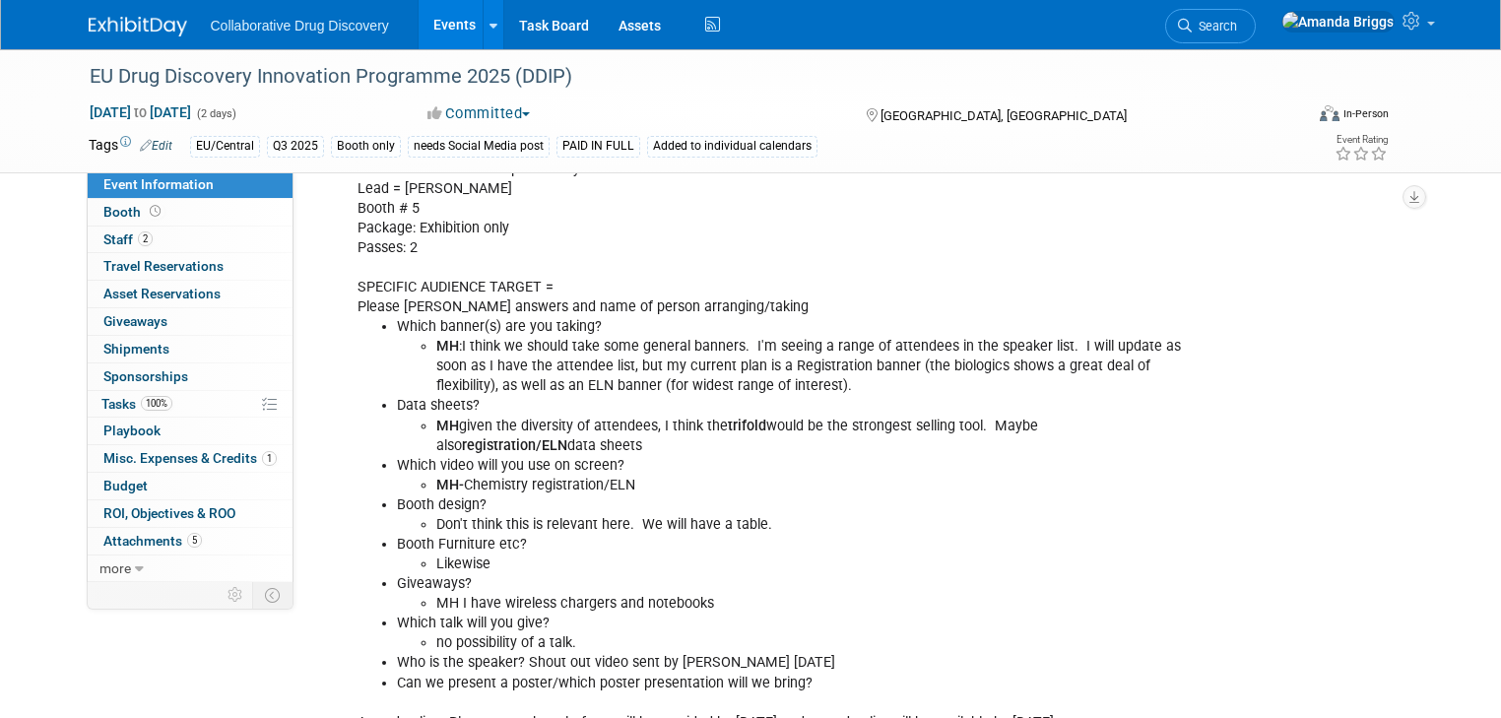
scroll to position [236, 0]
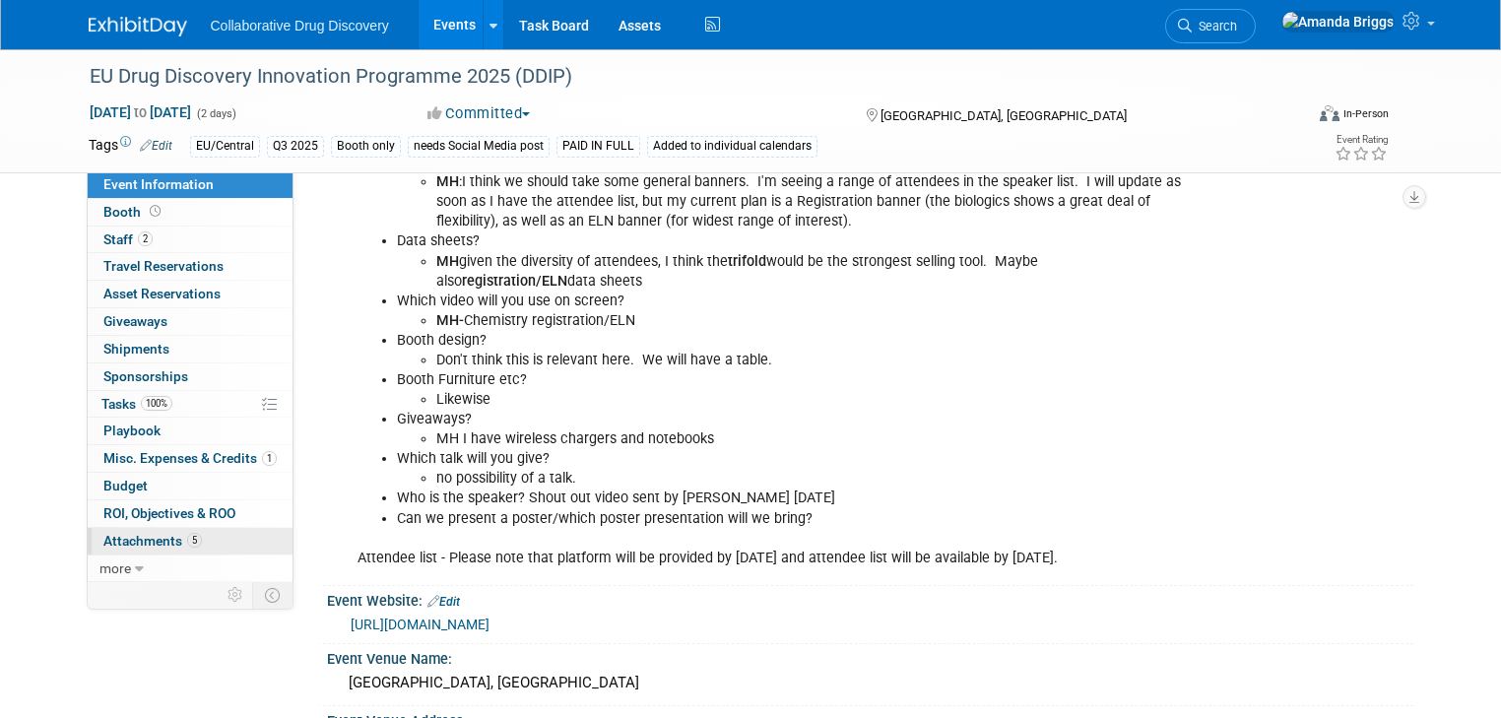
click at [134, 535] on span "Attachments 5" at bounding box center [152, 541] width 98 height 16
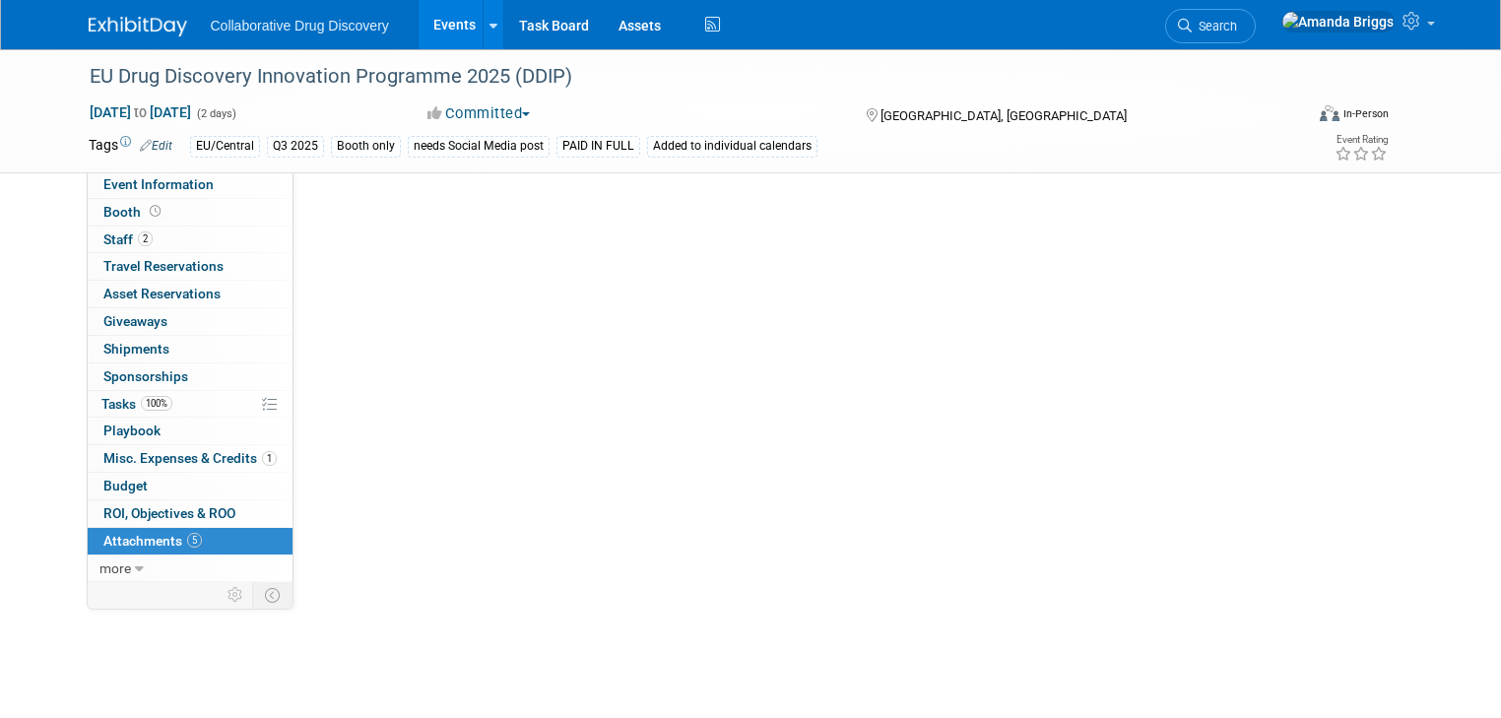
scroll to position [0, 0]
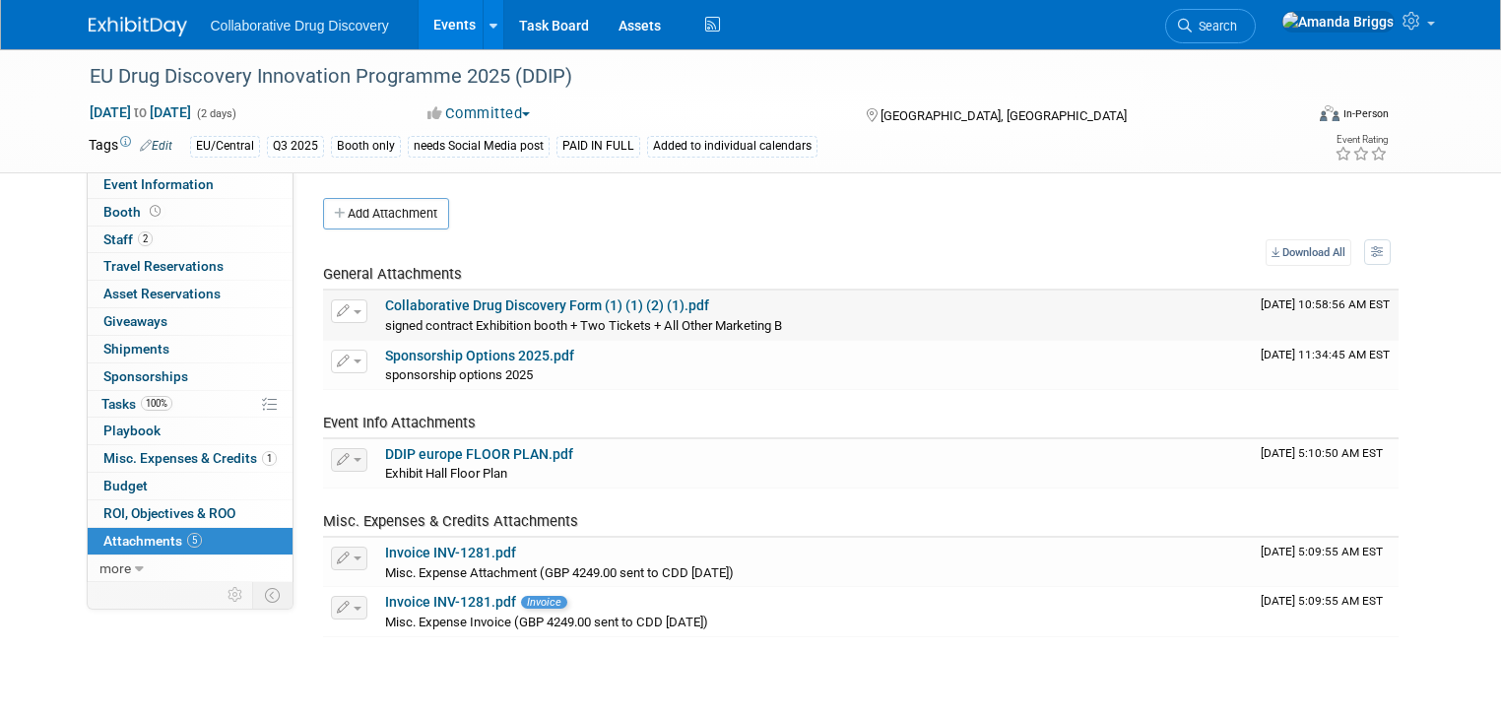
click at [429, 307] on link "Collaborative Drug Discovery Form (1) (1) (2) (1).pdf" at bounding box center [547, 305] width 324 height 16
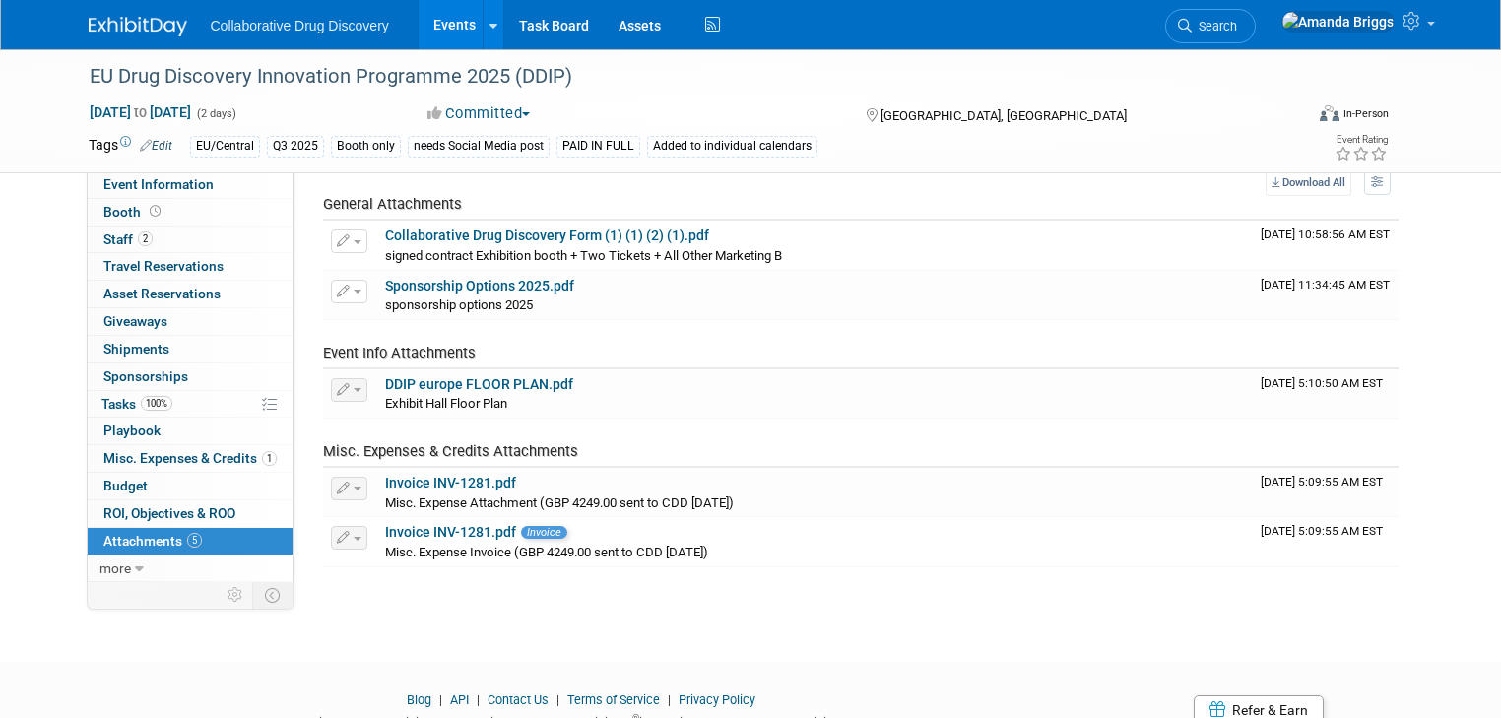
scroll to position [149, 0]
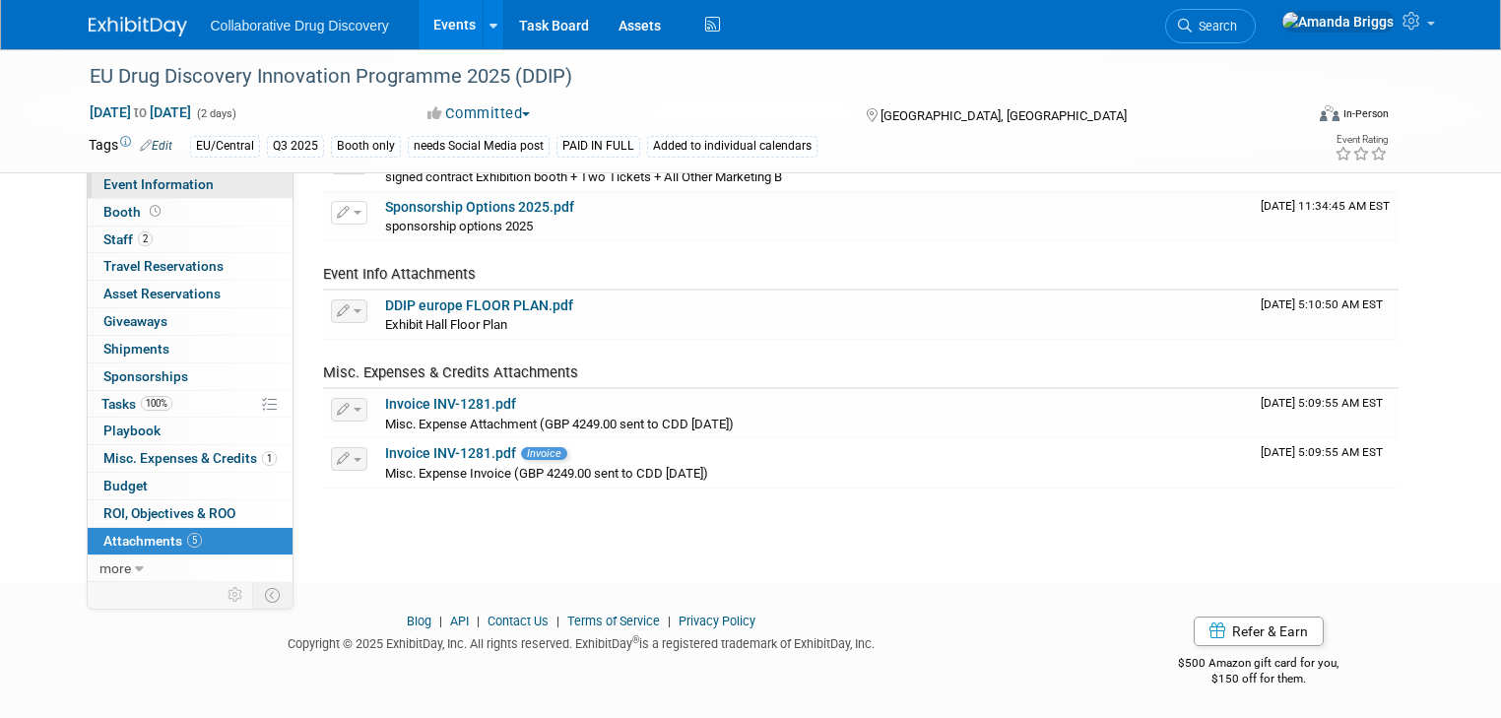
click at [165, 181] on span "Event Information" at bounding box center [158, 184] width 110 height 16
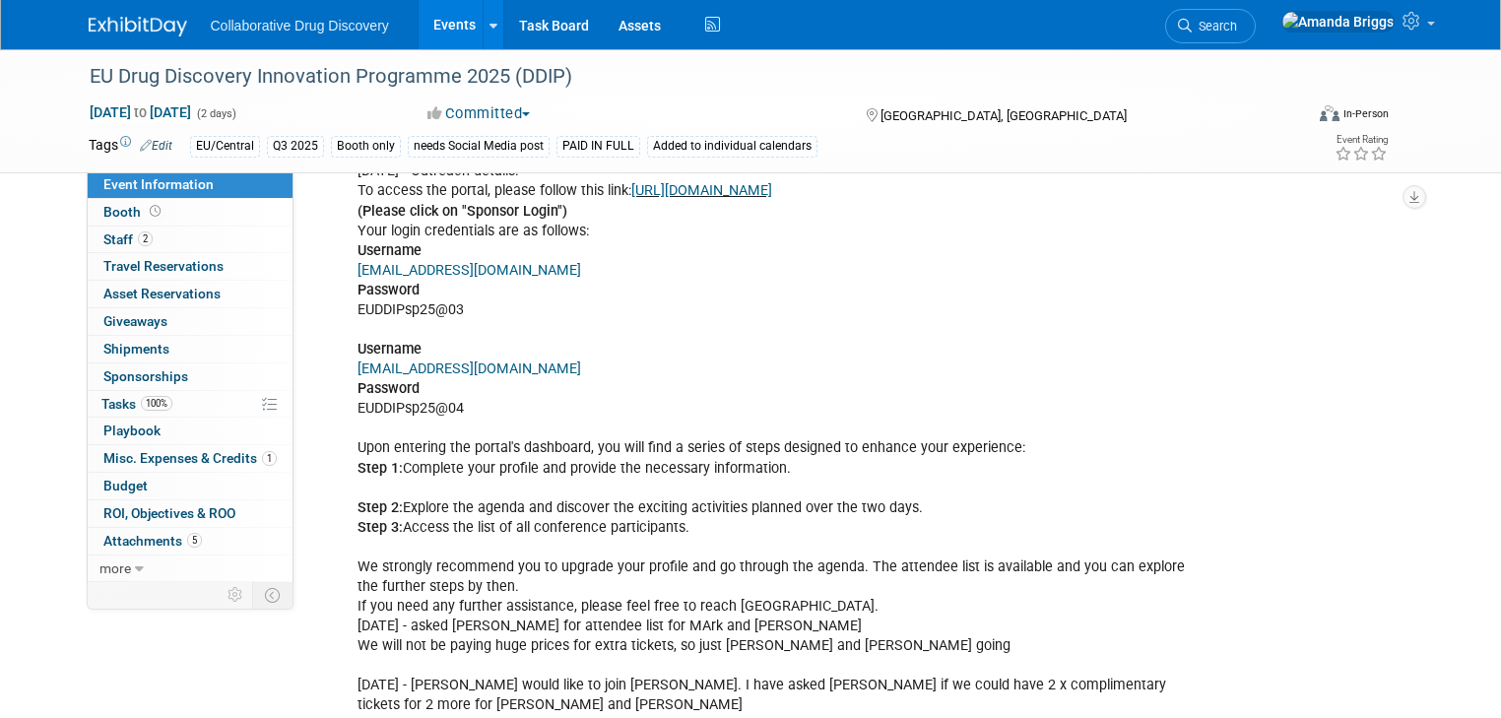
scroll to position [1261, 0]
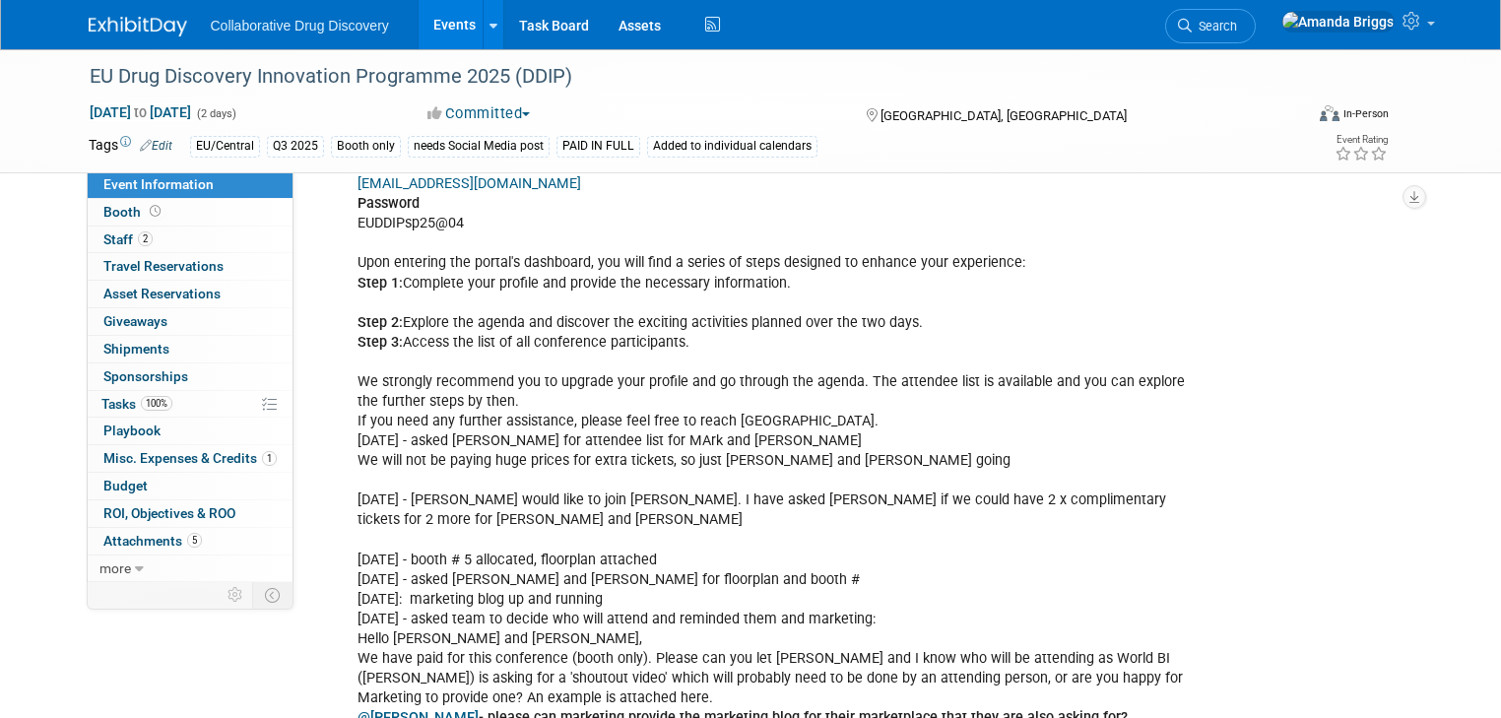
drag, startPoint x: 678, startPoint y: 342, endPoint x: 339, endPoint y: 252, distance: 350.4
click at [344, 252] on div "[DATE] - Outreach details: To access the portal, please follow this link: [URL]…" at bounding box center [773, 659] width 859 height 1384
copy div "Upon entering the portal's dashboard, you will find a series of steps designed …"
click at [542, 500] on div "[DATE] - Outreach details: To access the portal, please follow this link: [URL]…" at bounding box center [773, 659] width 859 height 1384
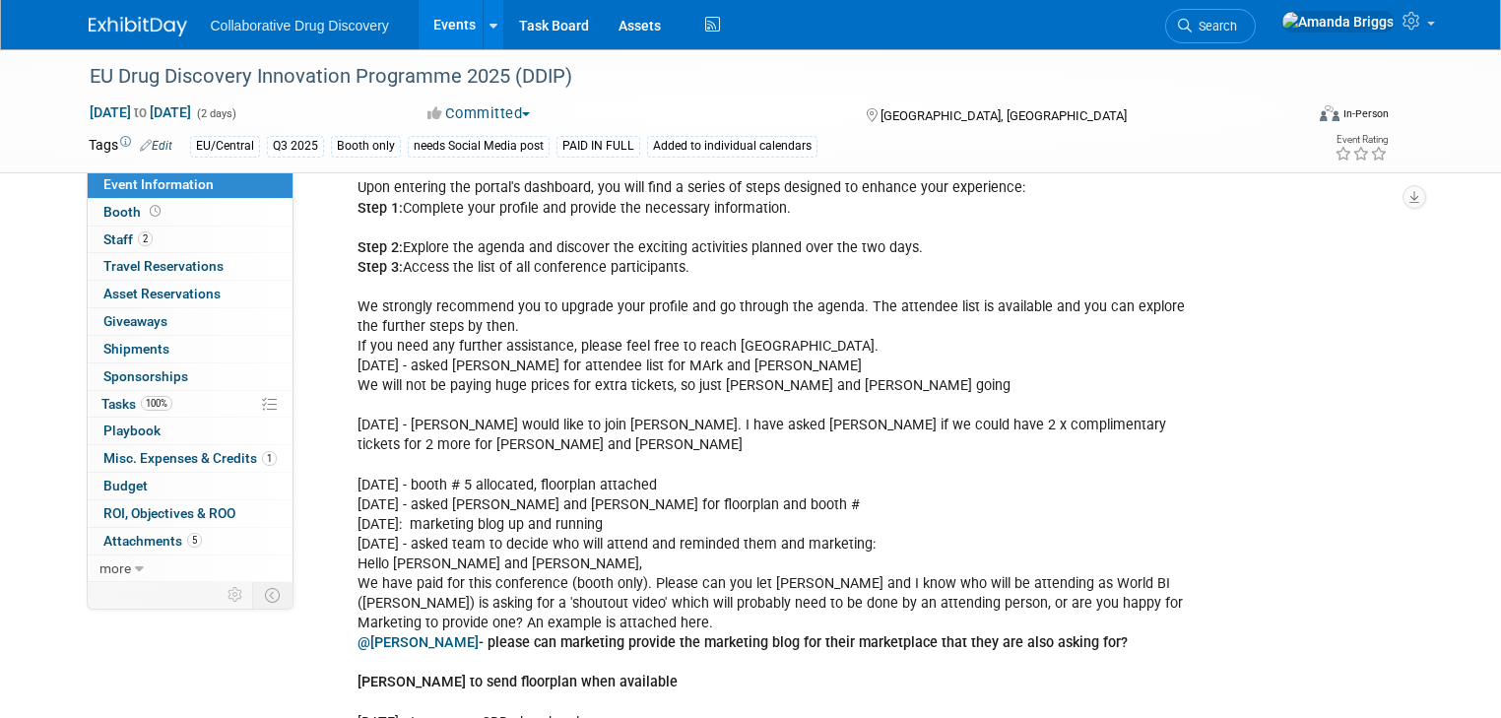
scroll to position [1339, 0]
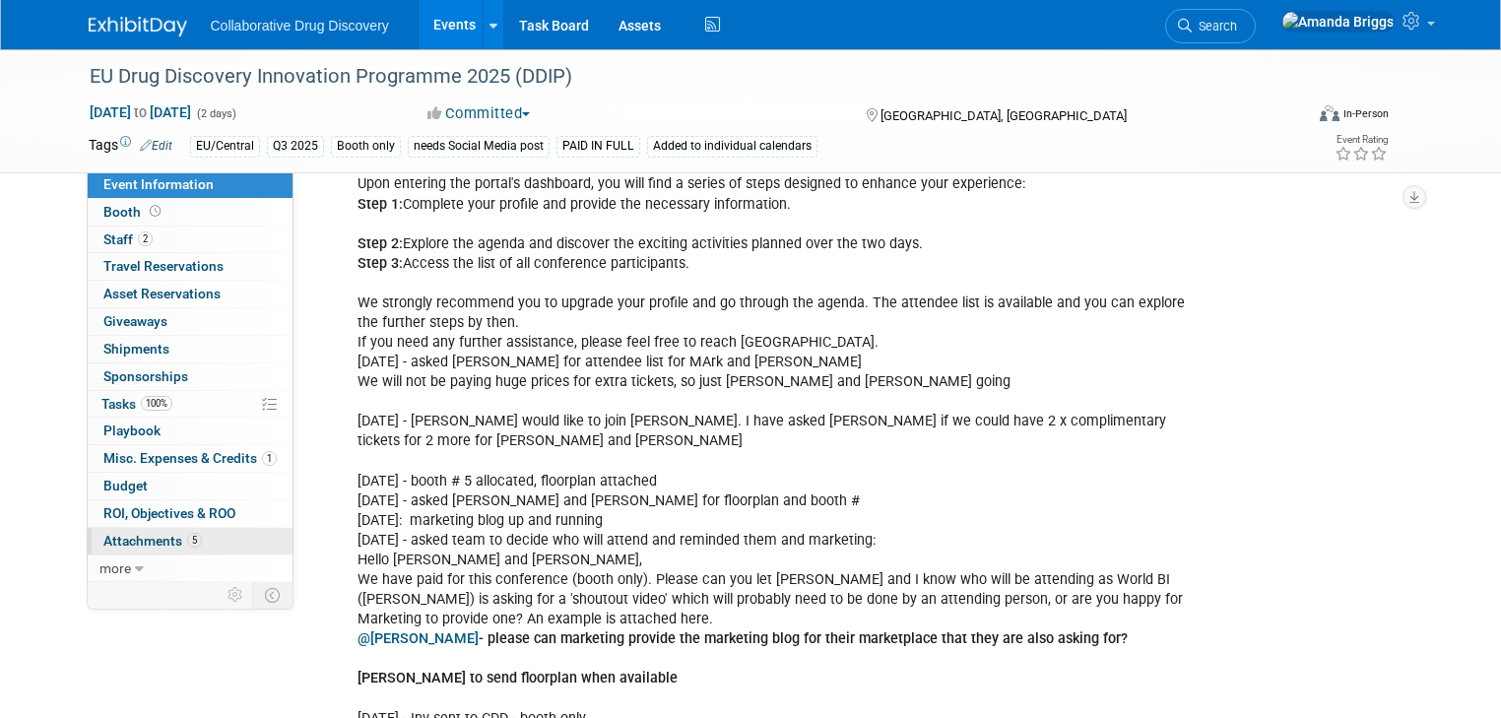
click at [149, 538] on span "Attachments 5" at bounding box center [152, 541] width 98 height 16
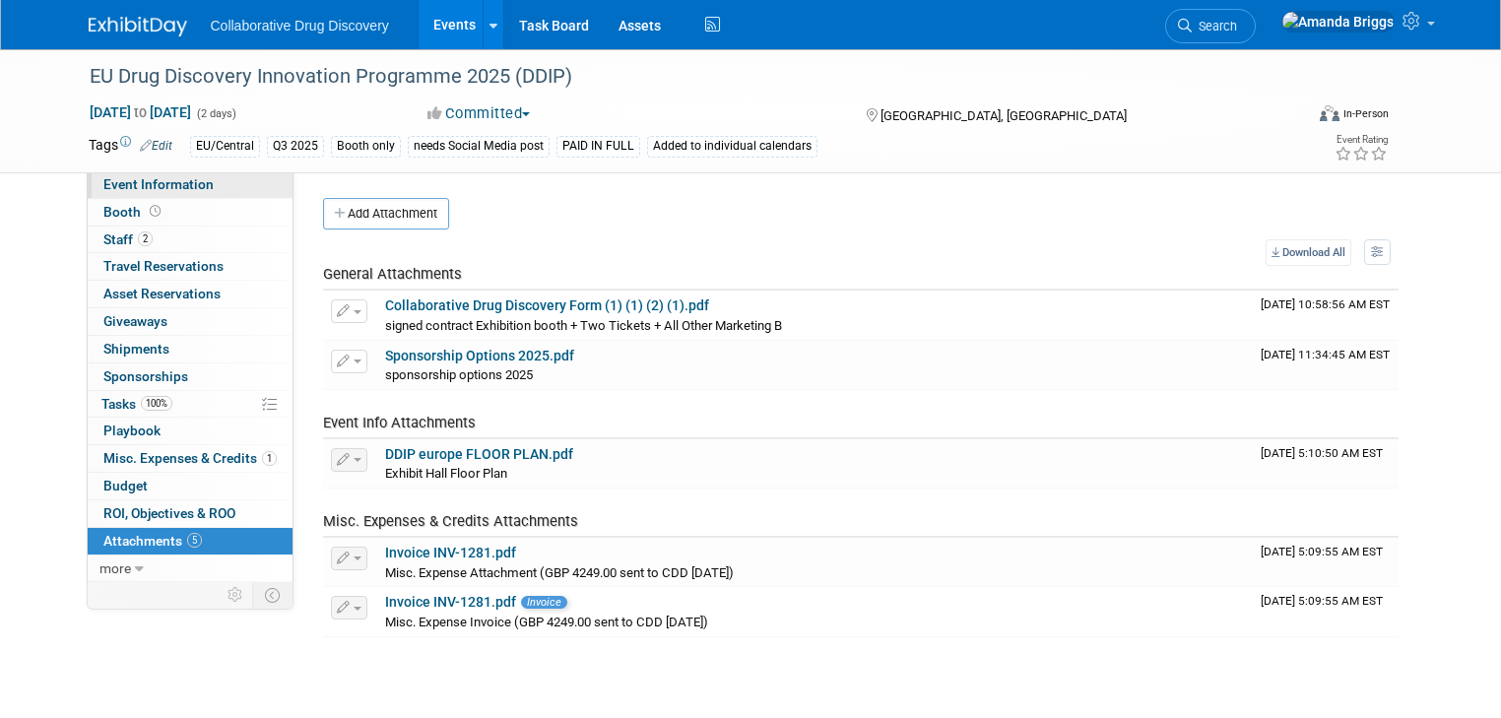
click at [153, 182] on span "Event Information" at bounding box center [158, 184] width 110 height 16
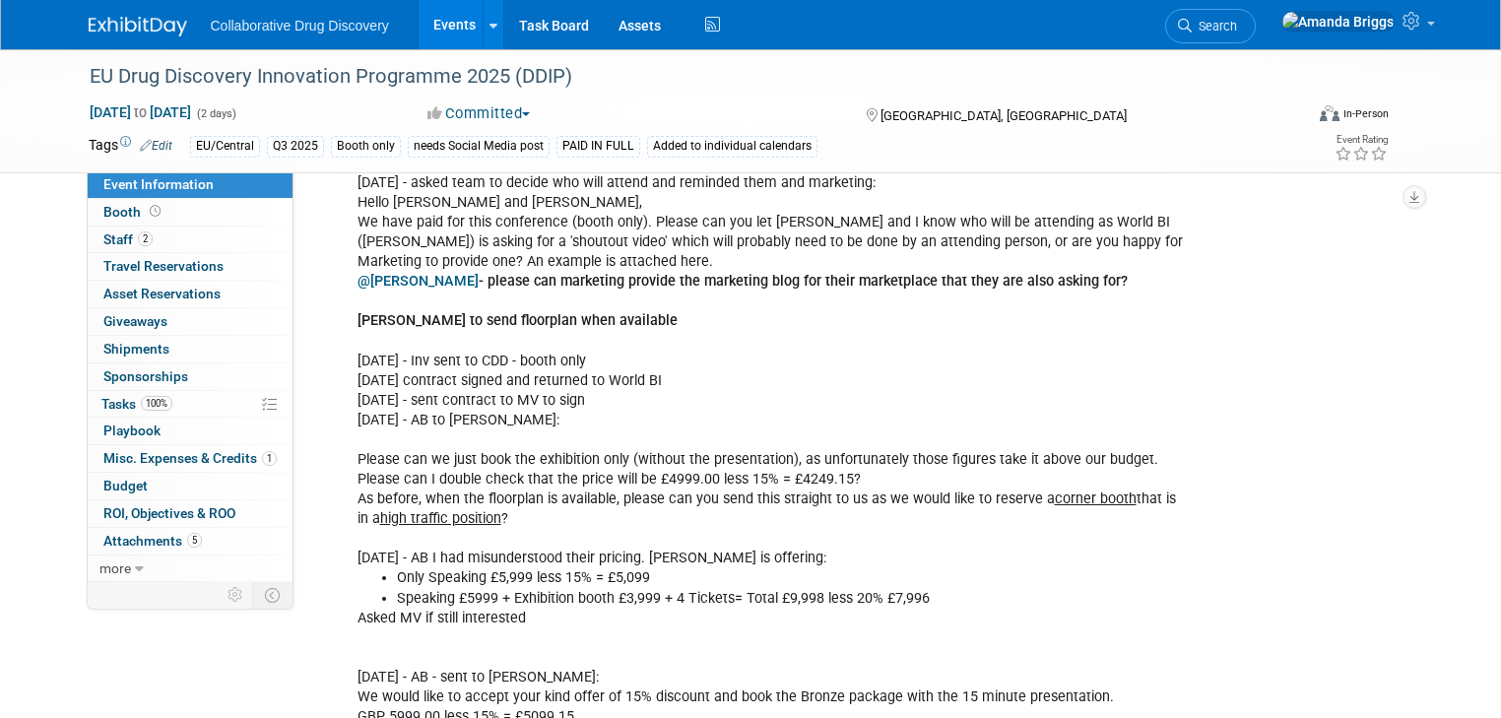
scroll to position [1733, 0]
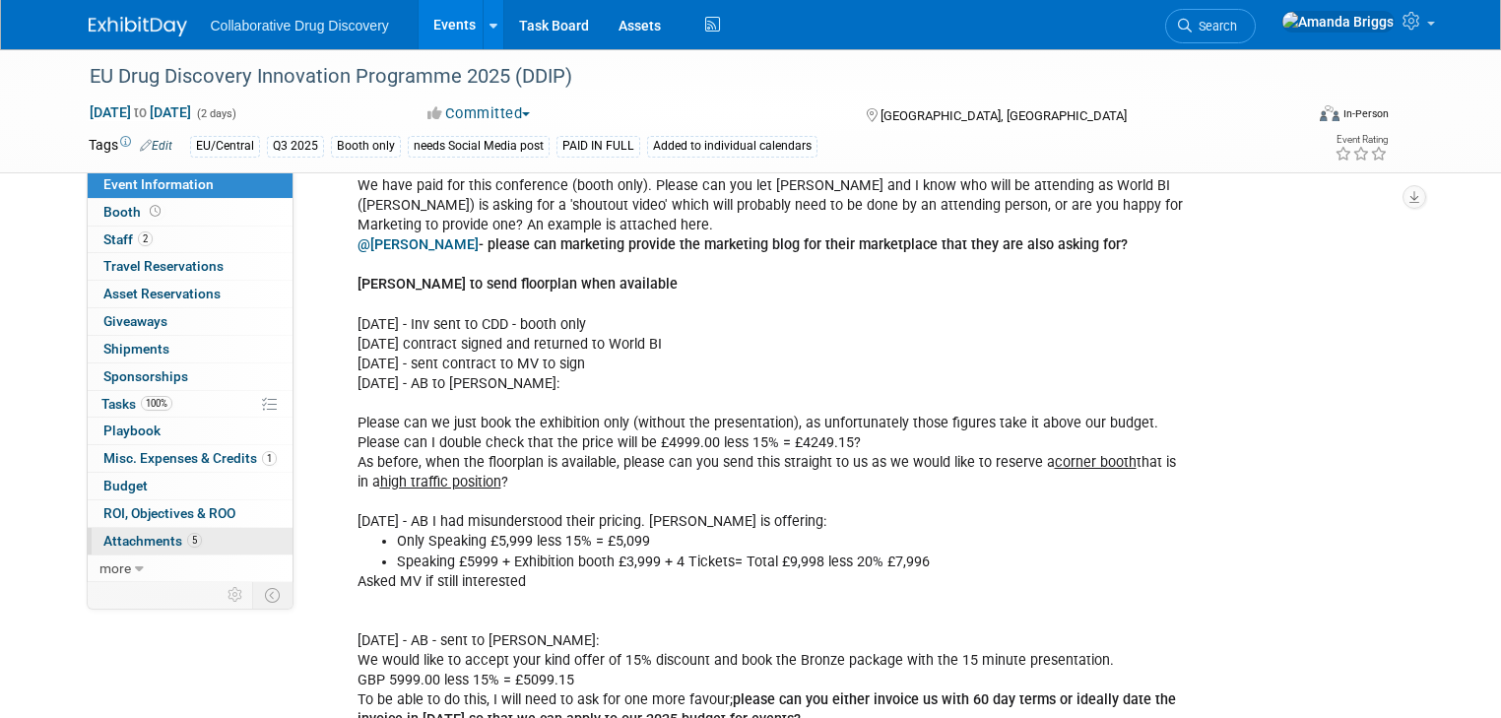
click at [132, 545] on span "Attachments 5" at bounding box center [152, 541] width 98 height 16
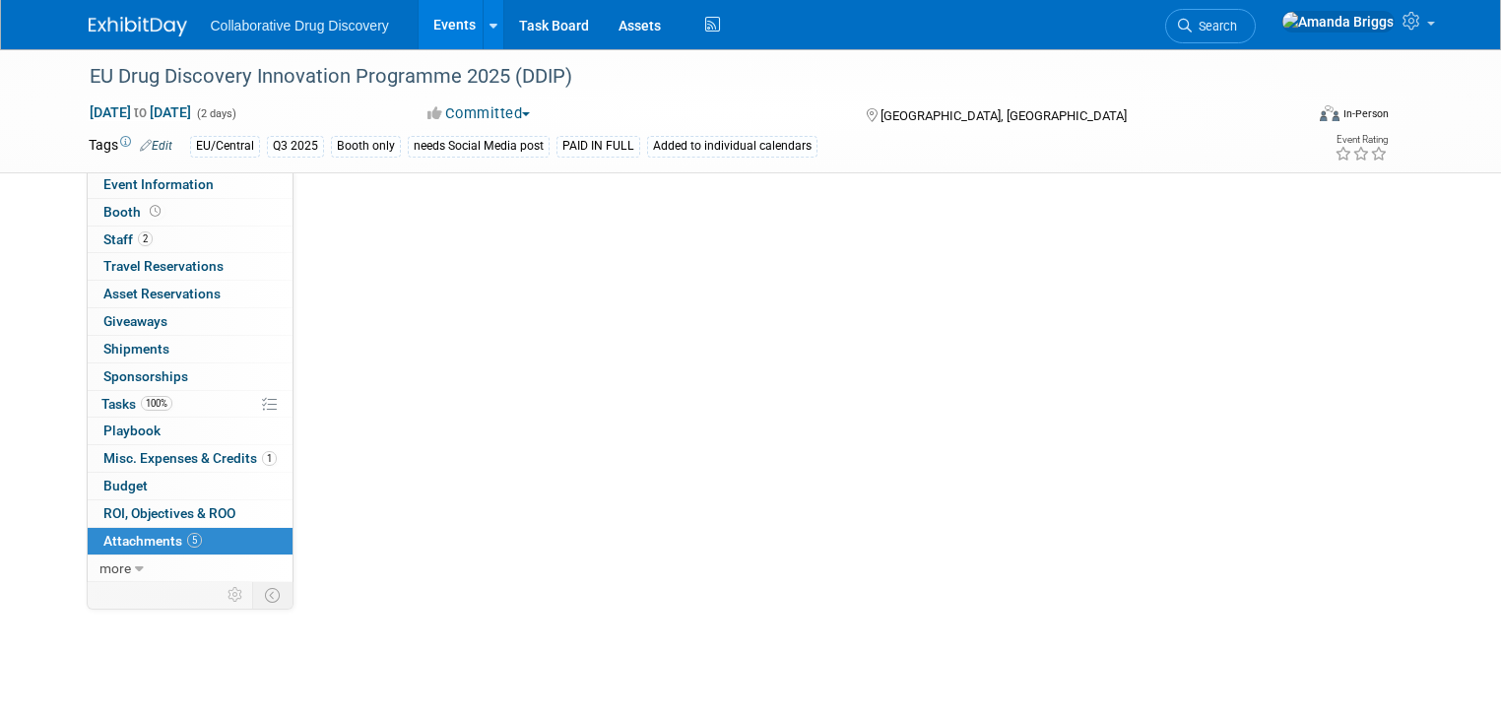
scroll to position [0, 0]
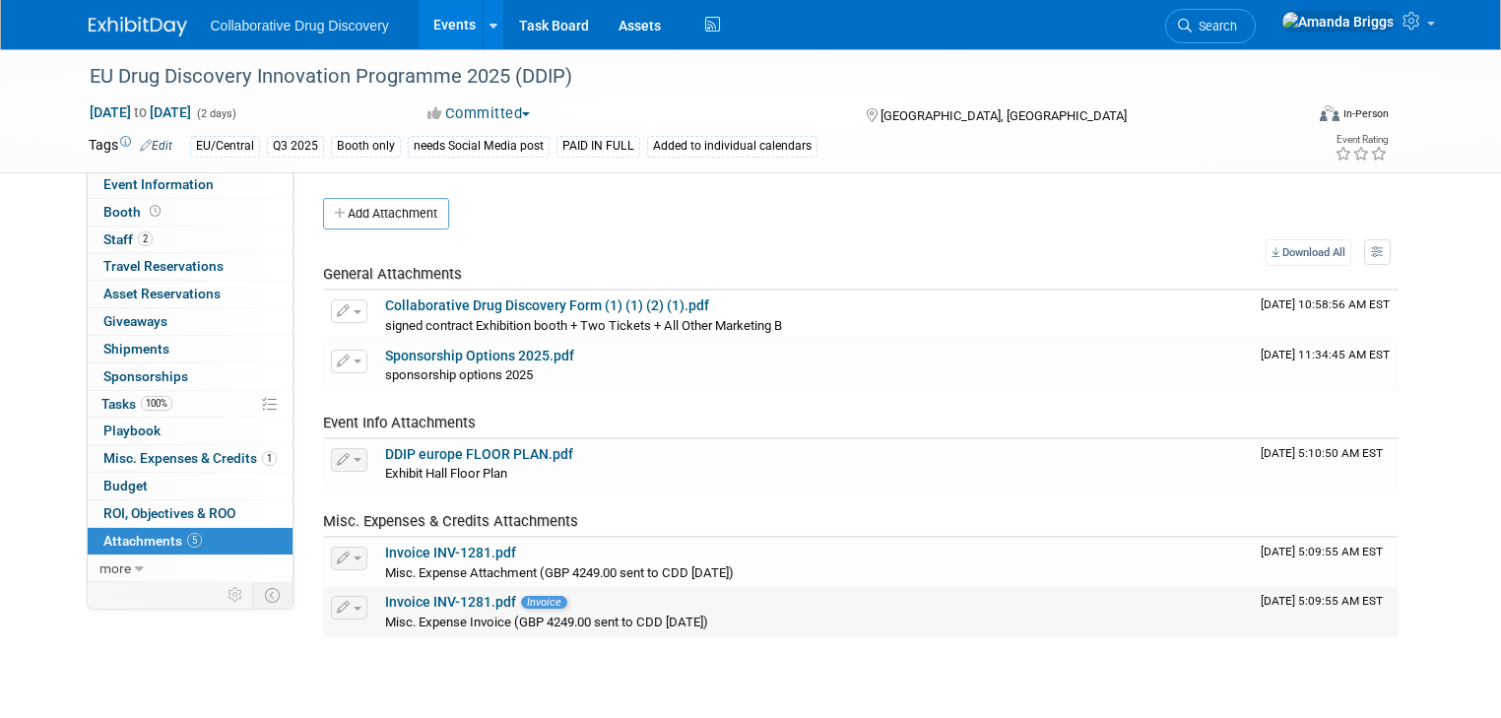
click at [389, 601] on link "Invoice INV-1281.pdf" at bounding box center [450, 602] width 131 height 16
click at [164, 182] on span "Event Information" at bounding box center [158, 184] width 110 height 16
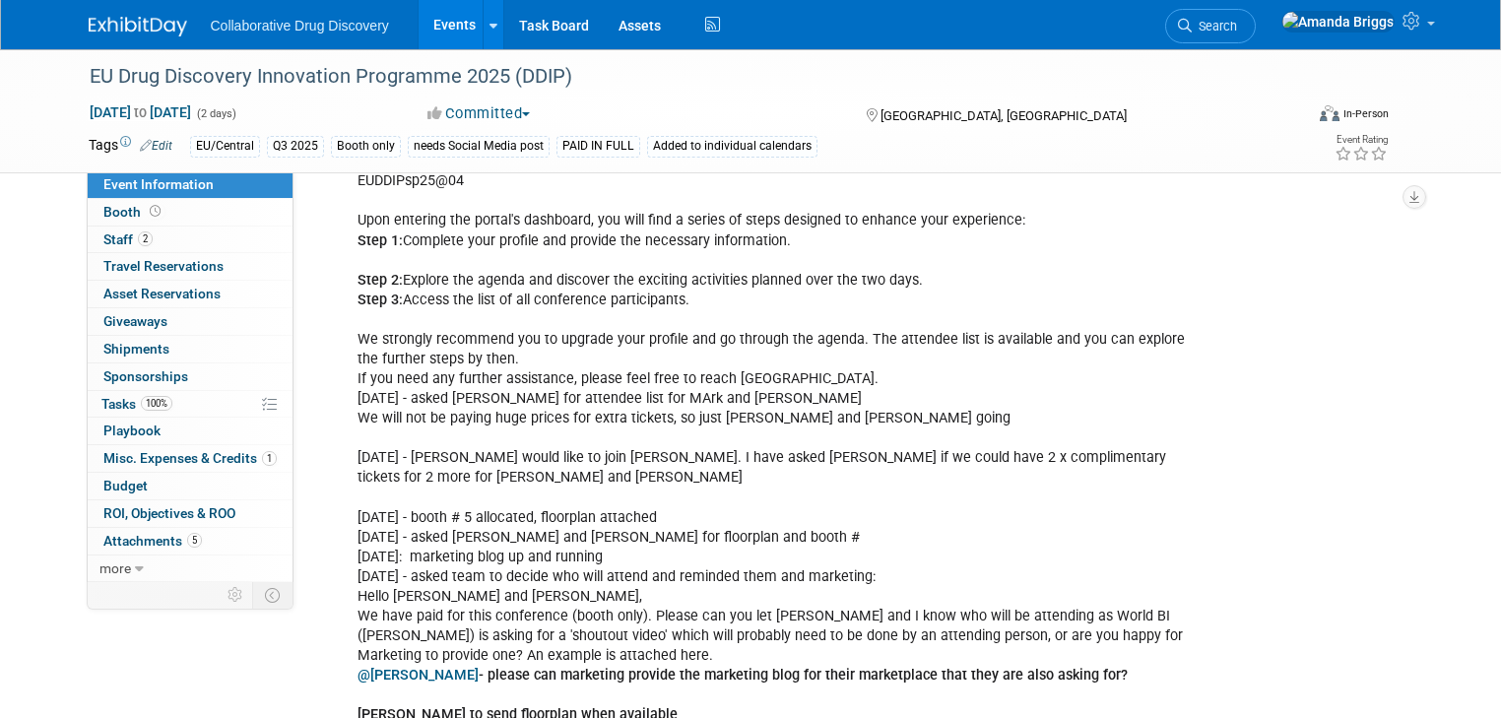
scroll to position [1339, 0]
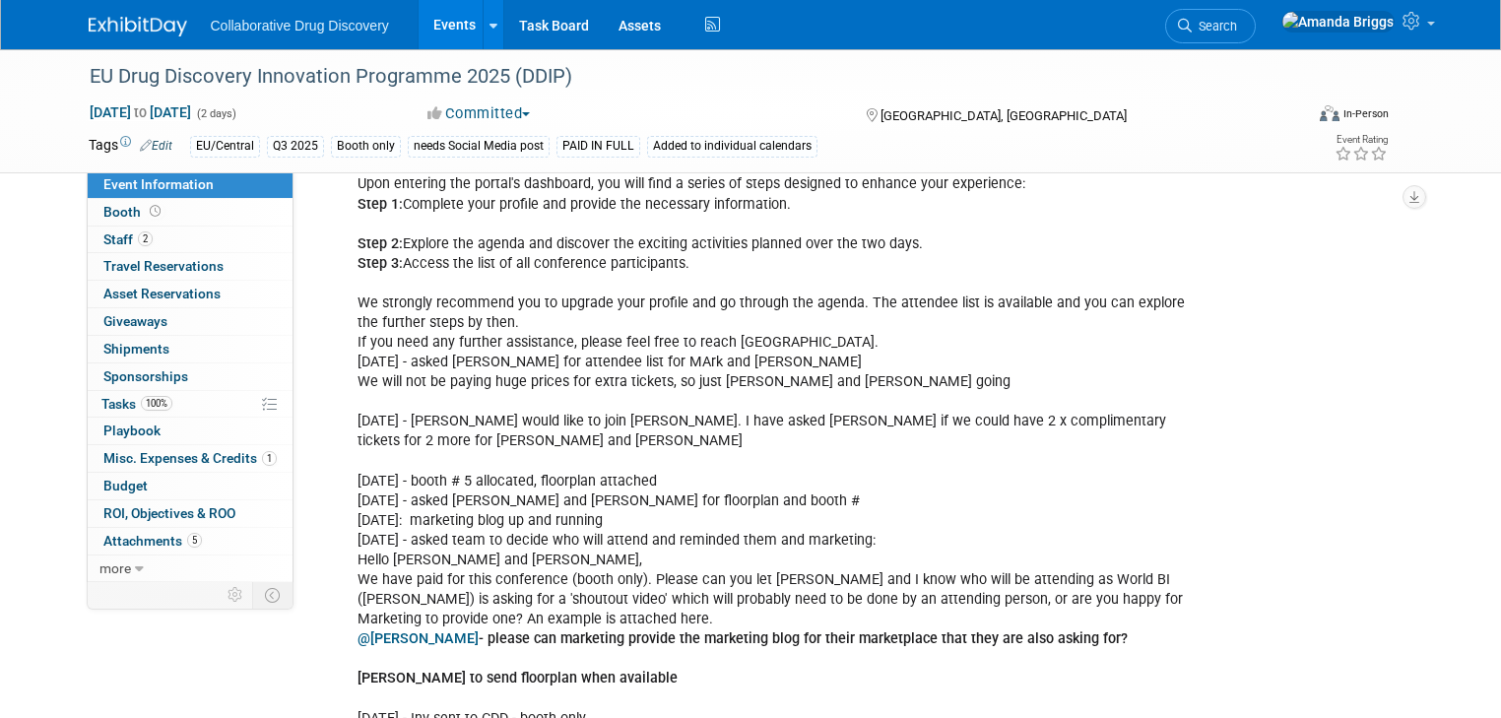
click at [434, 24] on link "Events" at bounding box center [455, 24] width 72 height 49
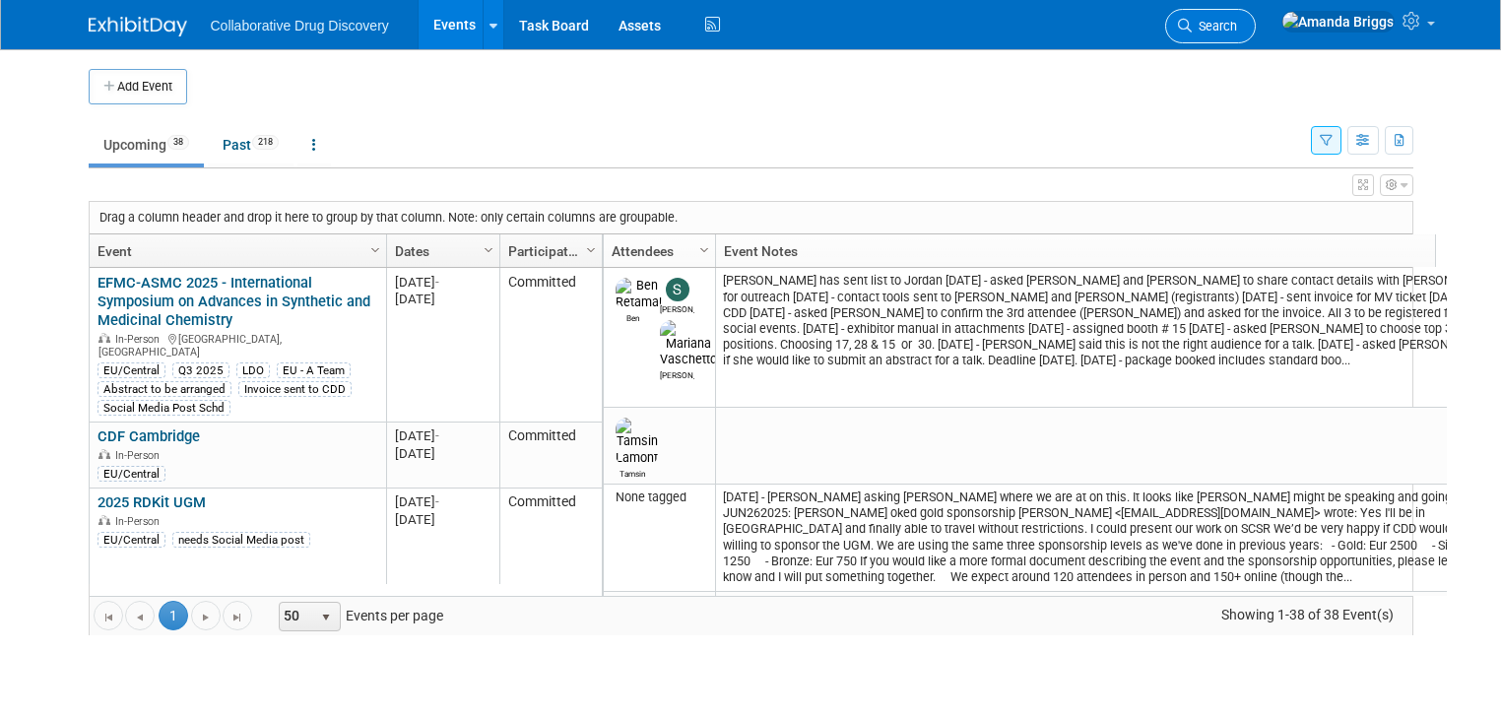
drag, startPoint x: 0, startPoint y: 0, endPoint x: 1304, endPoint y: 32, distance: 1304.2
click at [1237, 32] on span "Search" at bounding box center [1214, 26] width 45 height 15
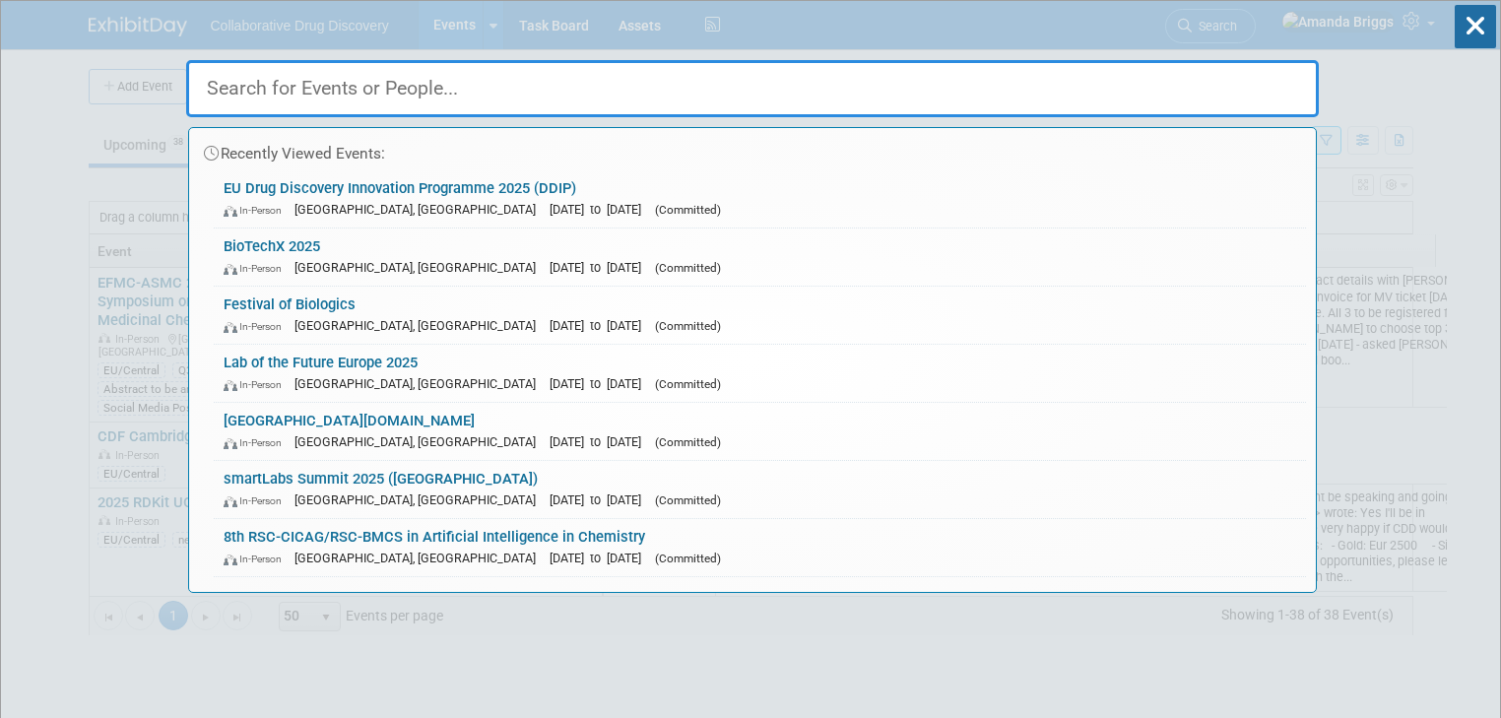
click at [988, 88] on input "text" at bounding box center [752, 88] width 1132 height 57
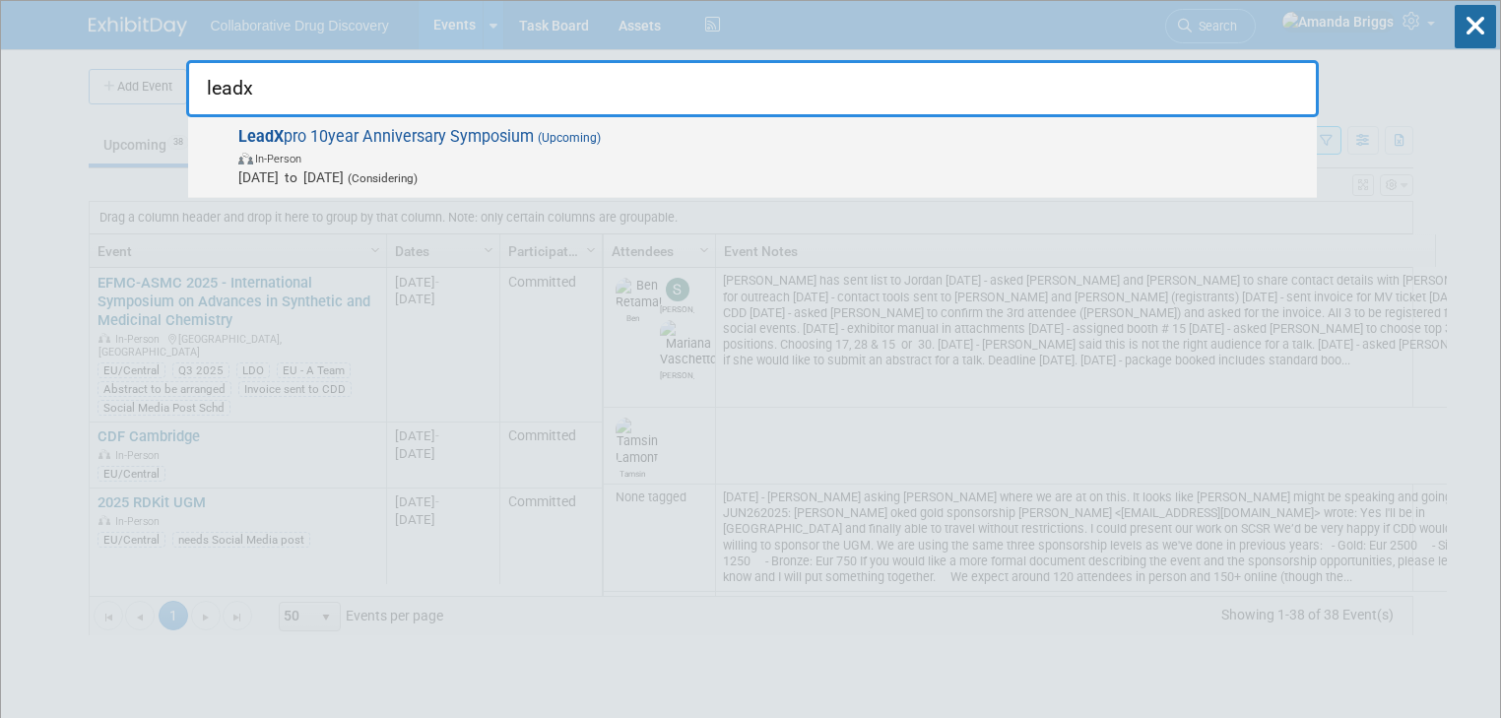
type input "leadx"
click at [459, 138] on span "LeadX pro 10year Anniversary Symposium (Upcoming) In-Person Oct 27, 2025 to Oct…" at bounding box center [769, 157] width 1074 height 60
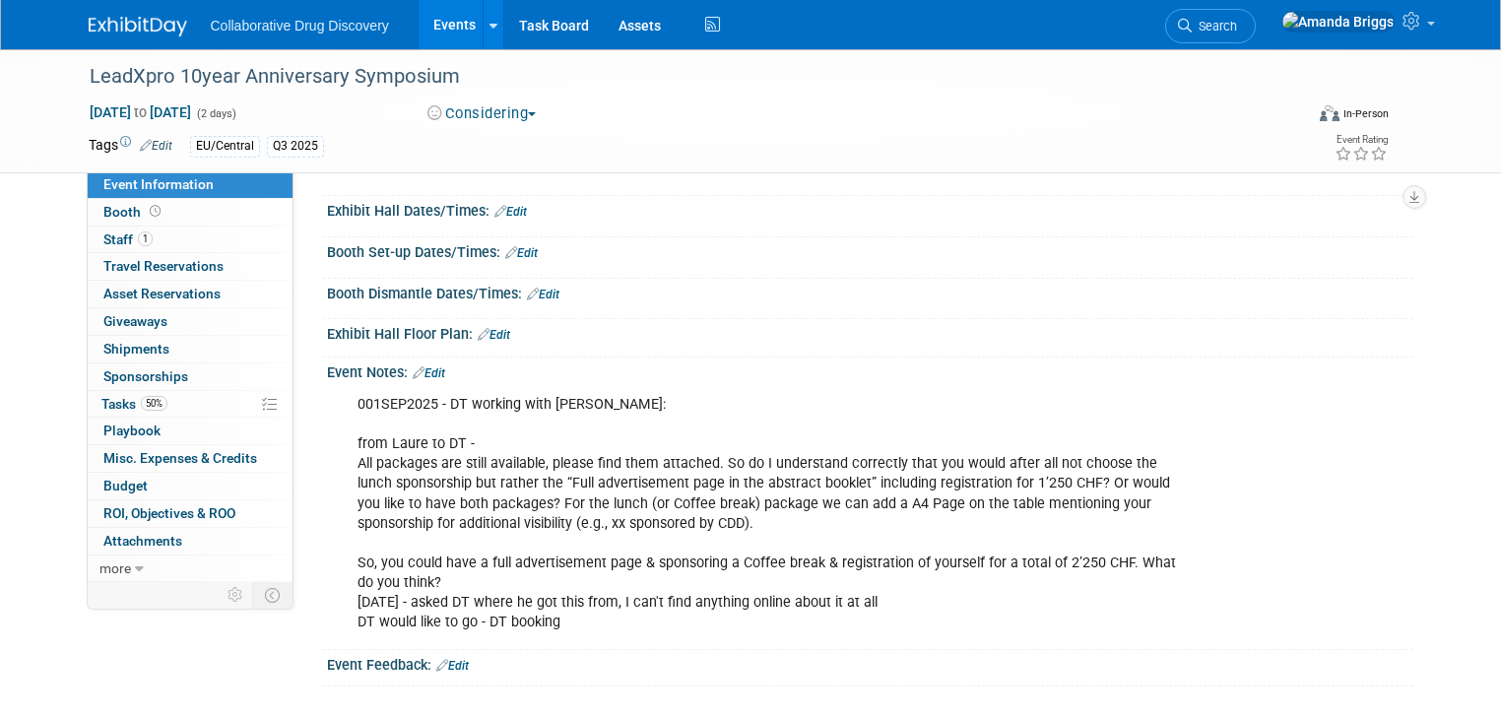
scroll to position [236, 0]
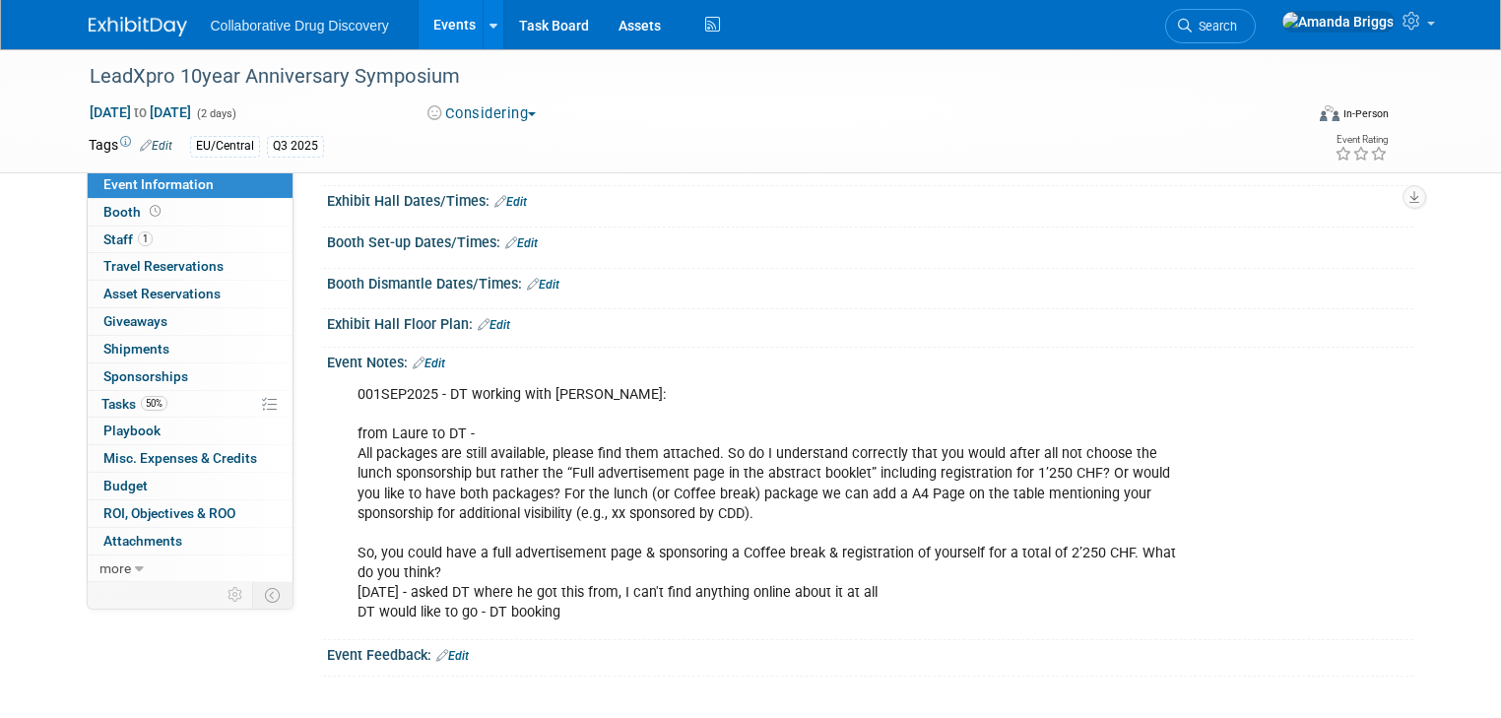
click at [420, 361] on link "Edit" at bounding box center [429, 363] width 32 height 14
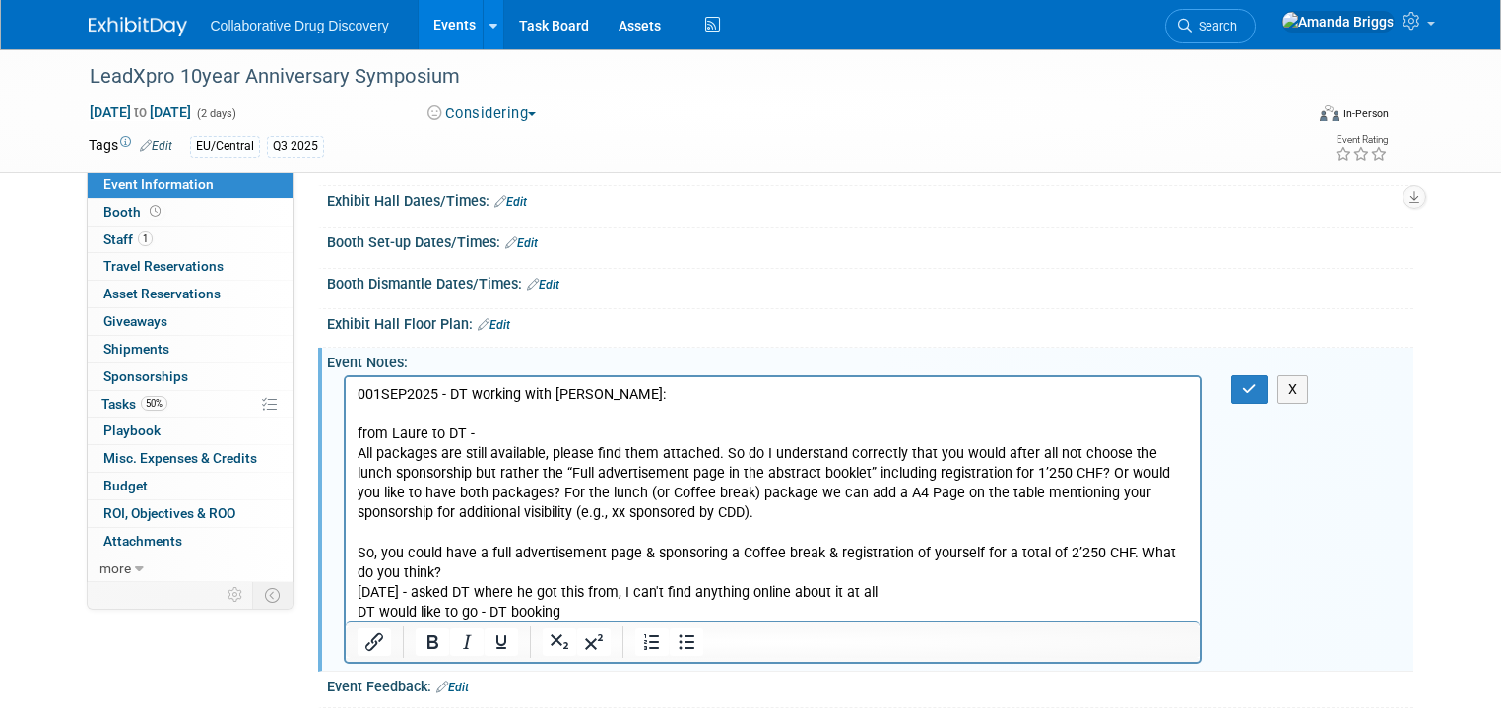
scroll to position [0, 0]
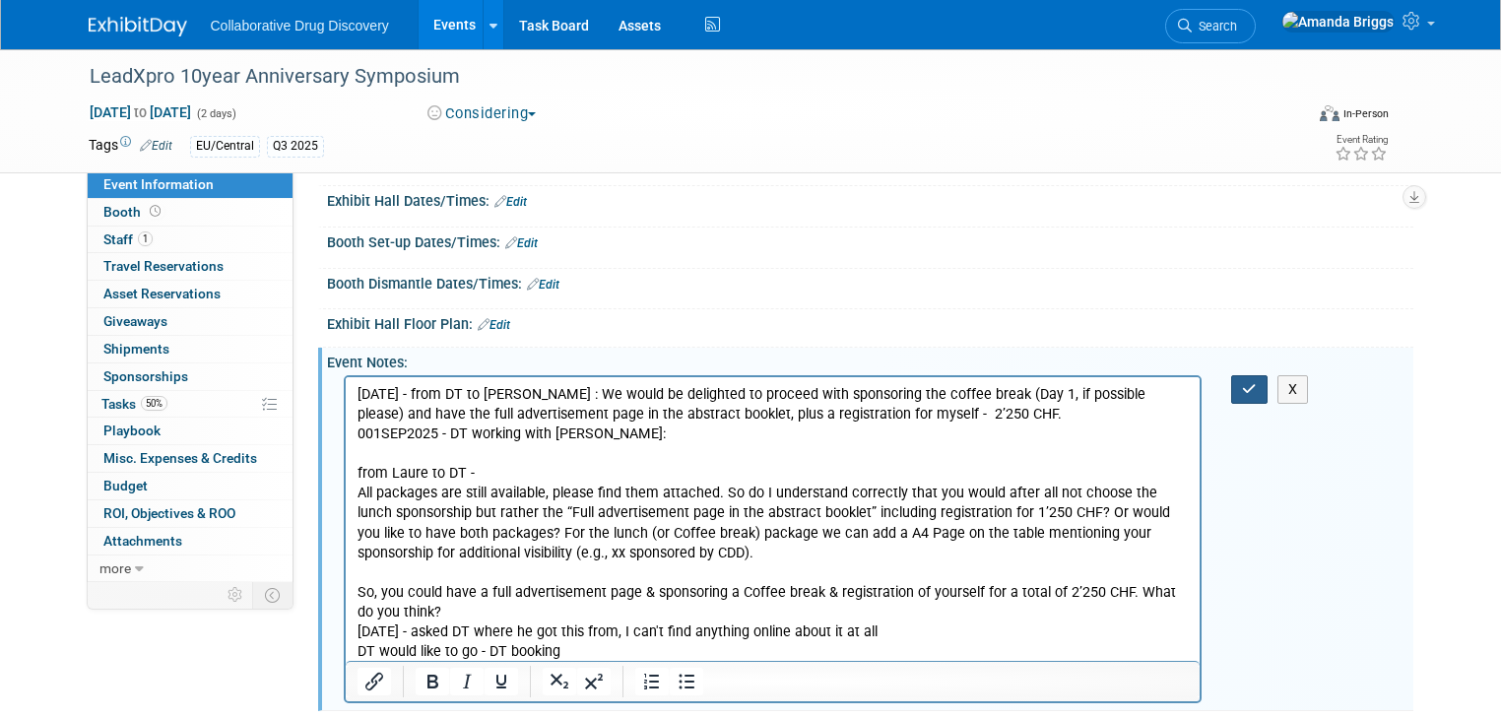
click at [1253, 391] on icon "button" at bounding box center [1249, 389] width 15 height 14
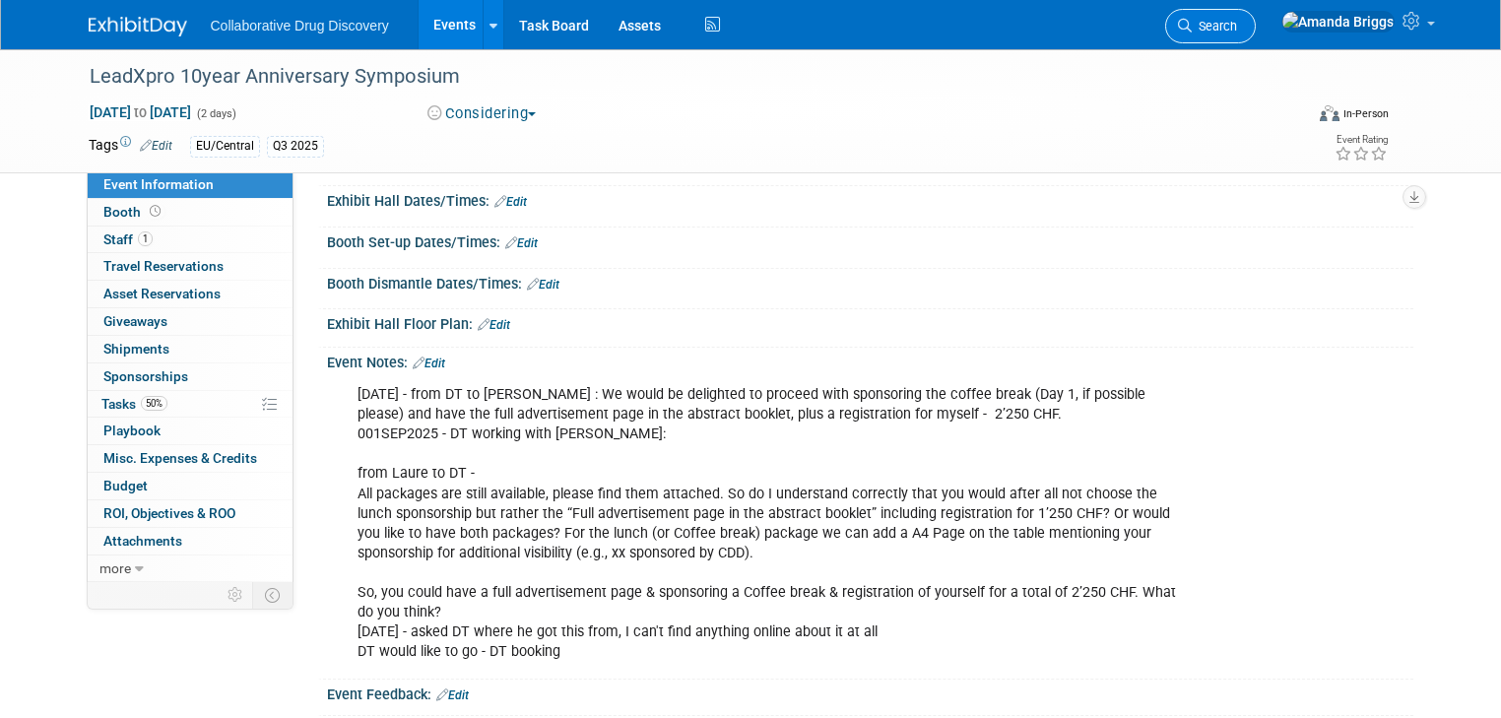
click at [1237, 32] on span "Search" at bounding box center [1214, 26] width 45 height 15
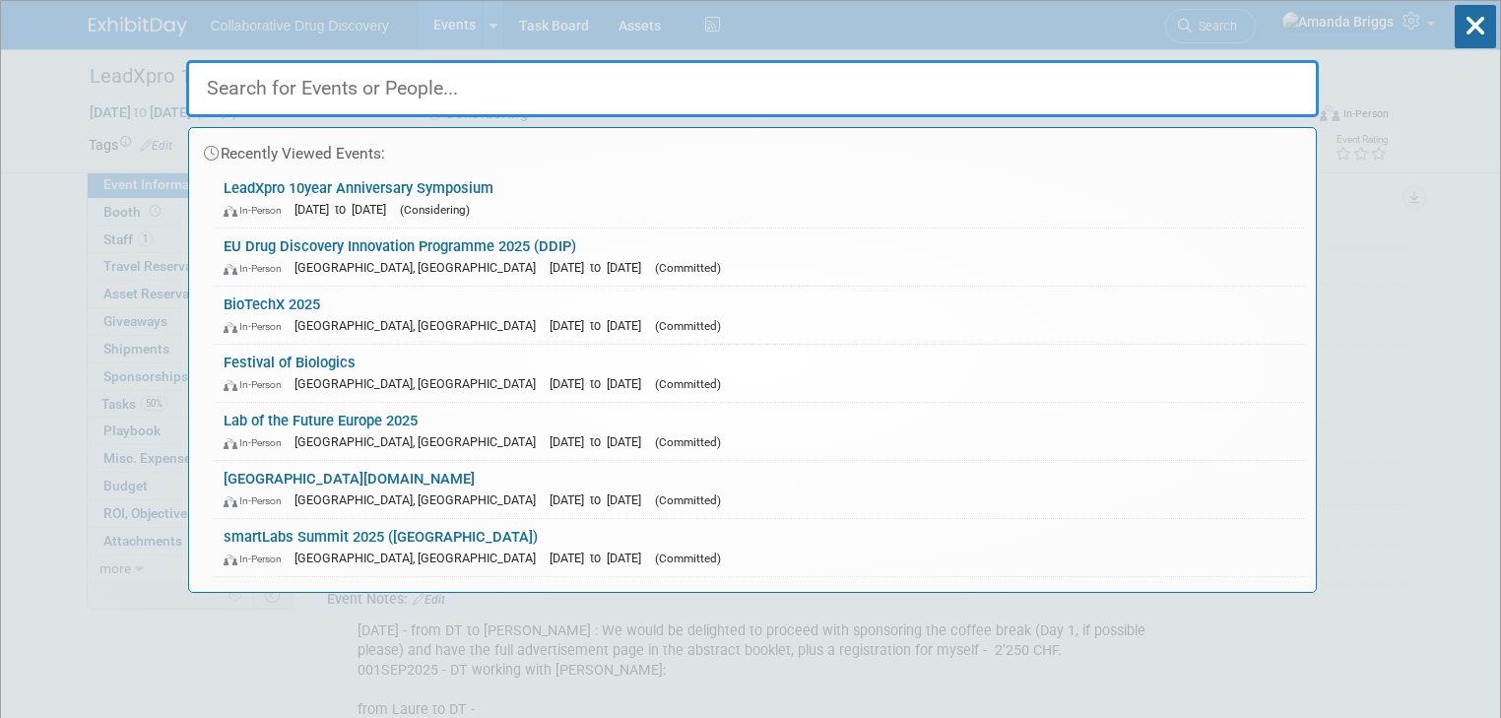
click at [681, 97] on input "text" at bounding box center [752, 88] width 1132 height 57
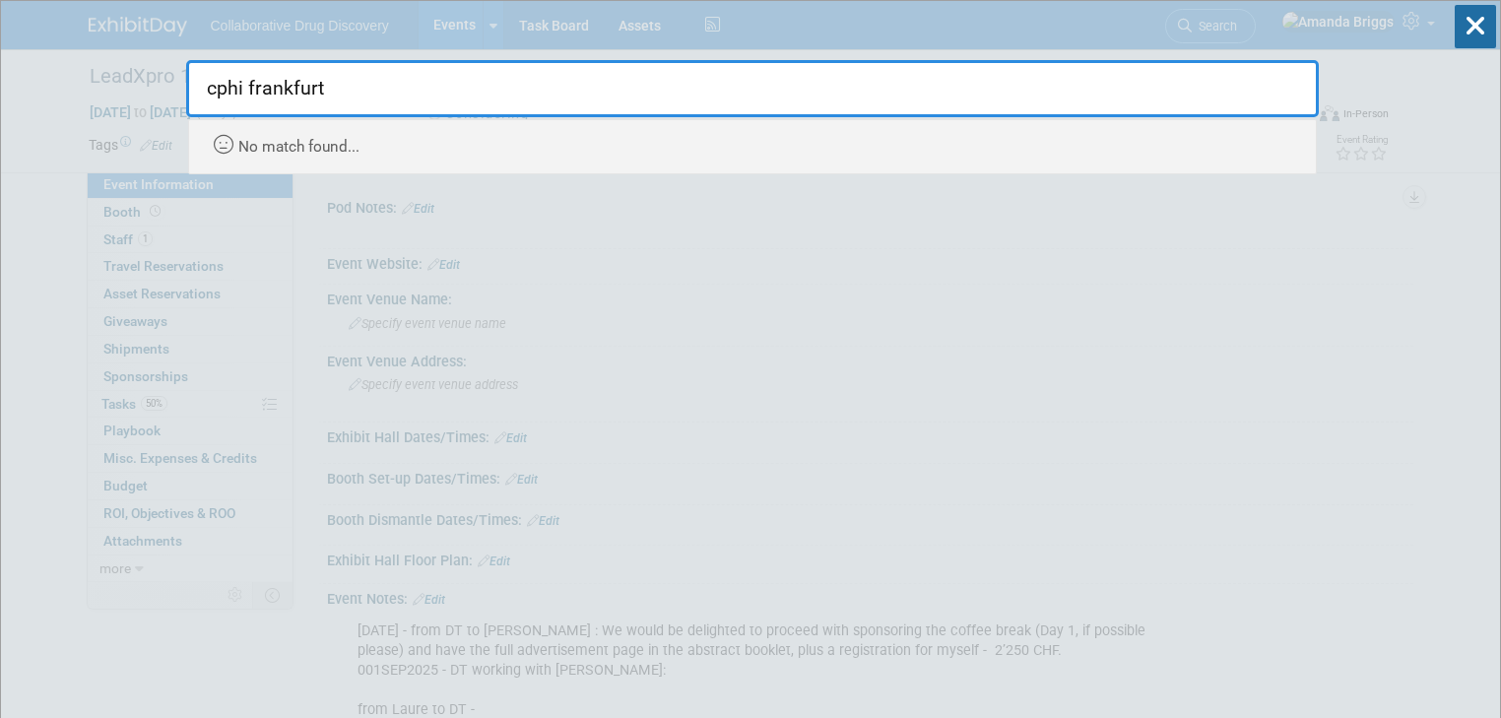
drag, startPoint x: 529, startPoint y: 107, endPoint x: 248, endPoint y: 87, distance: 281.4
click at [248, 87] on input "cphi frankfurt" at bounding box center [752, 88] width 1132 height 57
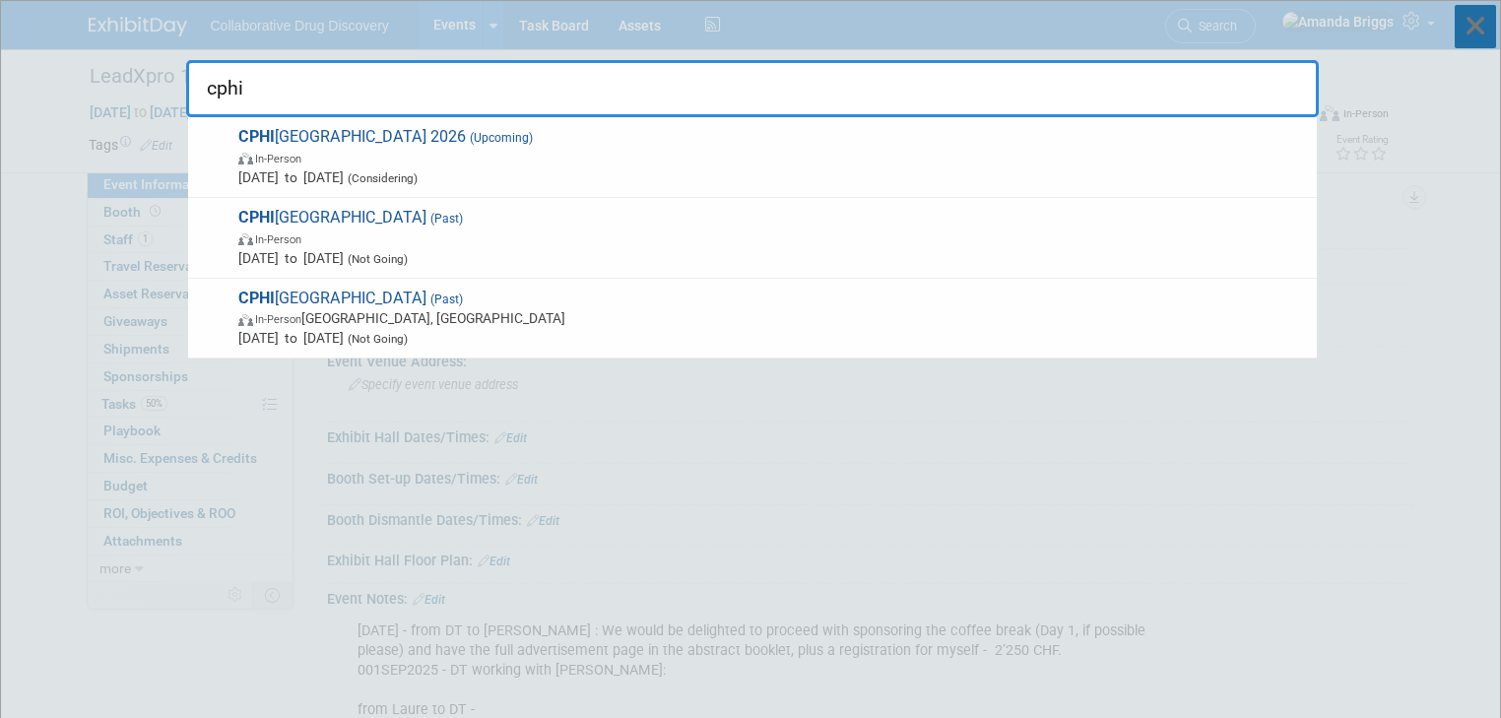
type input "cphi"
click at [1465, 24] on icon at bounding box center [1475, 26] width 41 height 43
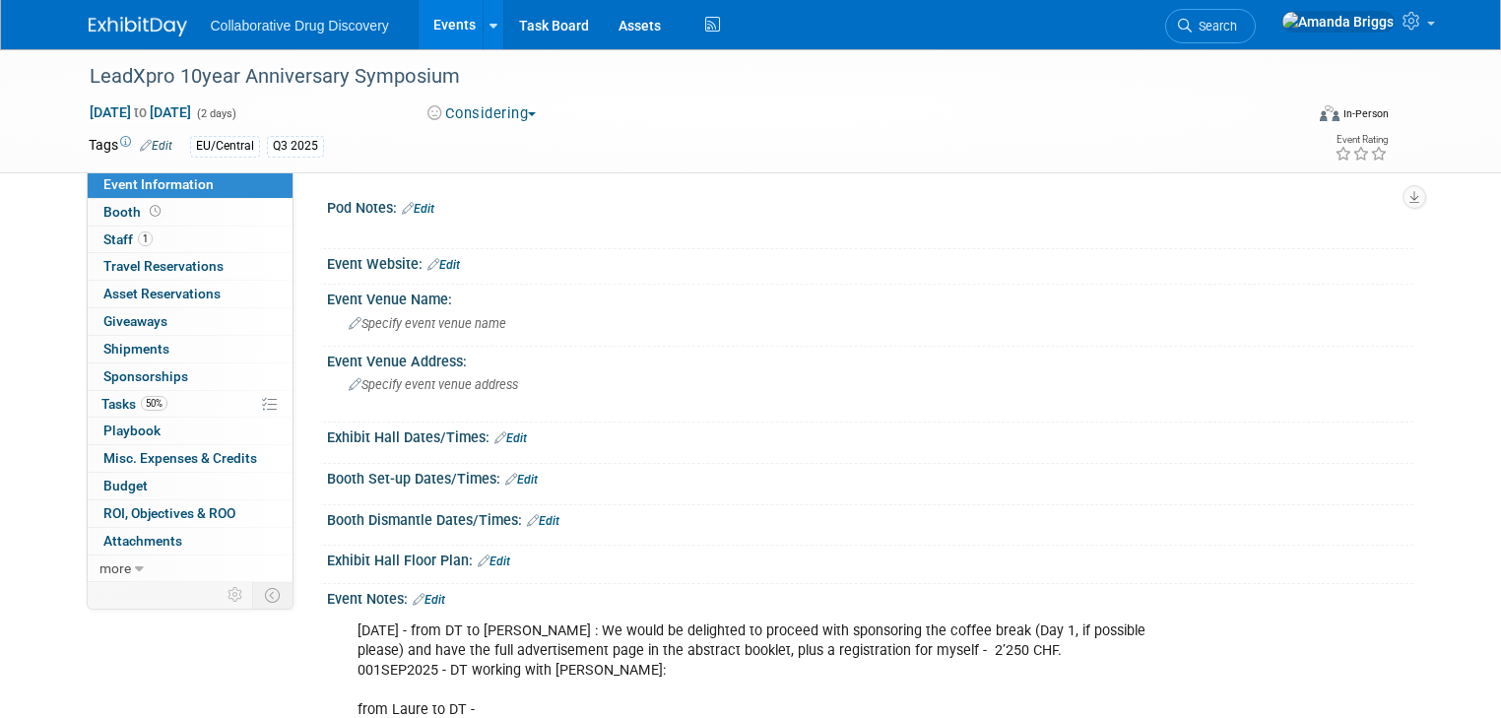
click at [427, 23] on link "Events" at bounding box center [455, 24] width 72 height 49
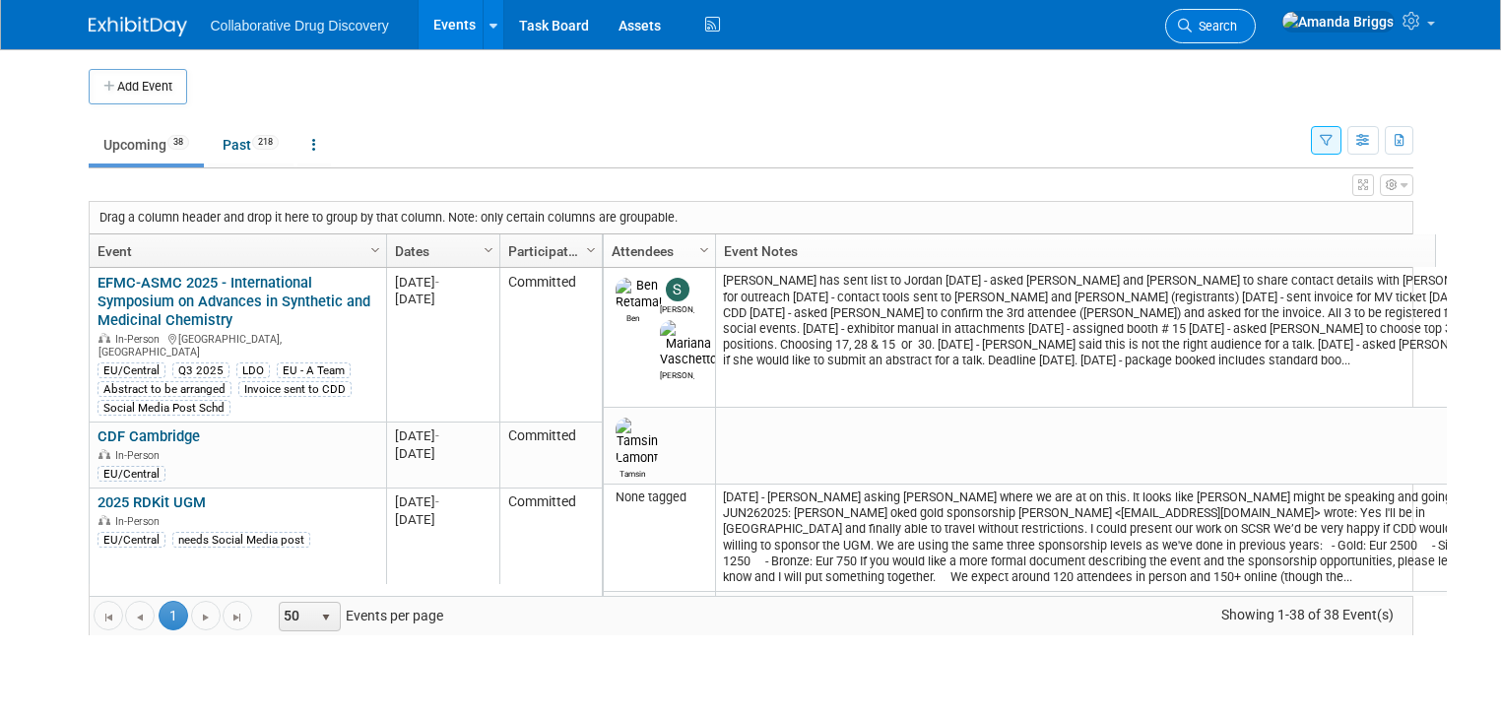
click at [1237, 30] on span "Search" at bounding box center [1214, 26] width 45 height 15
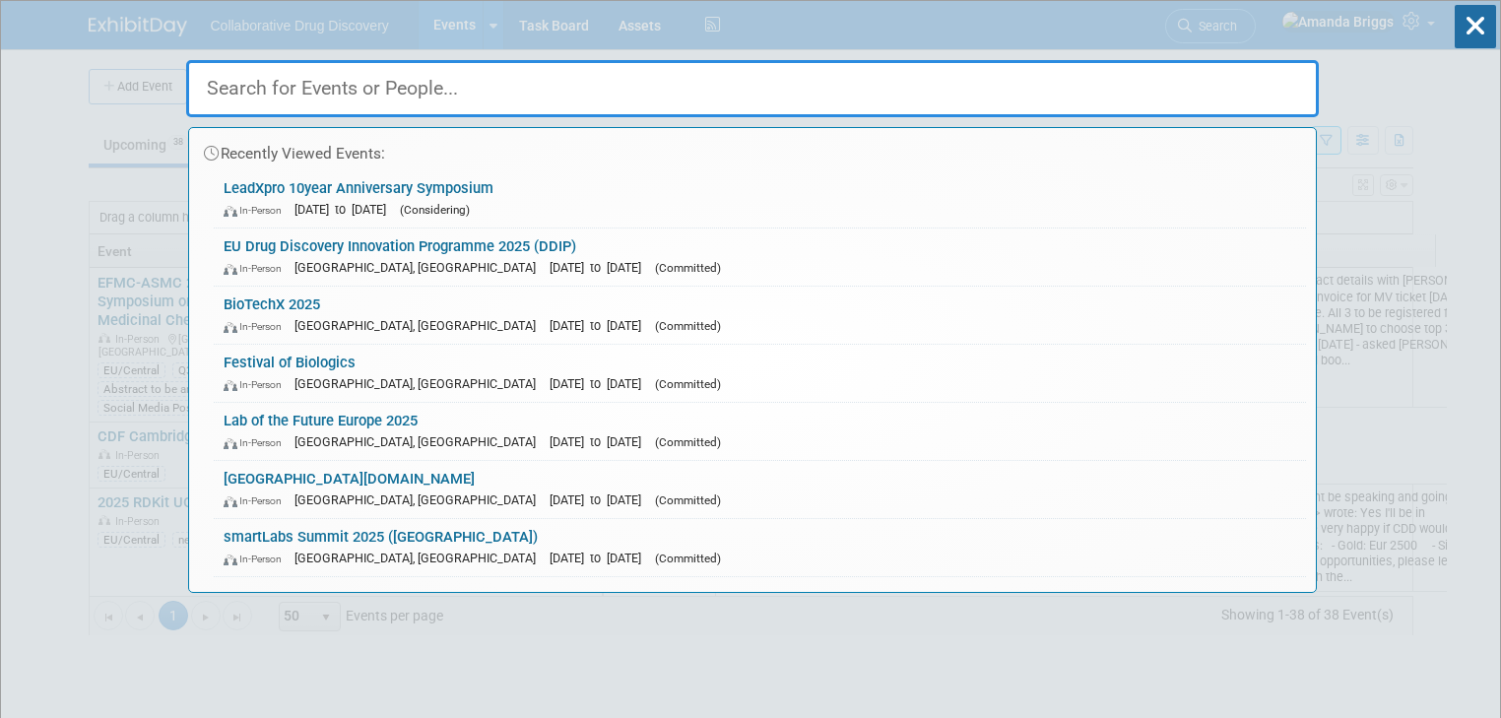
click at [303, 95] on input "text" at bounding box center [752, 88] width 1132 height 57
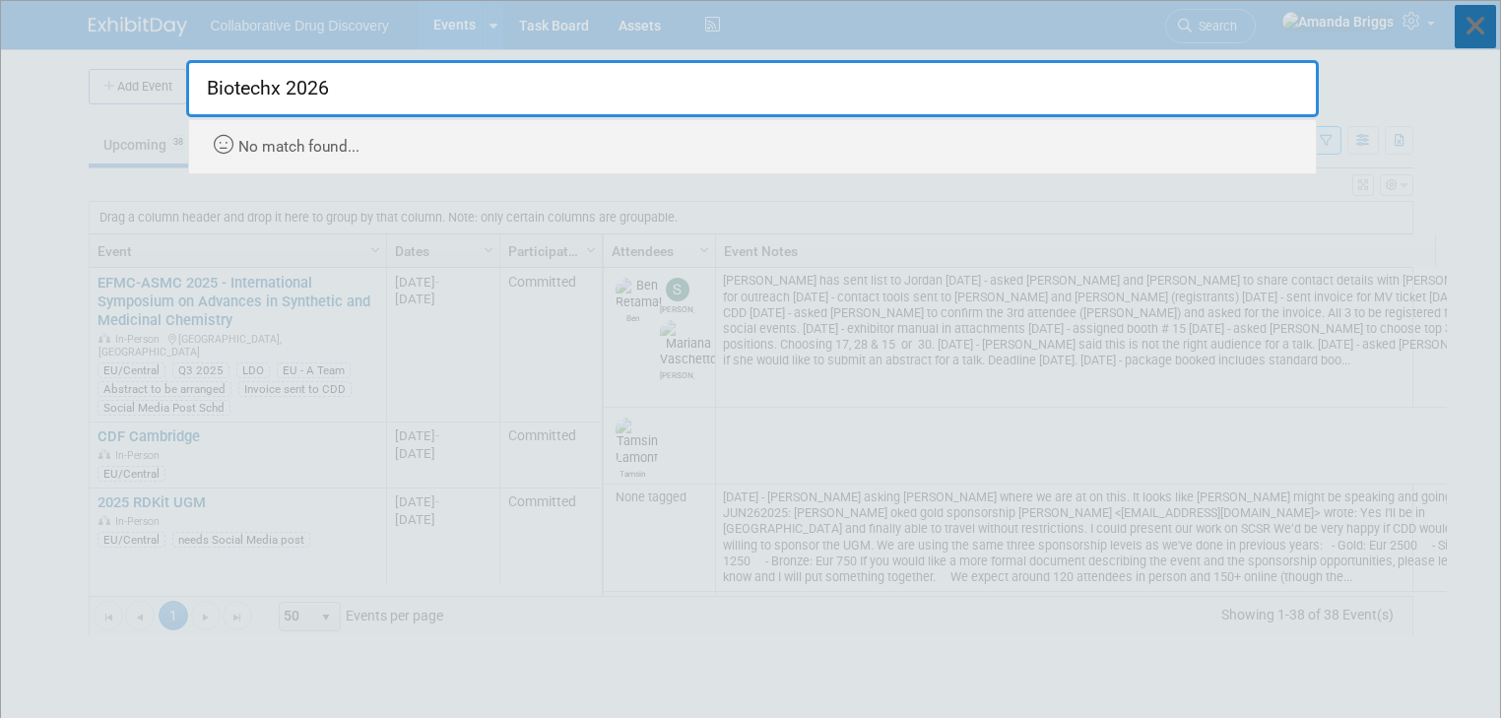
type input "Biotechx 2026"
click at [1470, 33] on icon at bounding box center [1475, 26] width 41 height 43
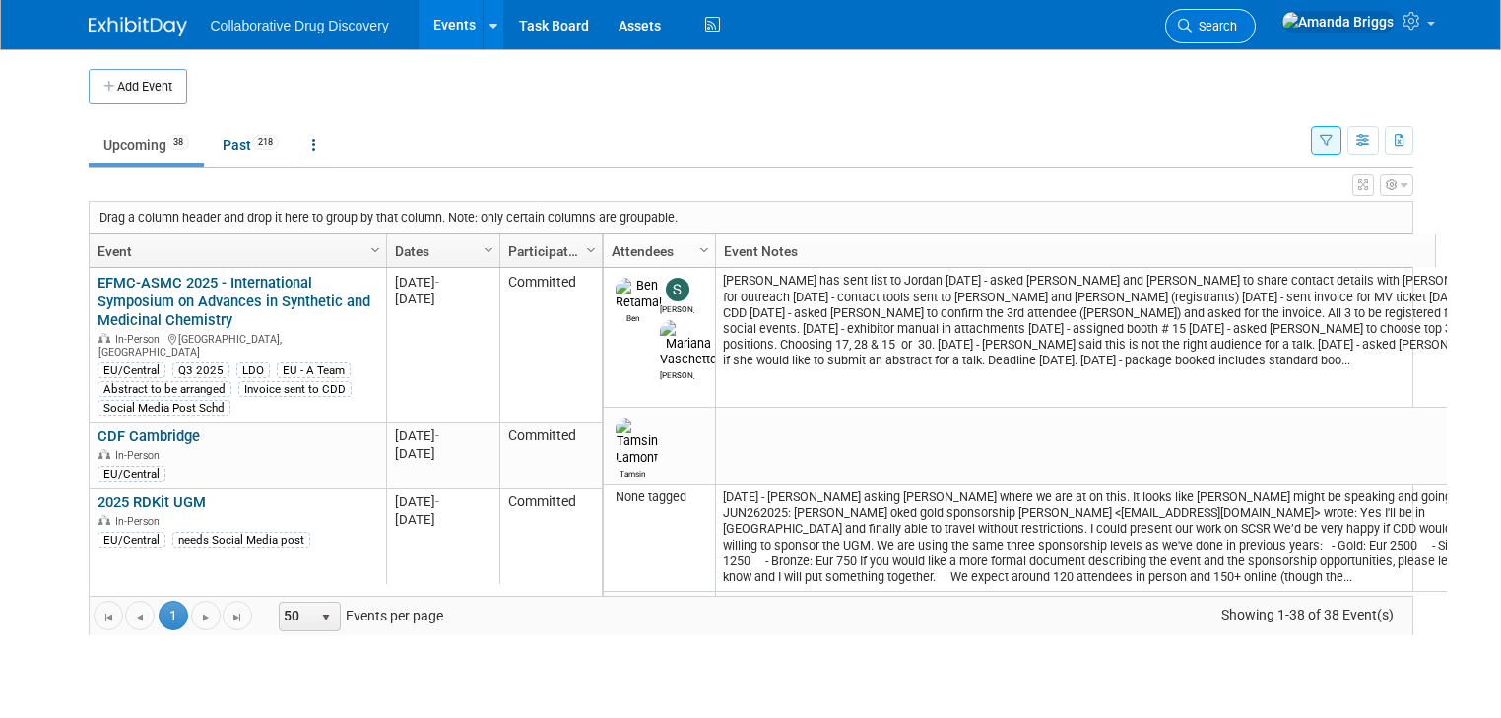
click at [1237, 29] on span "Search" at bounding box center [1214, 26] width 45 height 15
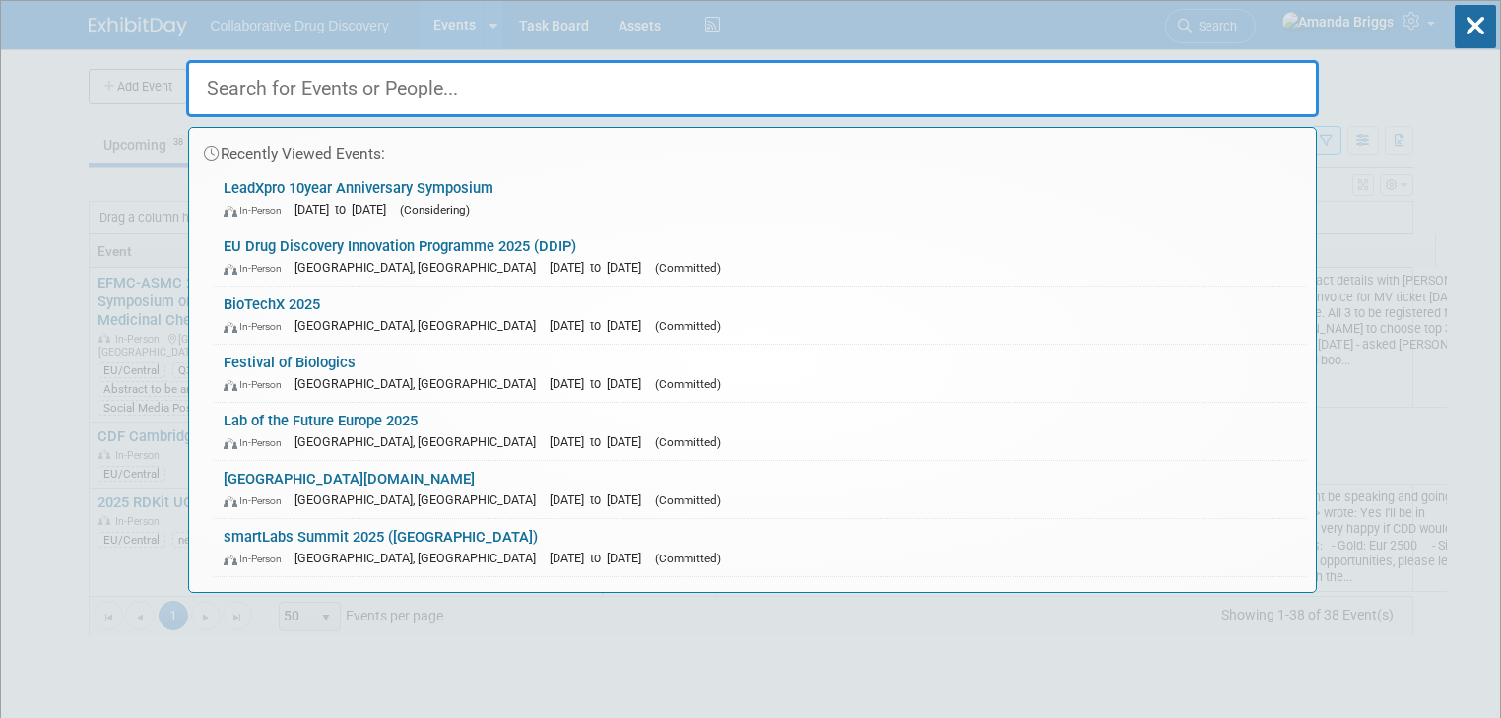
click at [481, 84] on input "text" at bounding box center [752, 88] width 1132 height 57
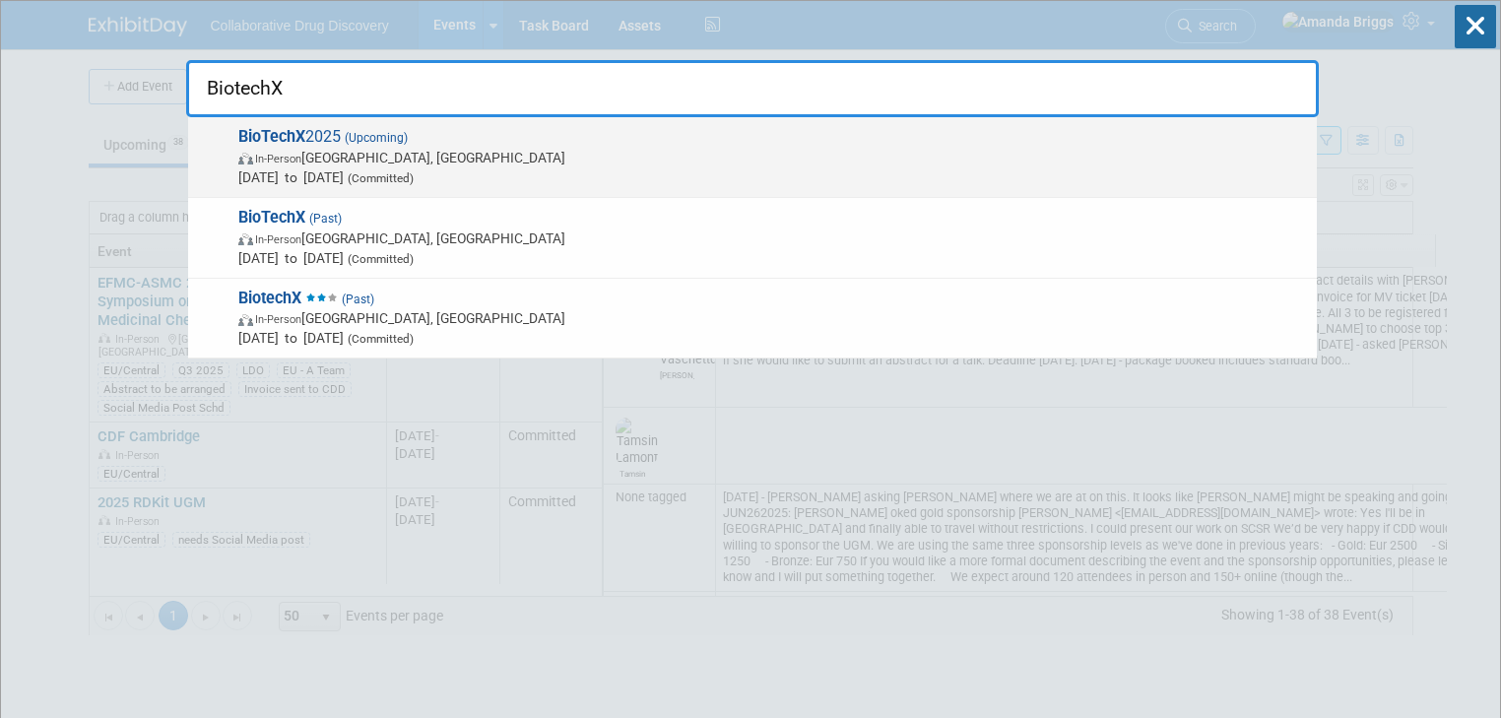
type input "BiotechX"
click at [280, 138] on strong "BioTechX" at bounding box center [271, 136] width 67 height 19
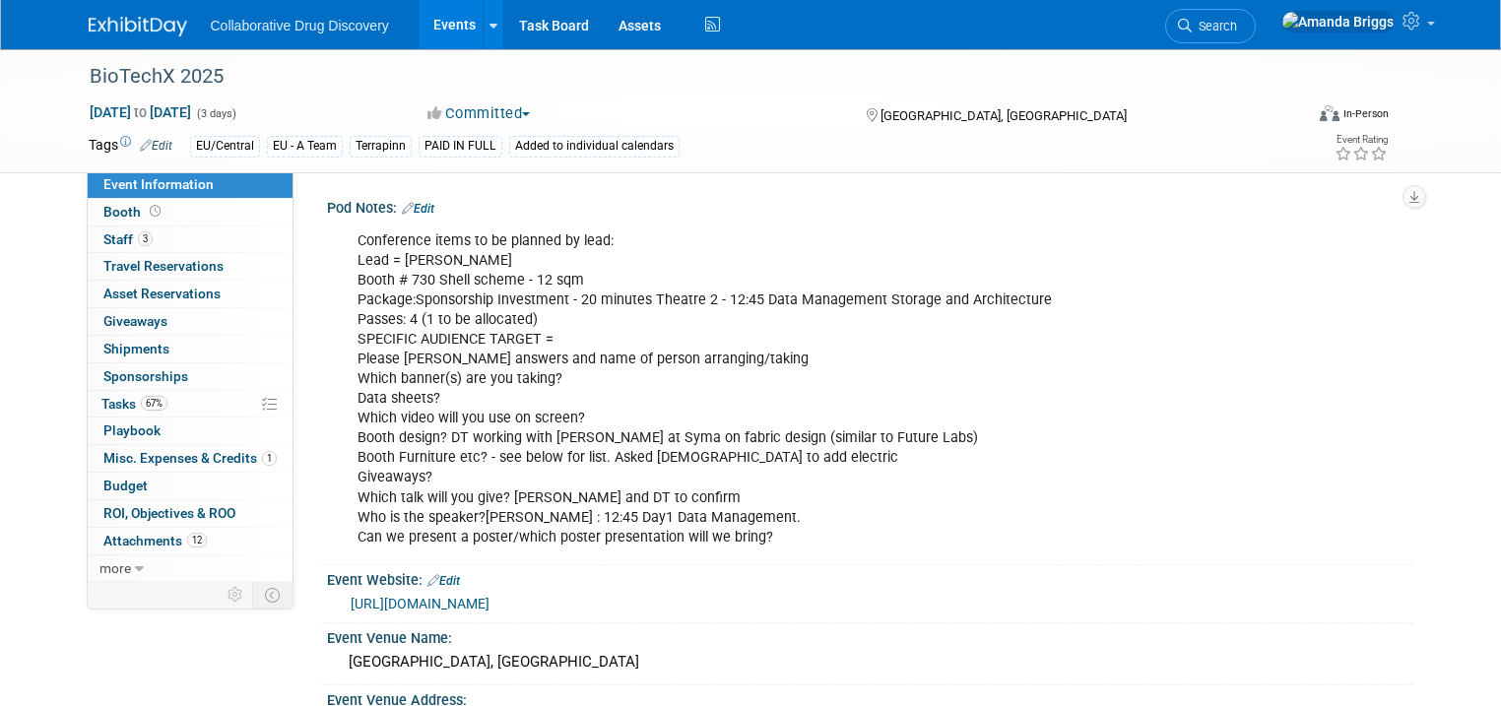
click at [444, 24] on link "Events" at bounding box center [455, 24] width 72 height 49
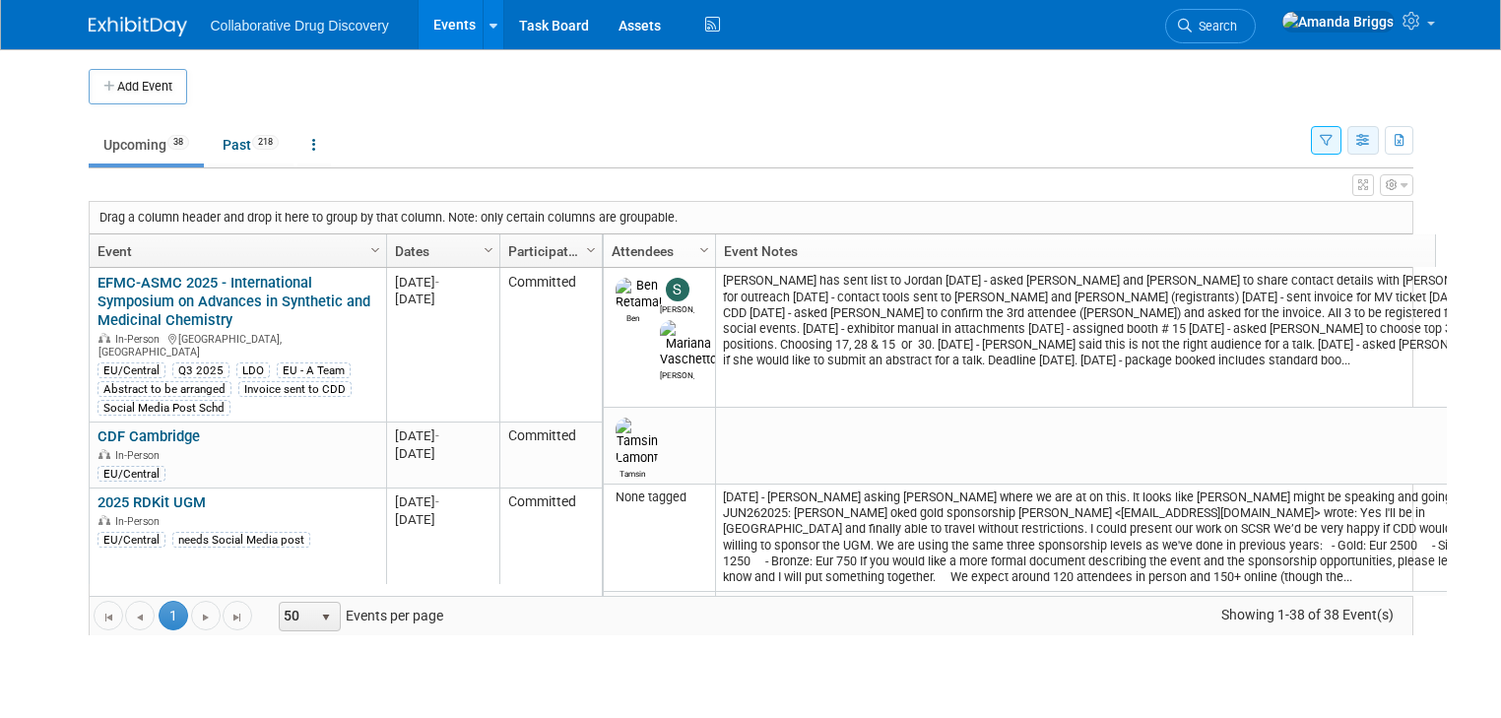
click at [1370, 140] on button "button" at bounding box center [1363, 140] width 32 height 29
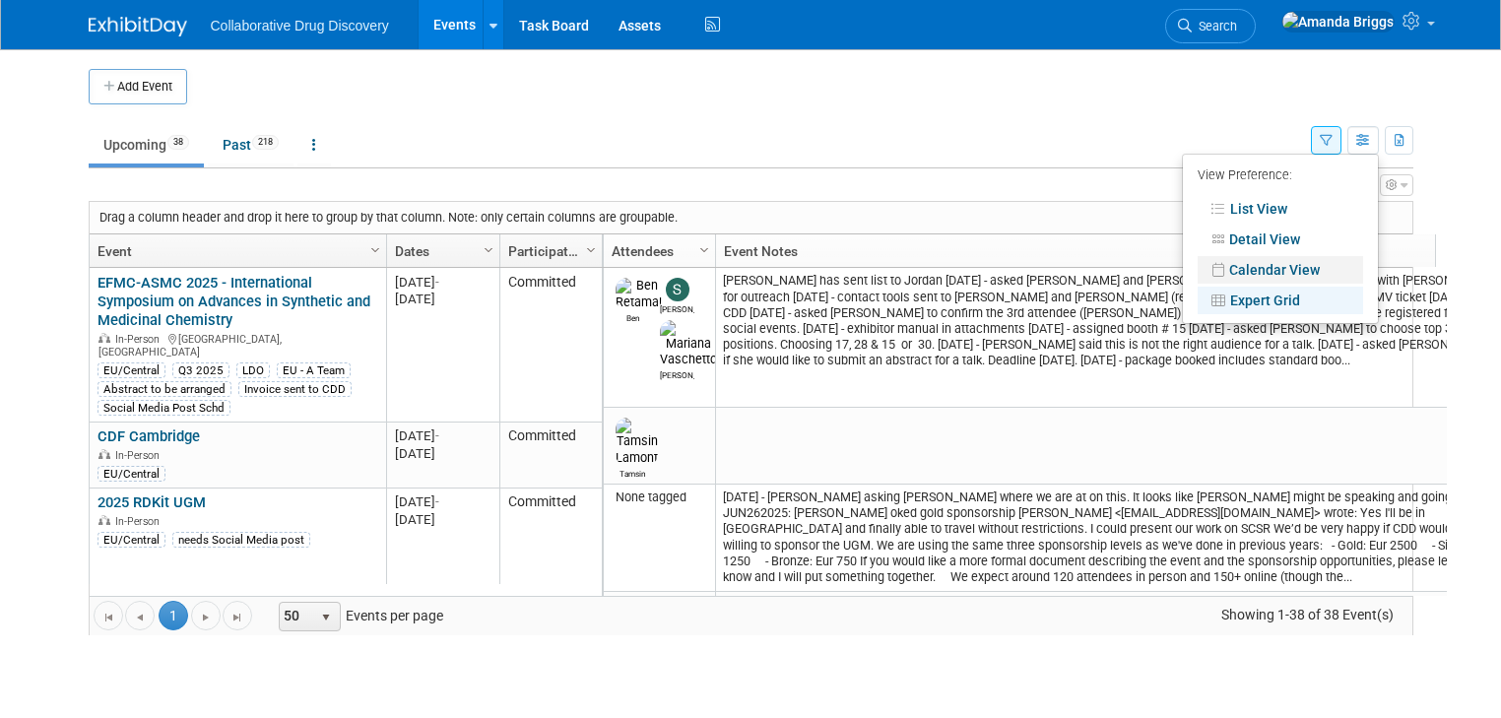
click at [1296, 261] on link "Calendar View" at bounding box center [1279, 270] width 165 height 28
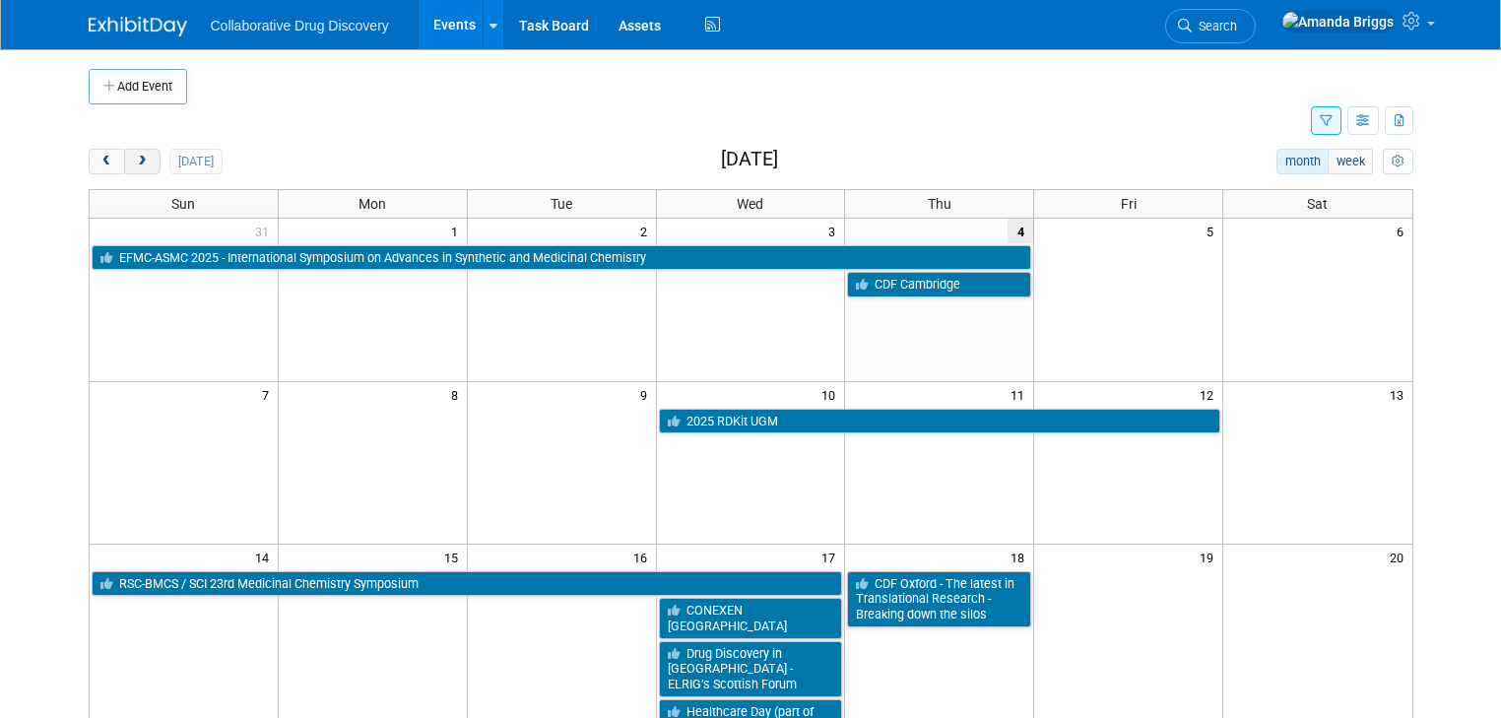
click at [138, 162] on button "next" at bounding box center [142, 162] width 36 height 26
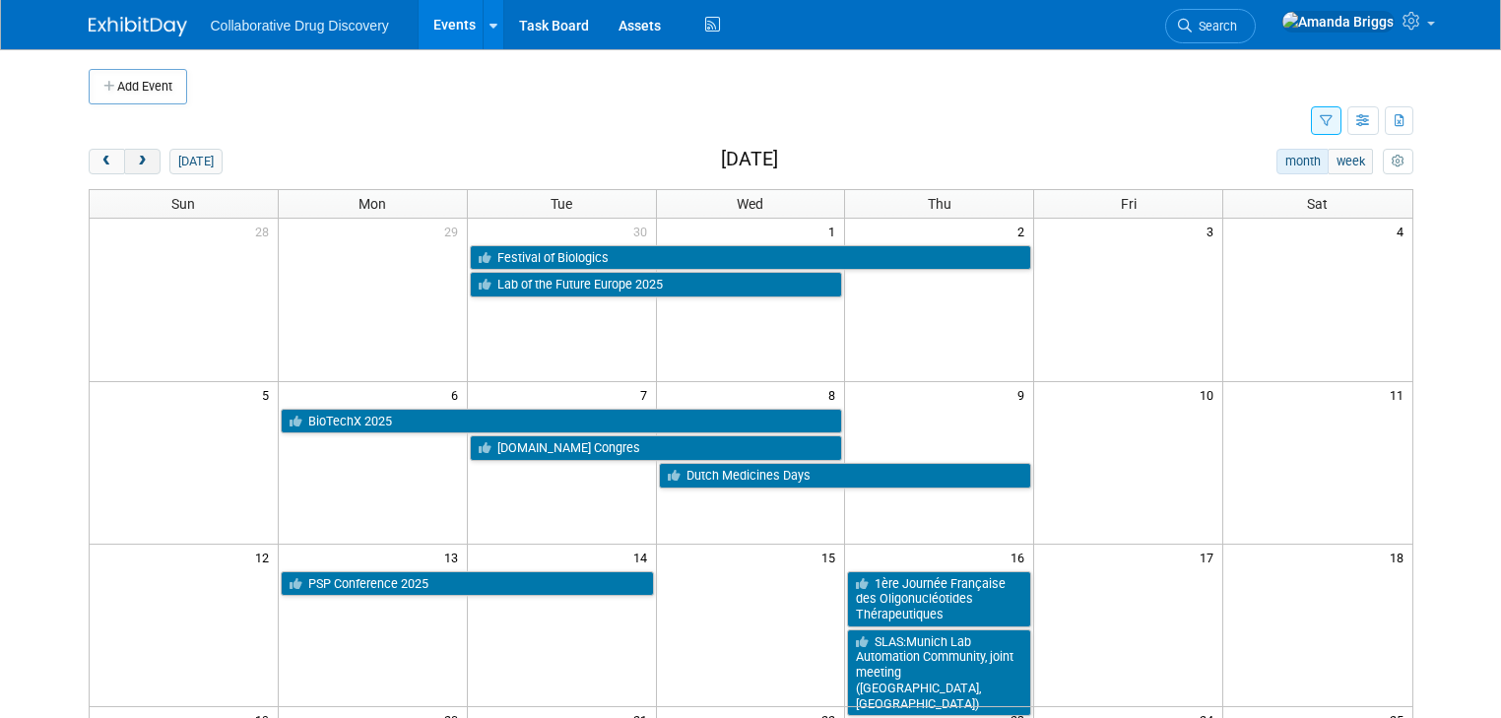
click at [138, 162] on button "next" at bounding box center [142, 162] width 36 height 26
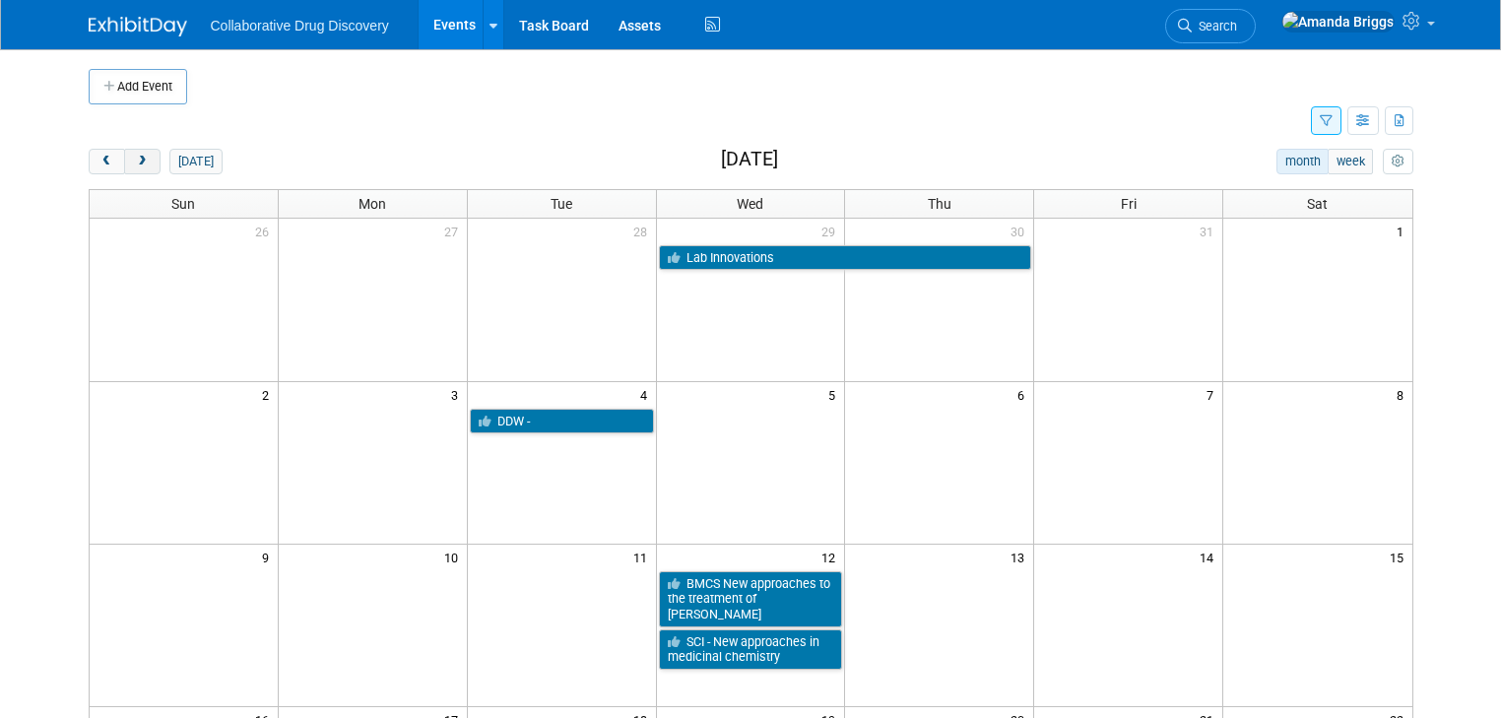
click at [138, 162] on button "next" at bounding box center [142, 162] width 36 height 26
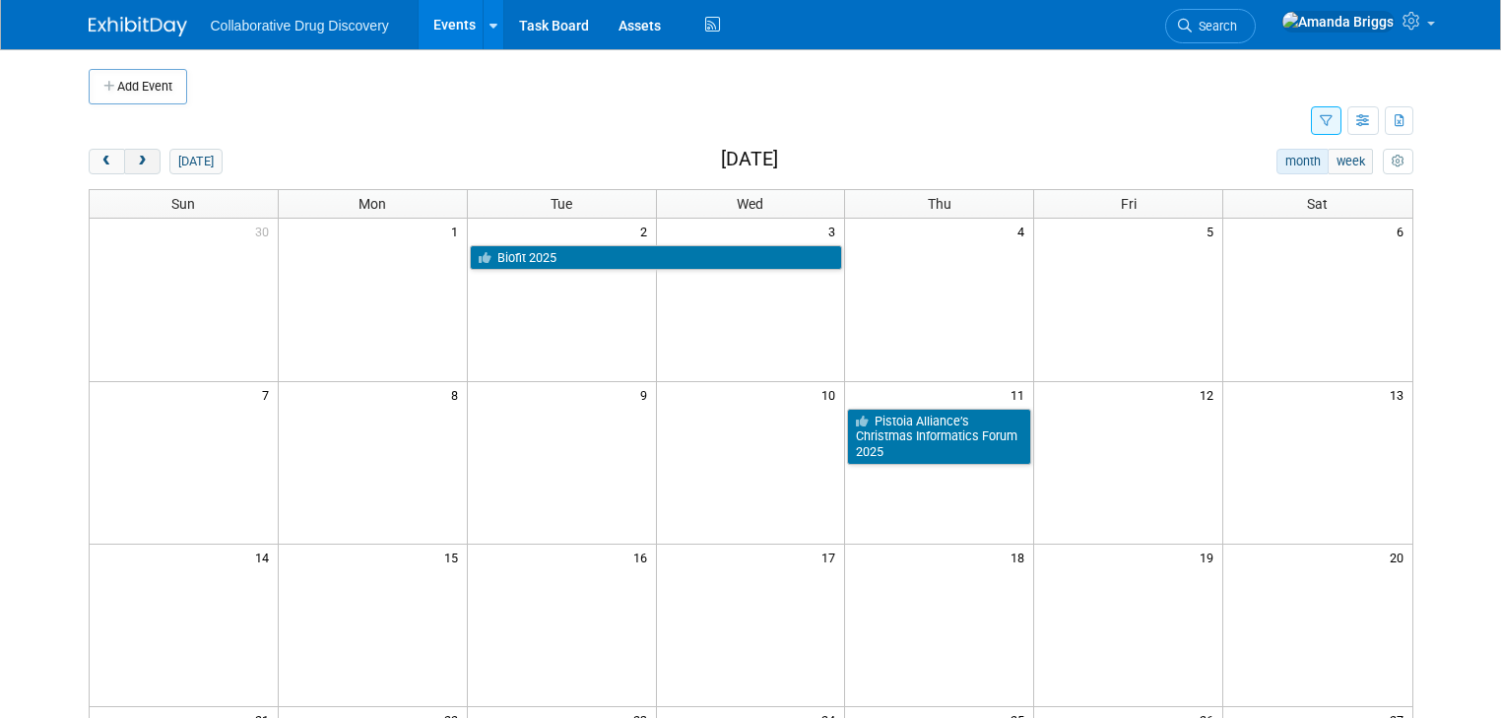
click at [138, 162] on button "next" at bounding box center [142, 162] width 36 height 26
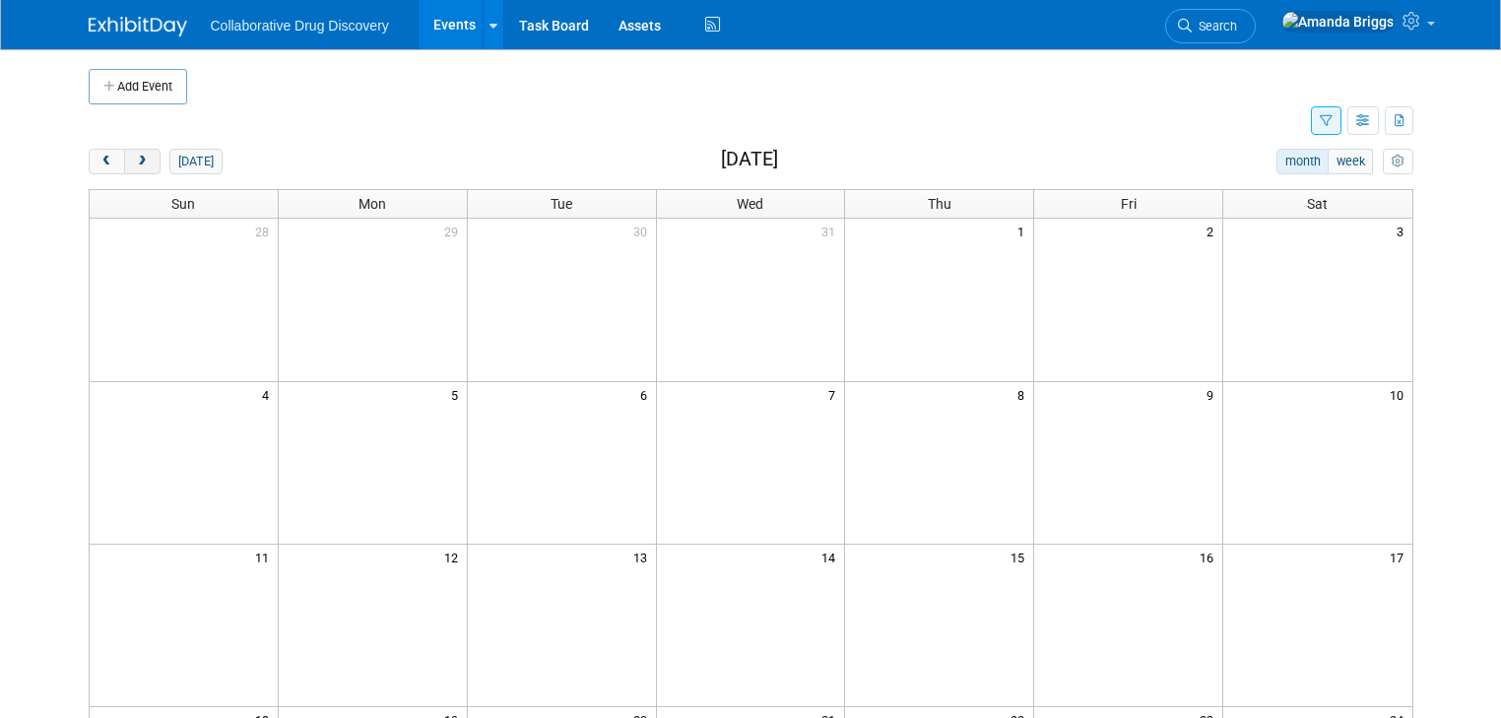
click at [138, 162] on button "next" at bounding box center [142, 162] width 36 height 26
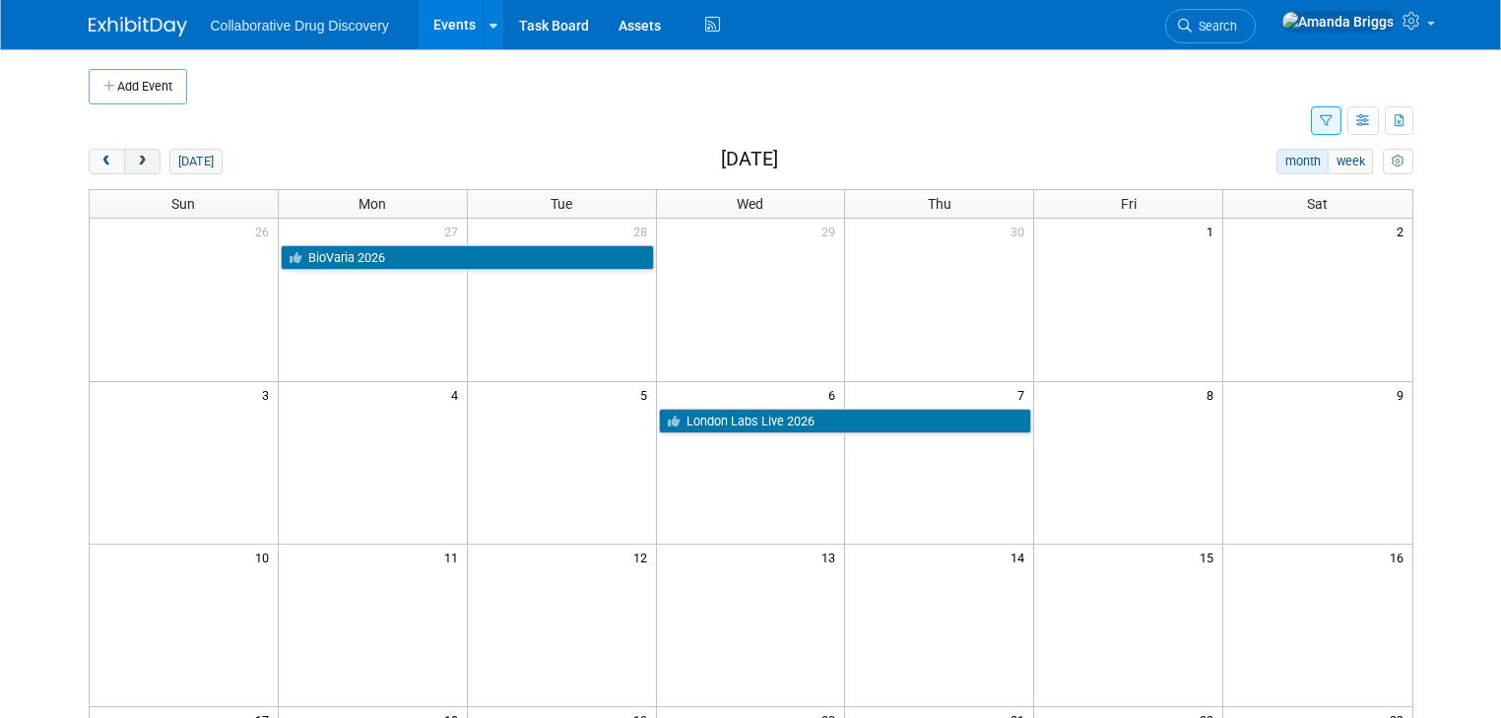
click at [138, 162] on button "next" at bounding box center [142, 162] width 36 height 26
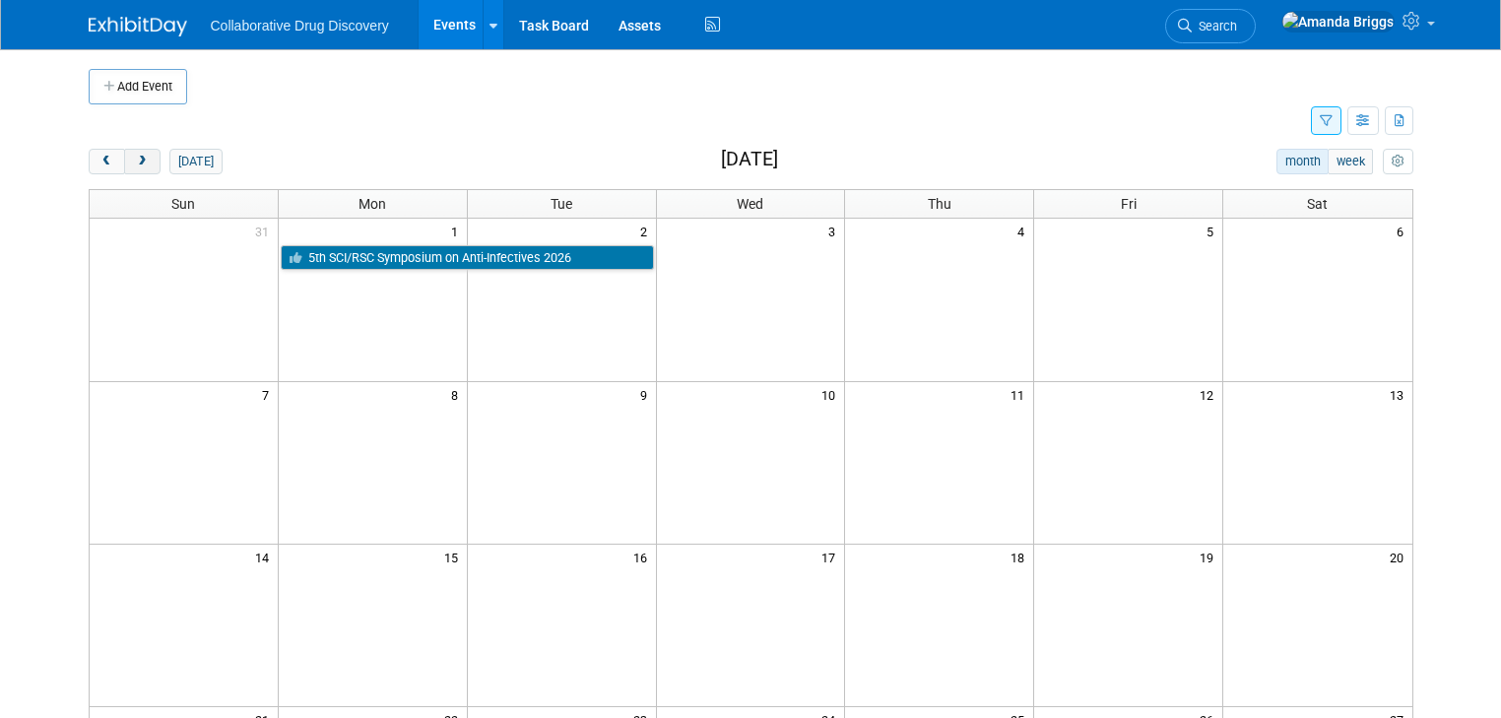
click at [138, 162] on button "next" at bounding box center [142, 162] width 36 height 26
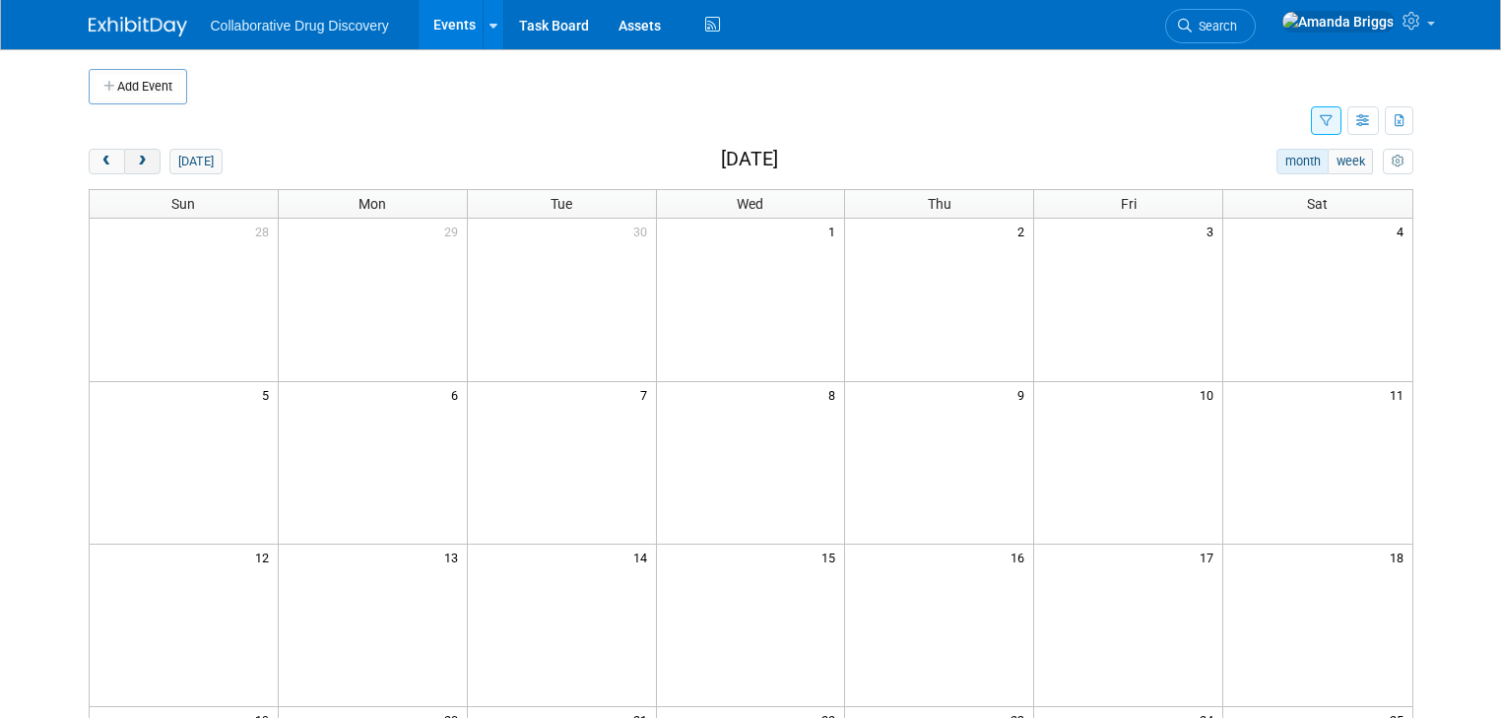
click at [138, 162] on button "next" at bounding box center [142, 162] width 36 height 26
click at [99, 162] on span "prev" at bounding box center [106, 162] width 15 height 13
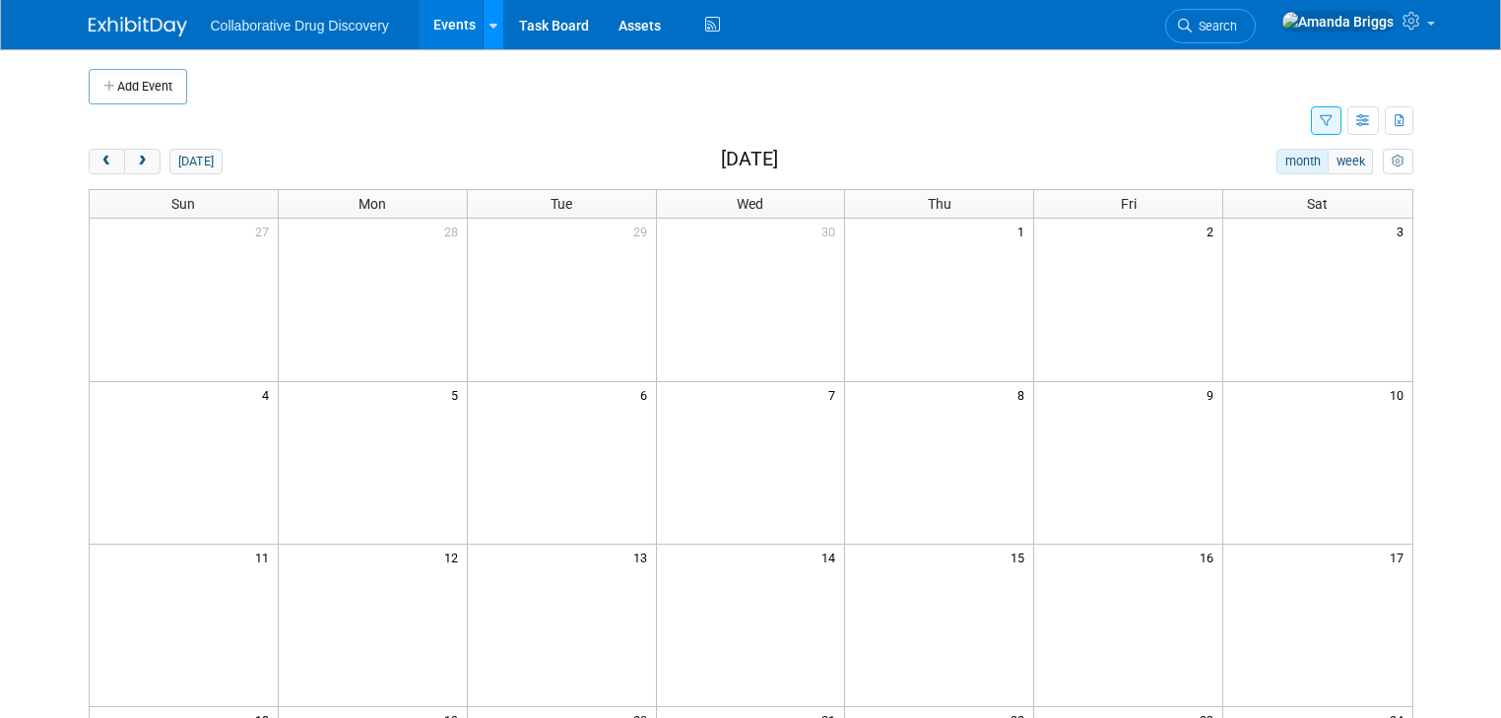
click at [483, 32] on link at bounding box center [493, 24] width 21 height 49
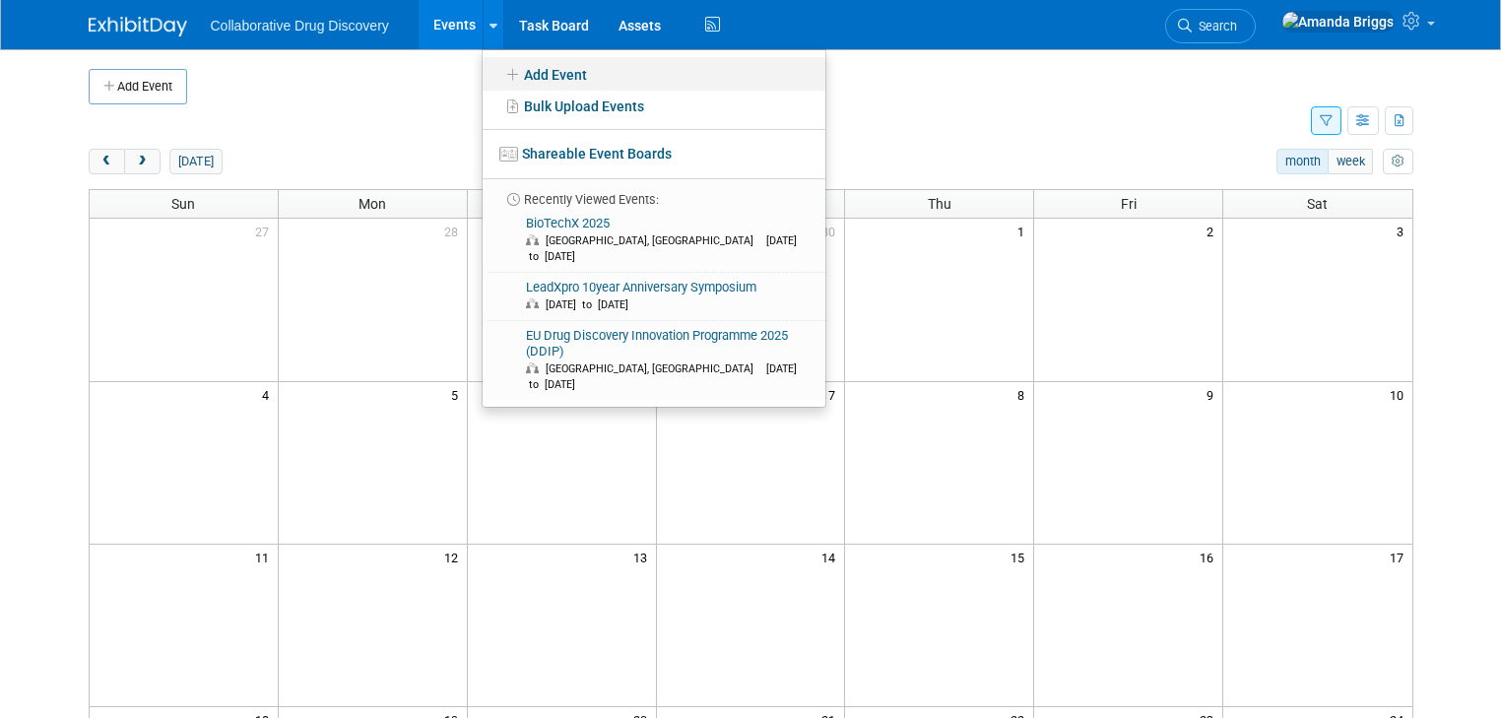
click at [520, 75] on link "Add Event" at bounding box center [654, 73] width 343 height 33
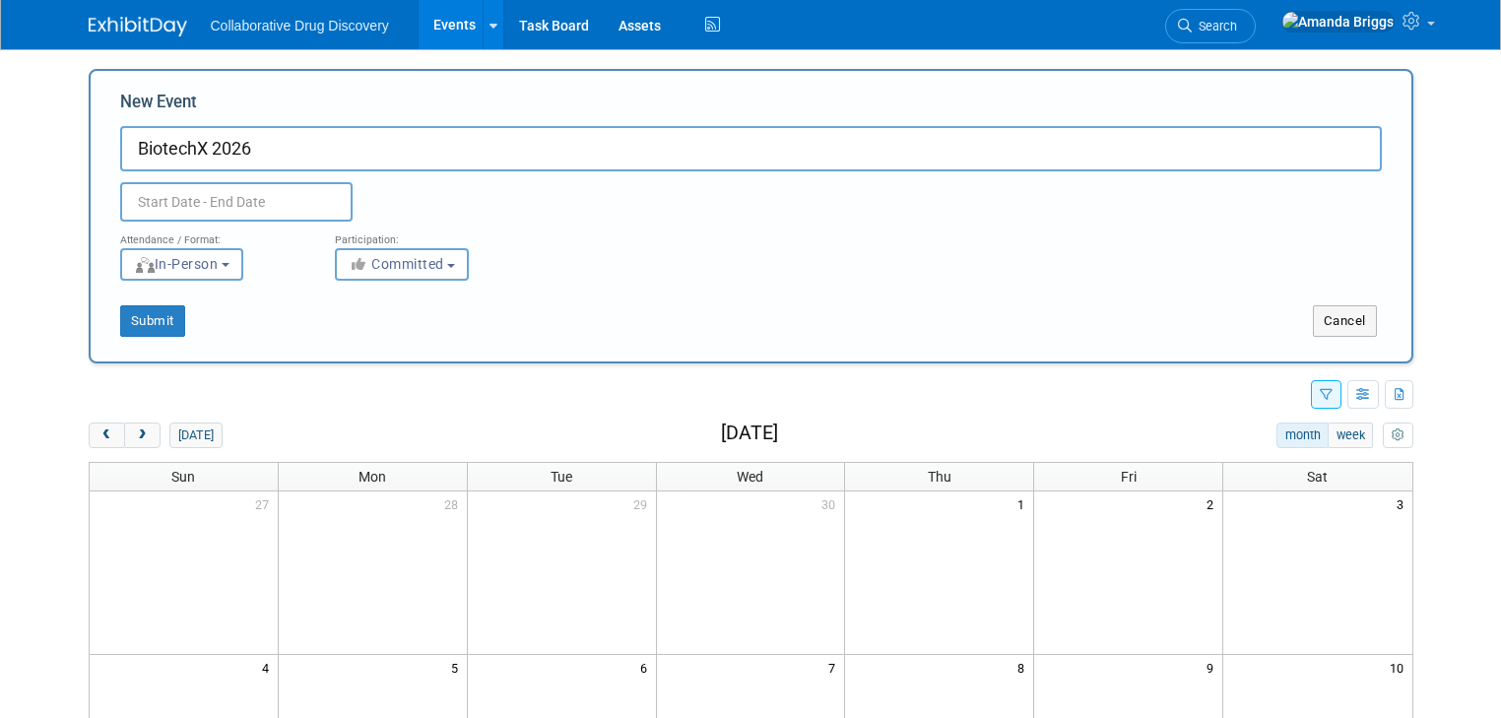
type input "BiotechX 2026"
click at [234, 201] on input "text" at bounding box center [236, 201] width 232 height 39
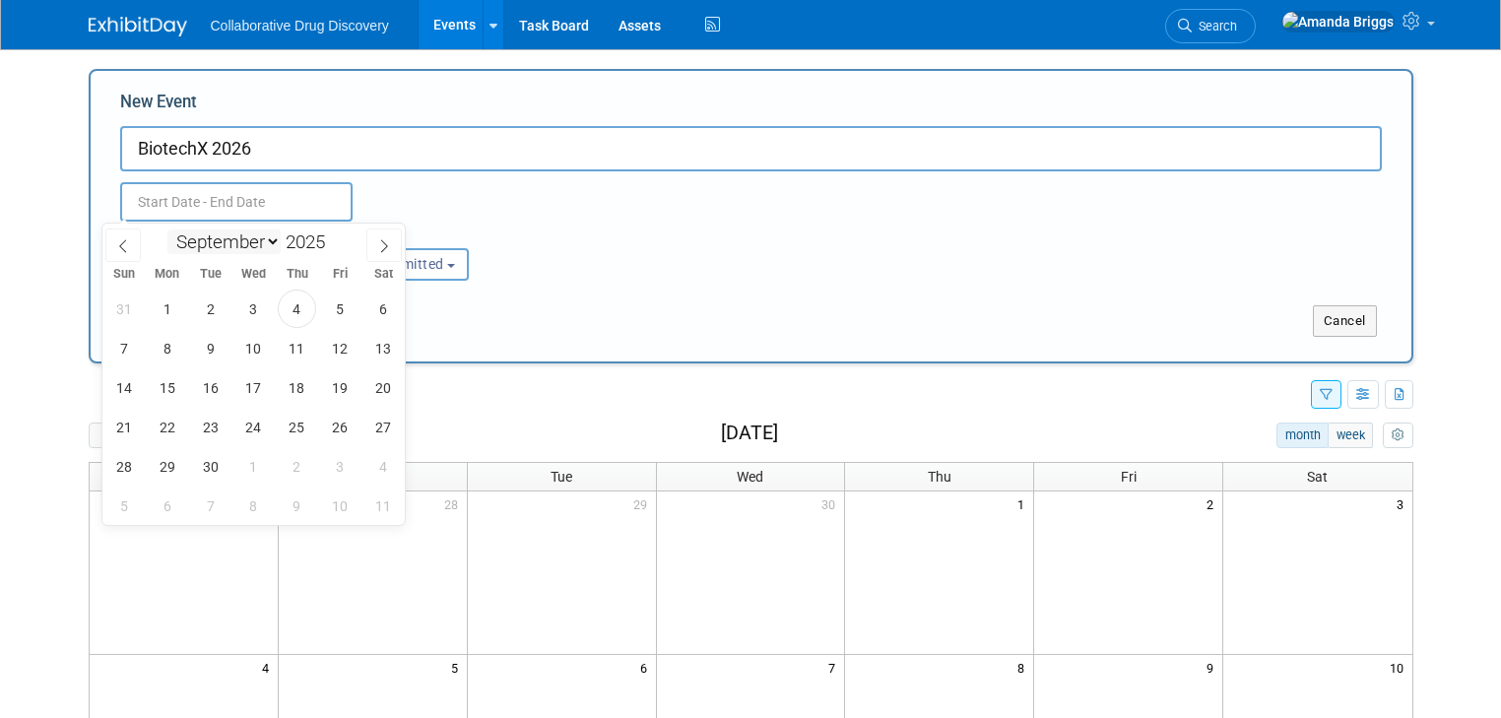
click at [272, 239] on select "January February March April May June July August September October November De…" at bounding box center [223, 241] width 113 height 25
select select "9"
click at [167, 229] on select "January February March April May June July August September October November De…" at bounding box center [223, 241] width 113 height 25
click at [330, 237] on span at bounding box center [333, 236] width 14 height 12
type input "2026"
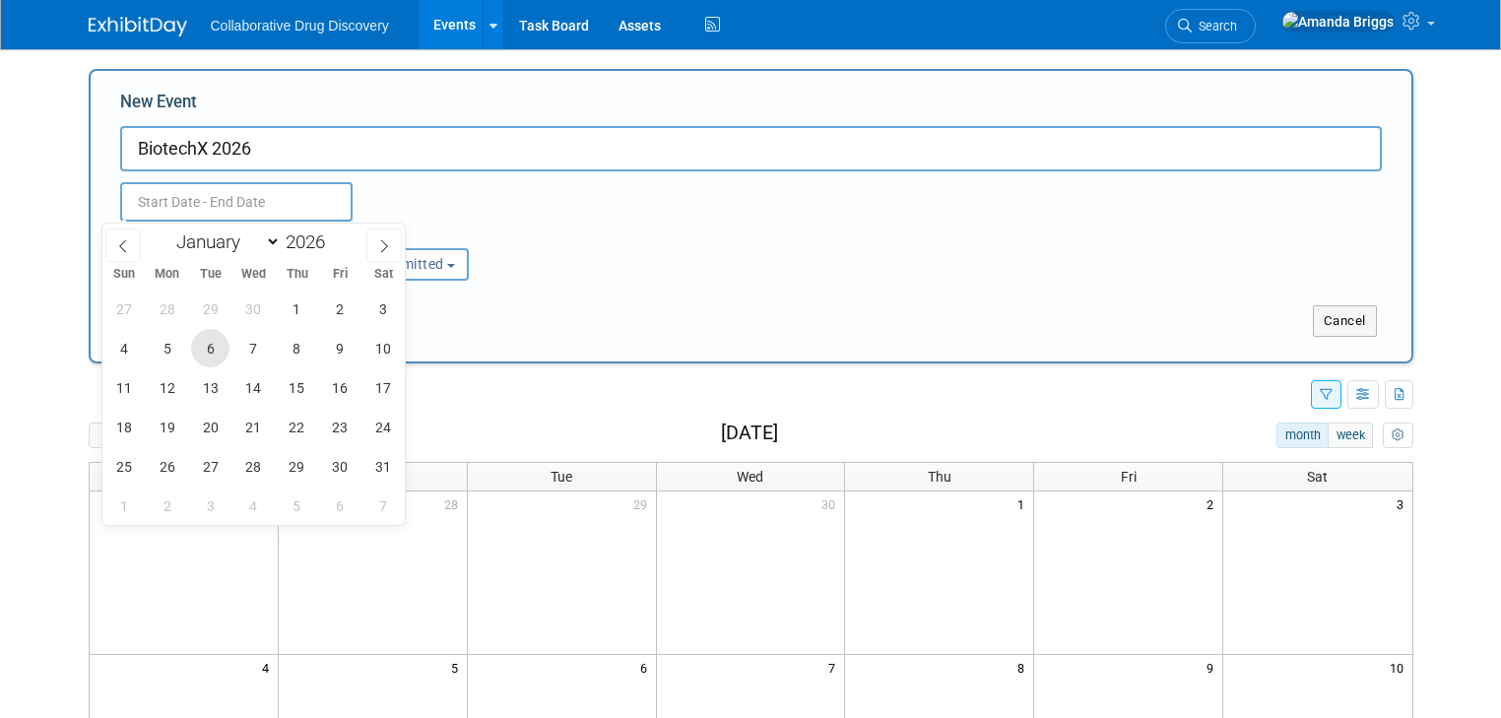
click at [215, 349] on span "6" at bounding box center [210, 348] width 38 height 38
click at [299, 348] on span "8" at bounding box center [297, 348] width 38 height 38
type input "[DATE] to [DATE]"
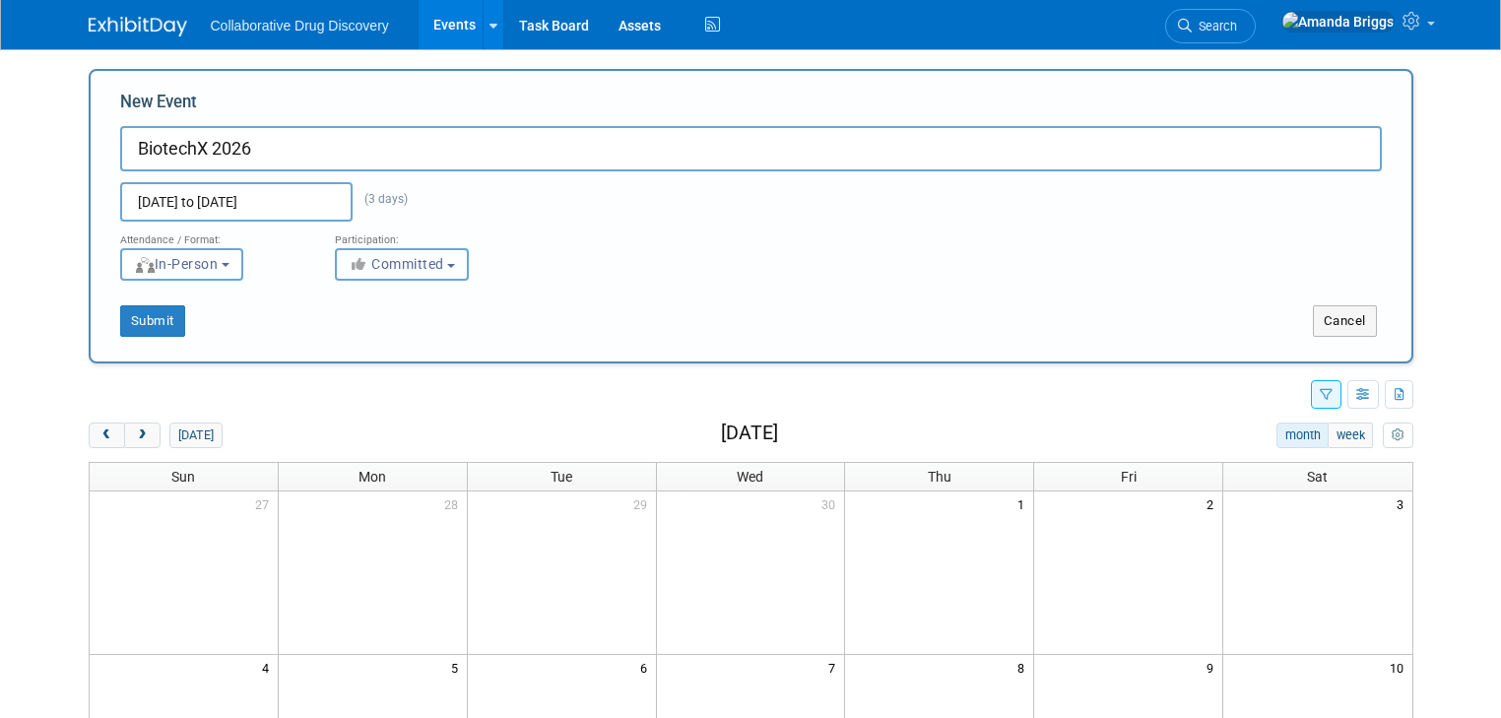
click at [447, 264] on b "button" at bounding box center [451, 266] width 8 height 4
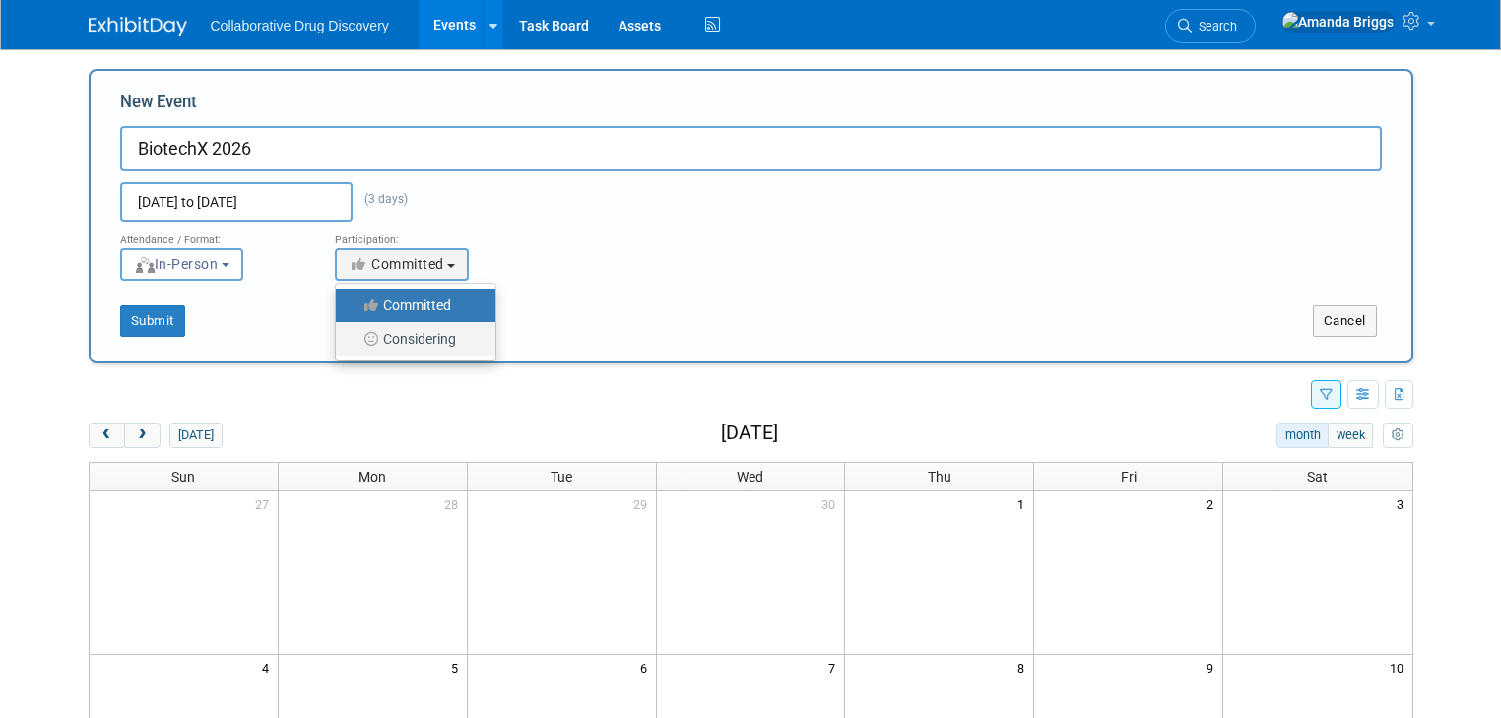
click at [425, 336] on label "Considering" at bounding box center [411, 339] width 130 height 26
click at [354, 336] on input "Considering" at bounding box center [347, 339] width 13 height 13
select select "2"
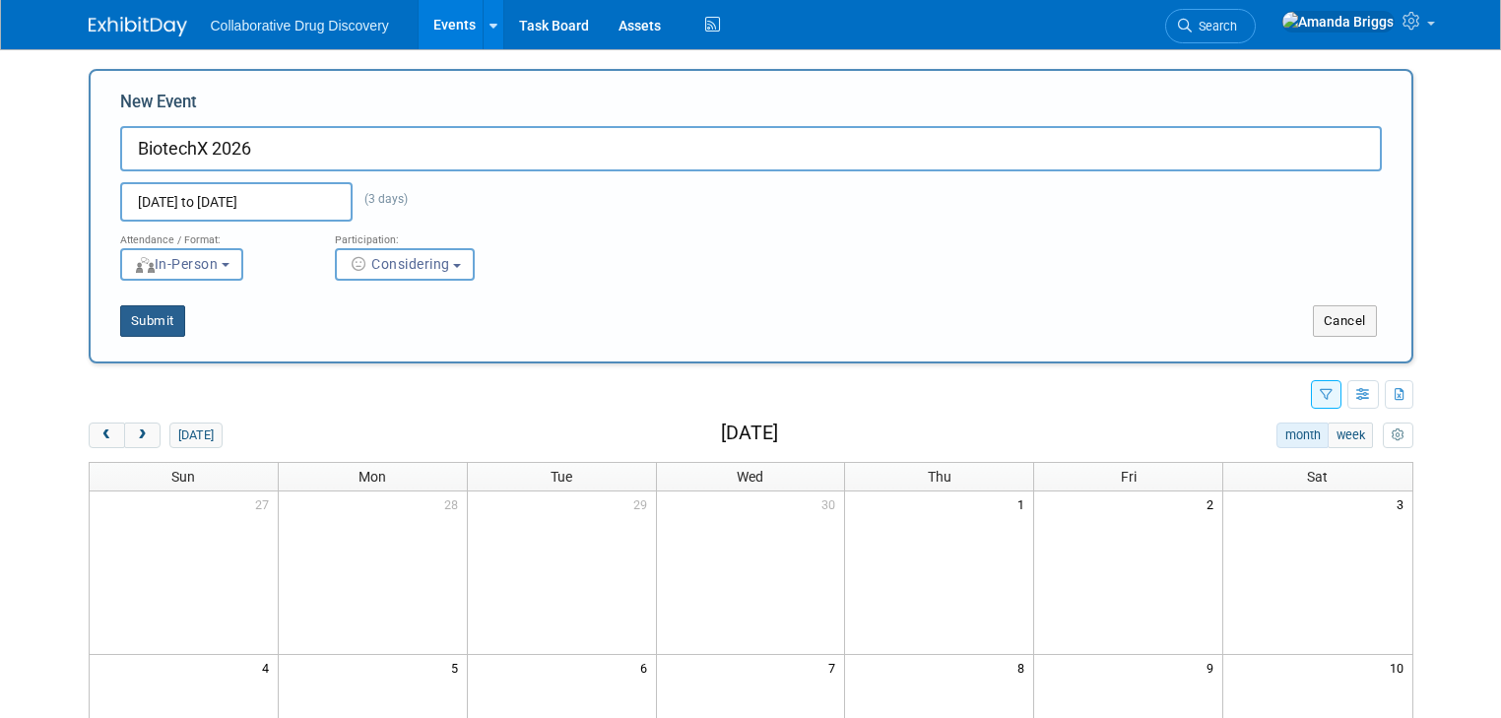
click at [122, 315] on button "Submit" at bounding box center [152, 321] width 65 height 32
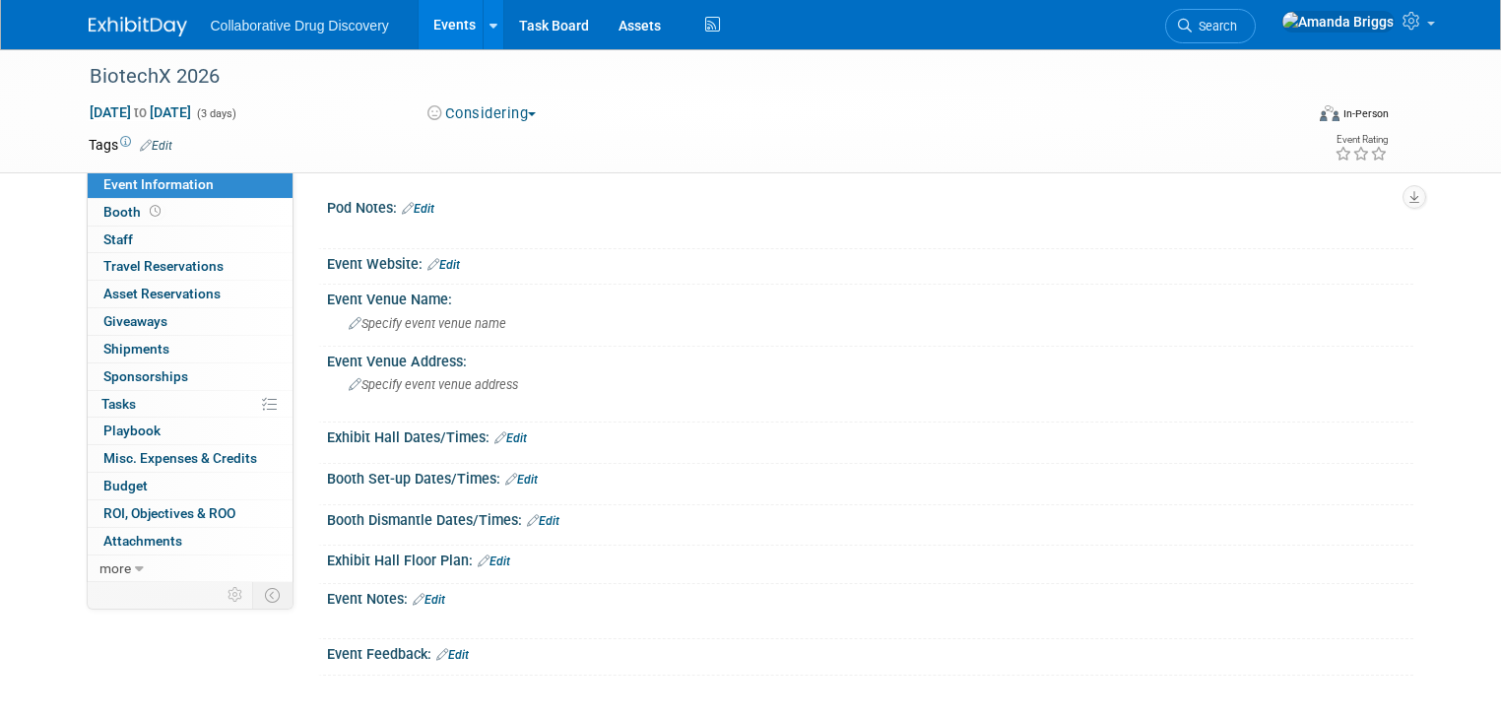
click at [147, 143] on link "Edit" at bounding box center [156, 146] width 32 height 14
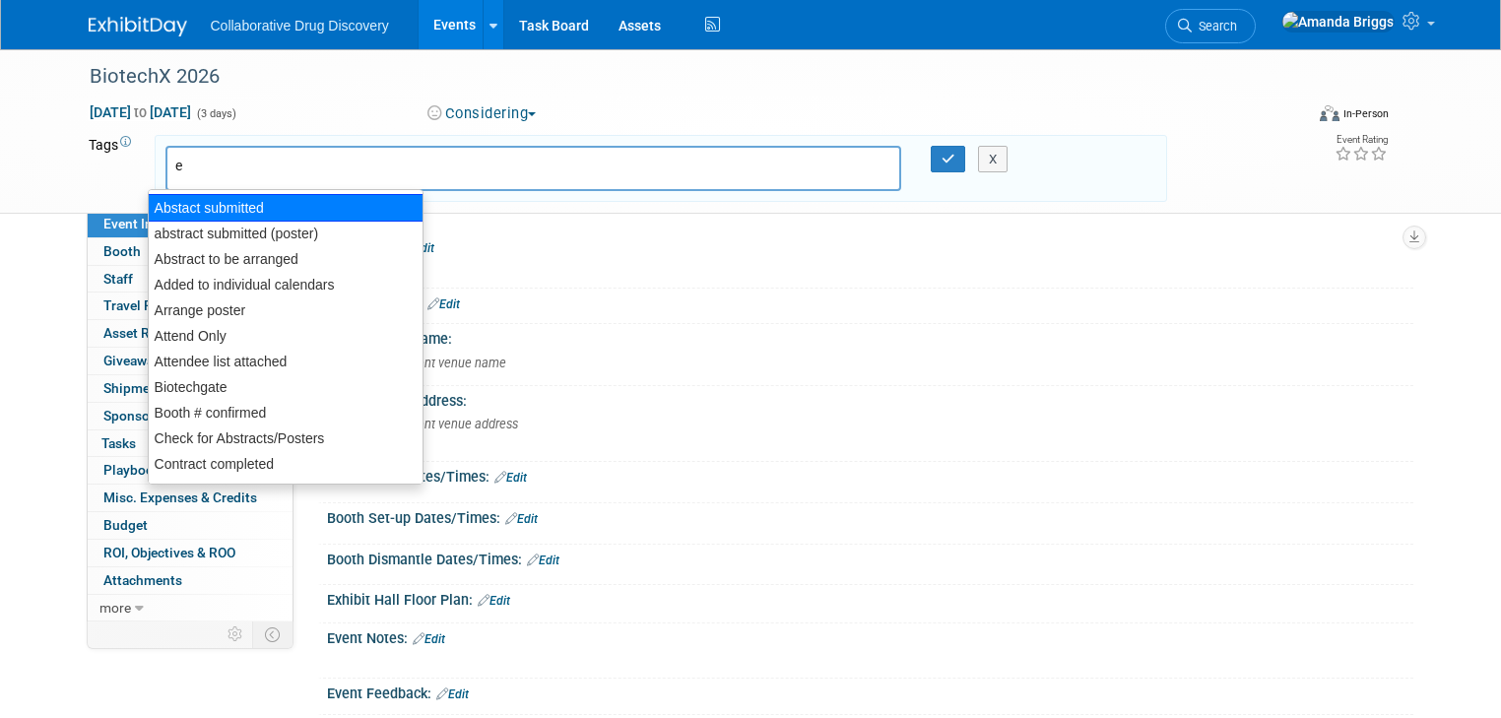
type input "eu"
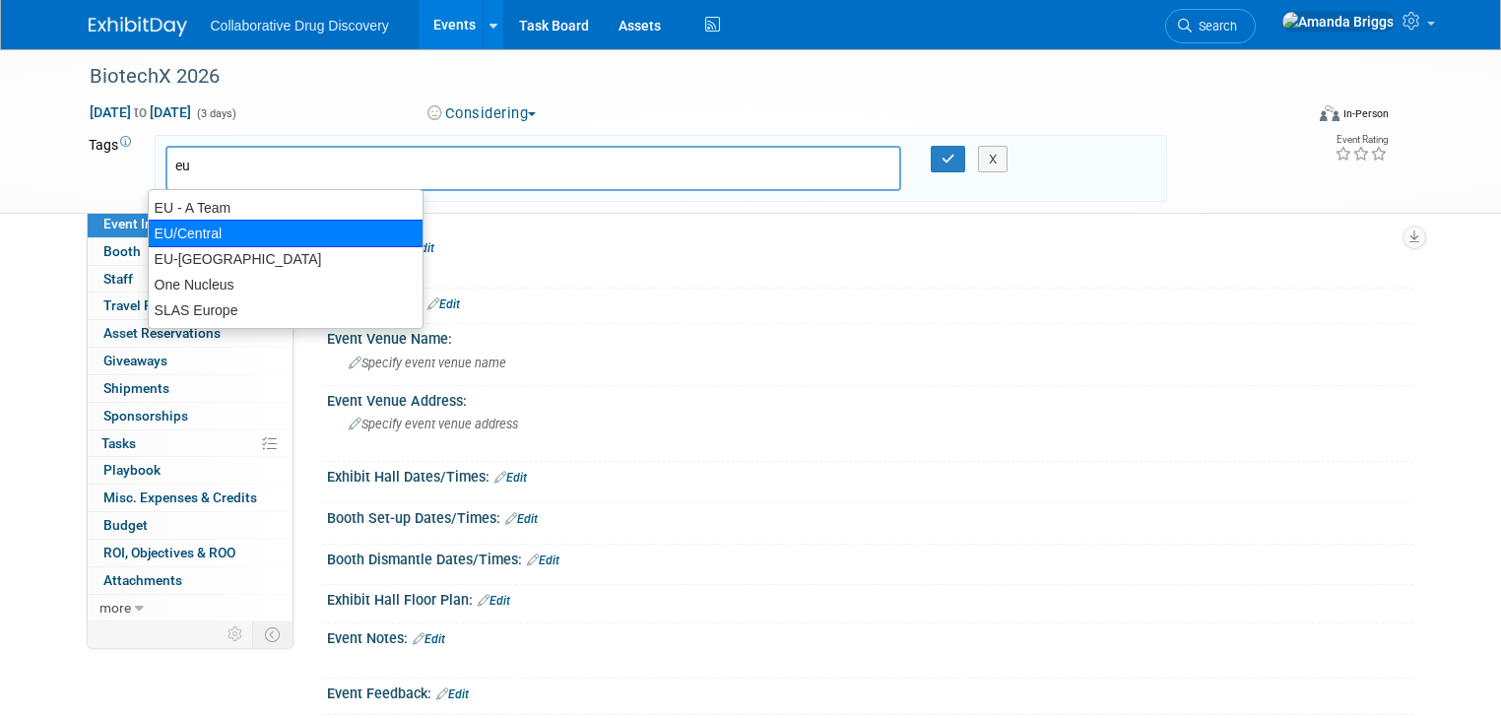
click at [170, 234] on div "EU/Central" at bounding box center [286, 234] width 276 height 28
type input "EU/Central"
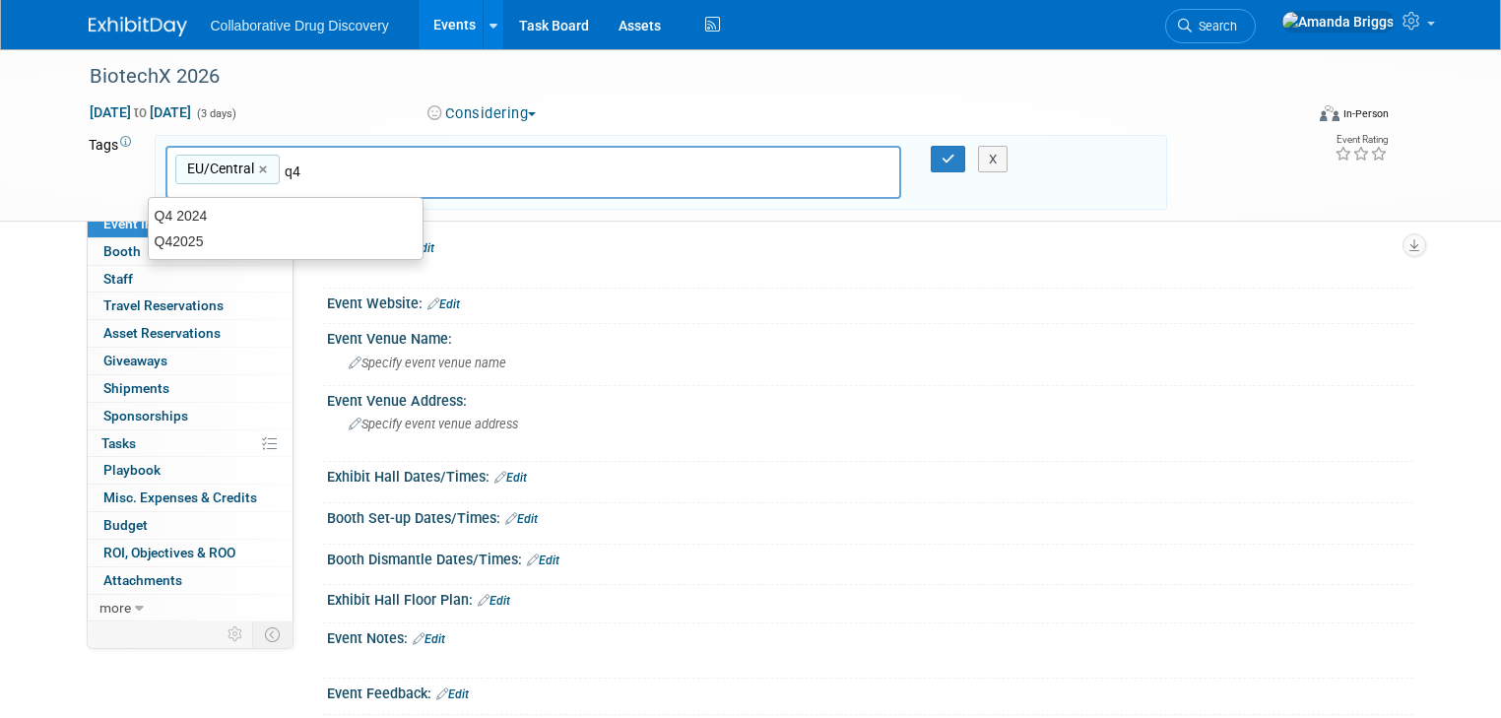
drag, startPoint x: 292, startPoint y: 174, endPoint x: 268, endPoint y: 171, distance: 24.8
click at [285, 171] on input "q4" at bounding box center [423, 172] width 276 height 20
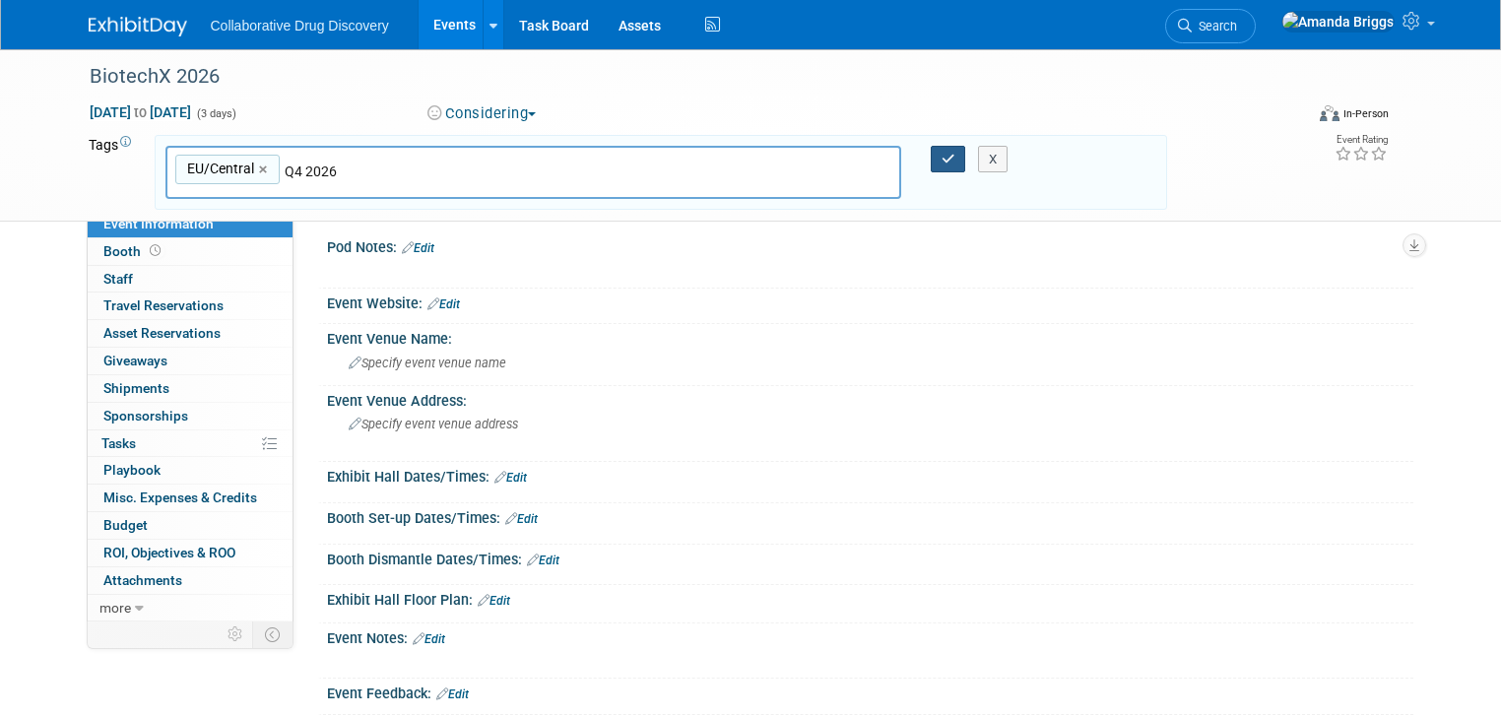
type input "Q4 2026"
click at [953, 161] on icon "button" at bounding box center [948, 159] width 14 height 13
type input "EU/Central,Q4 2026"
